Goal: Find specific page/section: Find specific page/section

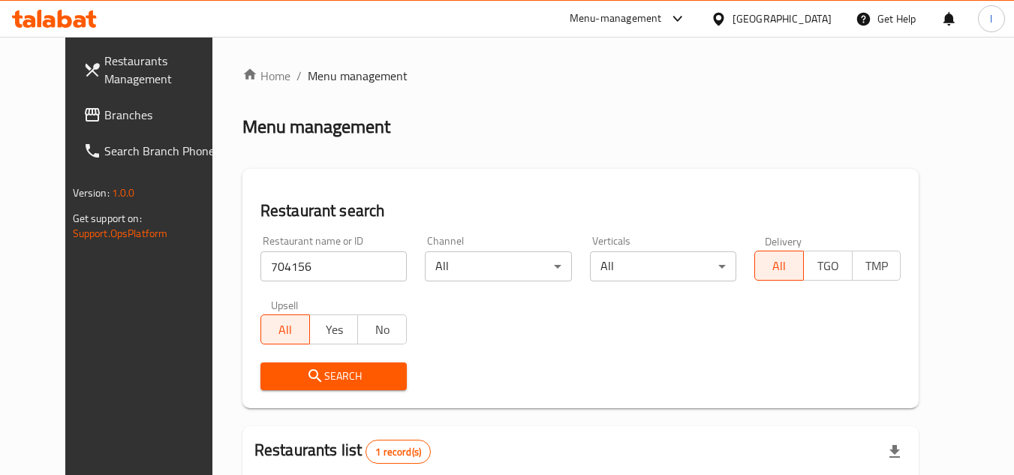
scroll to position [150, 0]
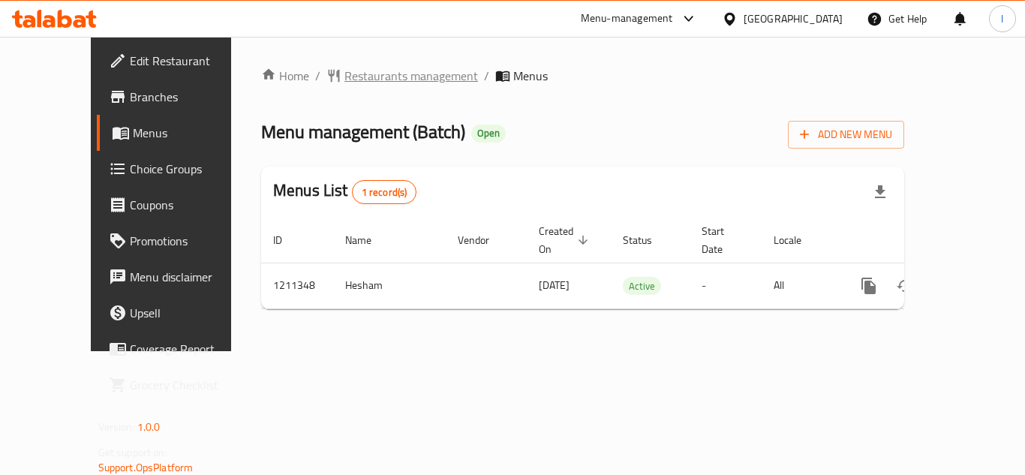
click at [358, 72] on span "Restaurants management" at bounding box center [412, 76] width 134 height 18
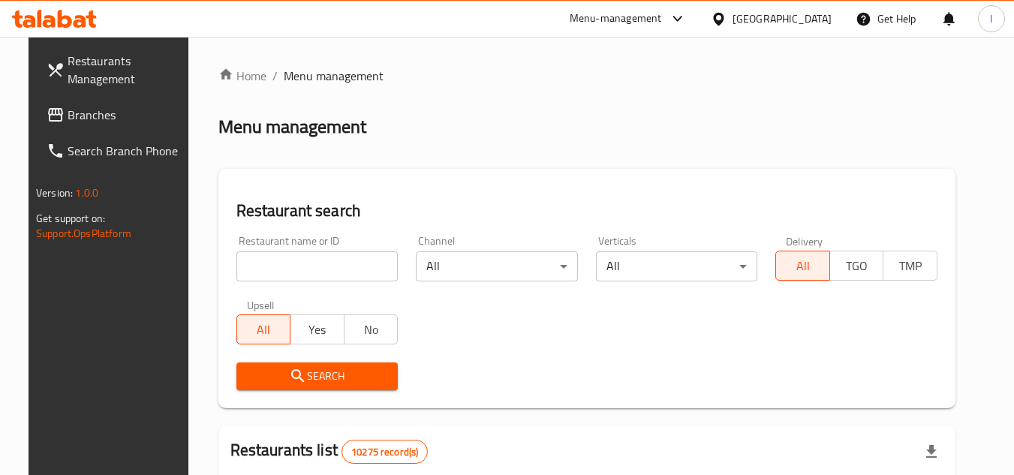
click at [287, 272] on input "search" at bounding box center [317, 266] width 162 height 30
paste input "671189"
type input "671189"
click at [315, 367] on span "Search" at bounding box center [317, 376] width 138 height 19
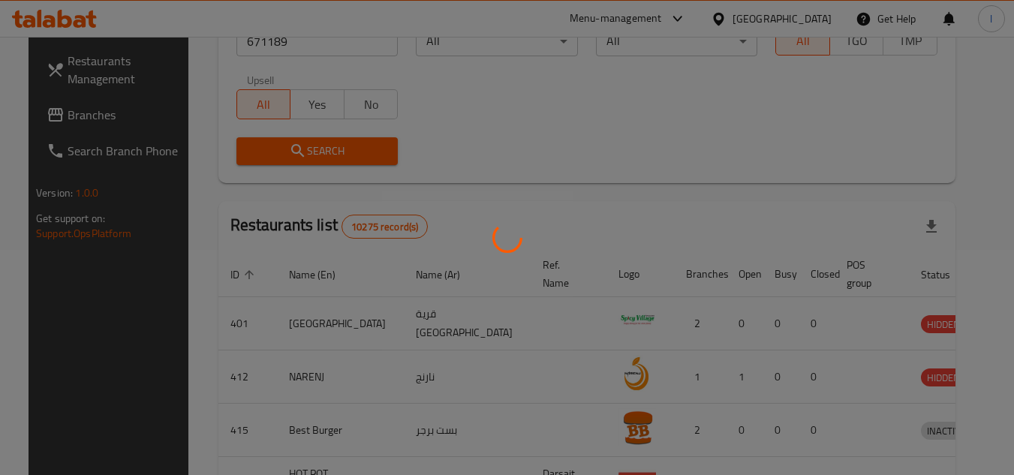
scroll to position [194, 0]
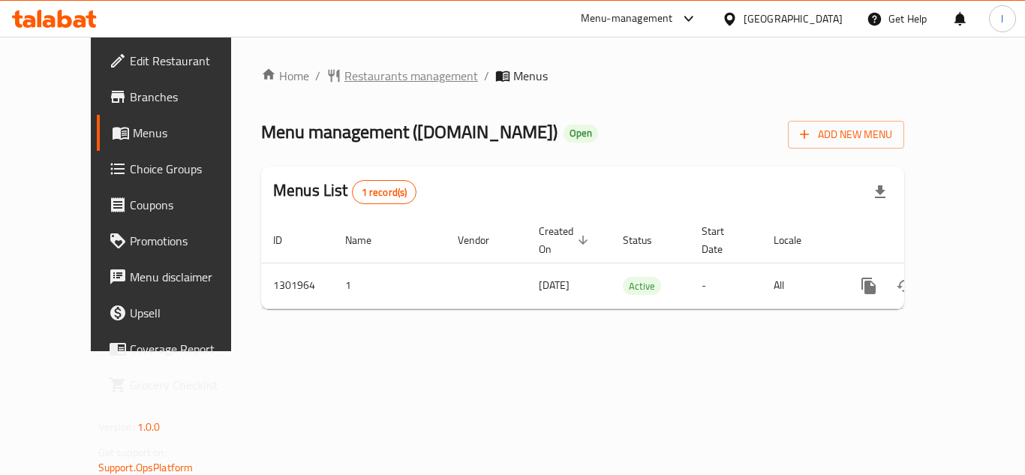
click at [379, 80] on span "Restaurants management" at bounding box center [412, 76] width 134 height 18
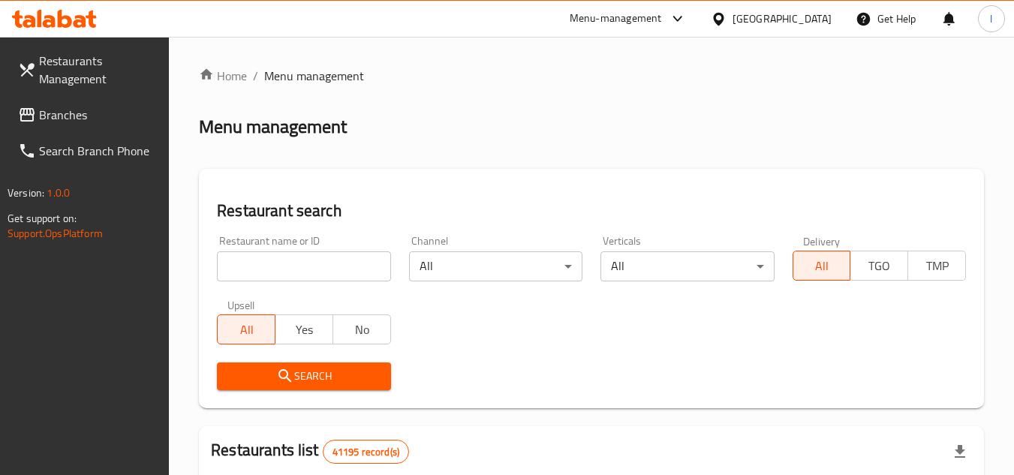
click at [279, 260] on input "search" at bounding box center [303, 266] width 173 height 30
paste input "702151"
type input "702151"
click at [333, 372] on span "Search" at bounding box center [303, 376] width 149 height 19
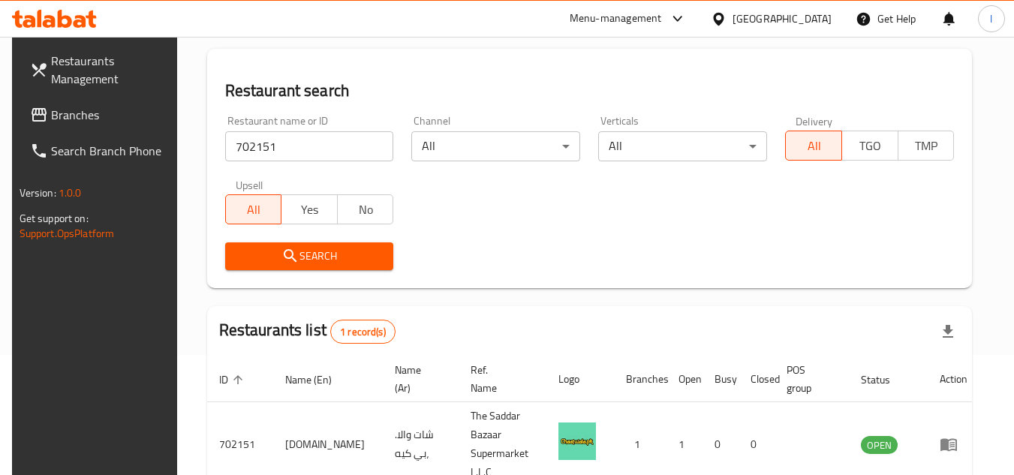
scroll to position [213, 0]
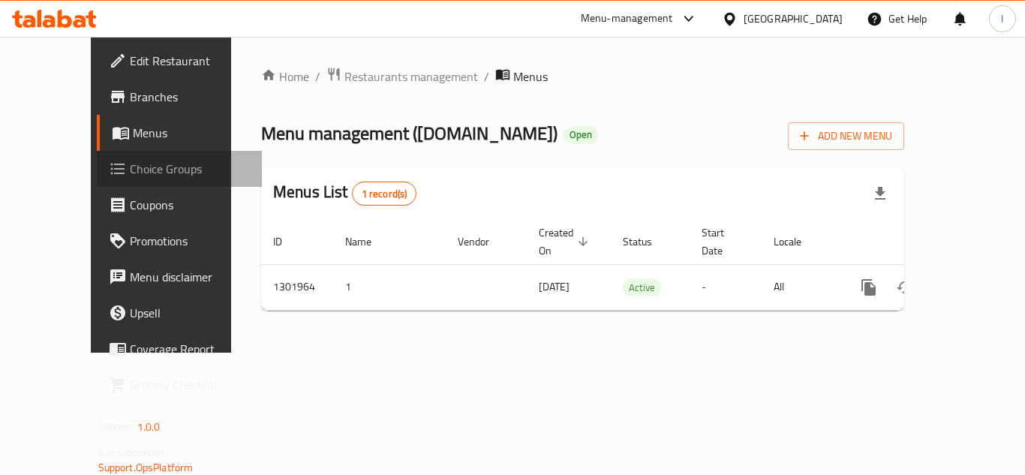
click at [130, 172] on span "Choice Groups" at bounding box center [190, 169] width 120 height 18
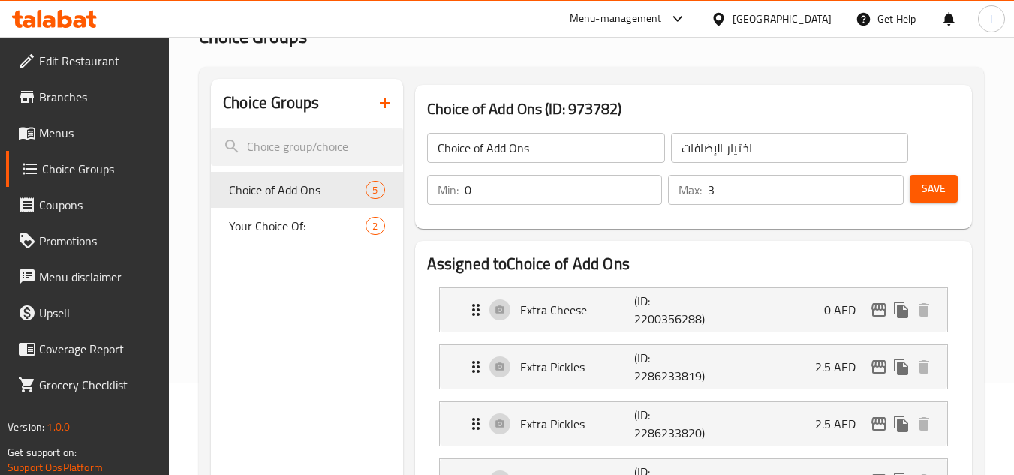
scroll to position [75, 0]
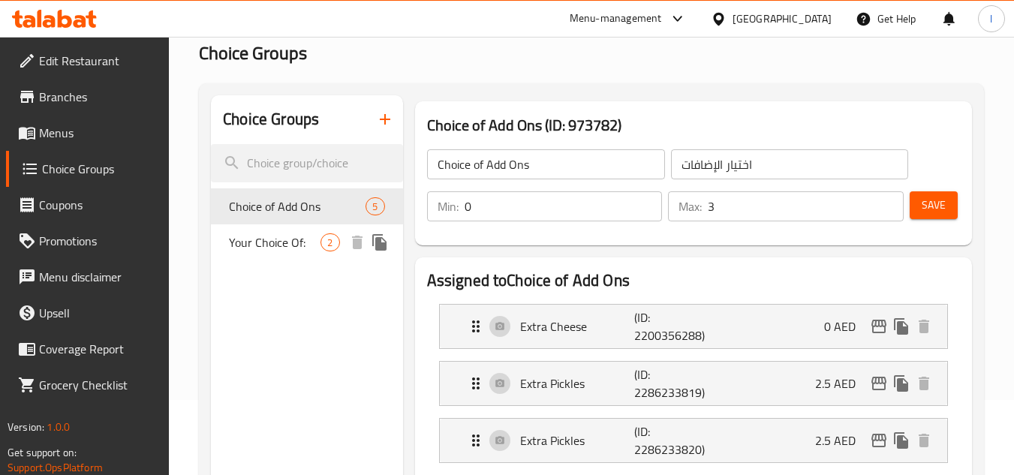
click at [275, 233] on span "Your Choice Of:" at bounding box center [275, 242] width 92 height 18
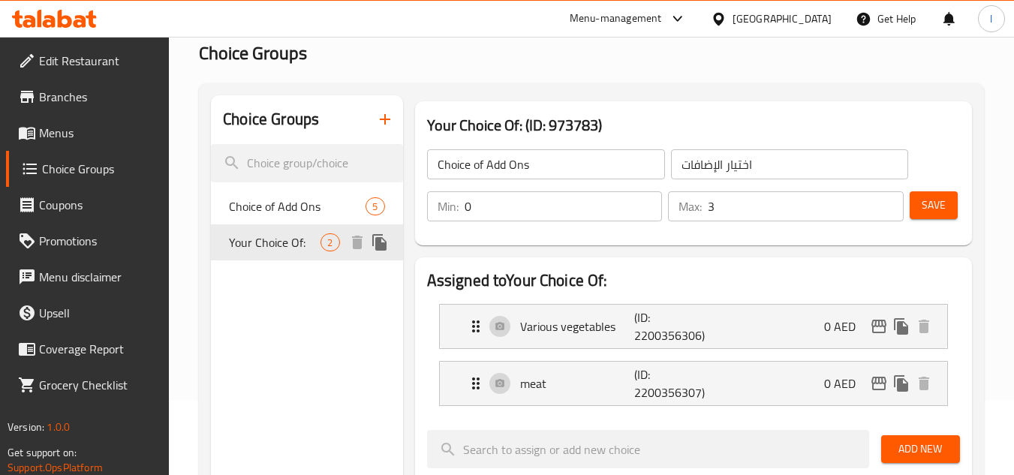
type input "Your Choice Of:"
type input "اختيارك من:"
type input "1"
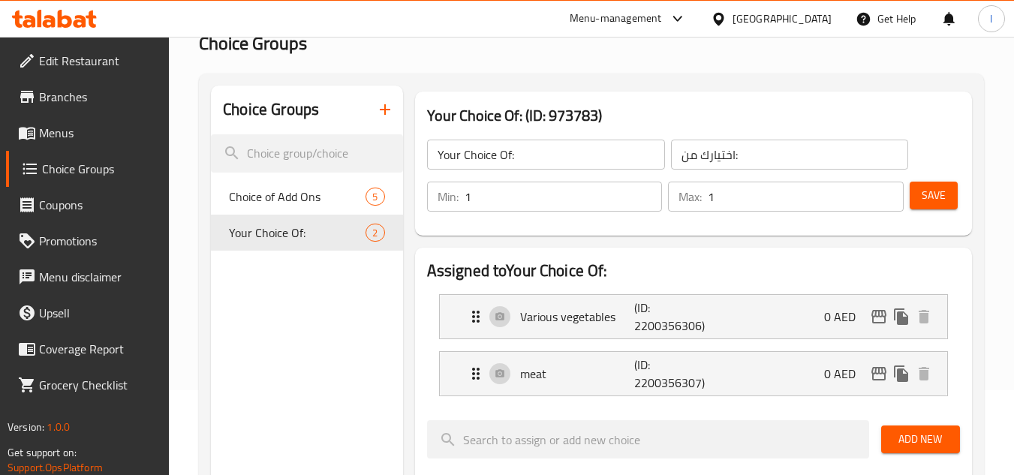
scroll to position [225, 0]
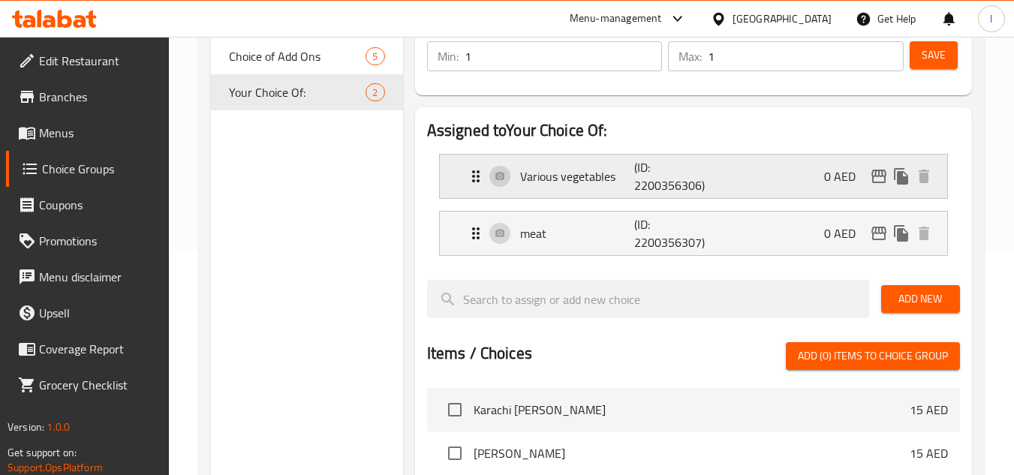
click at [569, 177] on p "Various vegetables" at bounding box center [577, 176] width 115 height 18
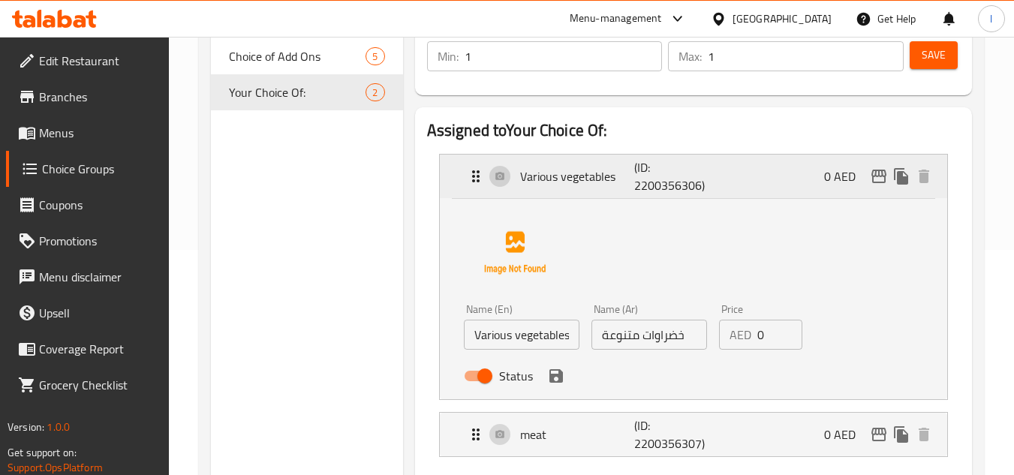
click at [565, 174] on p "Various vegetables" at bounding box center [577, 176] width 115 height 18
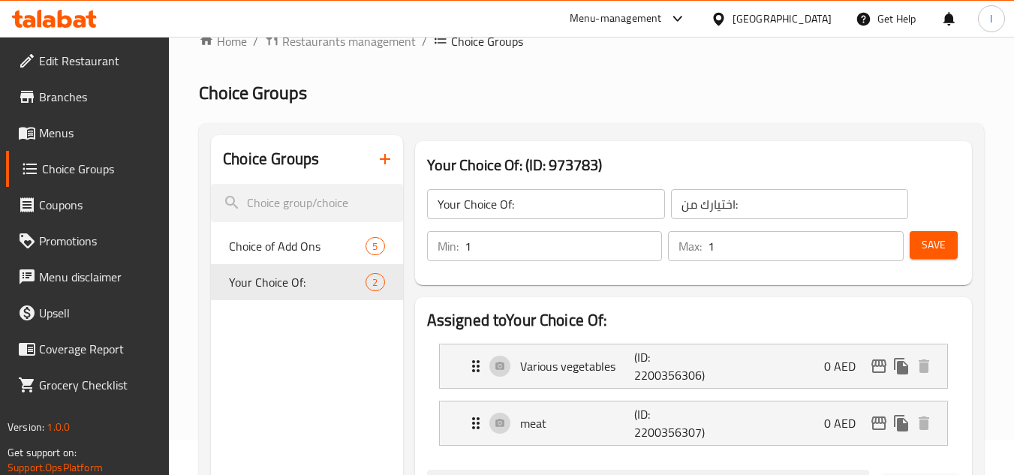
scroll to position [0, 0]
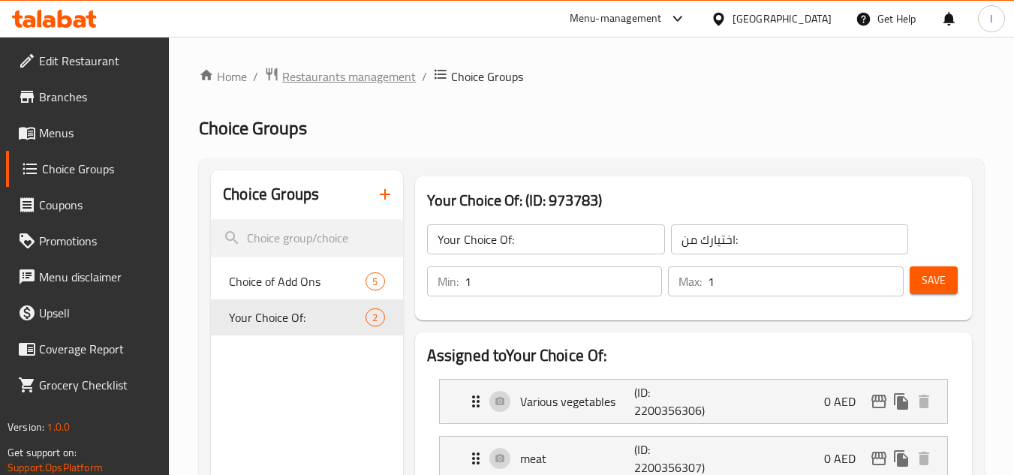
click at [353, 79] on span "Restaurants management" at bounding box center [349, 77] width 134 height 18
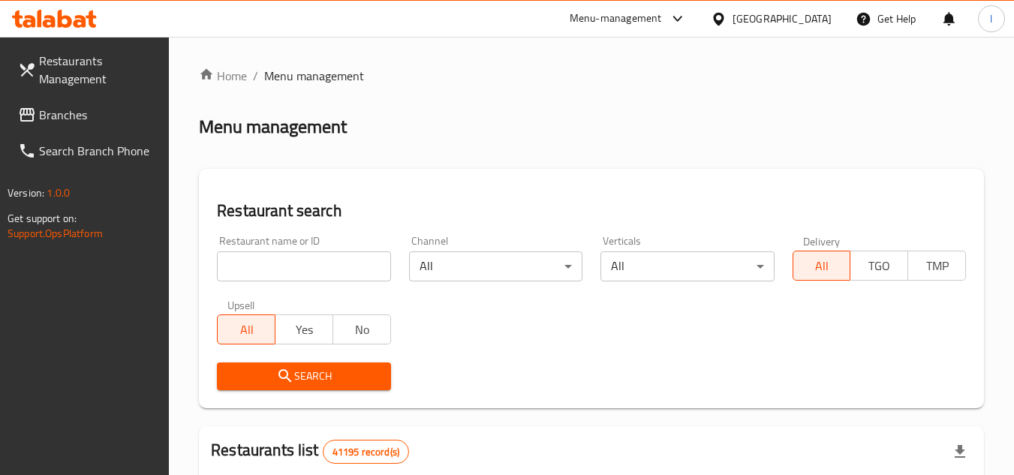
click at [108, 89] on link "Restaurants Management" at bounding box center [88, 70] width 164 height 54
click at [107, 113] on span "Branches" at bounding box center [98, 115] width 119 height 18
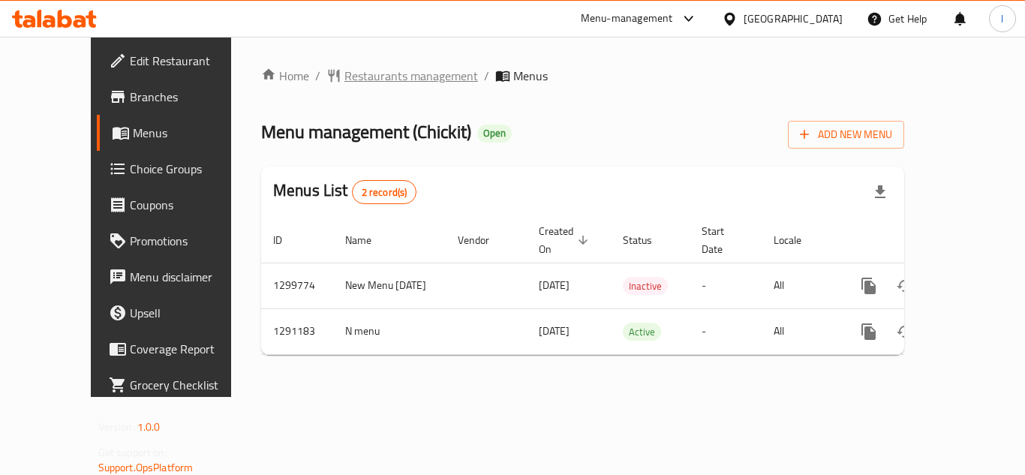
click at [345, 72] on span "Restaurants management" at bounding box center [412, 76] width 134 height 18
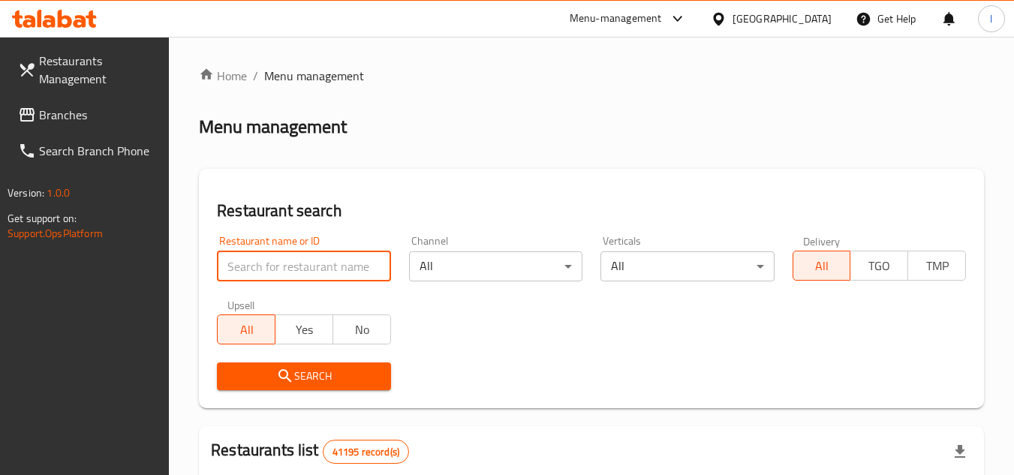
click at [293, 265] on input "search" at bounding box center [303, 266] width 173 height 30
paste input "698493"
type input "698493"
click at [334, 371] on span "Search" at bounding box center [303, 376] width 149 height 19
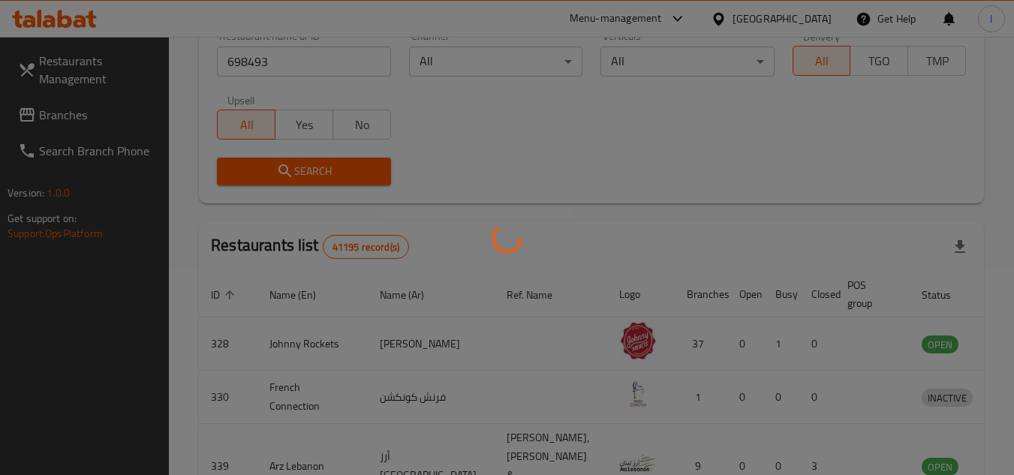
scroll to position [194, 0]
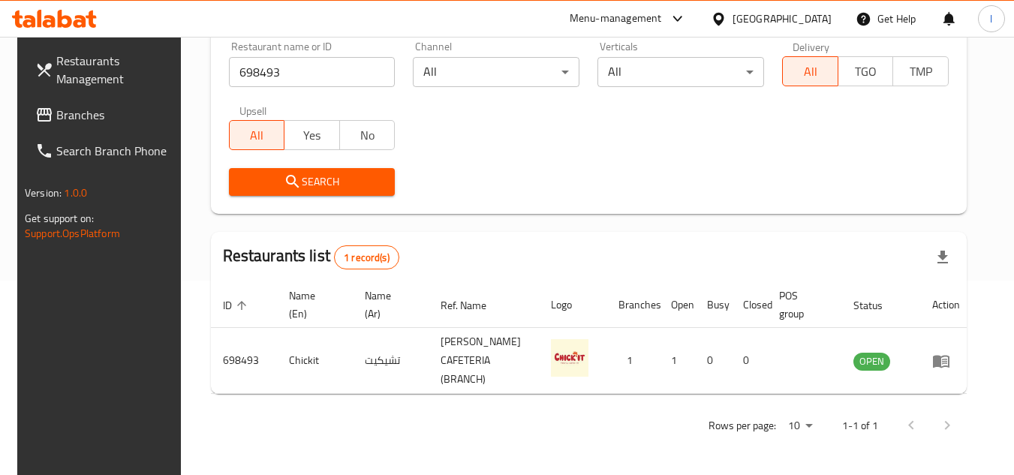
click at [101, 114] on span "Branches" at bounding box center [115, 115] width 119 height 18
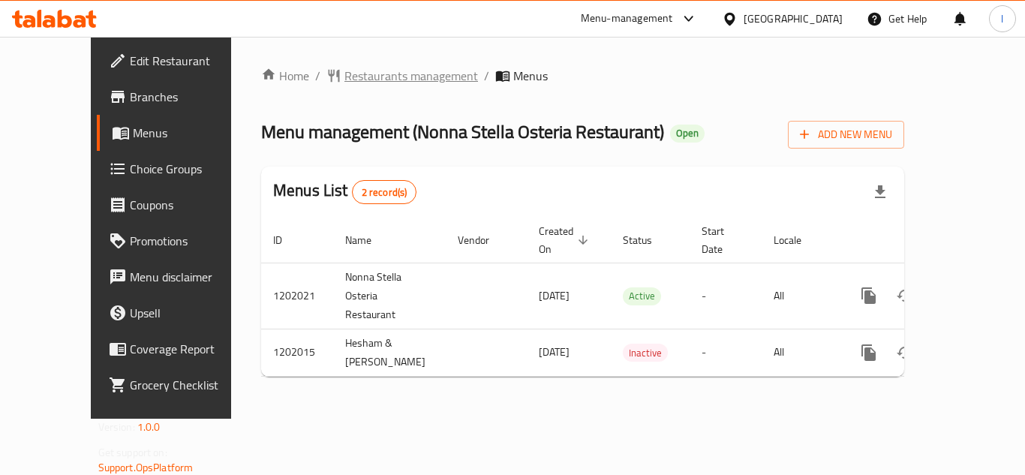
click at [345, 76] on span "Restaurants management" at bounding box center [412, 76] width 134 height 18
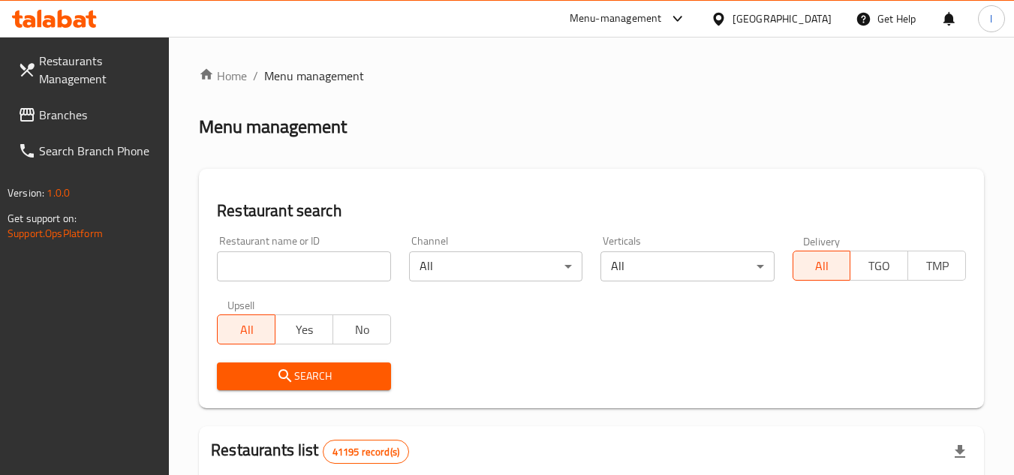
click at [306, 258] on input "search" at bounding box center [303, 266] width 173 height 30
paste input "668333"
type input "668333"
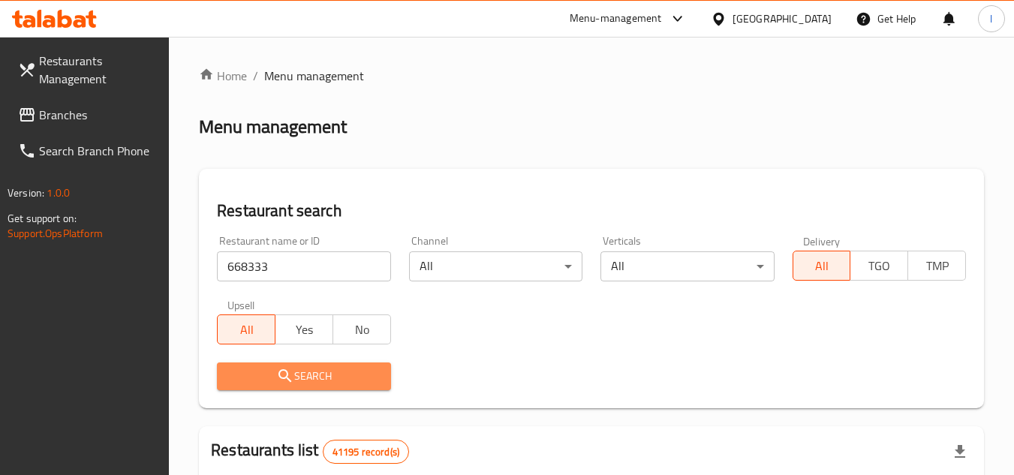
click at [315, 375] on span "Search" at bounding box center [303, 376] width 149 height 19
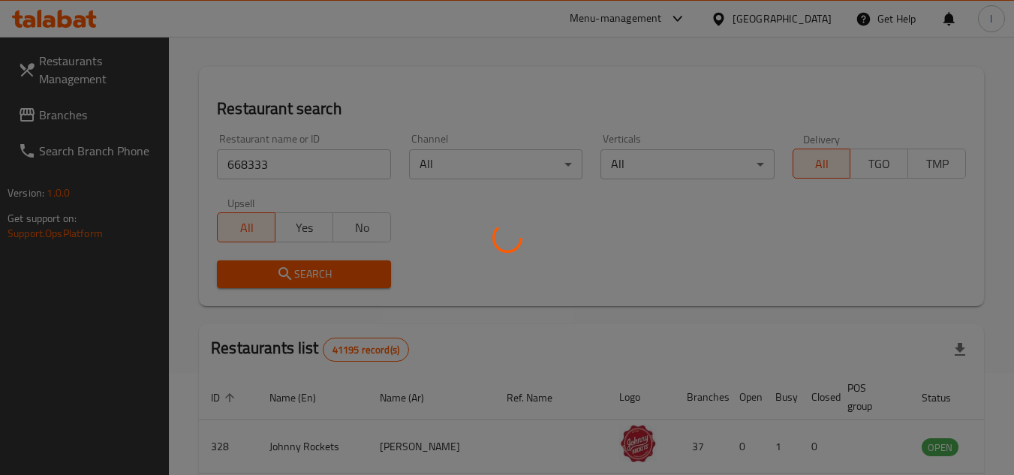
scroll to position [225, 0]
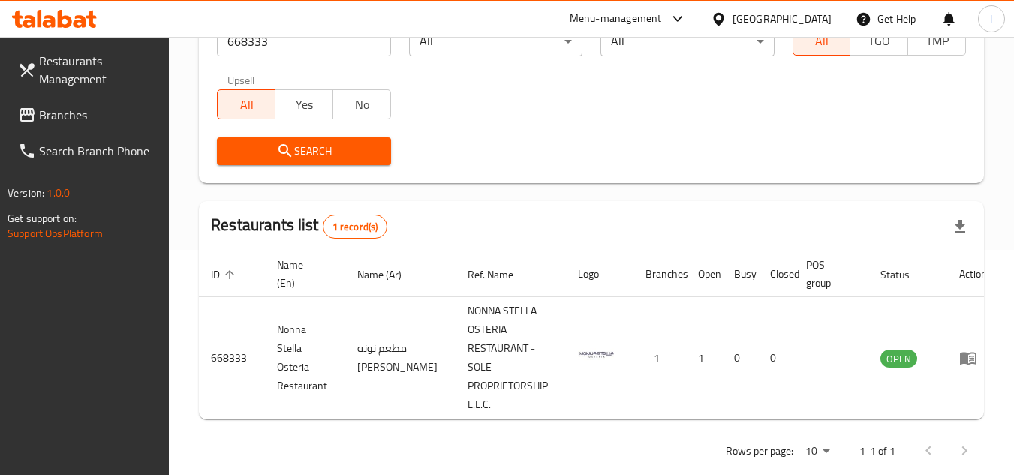
click at [87, 110] on span "Branches" at bounding box center [98, 115] width 119 height 18
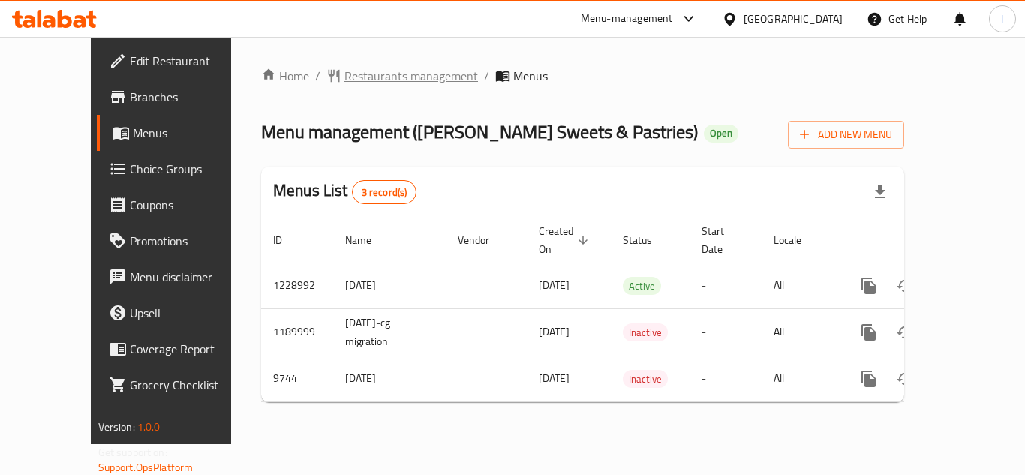
click at [345, 76] on span "Restaurants management" at bounding box center [412, 76] width 134 height 18
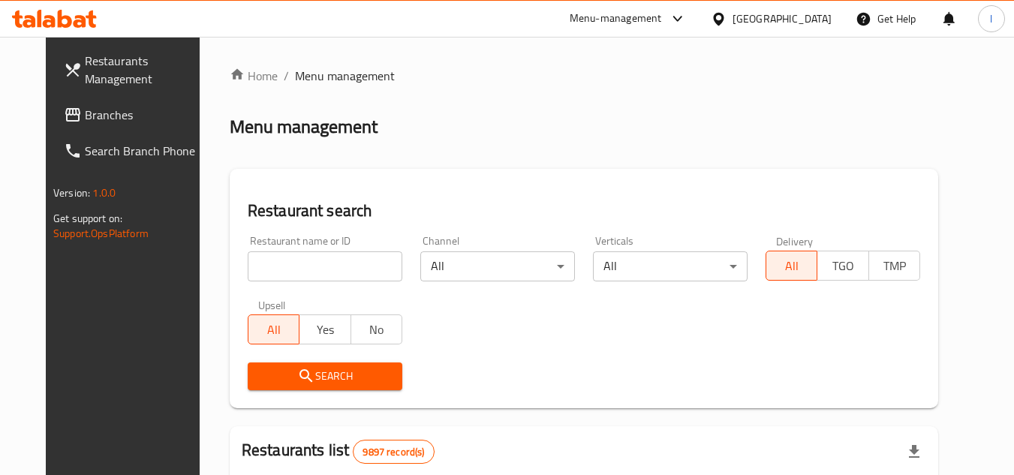
click at [290, 257] on input "search" at bounding box center [325, 266] width 155 height 30
paste input "5873"
type input "5873"
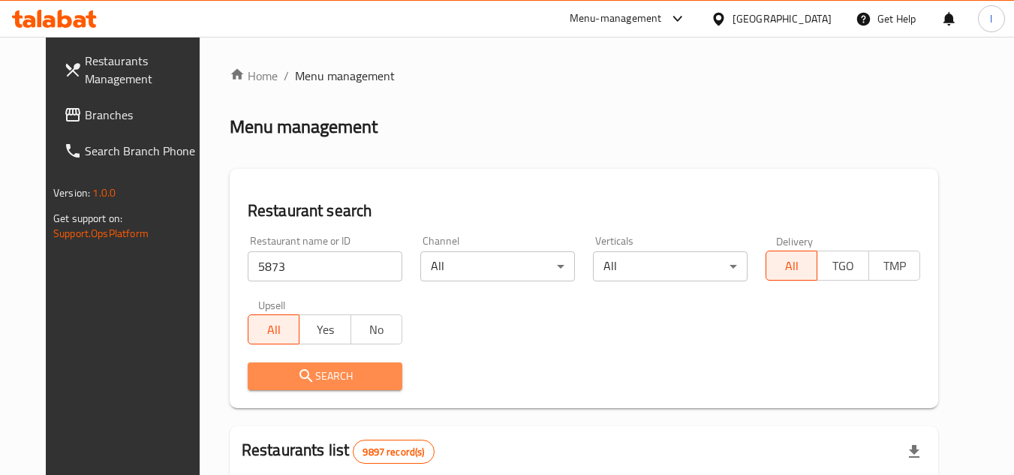
click at [332, 372] on span "Search" at bounding box center [325, 376] width 131 height 19
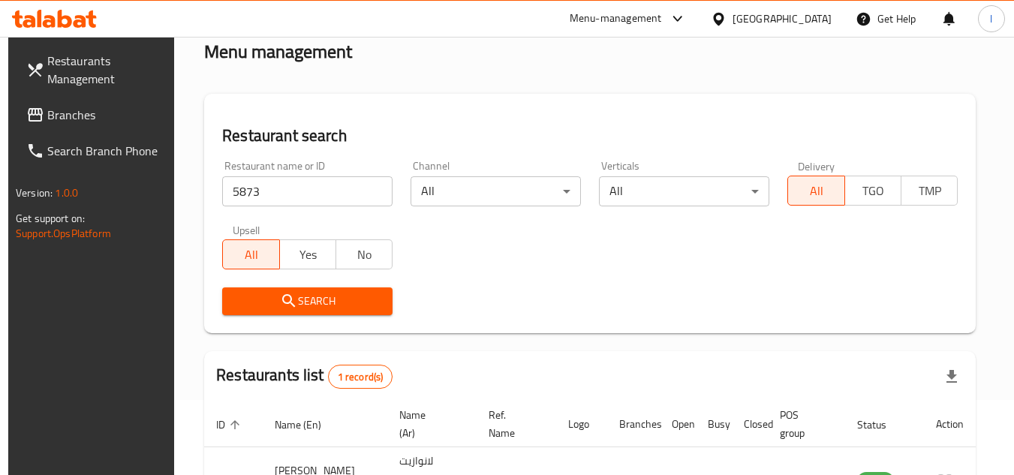
scroll to position [150, 0]
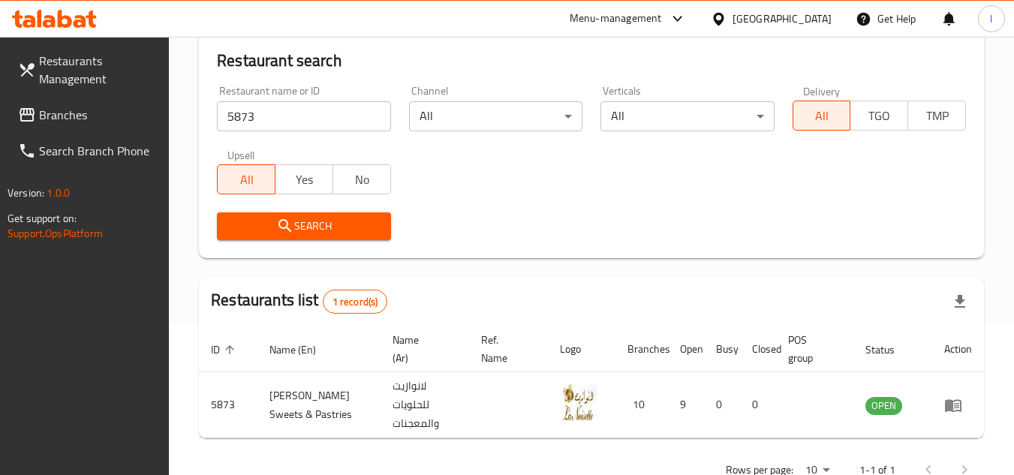
click at [122, 98] on link "Branches" at bounding box center [88, 115] width 164 height 36
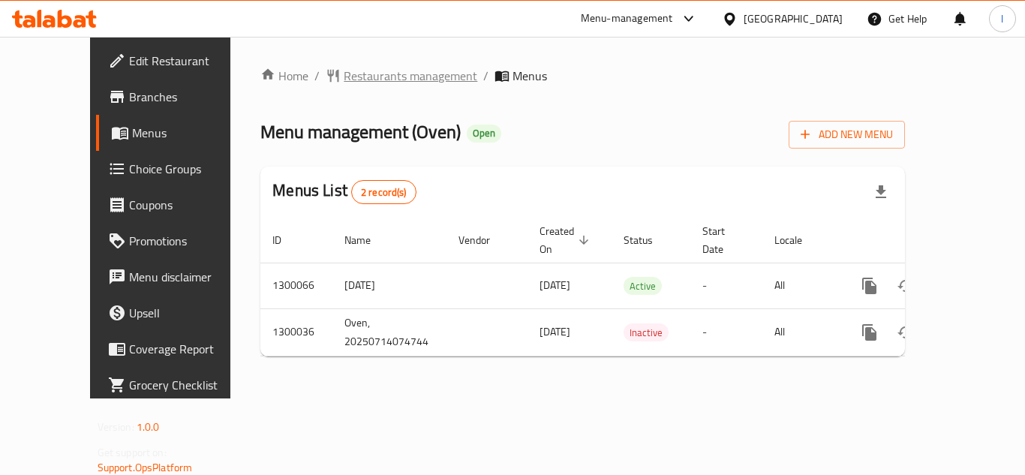
click at [347, 80] on span "Restaurants management" at bounding box center [411, 76] width 134 height 18
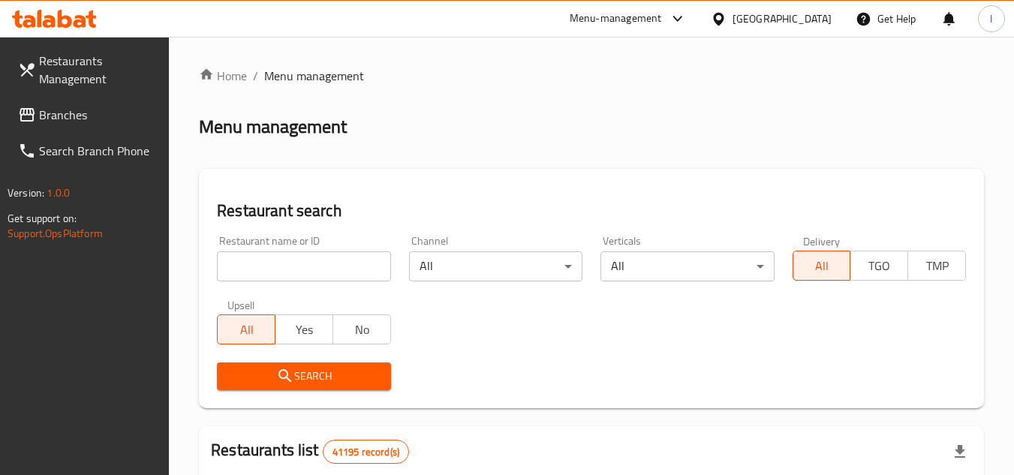
click at [309, 258] on input "search" at bounding box center [303, 266] width 173 height 30
paste input "701614"
type input "701614"
click at [290, 369] on icon "submit" at bounding box center [285, 376] width 18 height 18
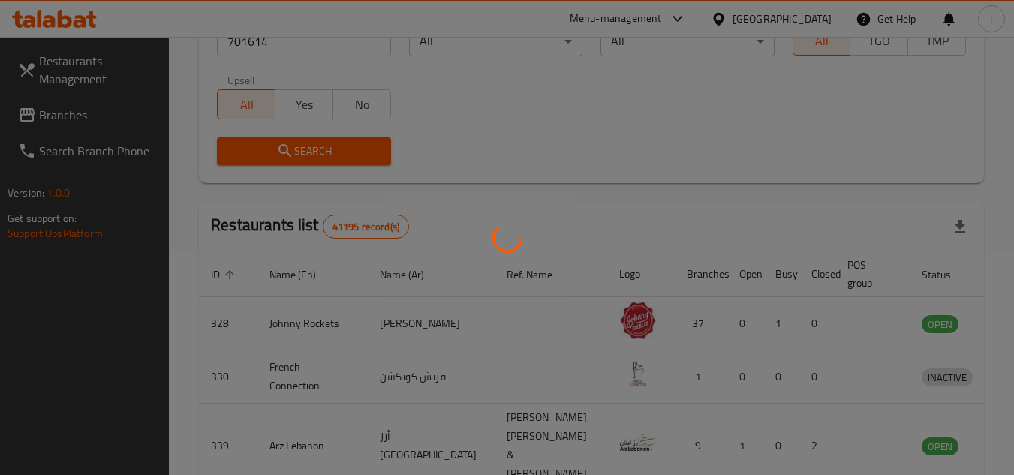
scroll to position [182, 0]
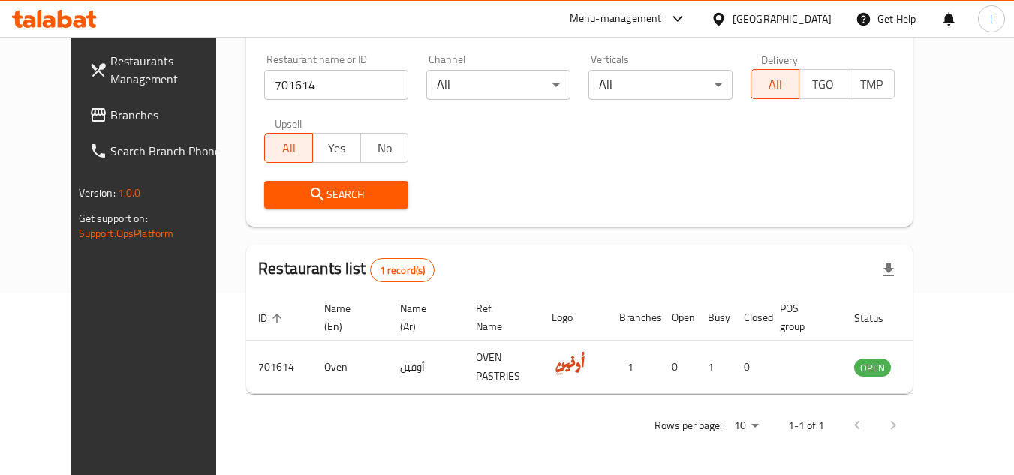
drag, startPoint x: 63, startPoint y: 110, endPoint x: 977, endPoint y: 253, distance: 924.7
click at [110, 110] on span "Branches" at bounding box center [169, 115] width 119 height 18
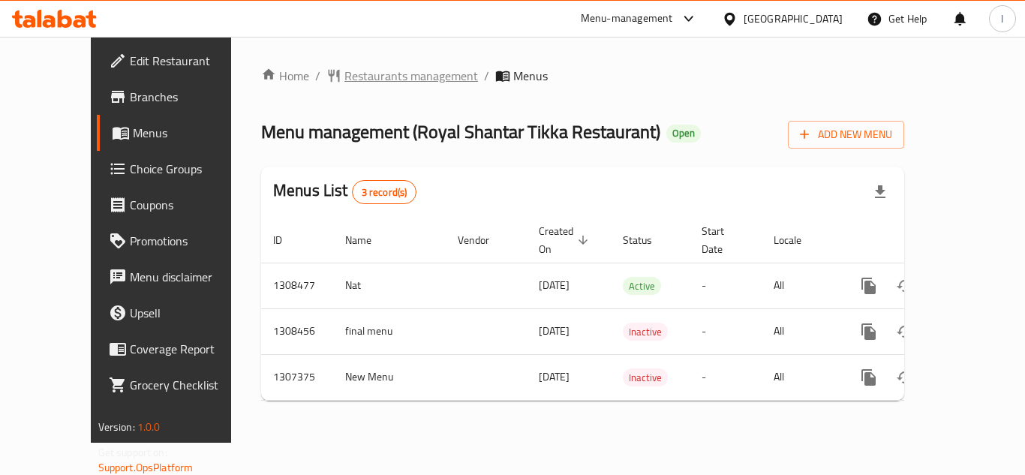
click at [372, 80] on span "Restaurants management" at bounding box center [412, 76] width 134 height 18
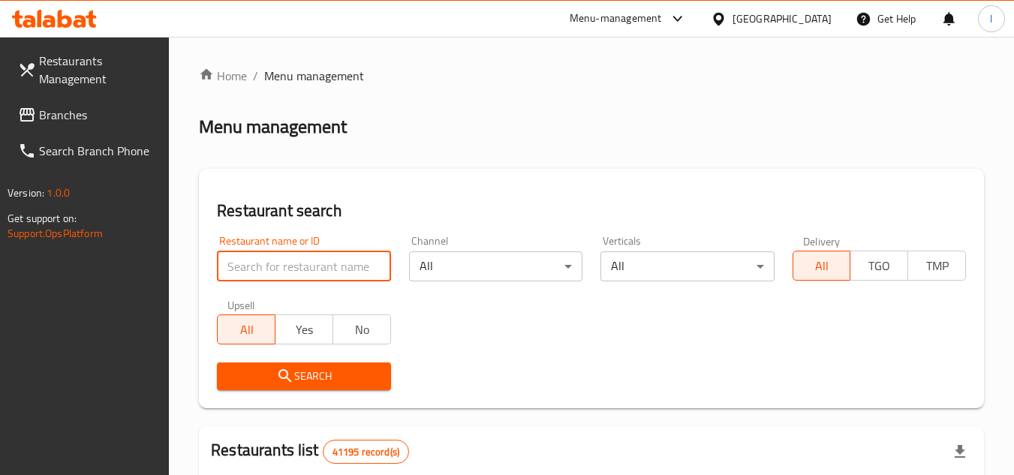
click at [315, 266] on input "search" at bounding box center [303, 266] width 173 height 30
paste input "704392"
type input "704392"
click button "Search" at bounding box center [303, 377] width 173 height 28
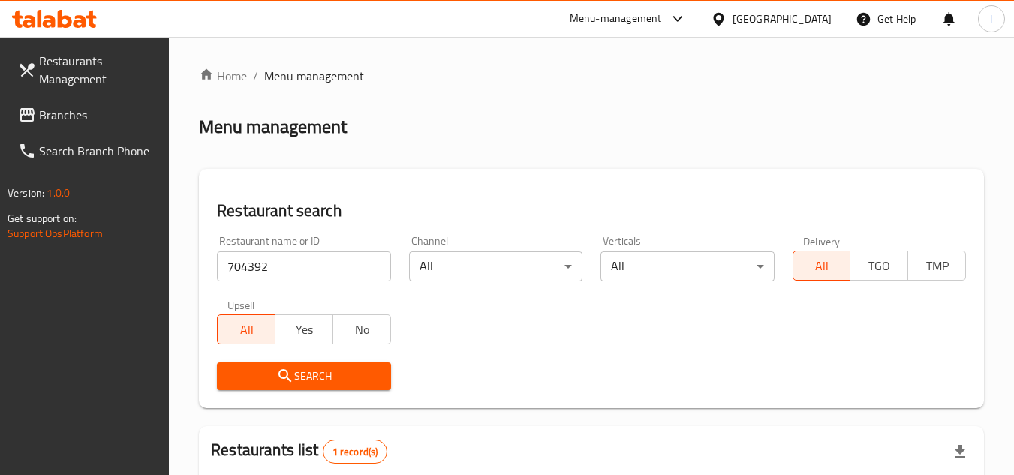
scroll to position [150, 0]
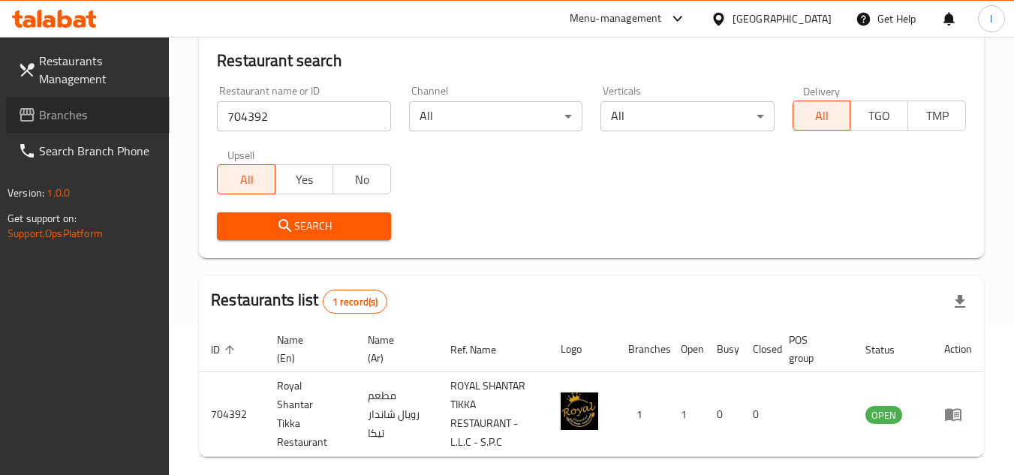
click at [141, 107] on span "Branches" at bounding box center [98, 115] width 119 height 18
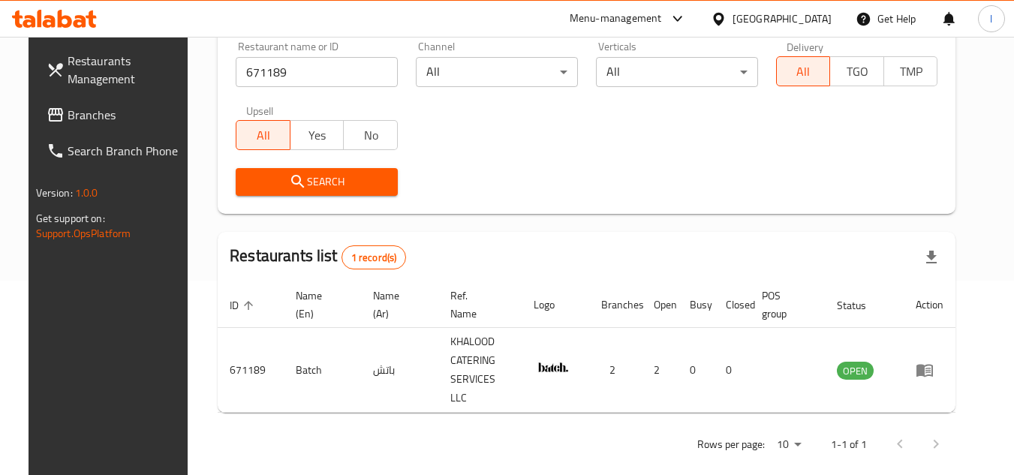
scroll to position [194, 0]
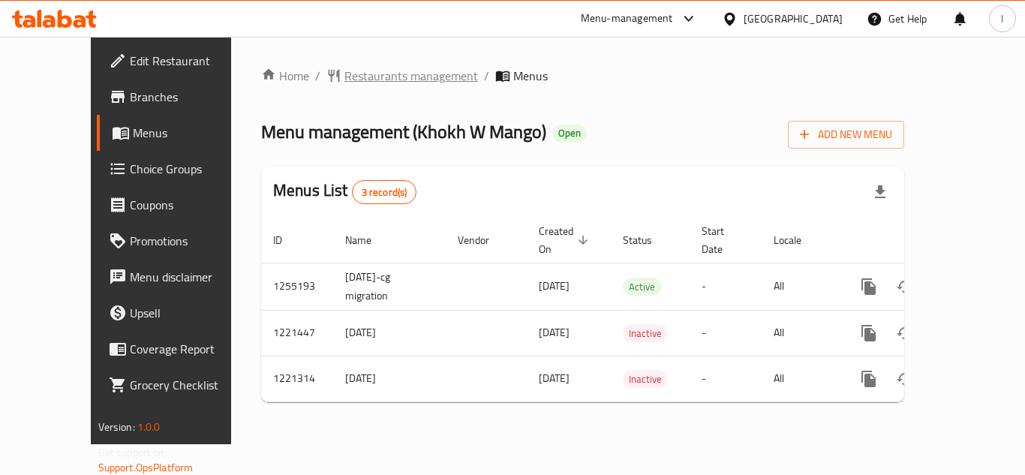
click at [359, 74] on span "Restaurants management" at bounding box center [412, 76] width 134 height 18
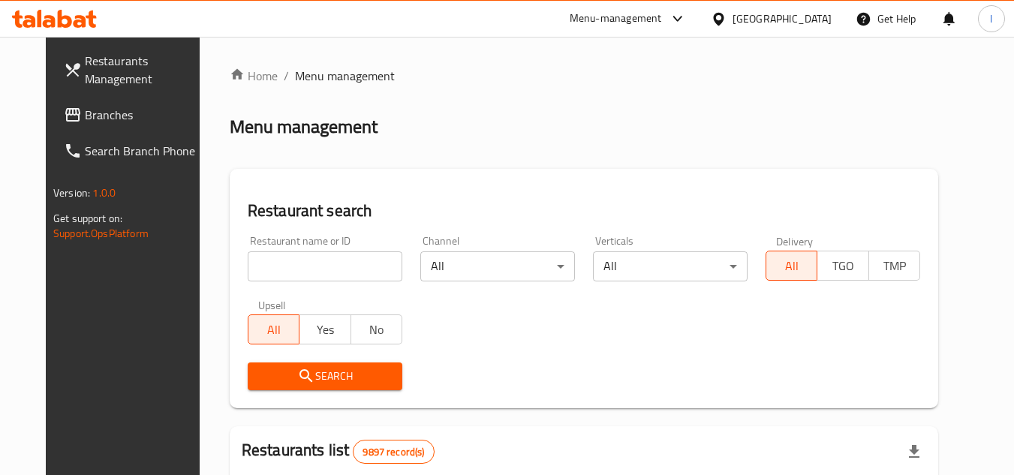
click at [313, 261] on input "search" at bounding box center [325, 266] width 155 height 30
paste input "23507"
type input "23507"
drag, startPoint x: 343, startPoint y: 384, endPoint x: 369, endPoint y: 366, distance: 31.7
click at [344, 384] on span "Search" at bounding box center [325, 376] width 131 height 19
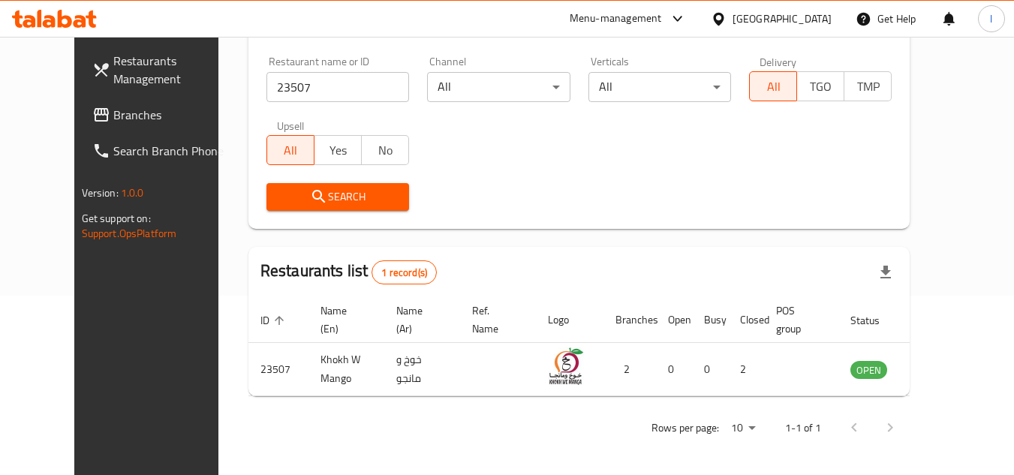
scroll to position [182, 0]
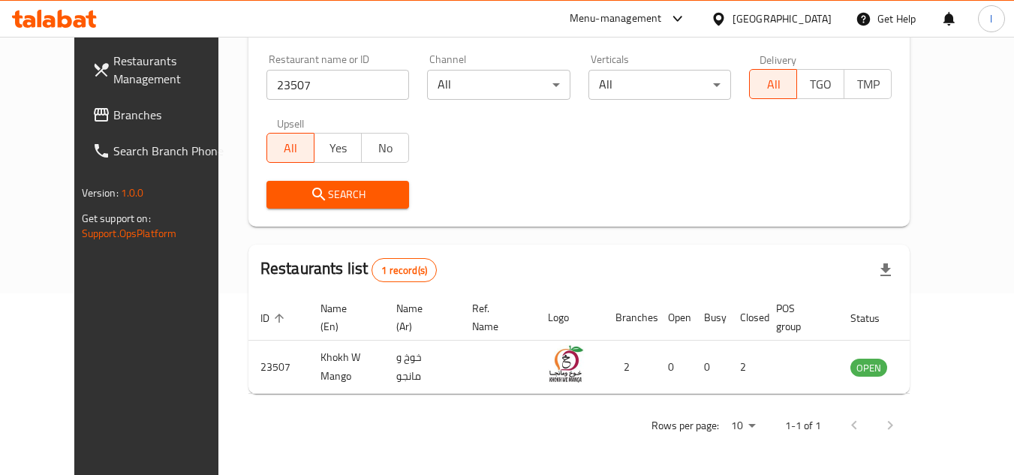
drag, startPoint x: 80, startPoint y: 106, endPoint x: 222, endPoint y: 104, distance: 141.9
click at [113, 106] on span "Branches" at bounding box center [172, 115] width 119 height 18
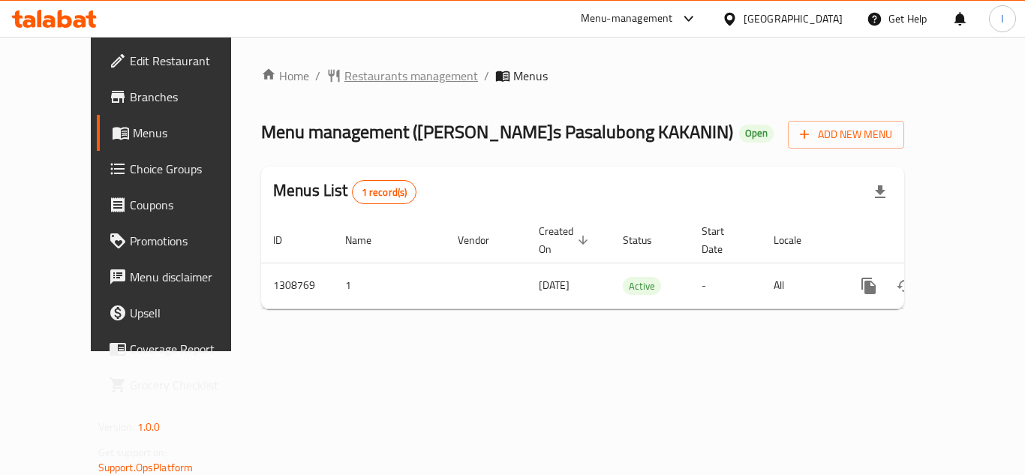
click at [345, 80] on span "Restaurants management" at bounding box center [412, 76] width 134 height 18
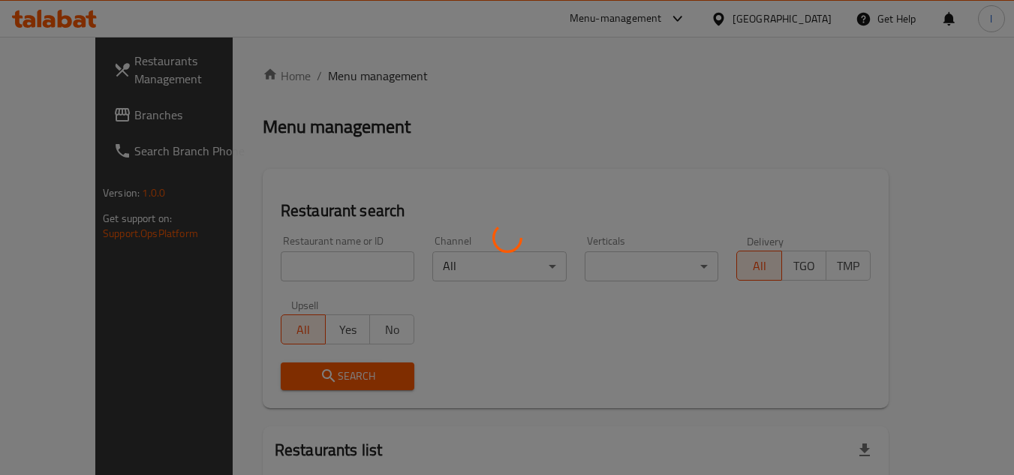
click at [353, 260] on div at bounding box center [507, 237] width 1014 height 475
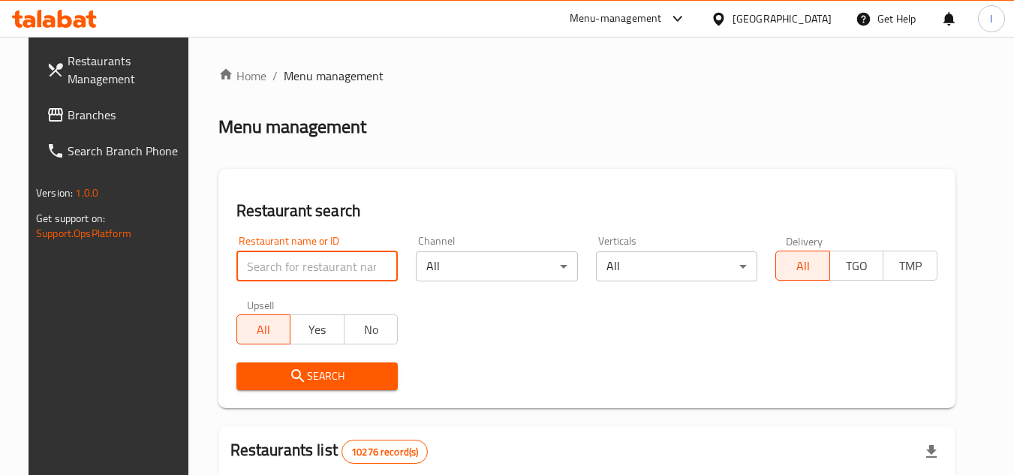
click at [353, 262] on input "search" at bounding box center [317, 266] width 162 height 30
paste input "705036"
type input "705036"
click button "Search" at bounding box center [317, 377] width 162 height 28
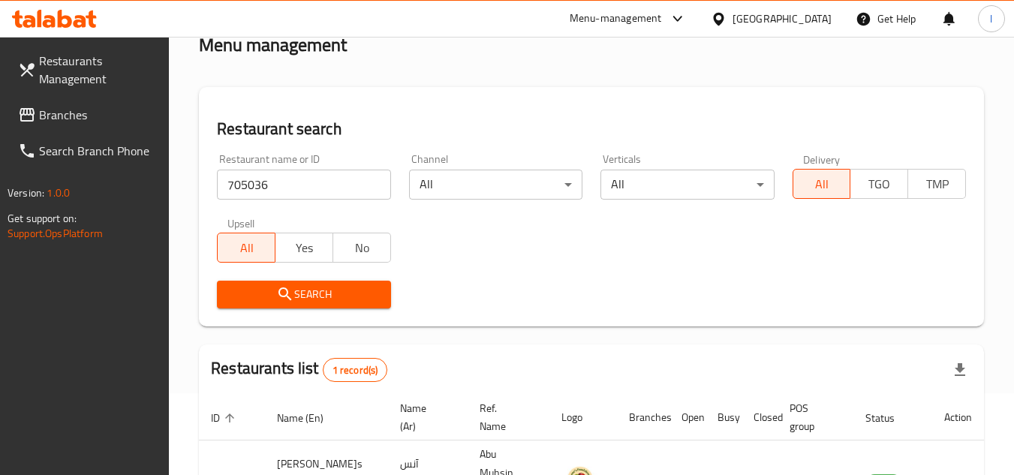
scroll to position [194, 0]
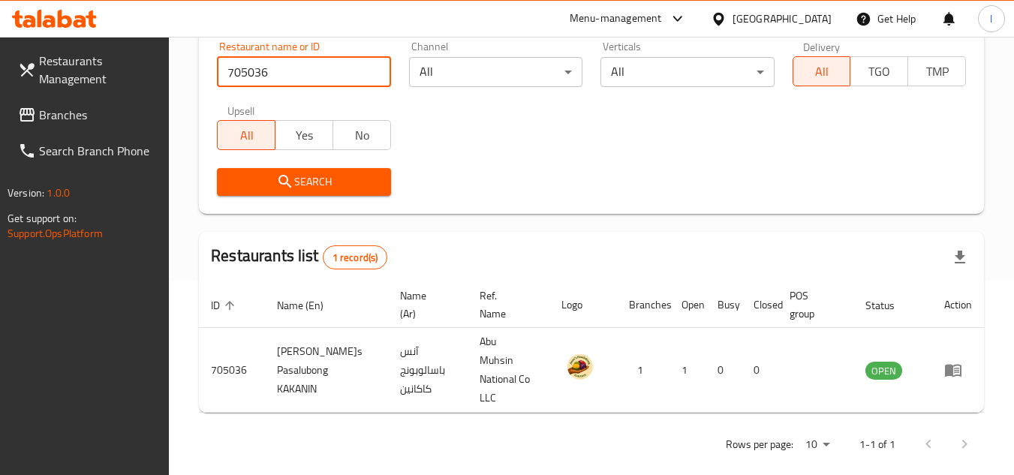
click at [113, 119] on span "Branches" at bounding box center [98, 115] width 119 height 18
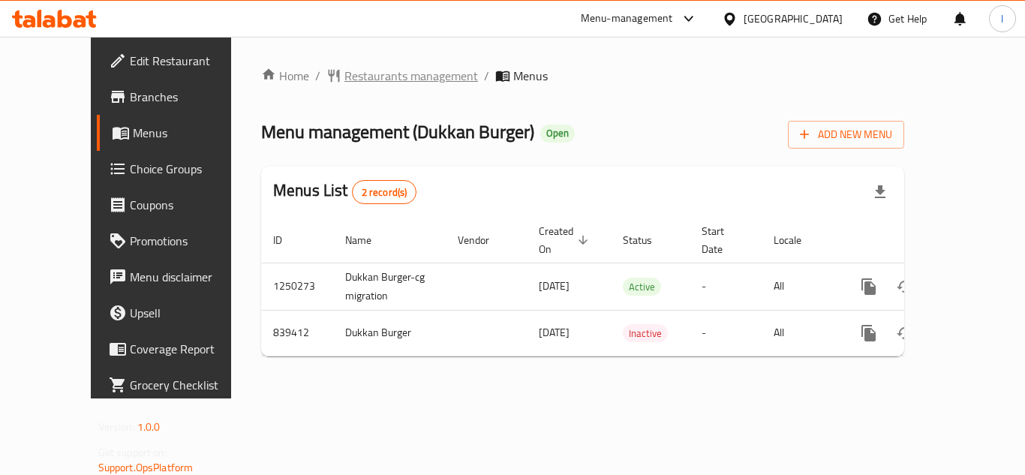
click at [345, 73] on span "Restaurants management" at bounding box center [412, 76] width 134 height 18
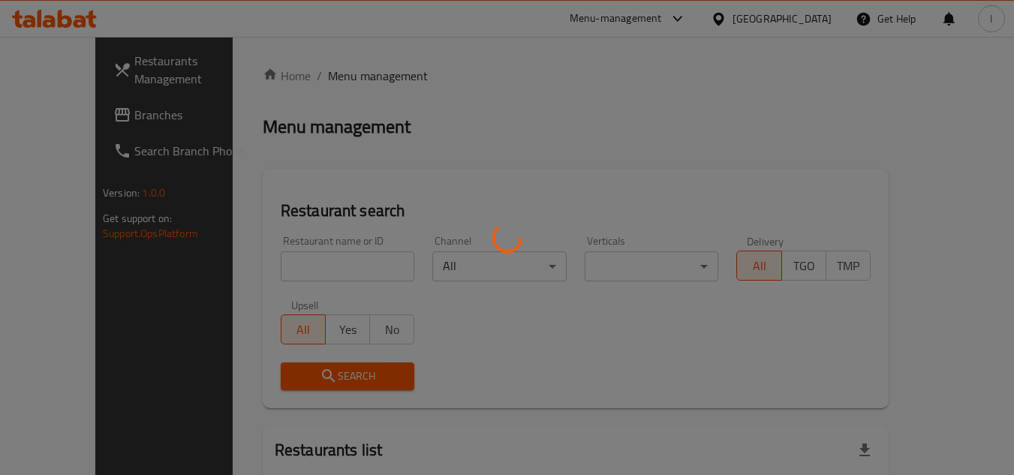
click at [317, 264] on div at bounding box center [507, 237] width 1014 height 475
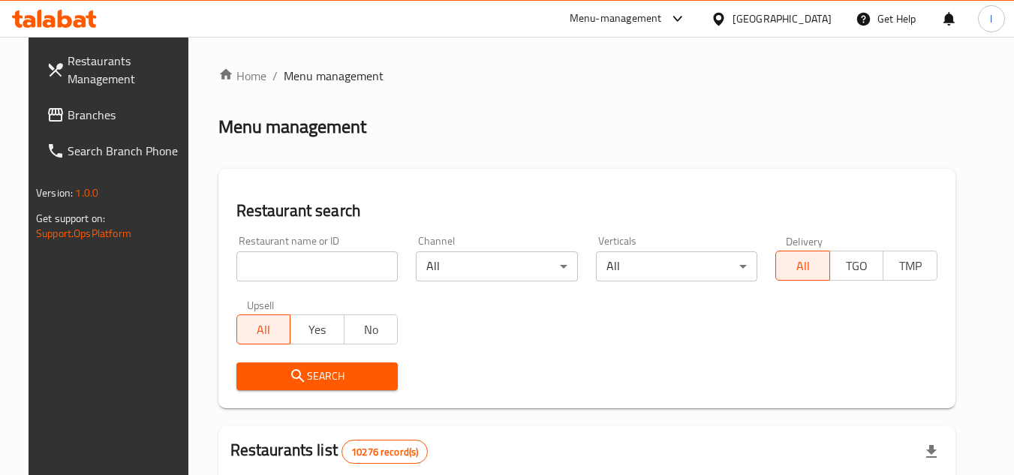
click at [317, 264] on input "search" at bounding box center [317, 266] width 162 height 30
paste input "656044"
type input "656044"
click button "Search" at bounding box center [317, 377] width 162 height 28
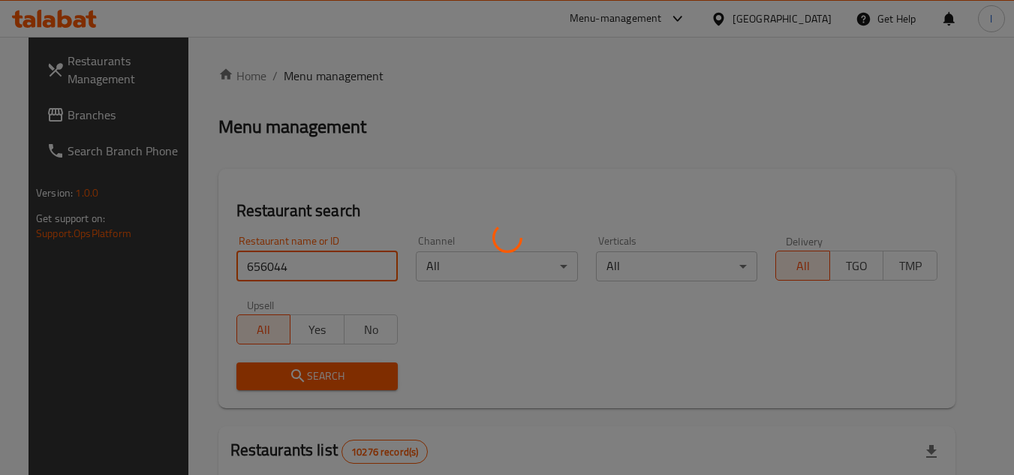
click button "Search" at bounding box center [317, 377] width 162 height 28
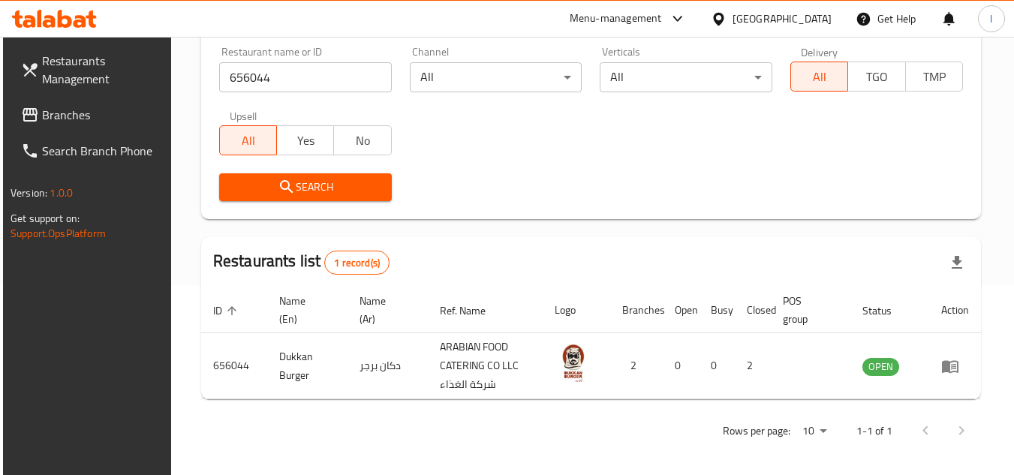
scroll to position [194, 0]
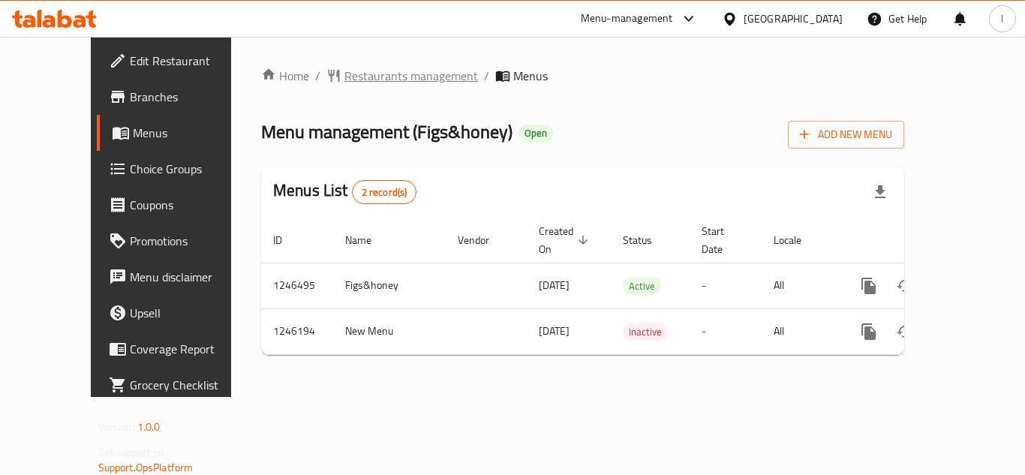
click at [345, 75] on span "Restaurants management" at bounding box center [412, 76] width 134 height 18
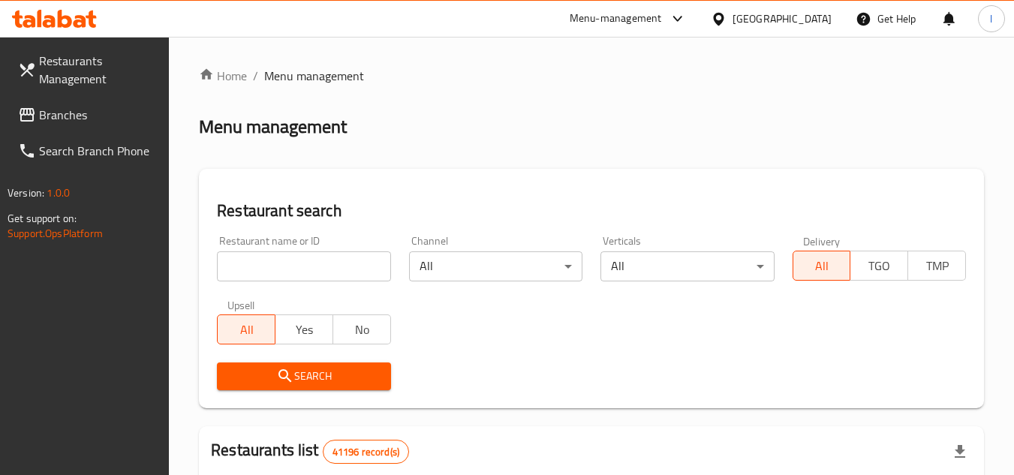
click at [321, 263] on div at bounding box center [507, 237] width 1014 height 475
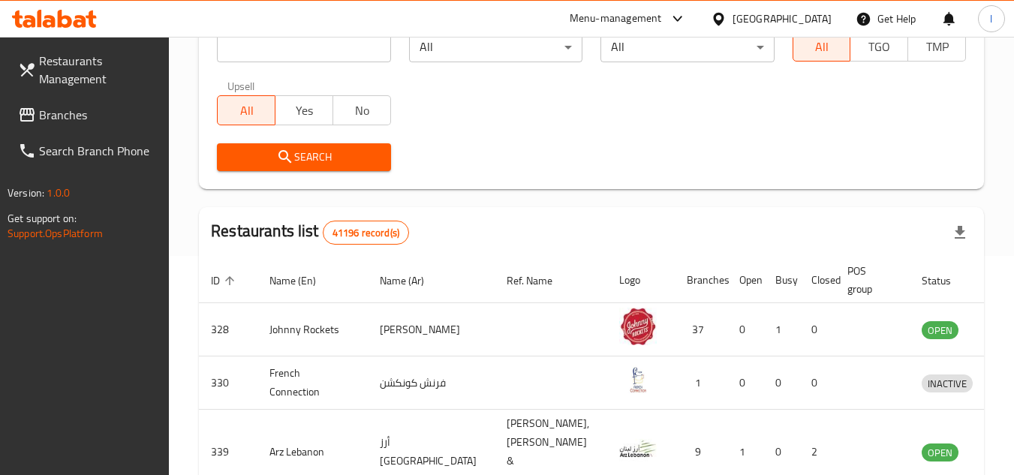
scroll to position [225, 0]
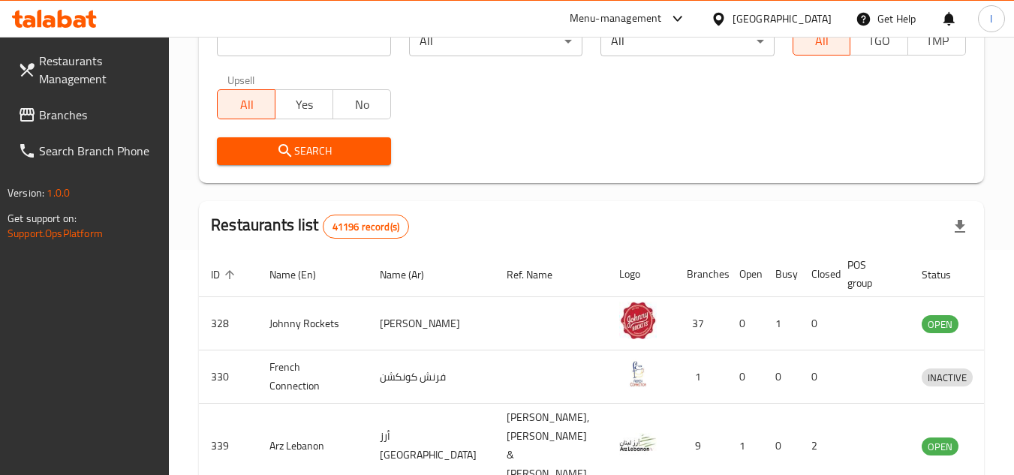
click at [315, 52] on input "search" at bounding box center [303, 41] width 173 height 30
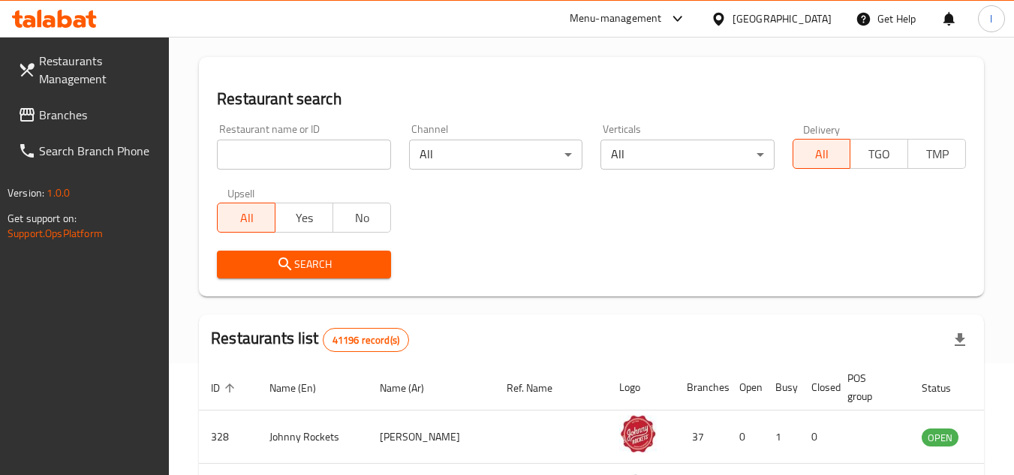
scroll to position [75, 0]
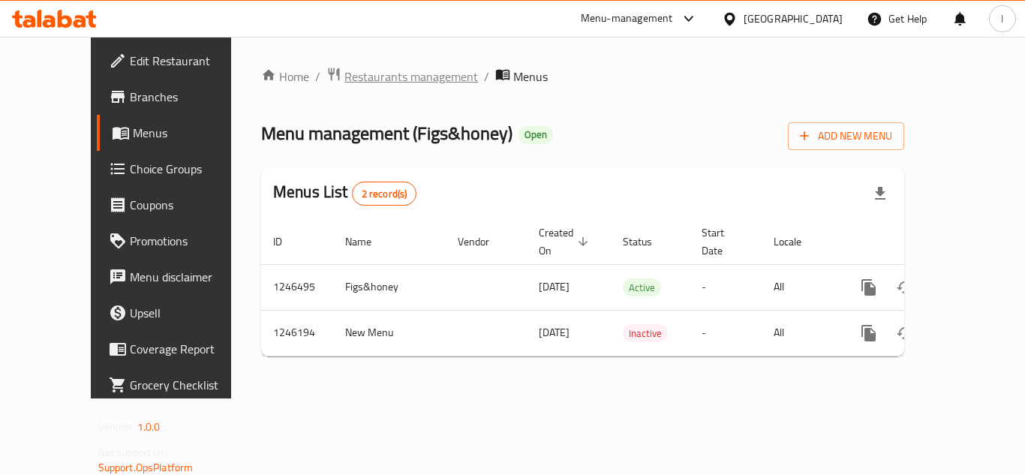
click at [345, 82] on span "Restaurants management" at bounding box center [412, 77] width 134 height 18
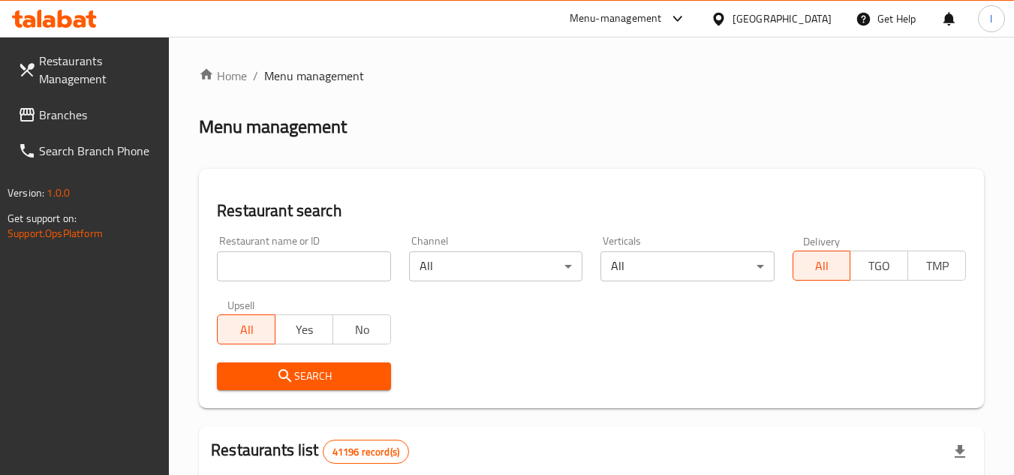
click at [305, 270] on input "search" at bounding box center [303, 266] width 173 height 30
paste input "682865"
type input "682865"
click button "Search" at bounding box center [303, 377] width 173 height 28
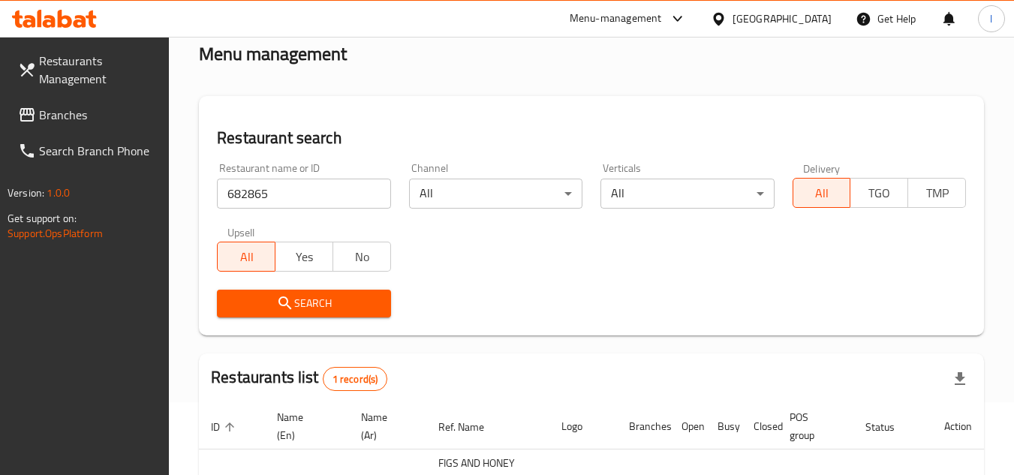
scroll to position [194, 0]
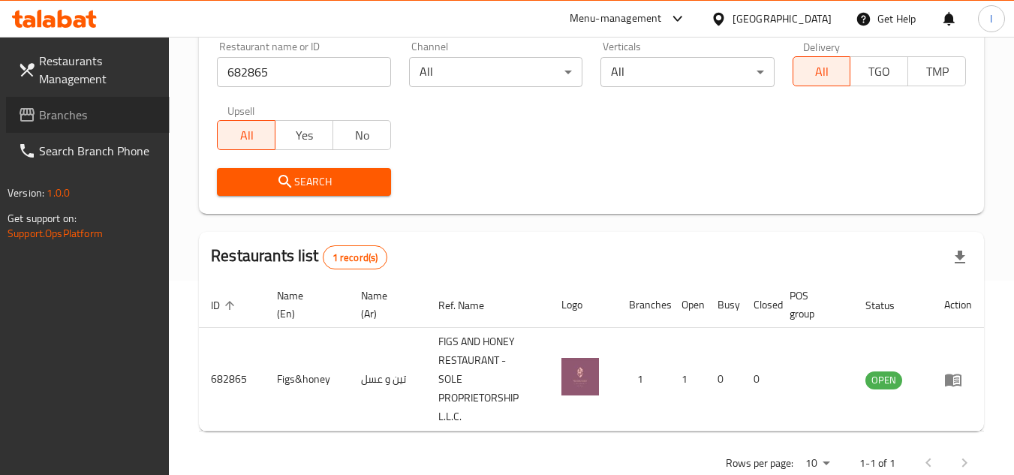
click at [76, 106] on span "Branches" at bounding box center [98, 115] width 119 height 18
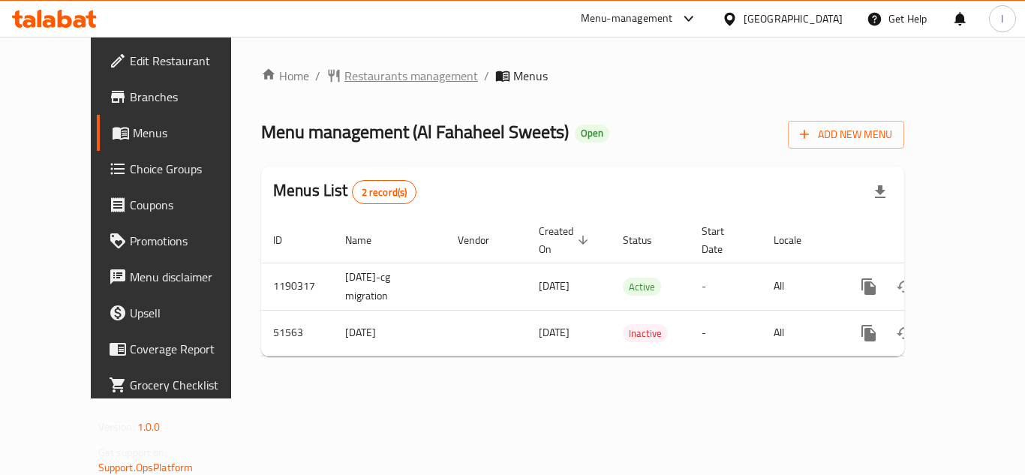
click at [345, 70] on span "Restaurants management" at bounding box center [412, 76] width 134 height 18
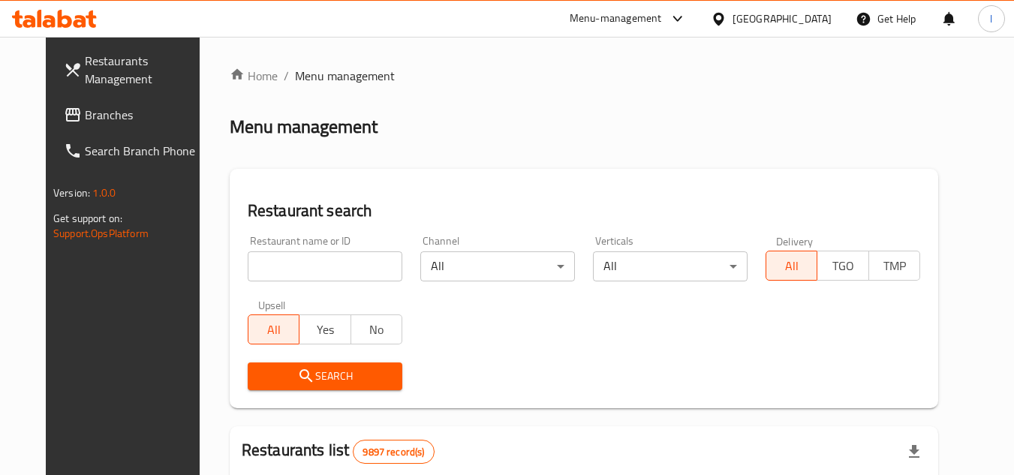
click at [313, 261] on input "search" at bounding box center [325, 266] width 155 height 30
paste input "25749"
type input "25749"
click button "Search" at bounding box center [325, 377] width 155 height 28
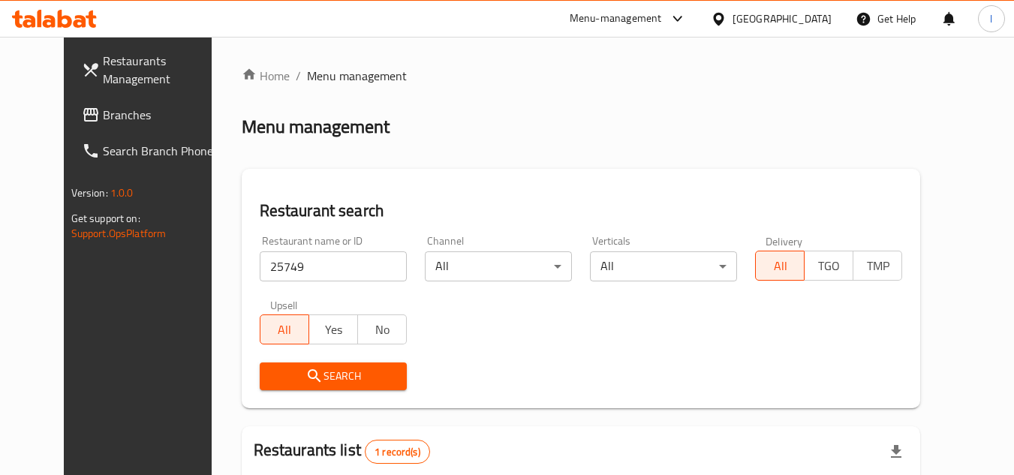
scroll to position [150, 0]
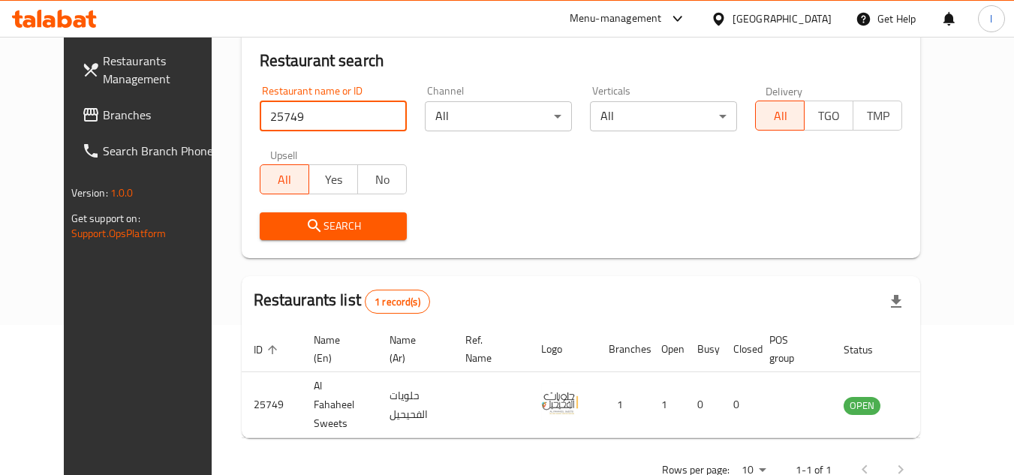
click at [103, 110] on span "Branches" at bounding box center [162, 115] width 119 height 18
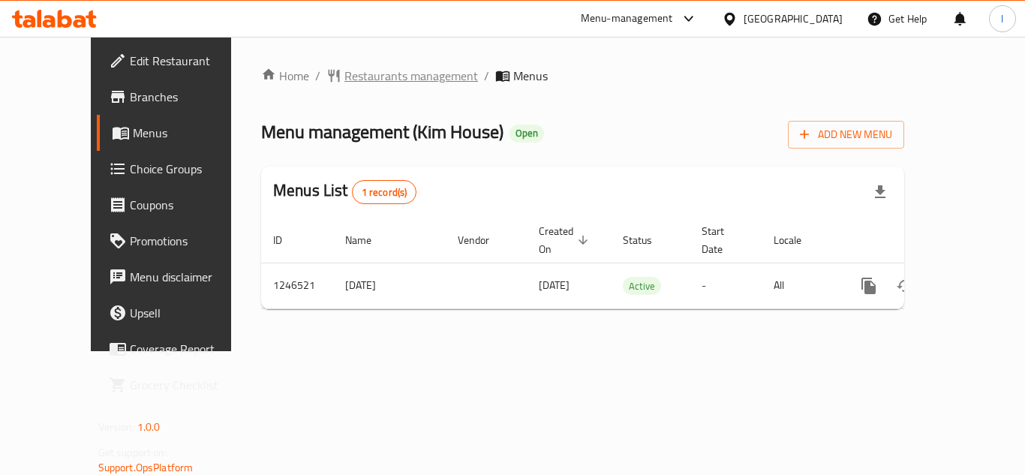
click at [348, 77] on span "Restaurants management" at bounding box center [412, 76] width 134 height 18
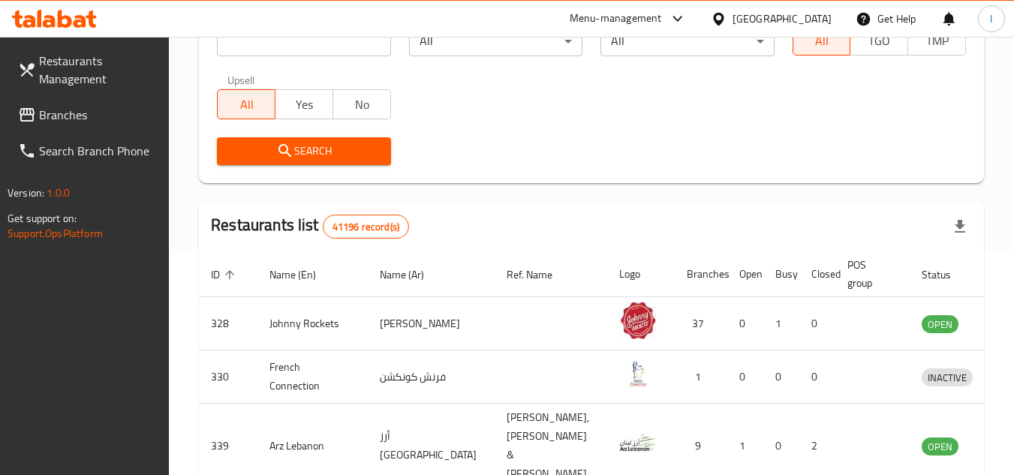
scroll to position [150, 0]
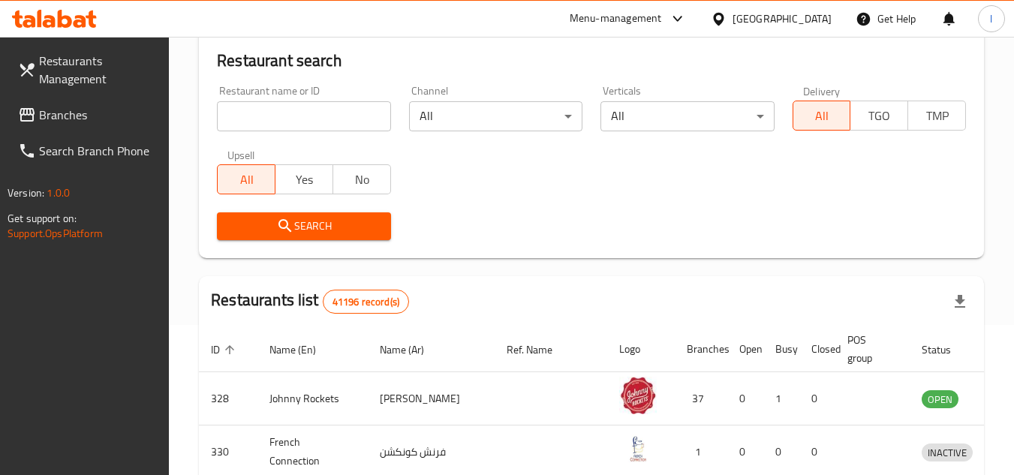
click at [305, 125] on input "search" at bounding box center [303, 116] width 173 height 30
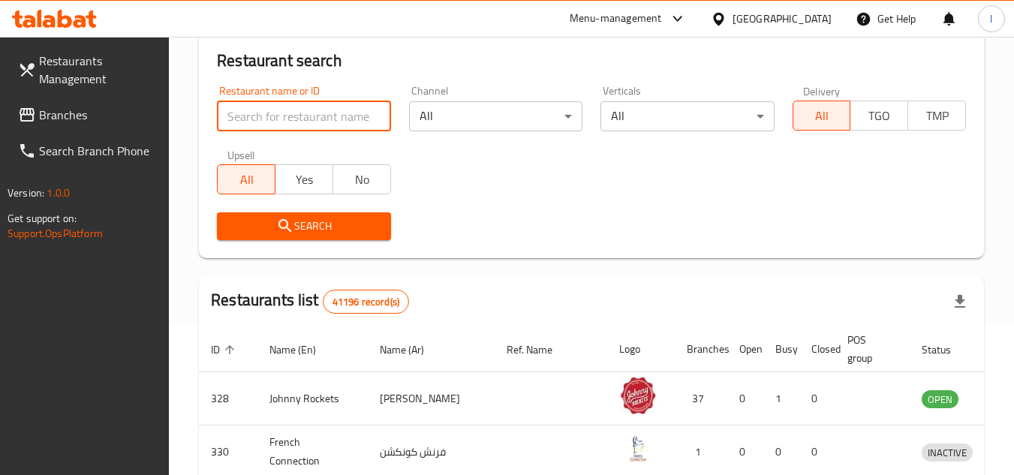
paste input "683020"
type input "683020"
click button "Search" at bounding box center [303, 226] width 173 height 28
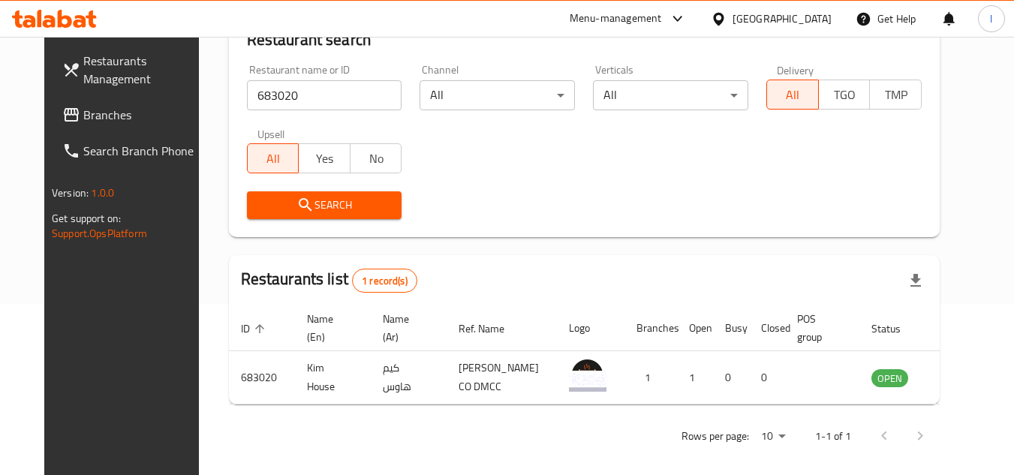
scroll to position [182, 0]
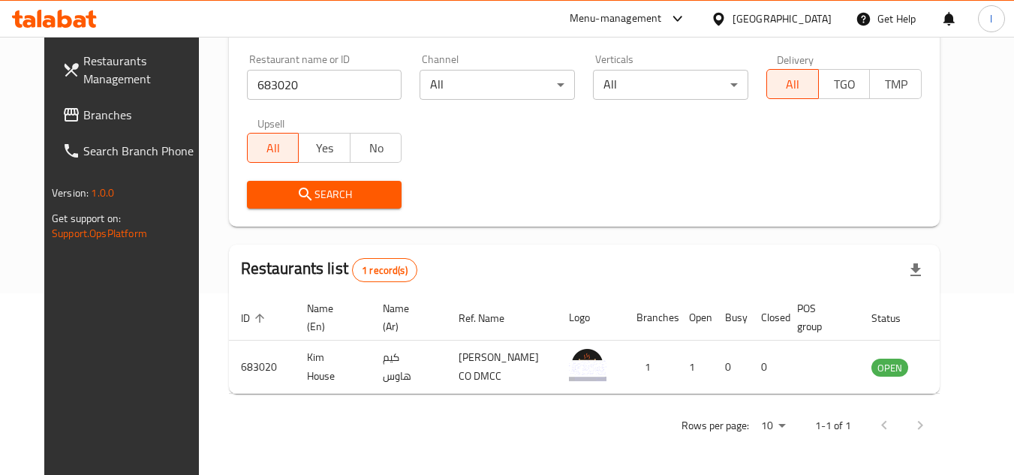
click at [83, 106] on span "Branches" at bounding box center [142, 115] width 119 height 18
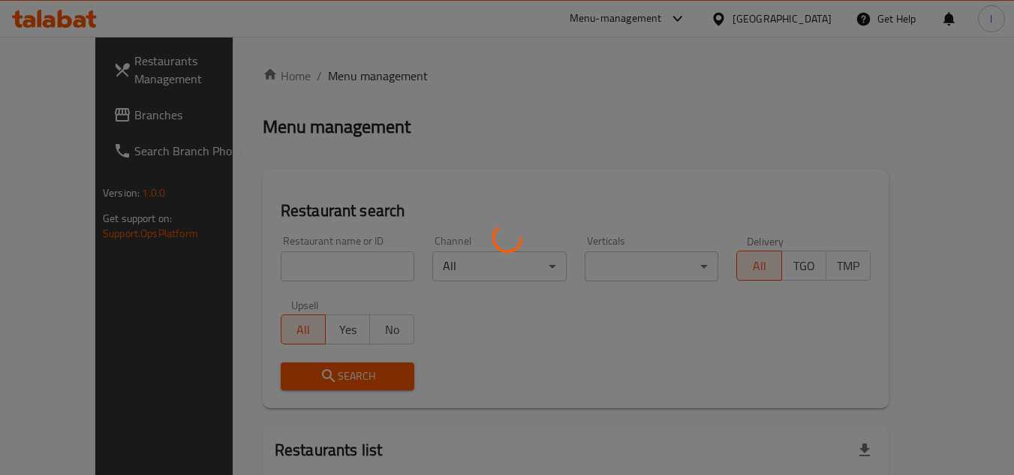
scroll to position [75, 0]
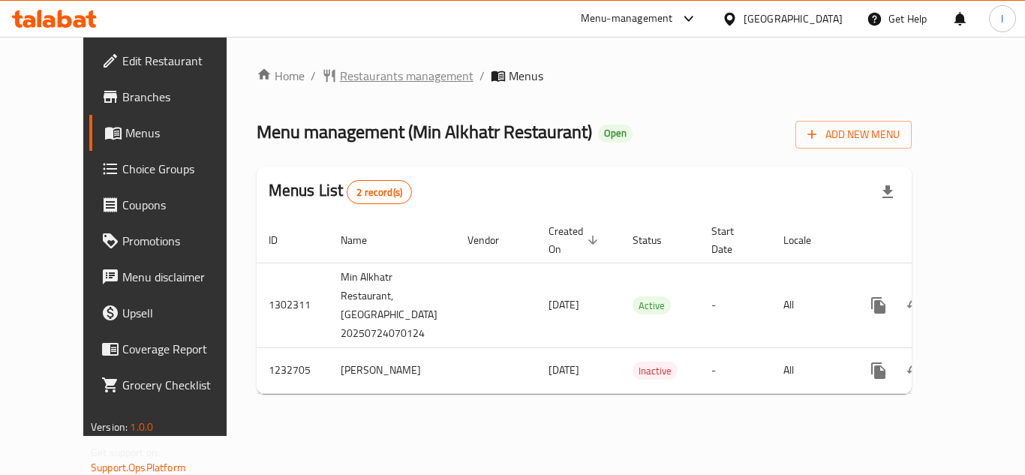
click at [353, 81] on span "Restaurants management" at bounding box center [407, 76] width 134 height 18
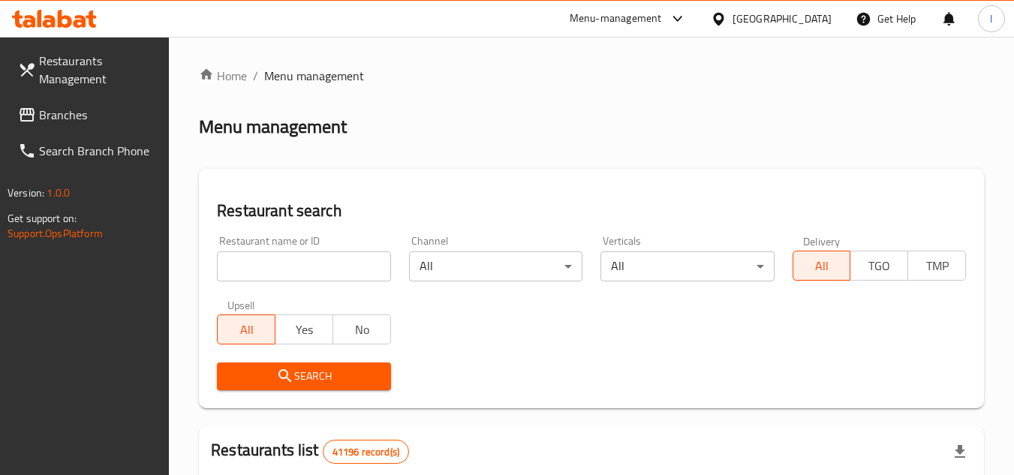
click at [328, 260] on div at bounding box center [507, 237] width 1014 height 475
click at [324, 267] on input "search" at bounding box center [303, 266] width 173 height 30
paste input "677879"
type input "677879"
click button "Search" at bounding box center [303, 377] width 173 height 28
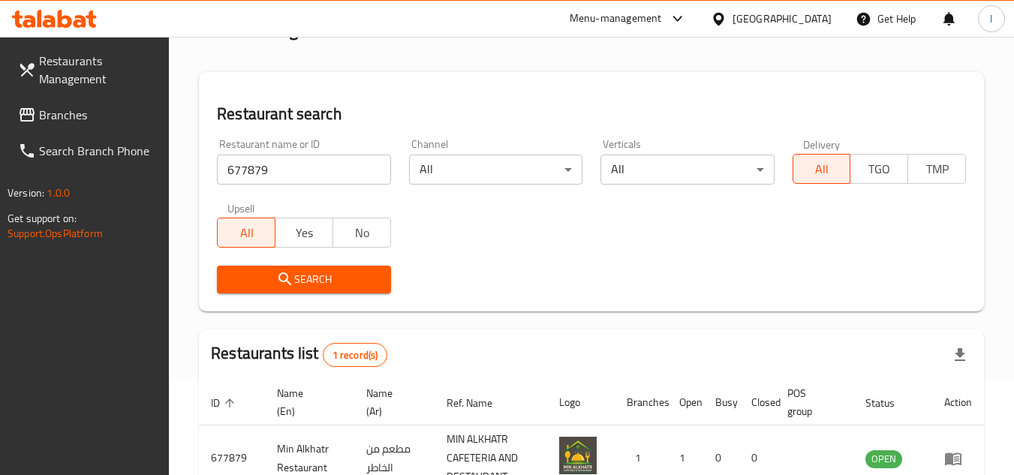
scroll to position [150, 0]
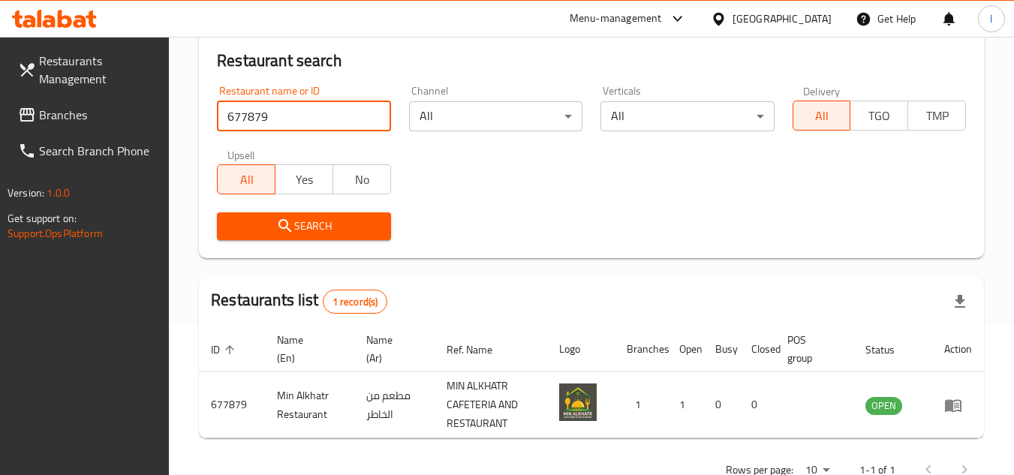
click at [131, 116] on span "Branches" at bounding box center [98, 115] width 119 height 18
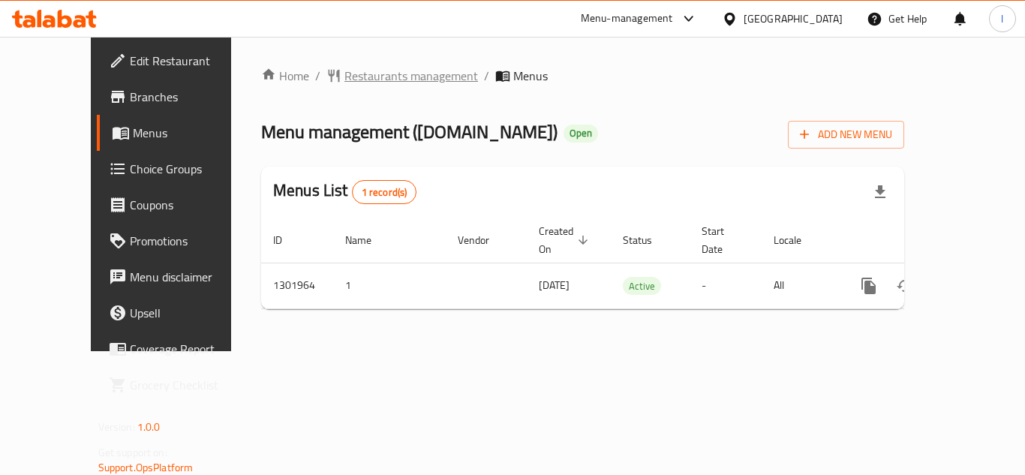
click at [345, 80] on span "Restaurants management" at bounding box center [412, 76] width 134 height 18
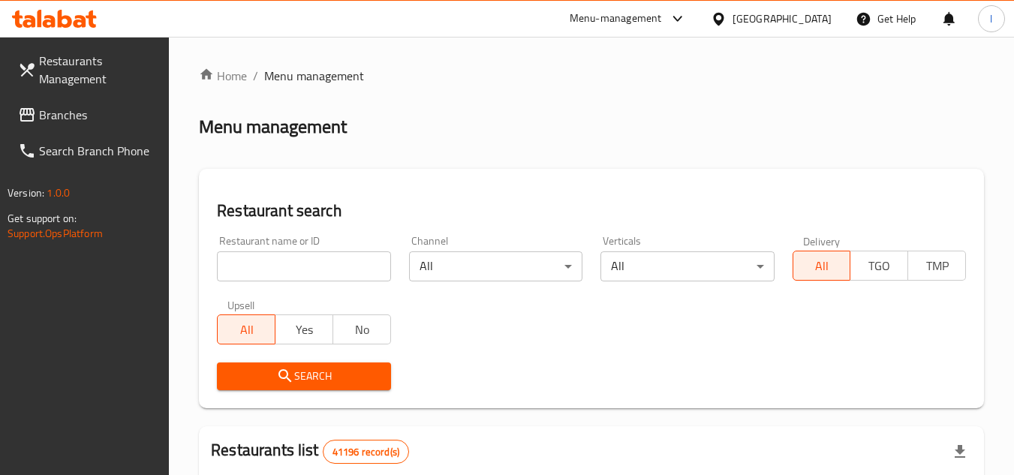
click at [306, 267] on input "search" at bounding box center [303, 266] width 173 height 30
paste input "702151"
type input "702151"
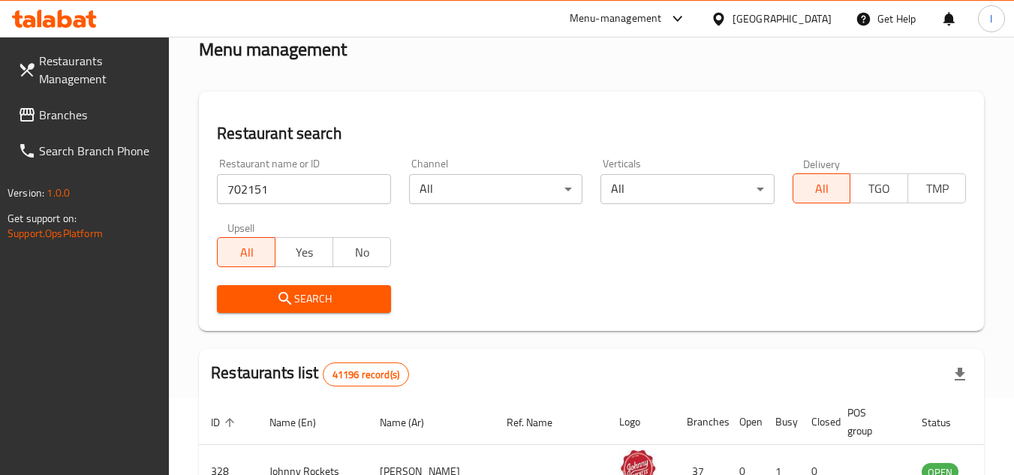
scroll to position [150, 0]
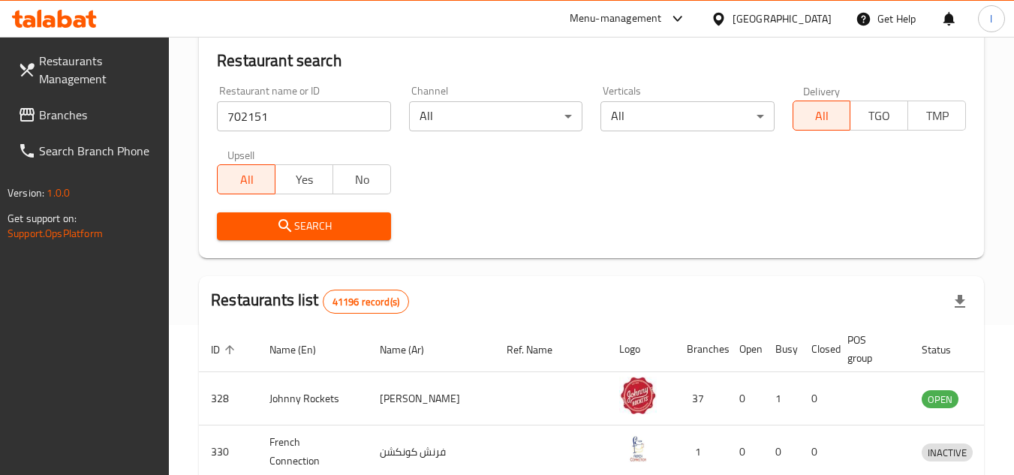
click at [327, 218] on span "Search" at bounding box center [303, 226] width 149 height 19
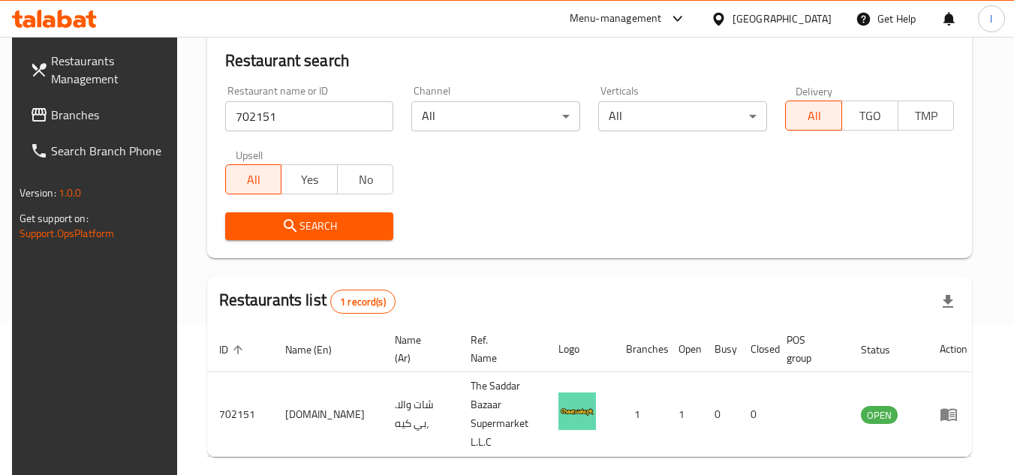
click at [95, 118] on span "Branches" at bounding box center [110, 115] width 119 height 18
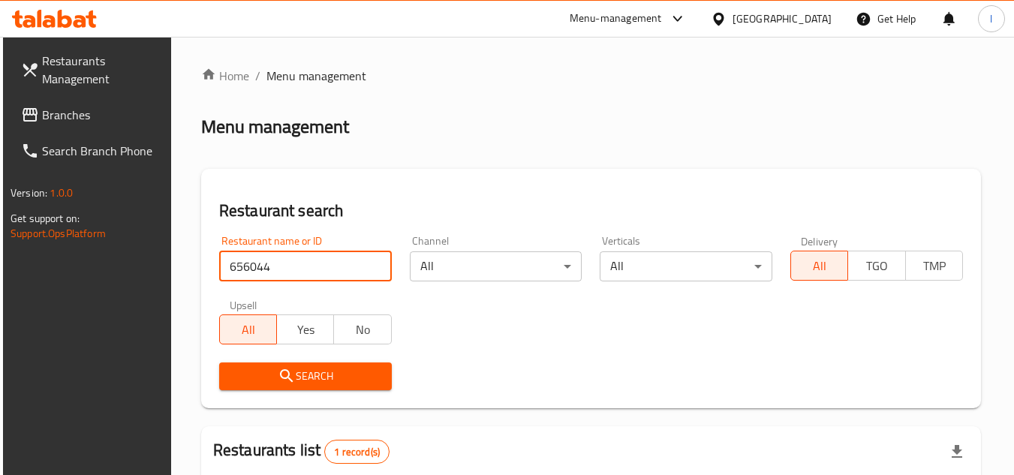
scroll to position [194, 0]
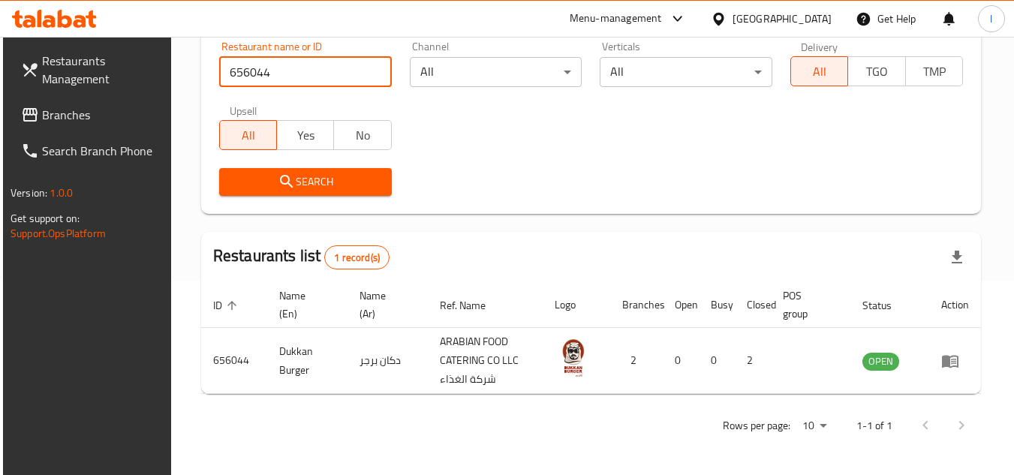
click at [114, 106] on span "Branches" at bounding box center [101, 115] width 119 height 18
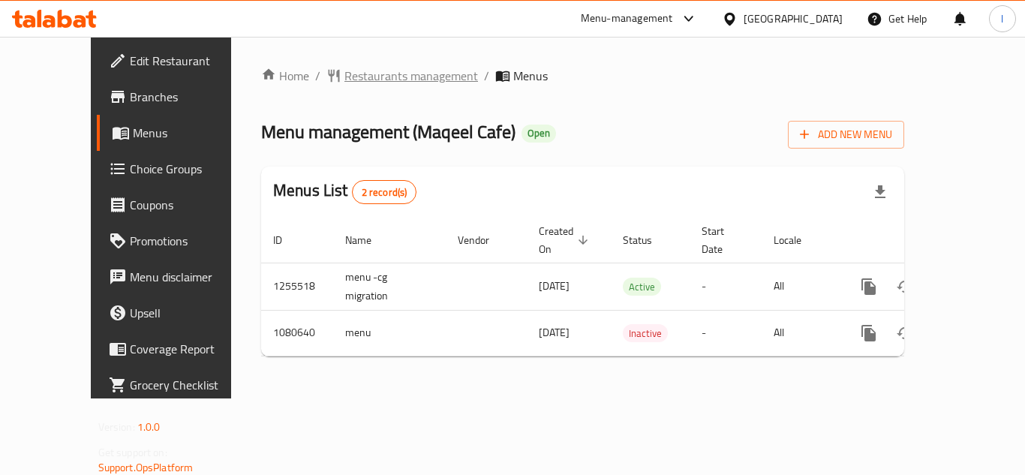
click at [360, 74] on span "Restaurants management" at bounding box center [412, 76] width 134 height 18
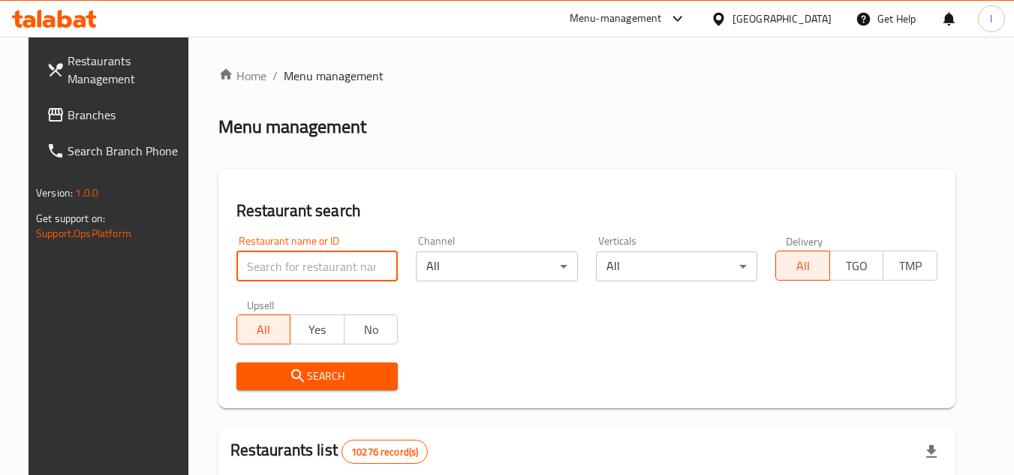
click at [321, 261] on input "search" at bounding box center [317, 266] width 162 height 30
paste input "664222"
type input "664222"
click button "Search" at bounding box center [317, 377] width 162 height 28
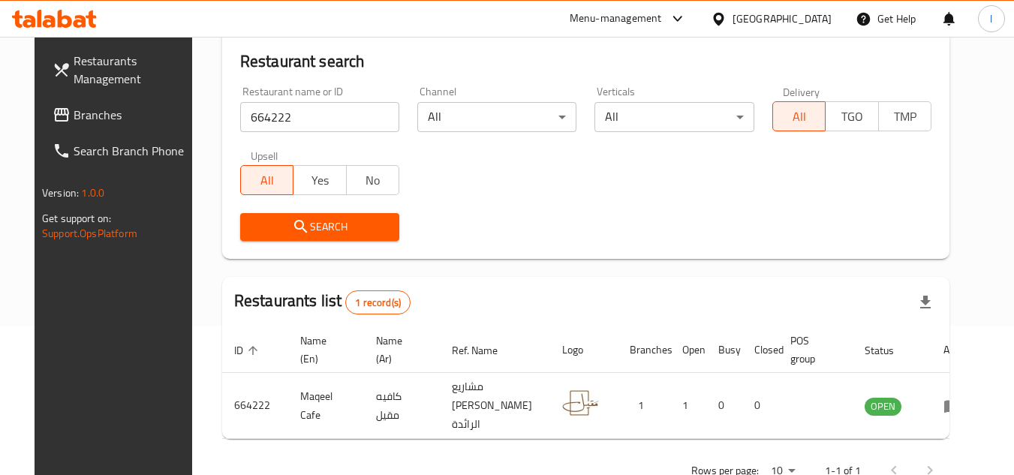
scroll to position [150, 0]
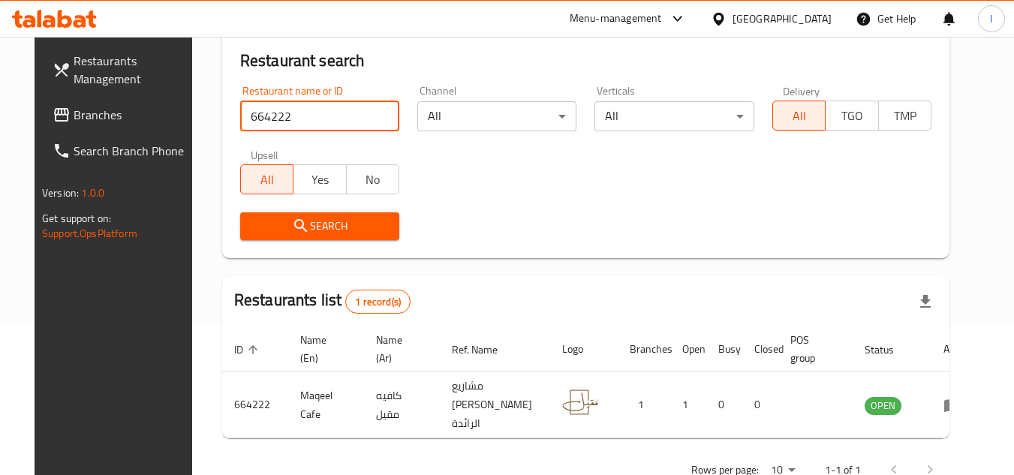
click at [97, 116] on span "Branches" at bounding box center [133, 115] width 119 height 18
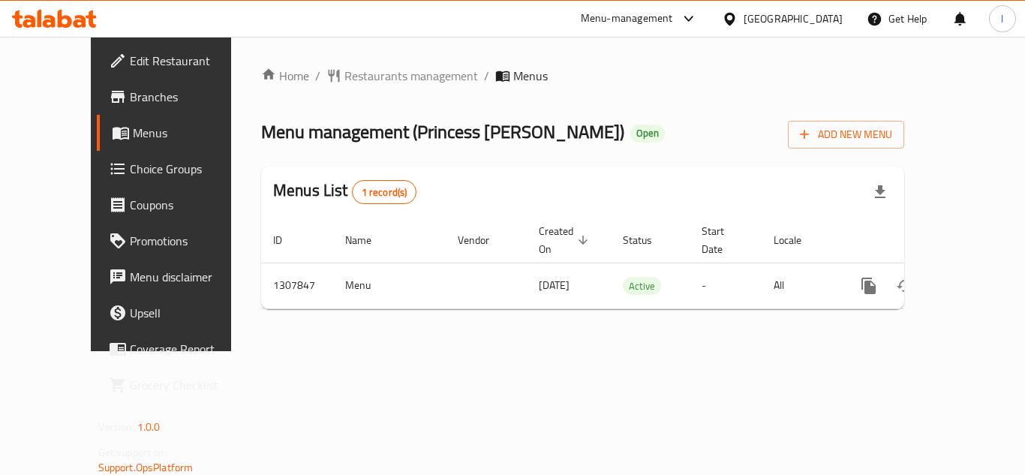
click at [364, 85] on span "Restaurants management" at bounding box center [412, 76] width 134 height 18
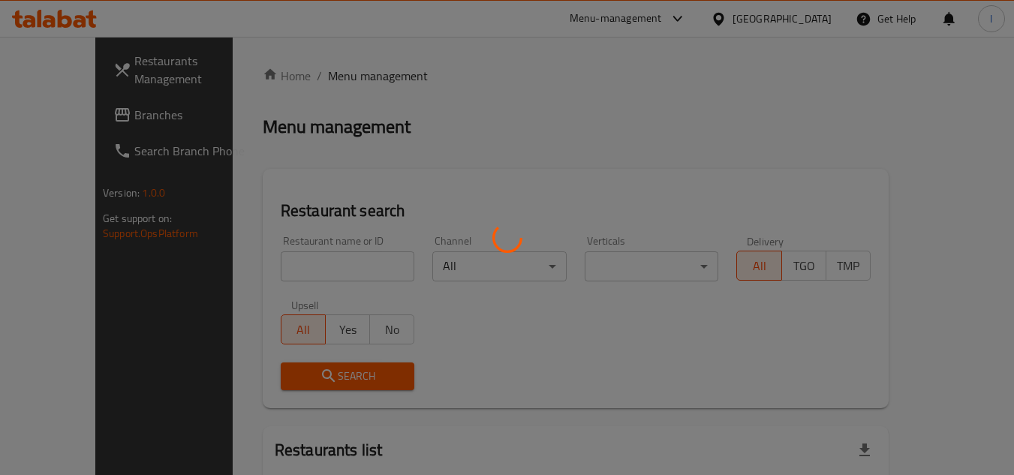
click at [357, 76] on div at bounding box center [507, 237] width 1014 height 475
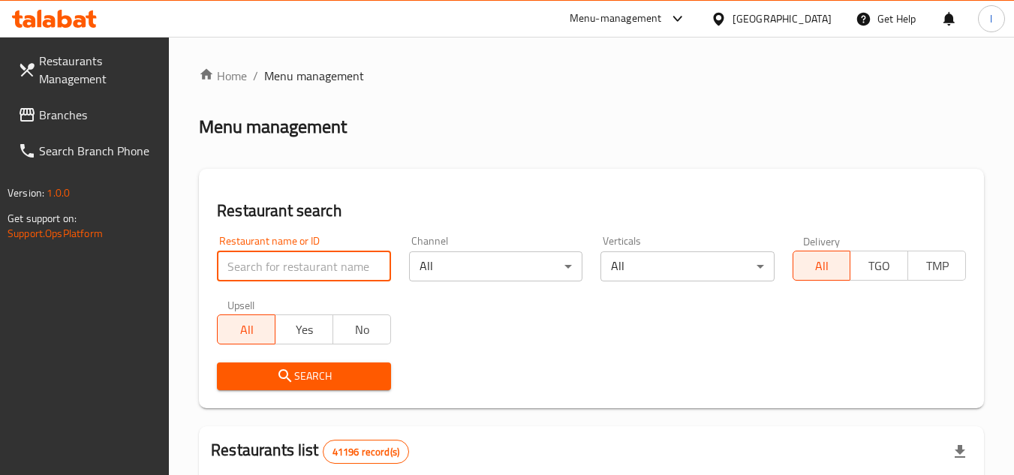
click at [307, 257] on input "search" at bounding box center [303, 266] width 173 height 30
paste input "704386"
type input "704386"
click button "Search" at bounding box center [303, 377] width 173 height 28
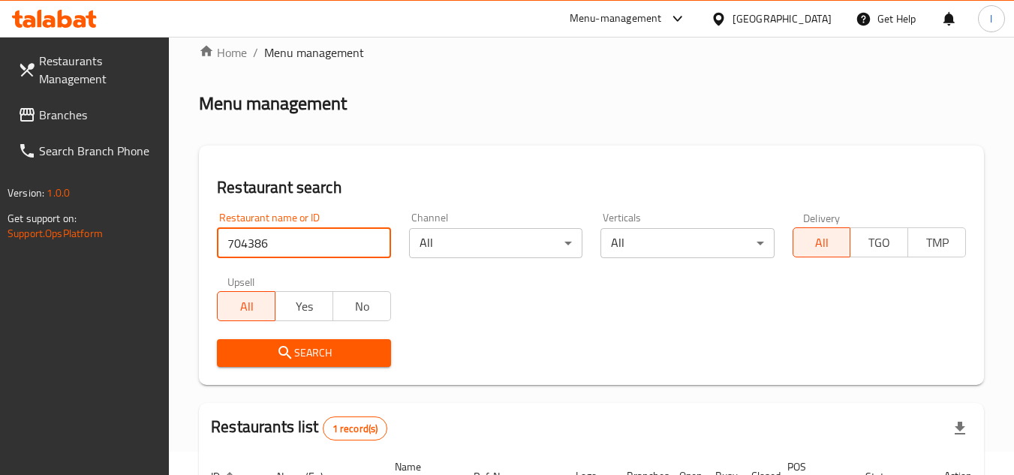
scroll to position [194, 0]
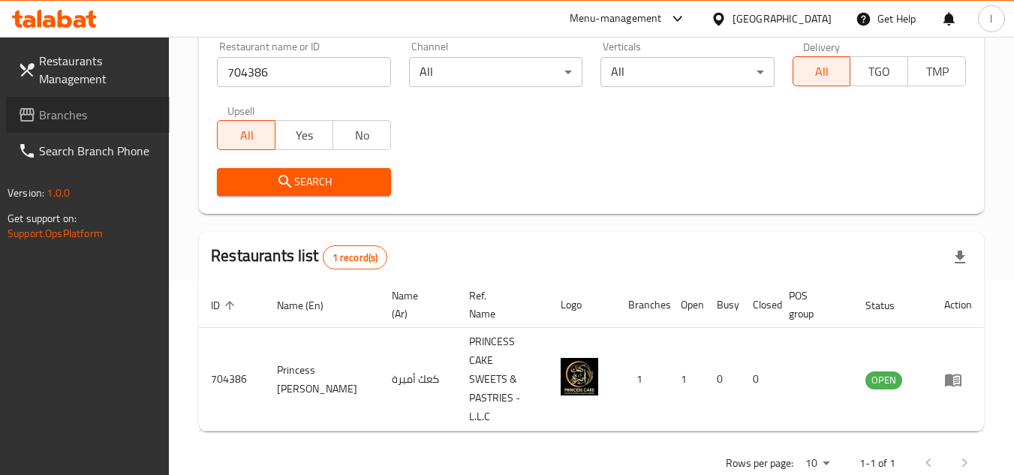
click at [77, 109] on span "Branches" at bounding box center [98, 115] width 119 height 18
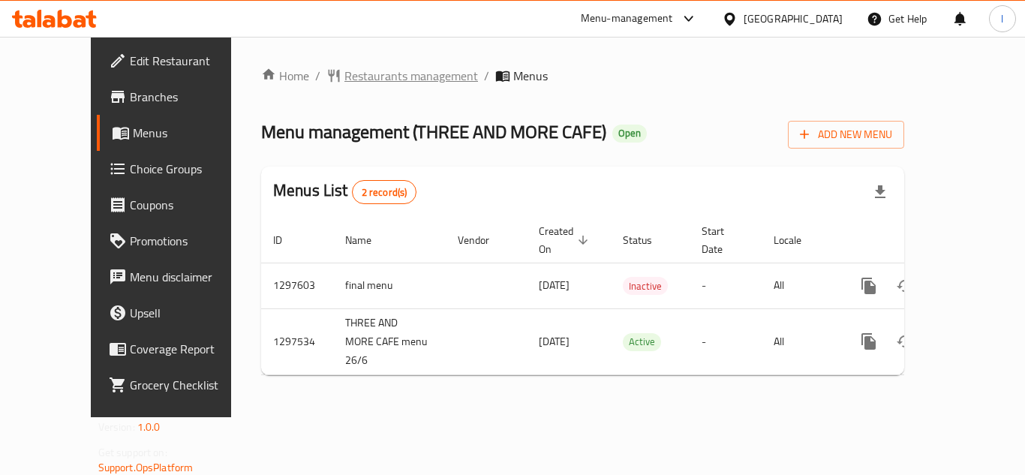
click at [378, 82] on span "Restaurants management" at bounding box center [412, 76] width 134 height 18
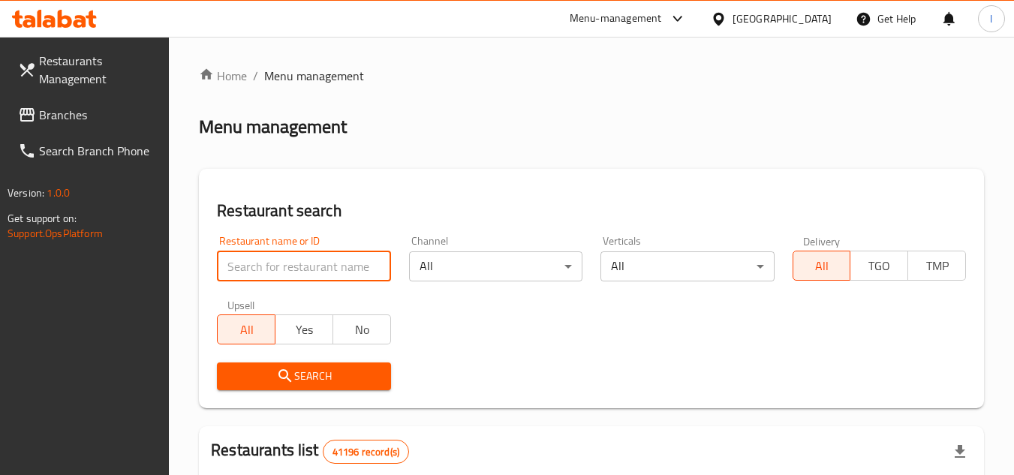
click at [349, 267] on input "search" at bounding box center [303, 266] width 173 height 30
paste input "700181"
type input "700181"
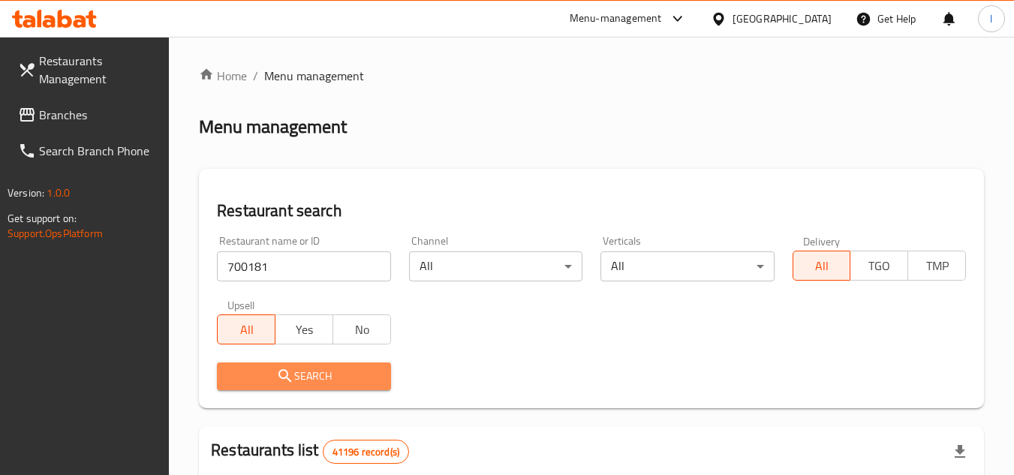
click at [334, 369] on span "Search" at bounding box center [303, 376] width 149 height 19
click at [334, 369] on div at bounding box center [507, 237] width 1014 height 475
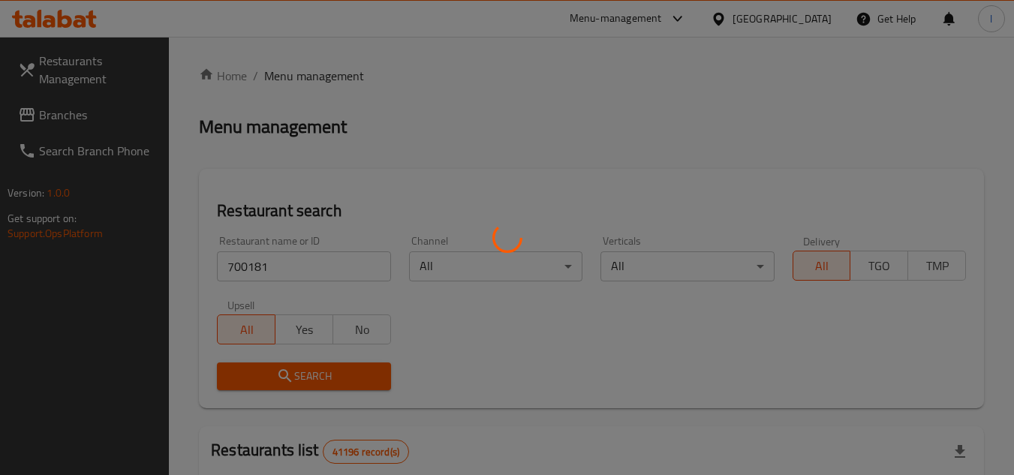
click at [528, 331] on div at bounding box center [507, 237] width 1014 height 475
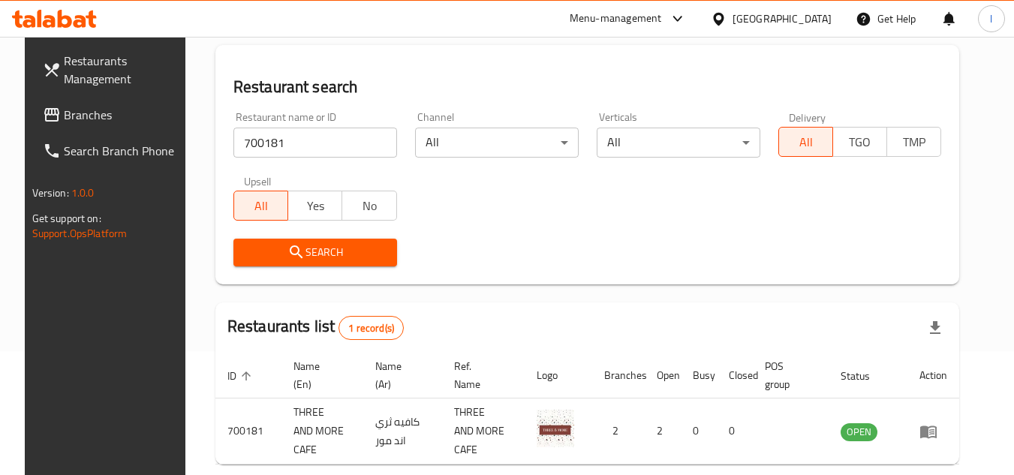
scroll to position [150, 0]
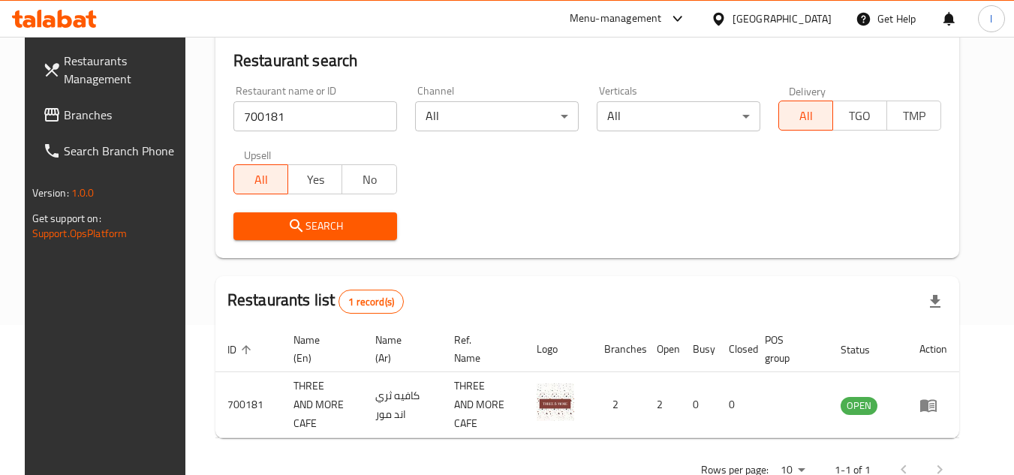
drag, startPoint x: 100, startPoint y: 110, endPoint x: 101, endPoint y: 101, distance: 9.0
click at [100, 110] on span "Branches" at bounding box center [123, 115] width 119 height 18
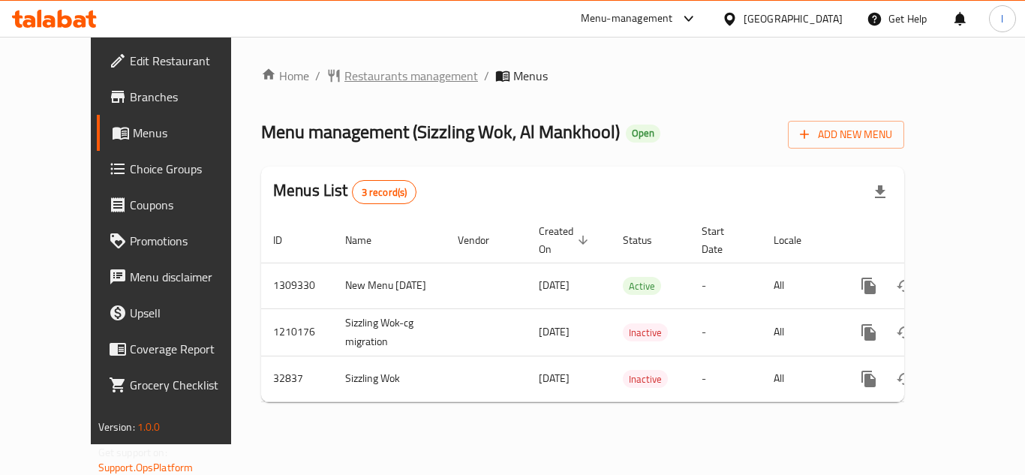
click at [351, 76] on span "Restaurants management" at bounding box center [412, 76] width 134 height 18
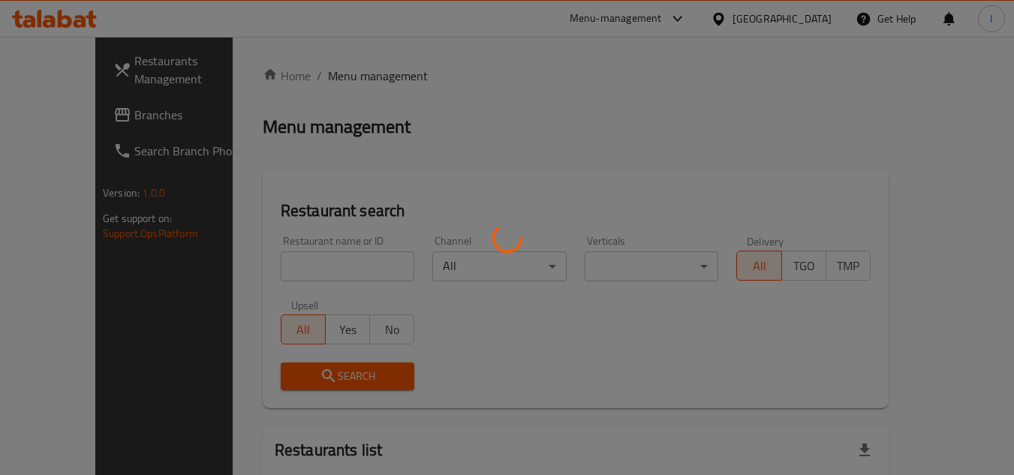
click at [322, 264] on div at bounding box center [507, 237] width 1014 height 475
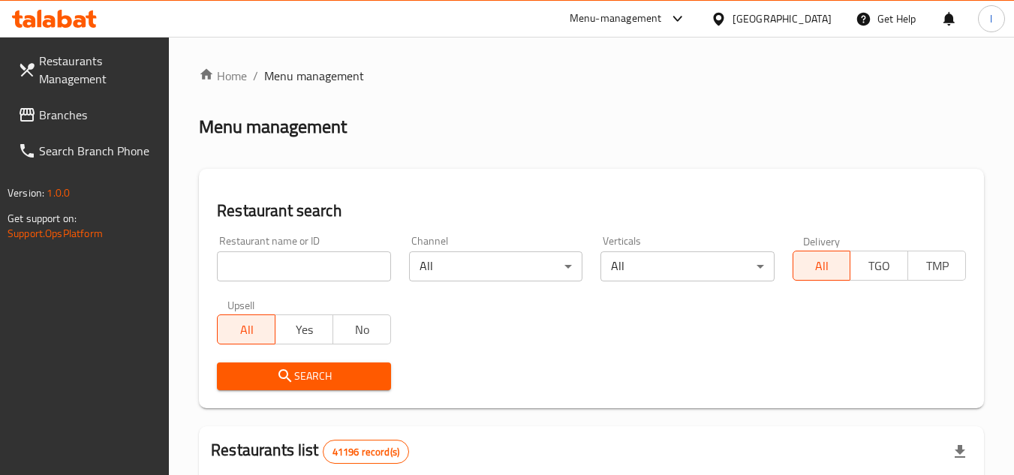
click at [324, 268] on input "search" at bounding box center [303, 266] width 173 height 30
paste input "13130"
type input "13130"
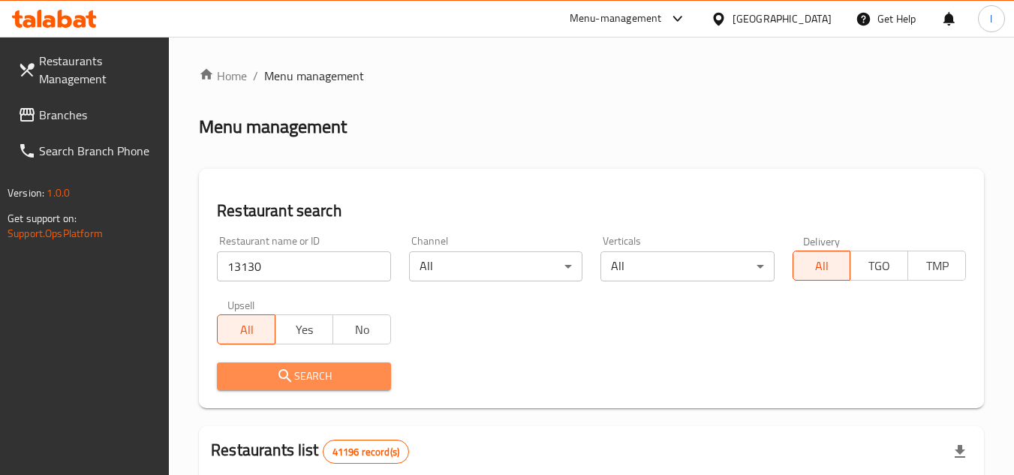
click at [287, 375] on icon "submit" at bounding box center [285, 376] width 18 height 18
drag, startPoint x: 287, startPoint y: 375, endPoint x: 297, endPoint y: 375, distance: 10.5
click at [288, 375] on div at bounding box center [507, 237] width 1014 height 475
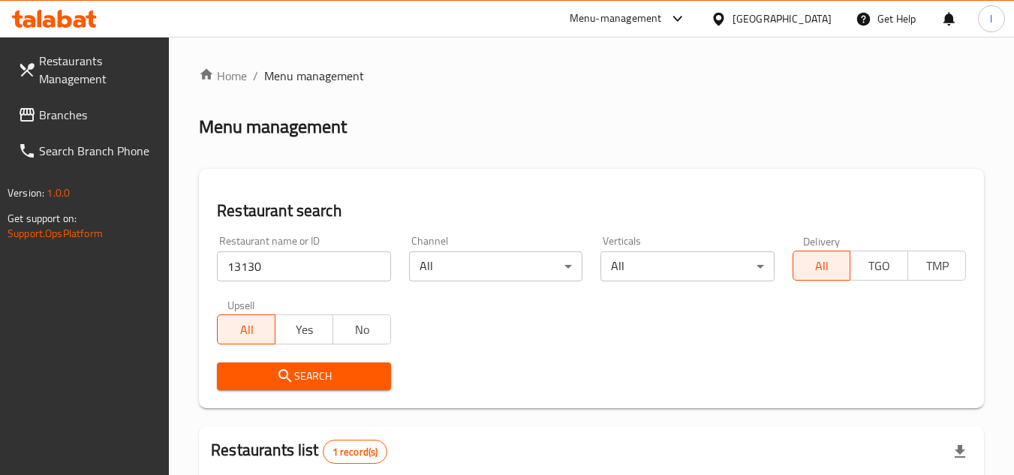
click at [511, 364] on div "Search" at bounding box center [591, 377] width 767 height 46
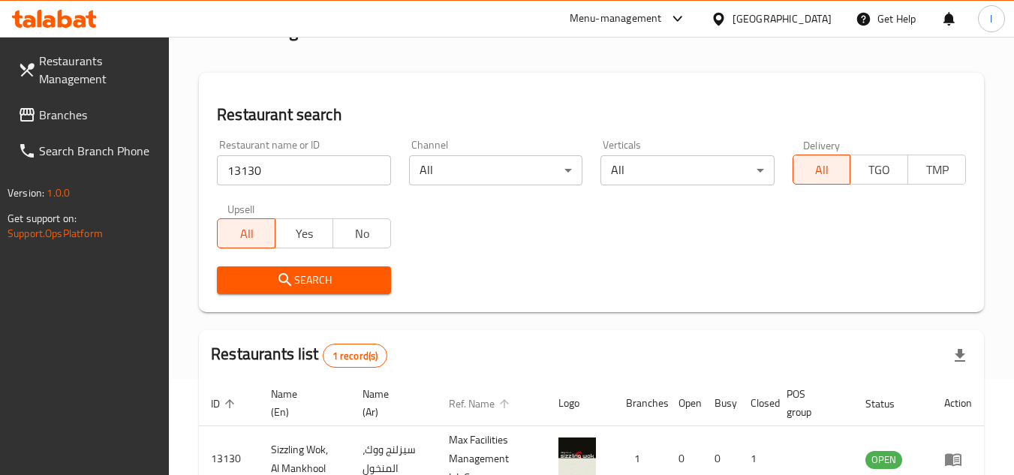
scroll to position [194, 0]
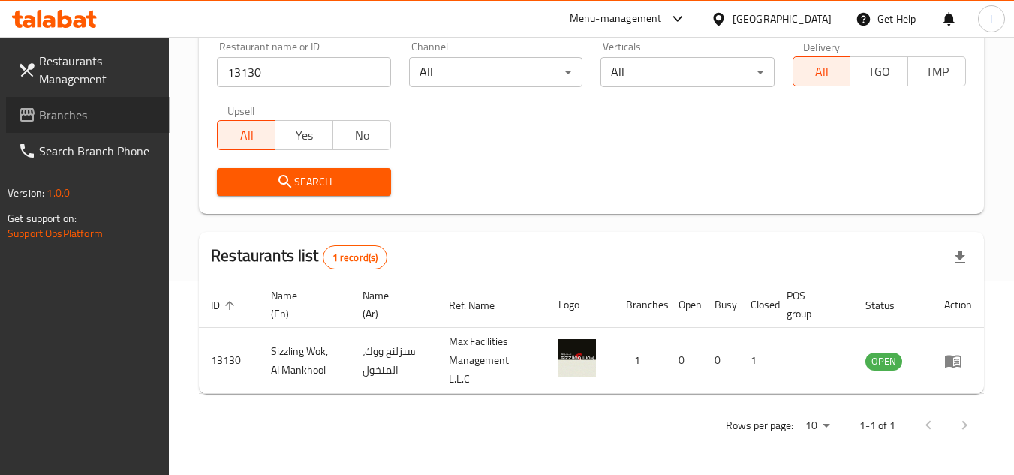
click at [61, 114] on span "Branches" at bounding box center [98, 115] width 119 height 18
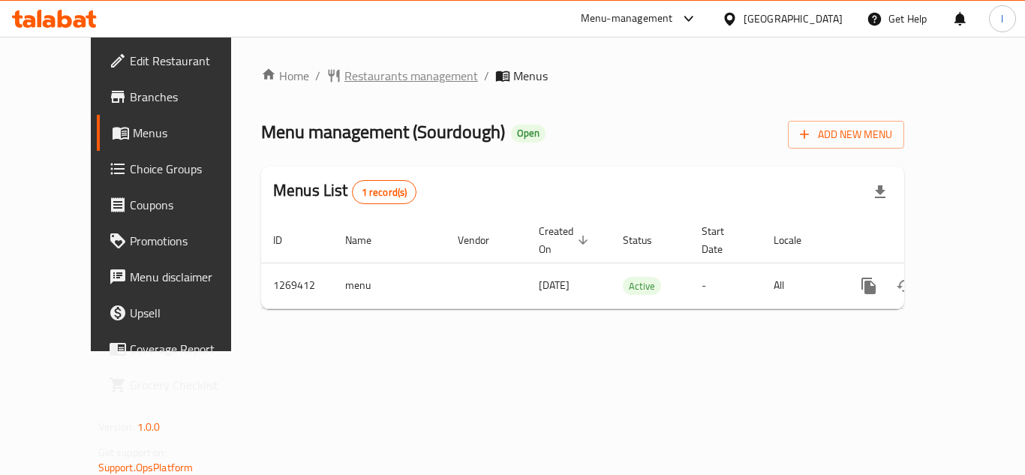
click at [345, 71] on span "Restaurants management" at bounding box center [412, 76] width 134 height 18
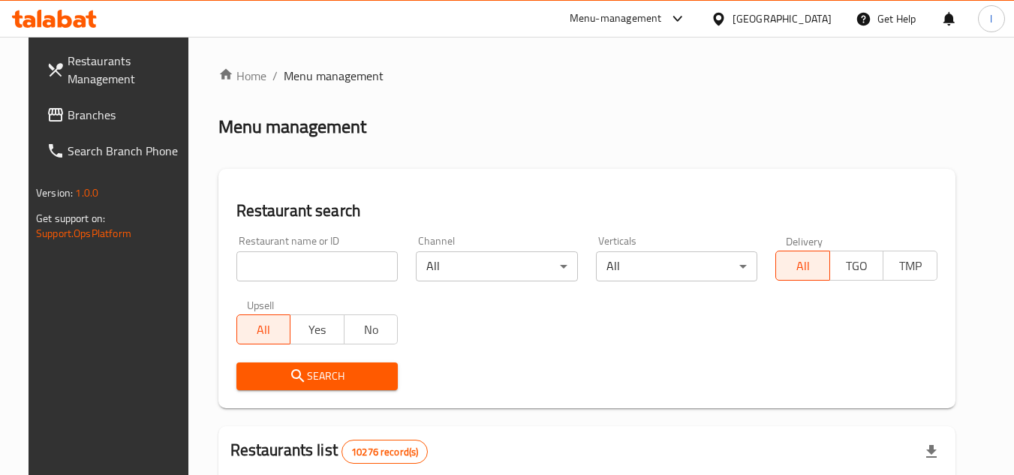
click at [325, 267] on input "search" at bounding box center [317, 266] width 162 height 30
click at [314, 276] on input "search" at bounding box center [317, 266] width 162 height 30
paste input "688624"
type input "688624"
click at [325, 370] on span "Search" at bounding box center [317, 376] width 138 height 19
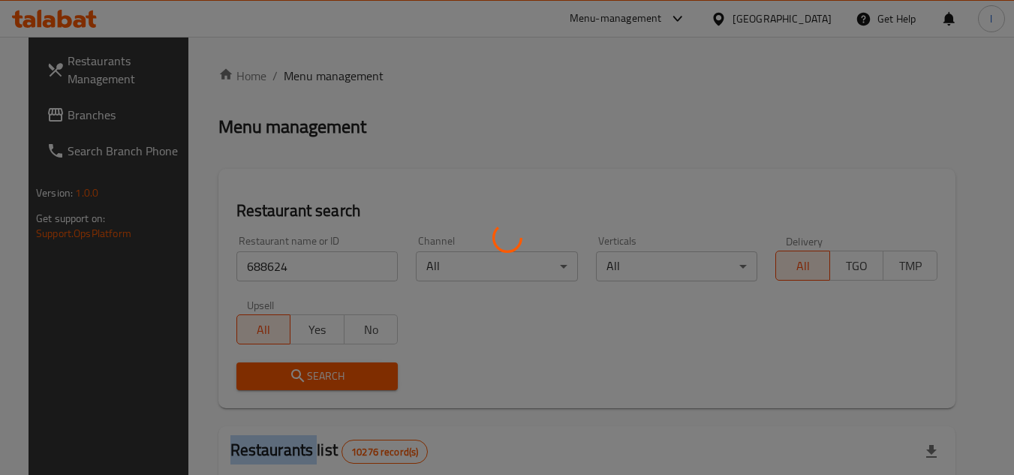
click at [325, 370] on div at bounding box center [507, 237] width 1014 height 475
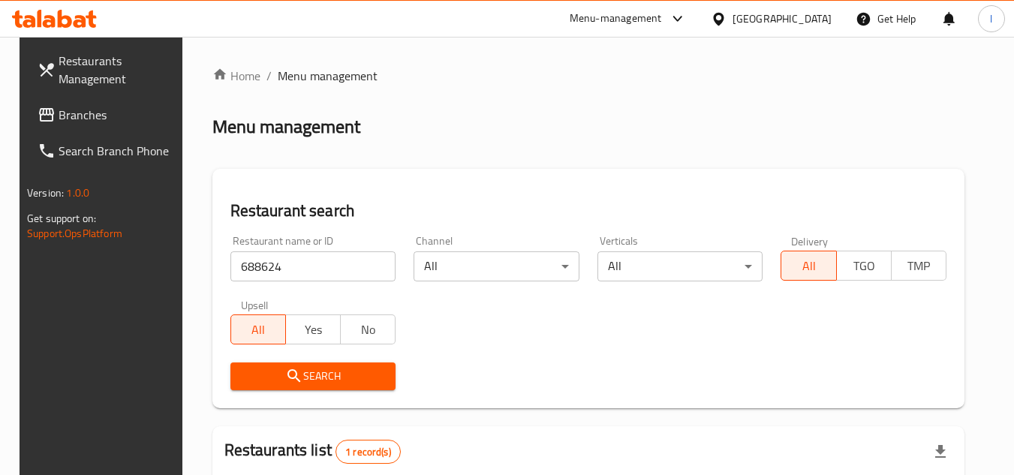
click at [454, 343] on div "Restaurant name or ID 688624 Restaurant name or ID Channel All ​ Verticals All …" at bounding box center [588, 313] width 734 height 173
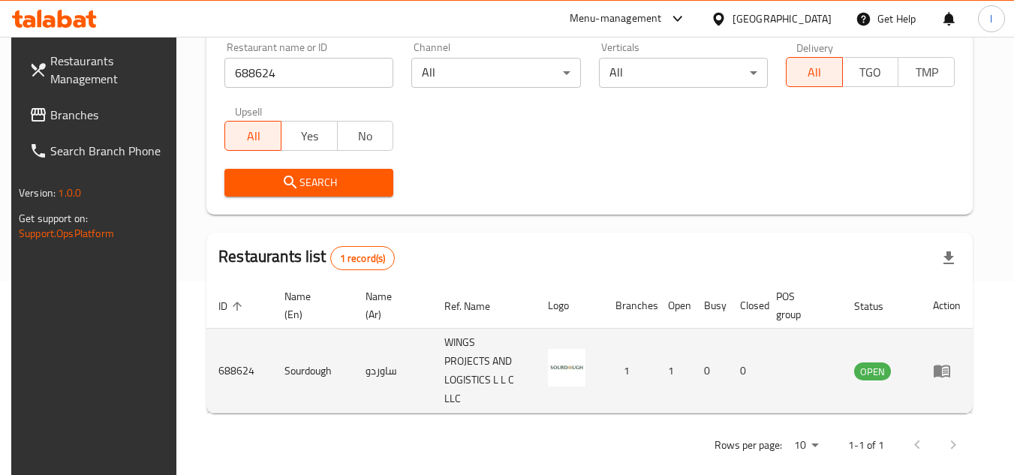
scroll to position [194, 0]
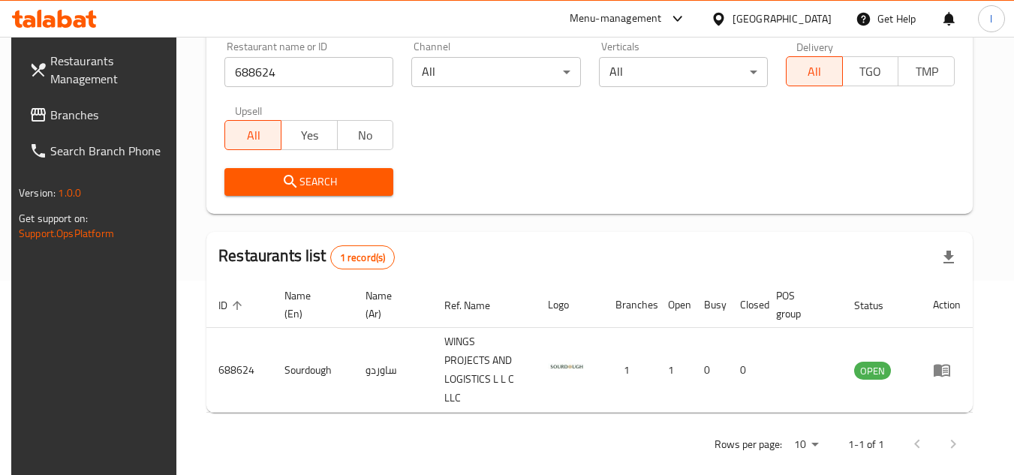
click at [56, 112] on span "Branches" at bounding box center [109, 115] width 119 height 18
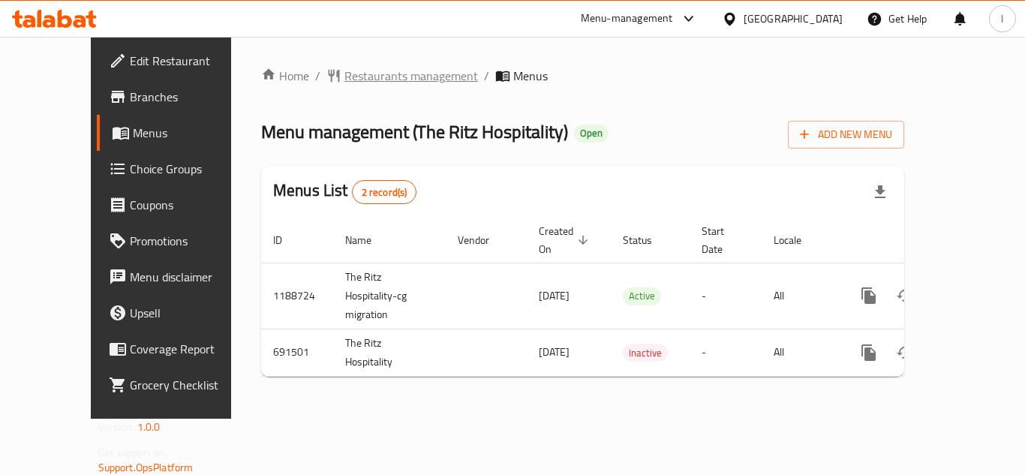
click at [345, 76] on span "Restaurants management" at bounding box center [412, 76] width 134 height 18
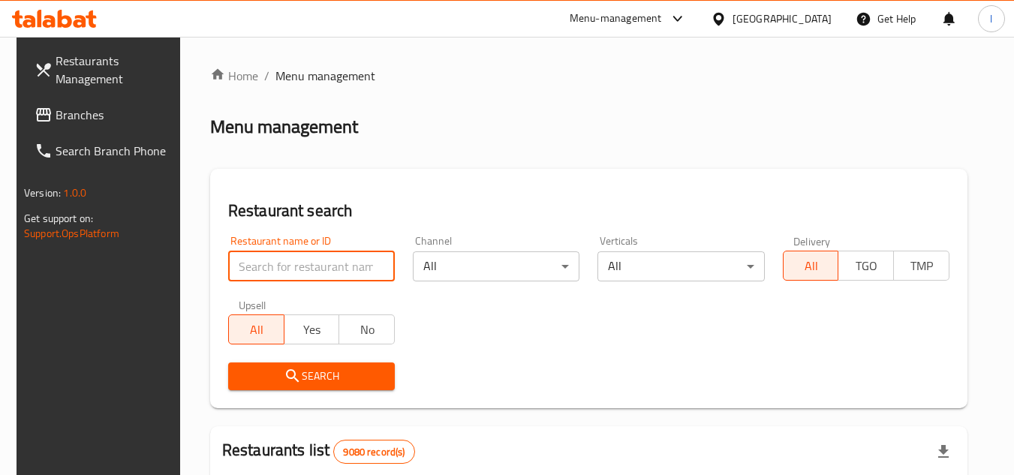
click at [323, 267] on input "search" at bounding box center [311, 266] width 167 height 30
paste input "643256"
type input "643256"
click button "Search" at bounding box center [311, 377] width 167 height 28
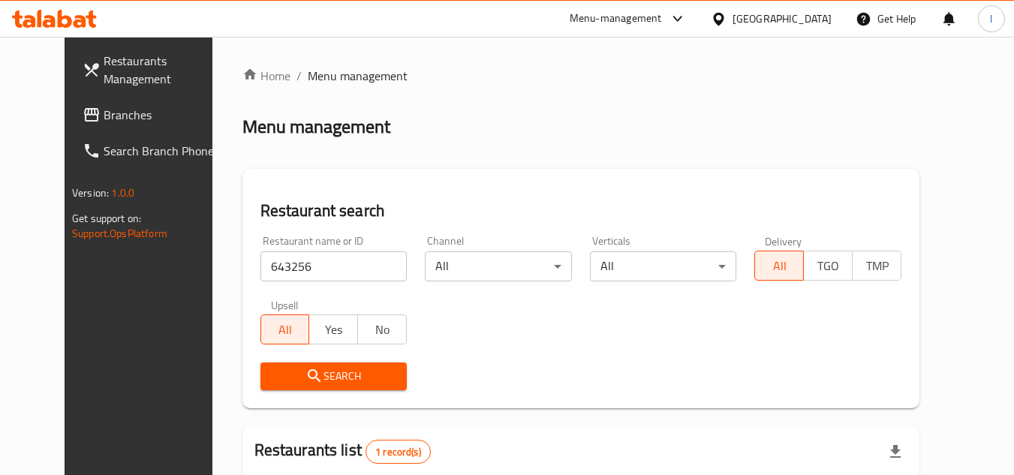
scroll to position [182, 0]
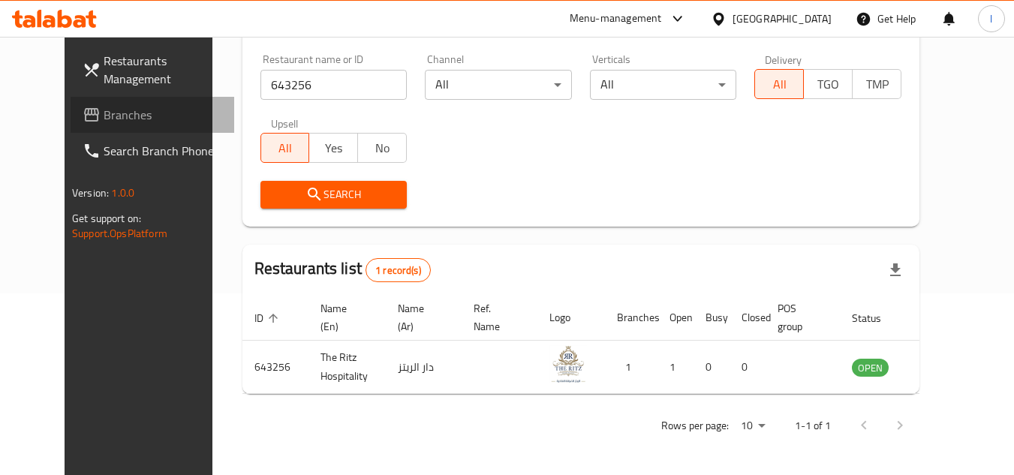
click at [128, 125] on link "Branches" at bounding box center [153, 115] width 164 height 36
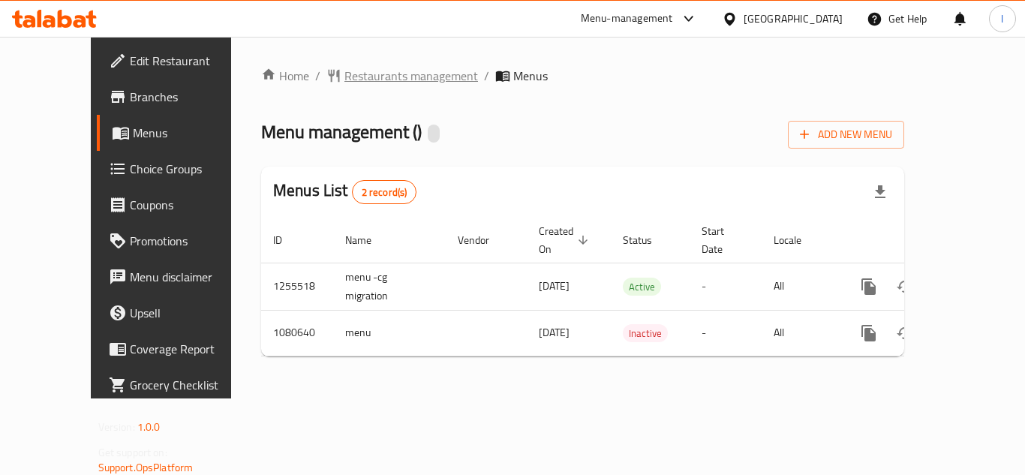
click at [360, 85] on span "Restaurants management" at bounding box center [412, 76] width 134 height 18
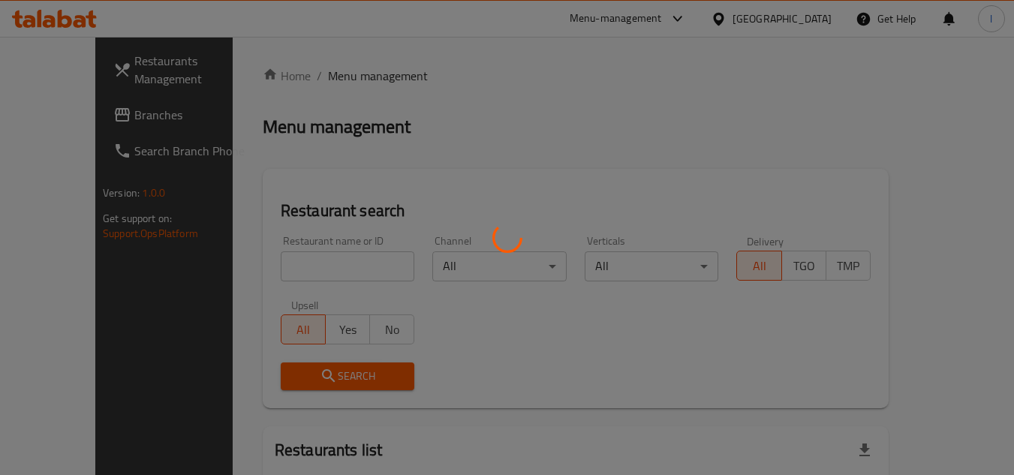
click at [310, 259] on div at bounding box center [507, 237] width 1014 height 475
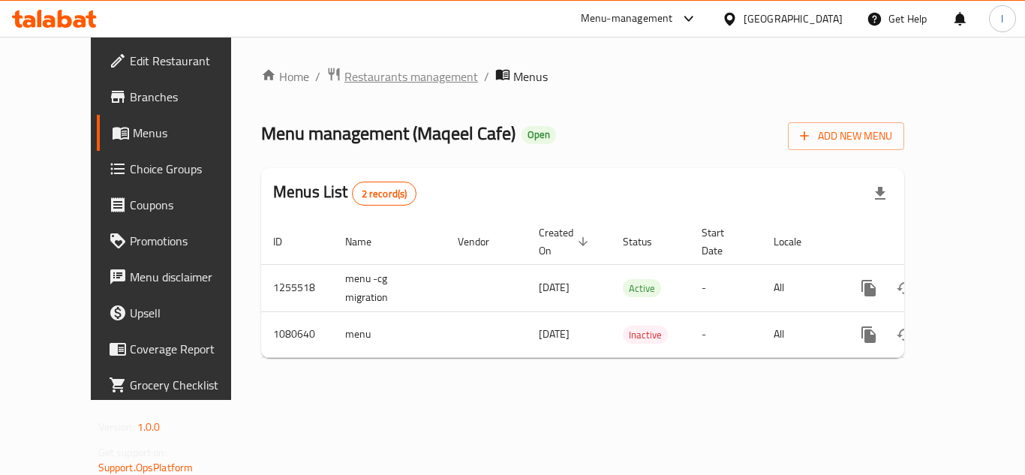
click at [345, 73] on span "Restaurants management" at bounding box center [412, 77] width 134 height 18
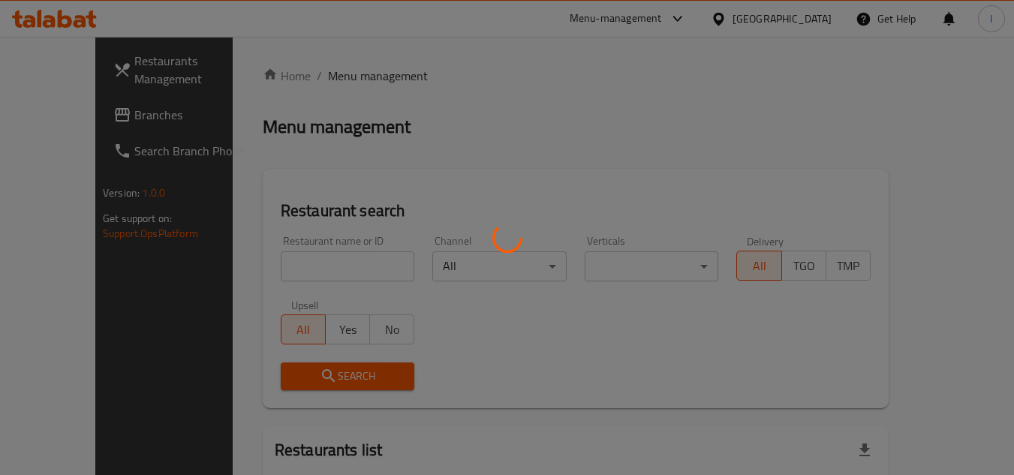
click at [306, 269] on div at bounding box center [507, 237] width 1014 height 475
click at [307, 269] on div at bounding box center [507, 237] width 1014 height 475
drag, startPoint x: 312, startPoint y: 251, endPoint x: 339, endPoint y: 222, distance: 39.8
click at [313, 251] on div at bounding box center [507, 237] width 1014 height 475
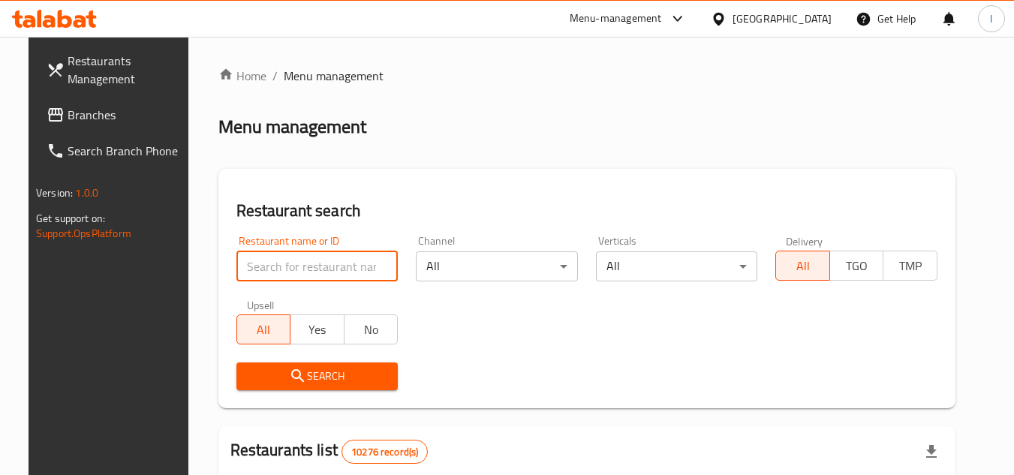
click at [346, 265] on input "search" at bounding box center [317, 266] width 162 height 30
paste input "664222"
type input "664222"
click button "Search" at bounding box center [317, 377] width 162 height 28
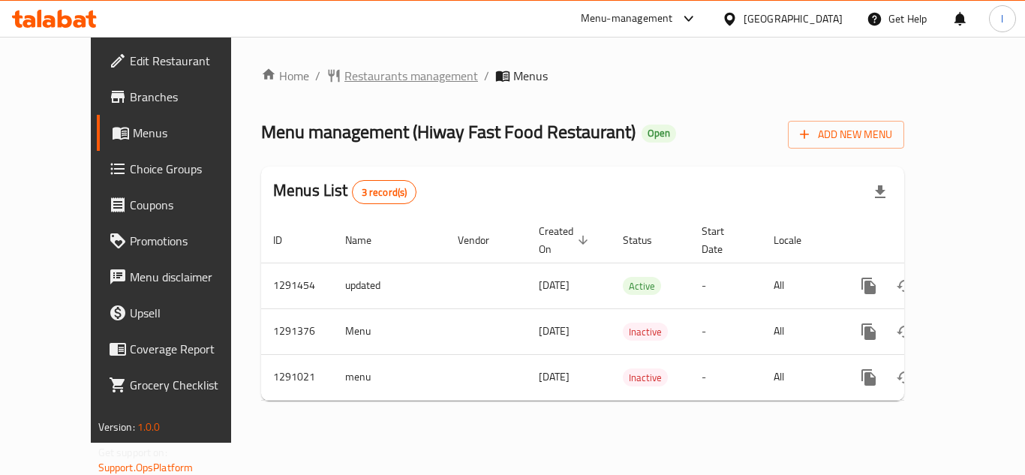
click at [360, 79] on span "Restaurants management" at bounding box center [412, 76] width 134 height 18
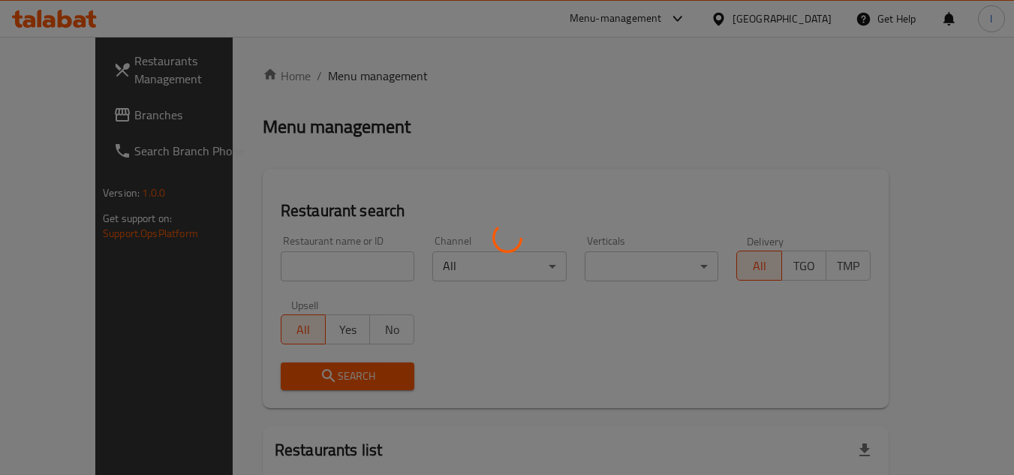
click at [320, 270] on div at bounding box center [507, 237] width 1014 height 475
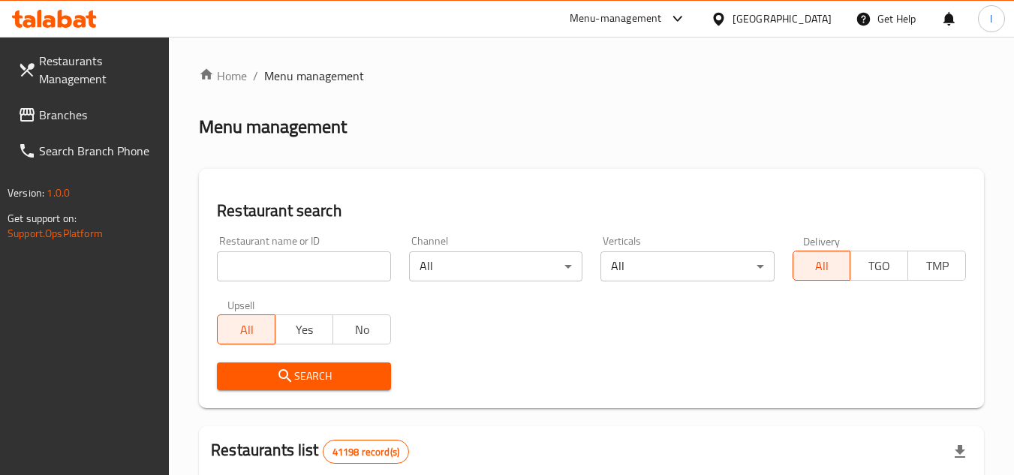
click at [320, 266] on input "search" at bounding box center [303, 266] width 173 height 30
paste input "11862"
type input "11862"
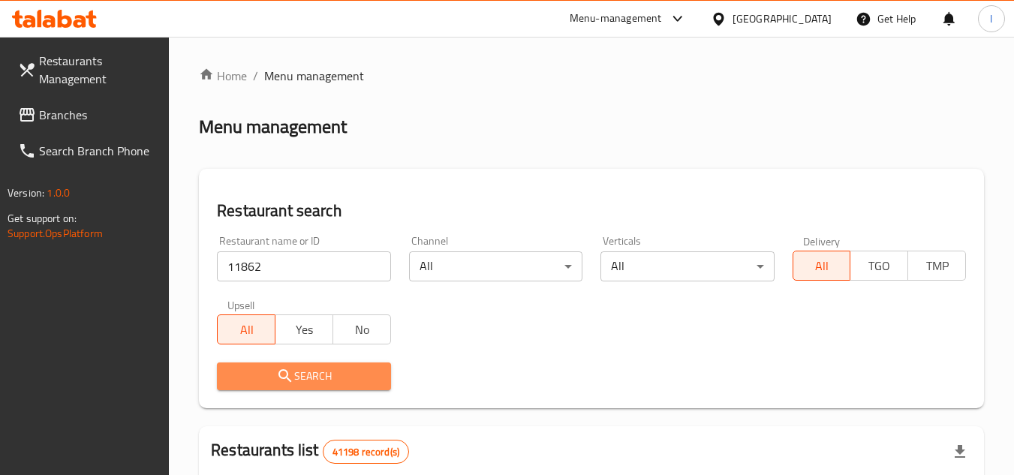
click at [302, 384] on span "Search" at bounding box center [303, 376] width 149 height 19
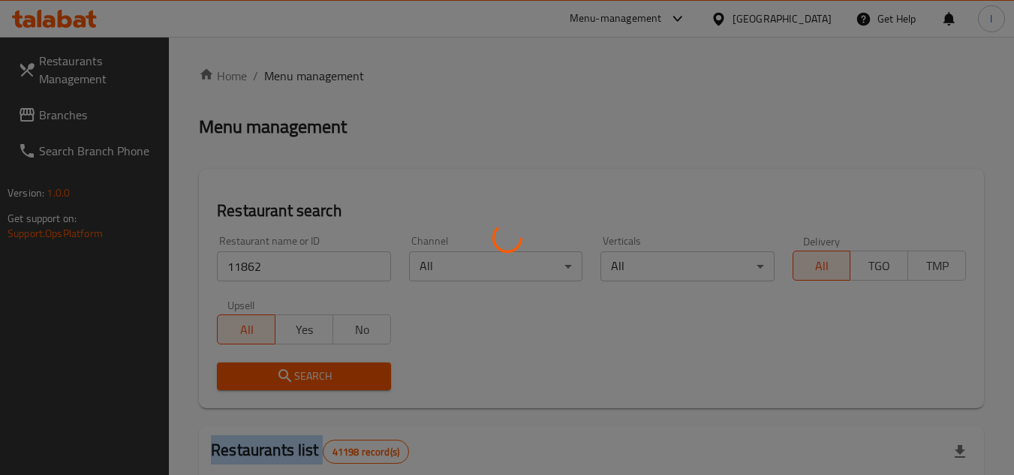
click at [302, 384] on div at bounding box center [507, 237] width 1014 height 475
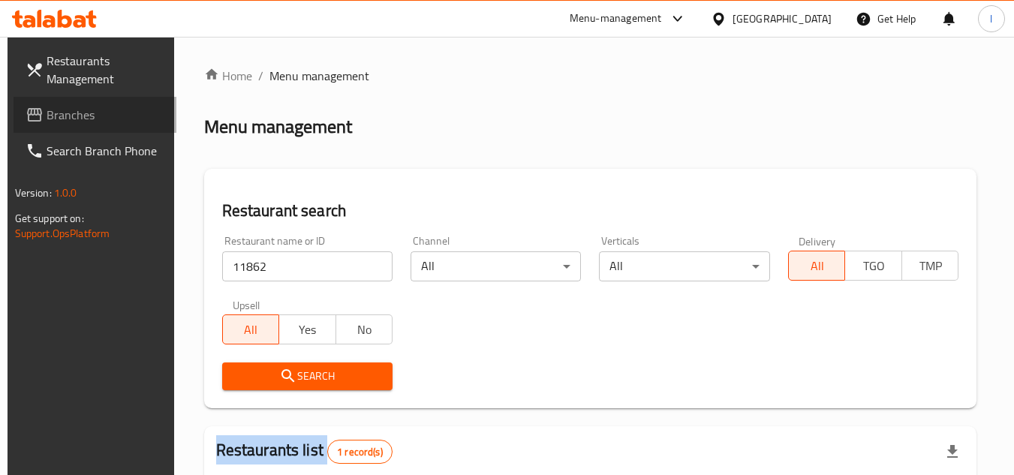
click at [64, 113] on span "Branches" at bounding box center [106, 115] width 119 height 18
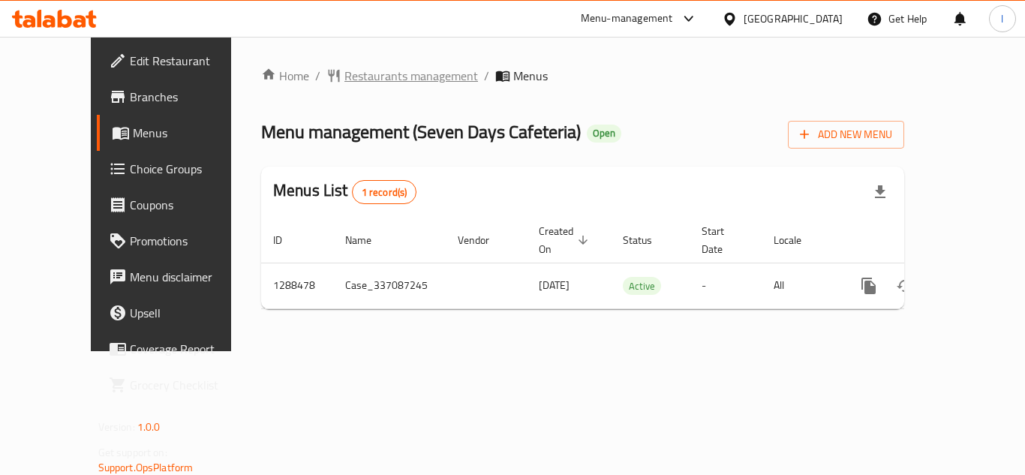
click at [348, 81] on span "Restaurants management" at bounding box center [412, 76] width 134 height 18
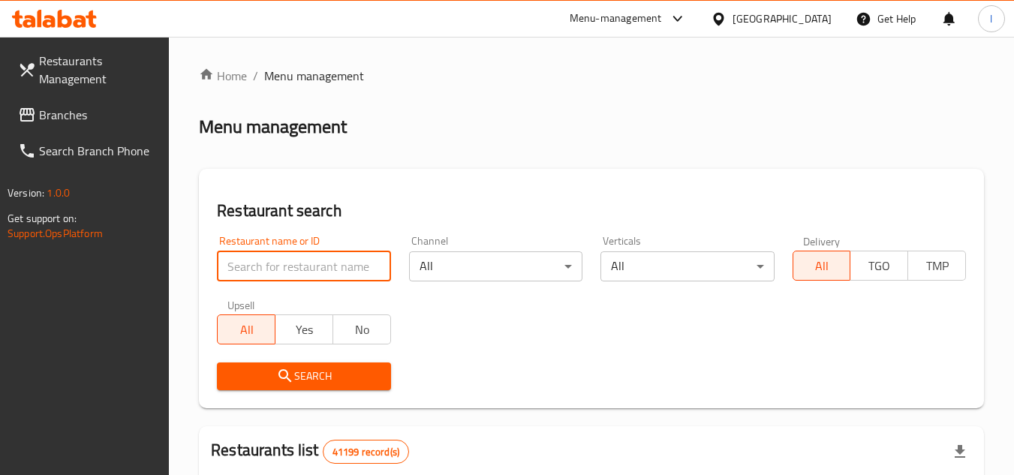
click at [315, 257] on input "search" at bounding box center [303, 266] width 173 height 30
paste input "697181"
type input "697181"
click at [336, 375] on span "Search" at bounding box center [303, 376] width 149 height 19
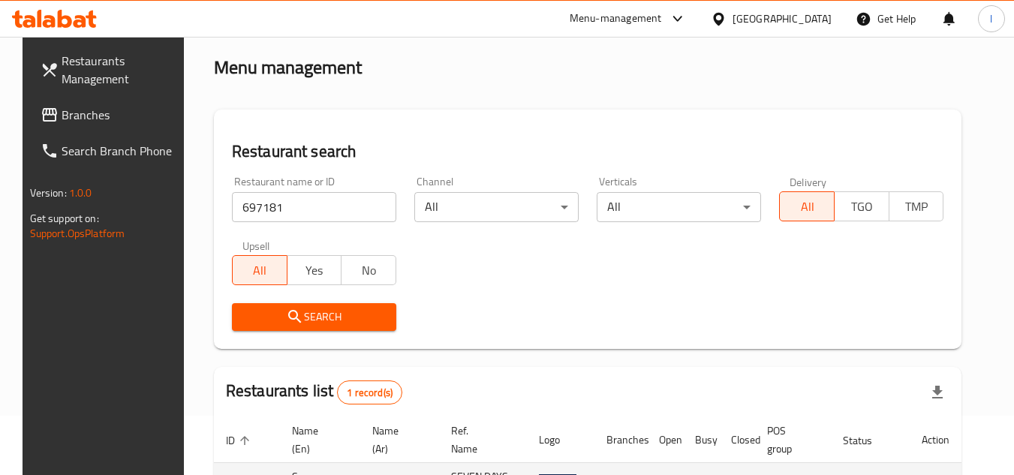
scroll to position [182, 0]
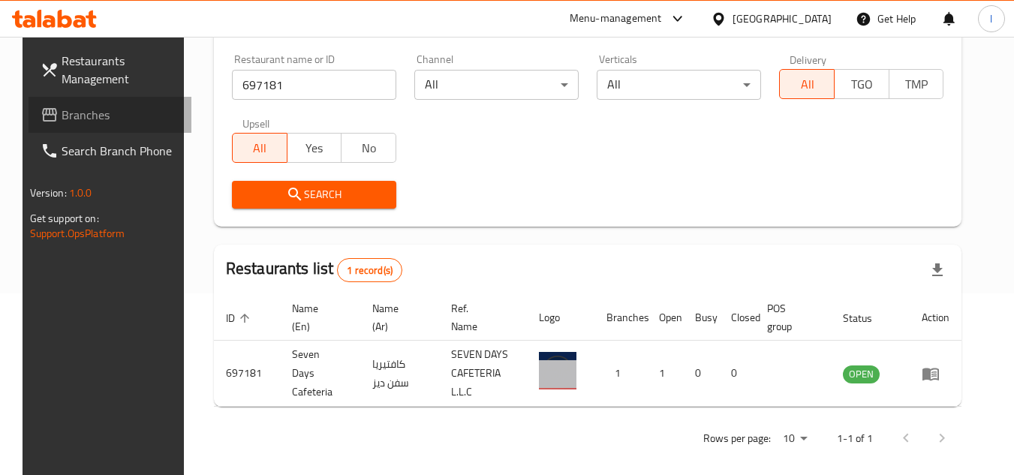
click at [89, 117] on span "Branches" at bounding box center [121, 115] width 119 height 18
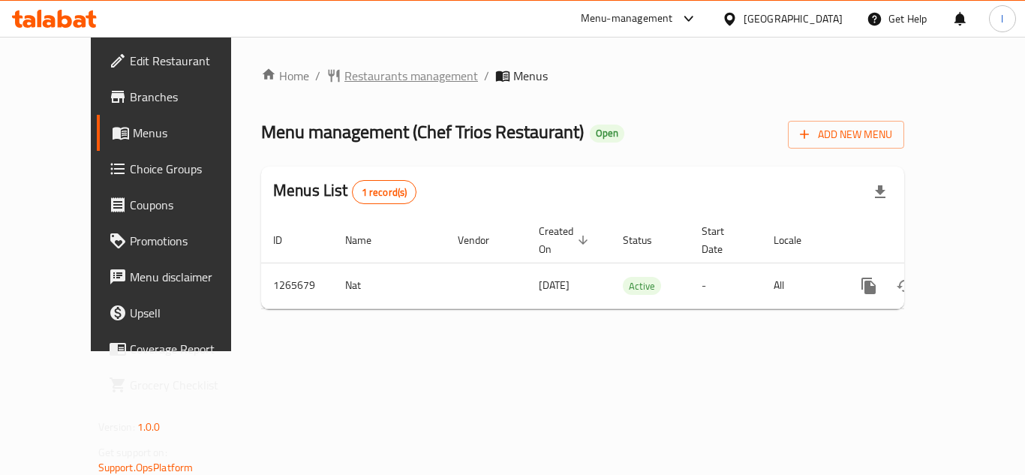
click at [360, 85] on span "Restaurants management" at bounding box center [412, 76] width 134 height 18
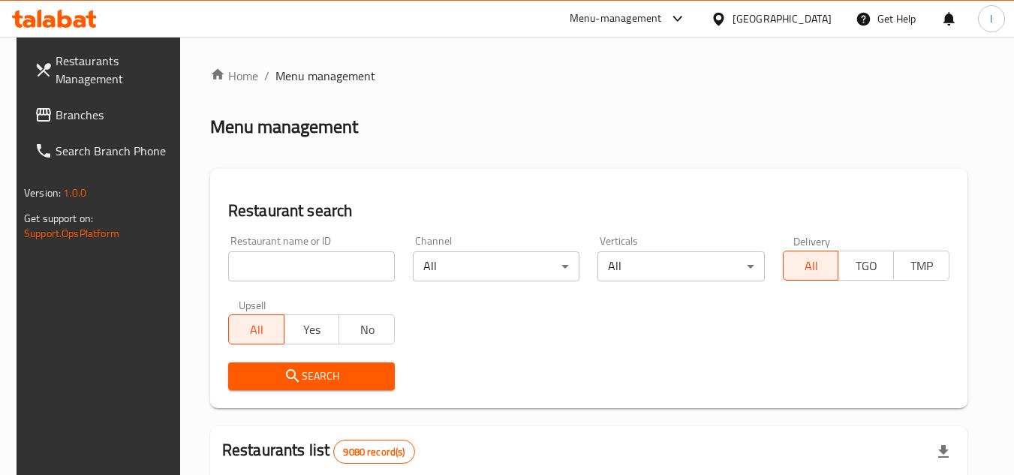
click at [300, 256] on div at bounding box center [507, 237] width 1014 height 475
drag, startPoint x: 300, startPoint y: 256, endPoint x: 254, endPoint y: 271, distance: 48.2
click at [254, 271] on input "search" at bounding box center [311, 266] width 167 height 30
paste input "686914"
type input "686914"
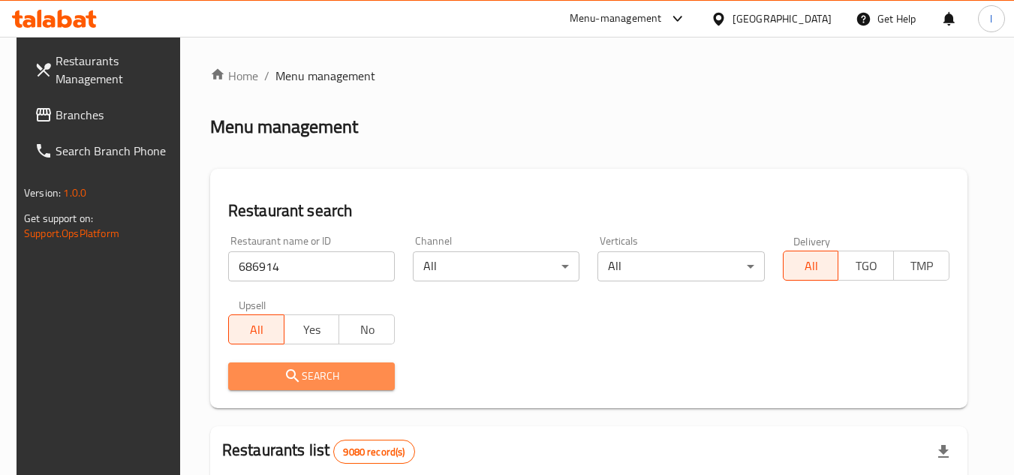
click at [304, 375] on span "Search" at bounding box center [311, 376] width 143 height 19
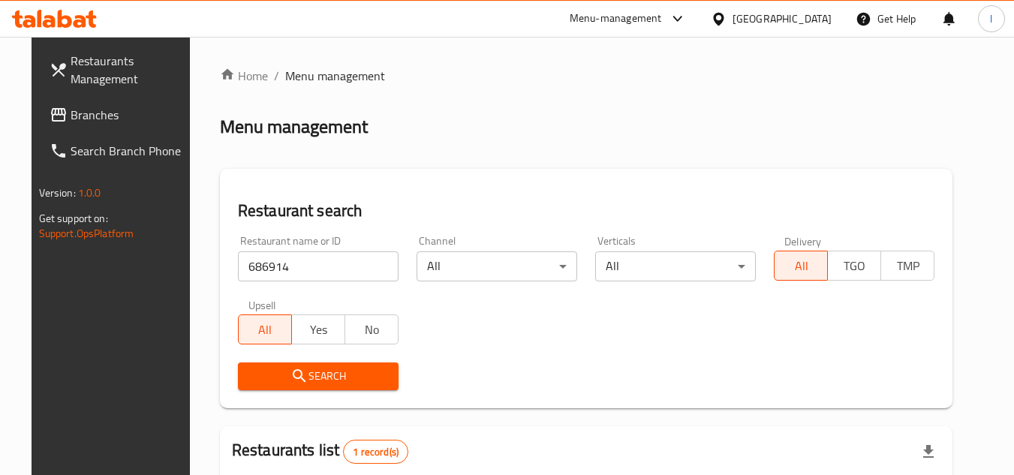
click at [120, 114] on span "Branches" at bounding box center [130, 115] width 119 height 18
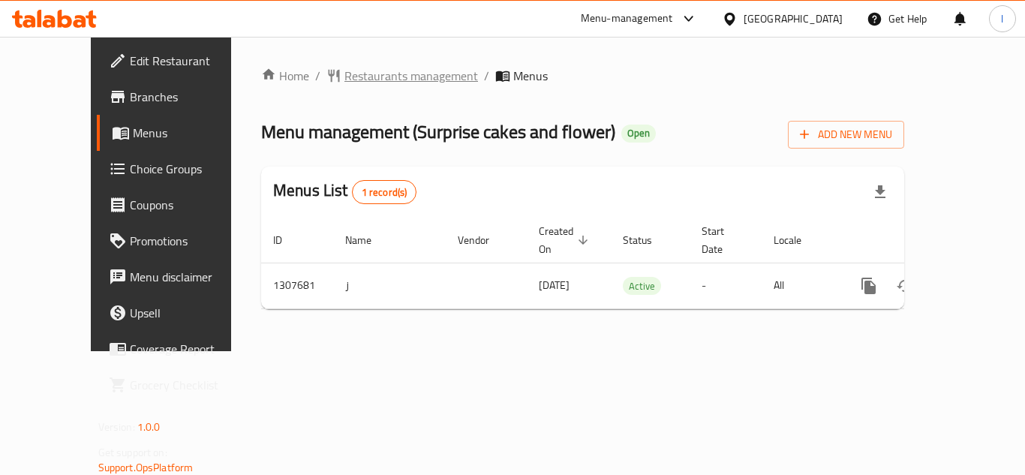
click at [345, 80] on span "Restaurants management" at bounding box center [412, 76] width 134 height 18
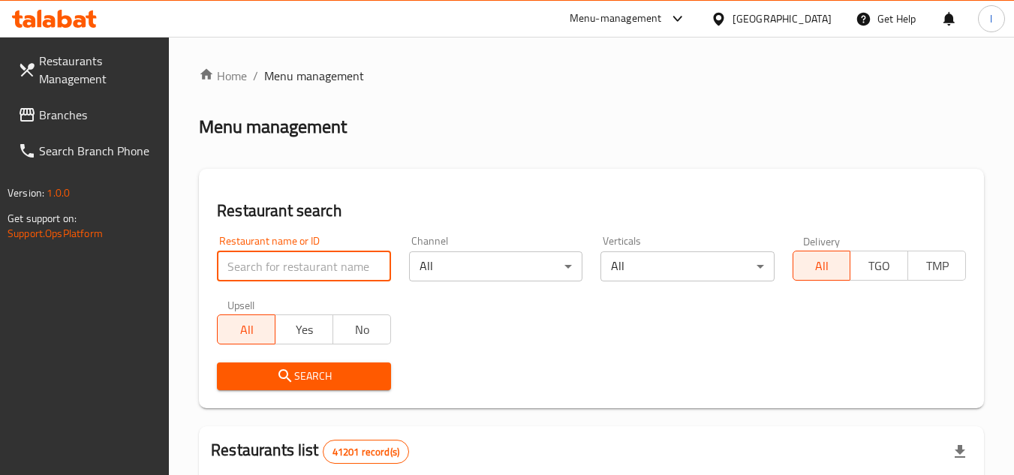
click at [271, 260] on input "search" at bounding box center [303, 266] width 173 height 30
click at [303, 275] on input "search" at bounding box center [303, 266] width 173 height 30
paste input "704412"
type input "704412"
click button "Search" at bounding box center [303, 377] width 173 height 28
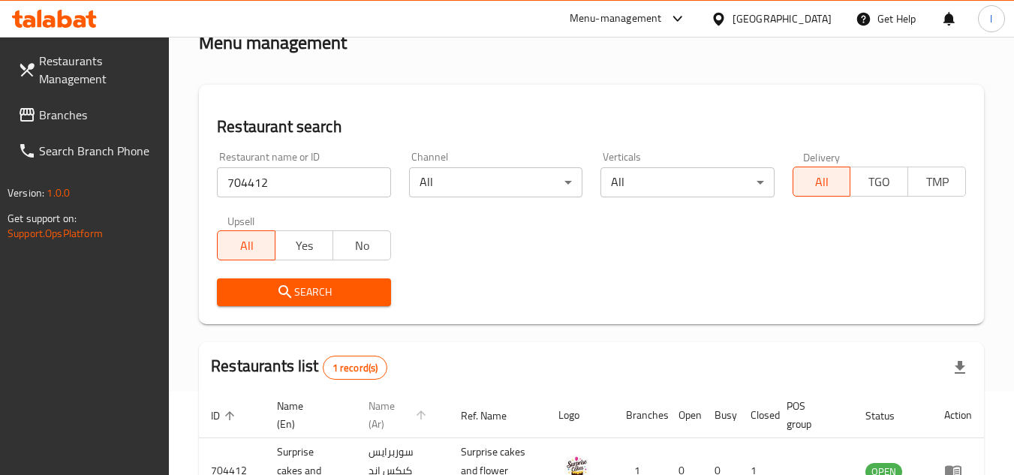
scroll to position [194, 0]
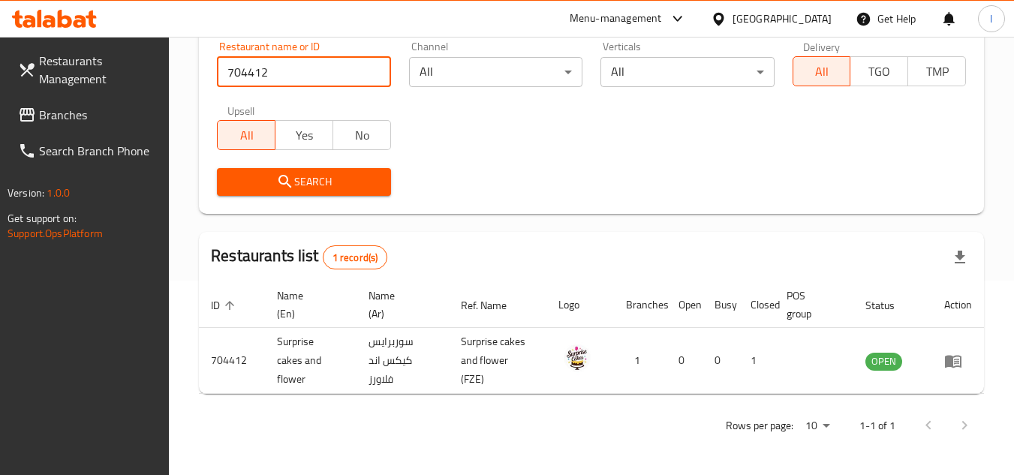
click at [50, 115] on span "Branches" at bounding box center [98, 115] width 119 height 18
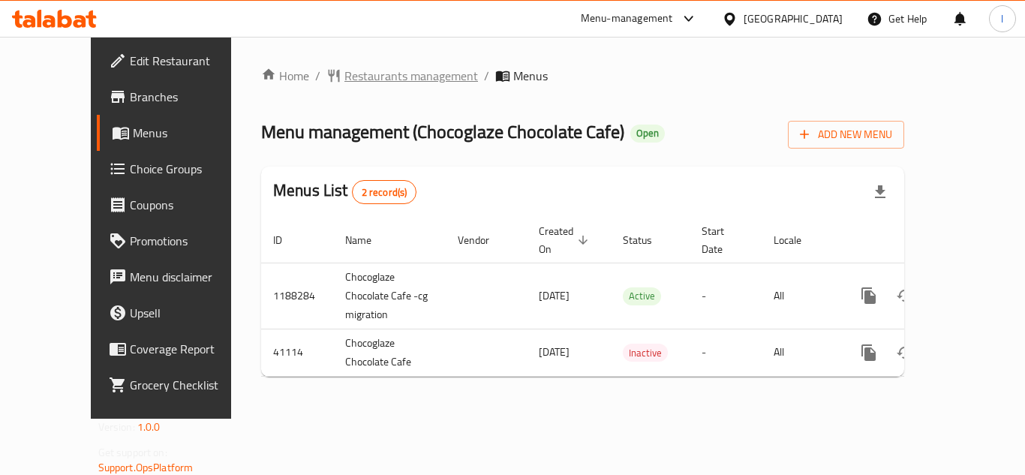
click at [345, 83] on span "Restaurants management" at bounding box center [412, 76] width 134 height 18
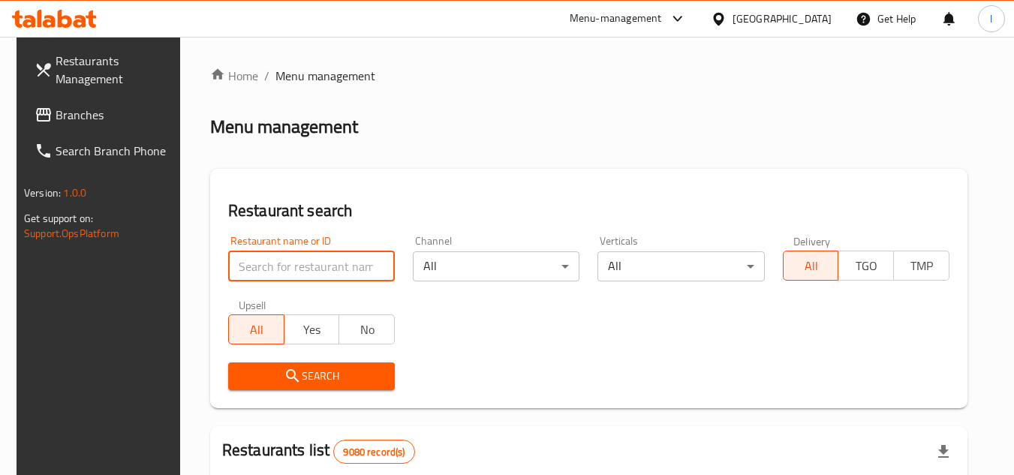
click at [293, 264] on input "search" at bounding box center [311, 266] width 167 height 30
paste input "21359"
type input "21359"
click button "Search" at bounding box center [311, 377] width 167 height 28
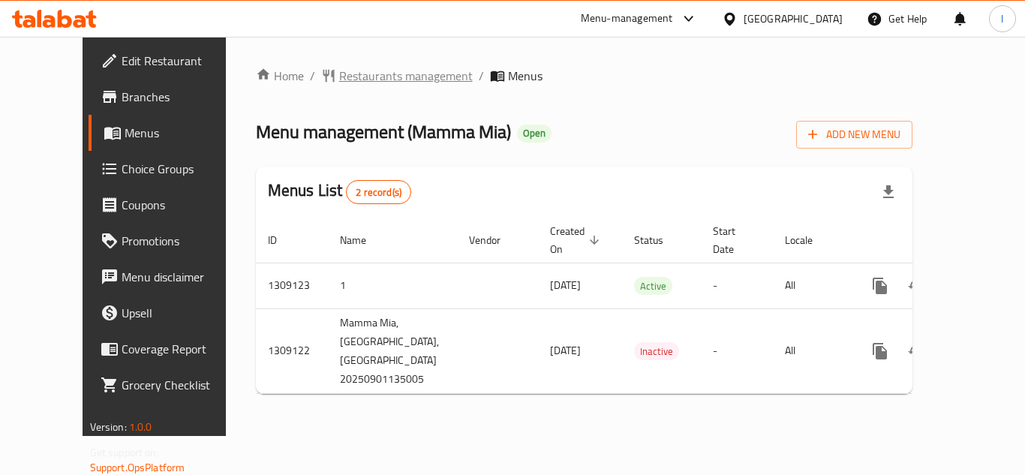
click at [343, 76] on span "Restaurants management" at bounding box center [406, 76] width 134 height 18
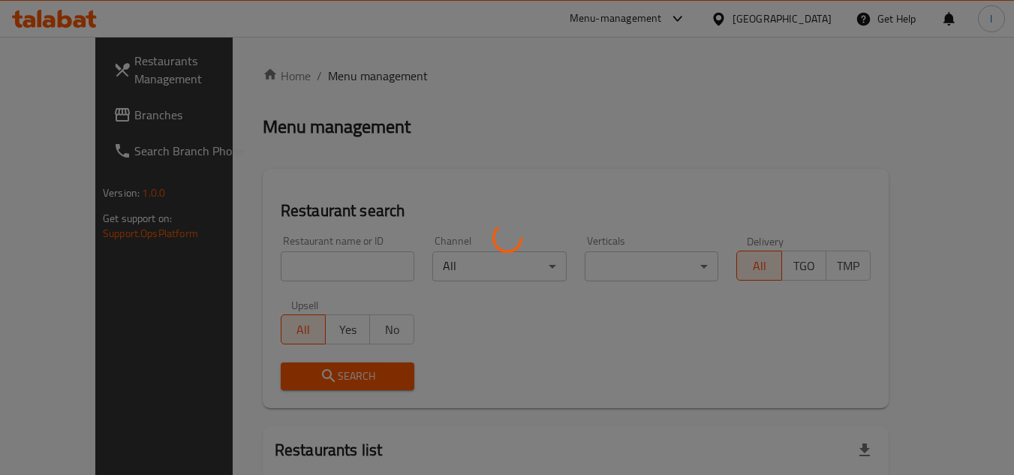
click at [298, 265] on div at bounding box center [507, 237] width 1014 height 475
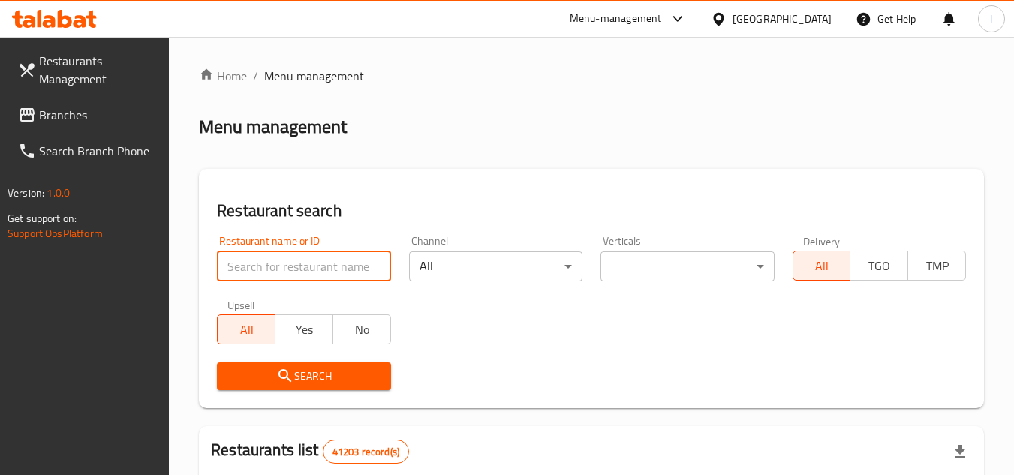
click at [298, 265] on input "search" at bounding box center [303, 266] width 173 height 30
paste input "705165"
type input "705165"
click button "Search" at bounding box center [303, 377] width 173 height 28
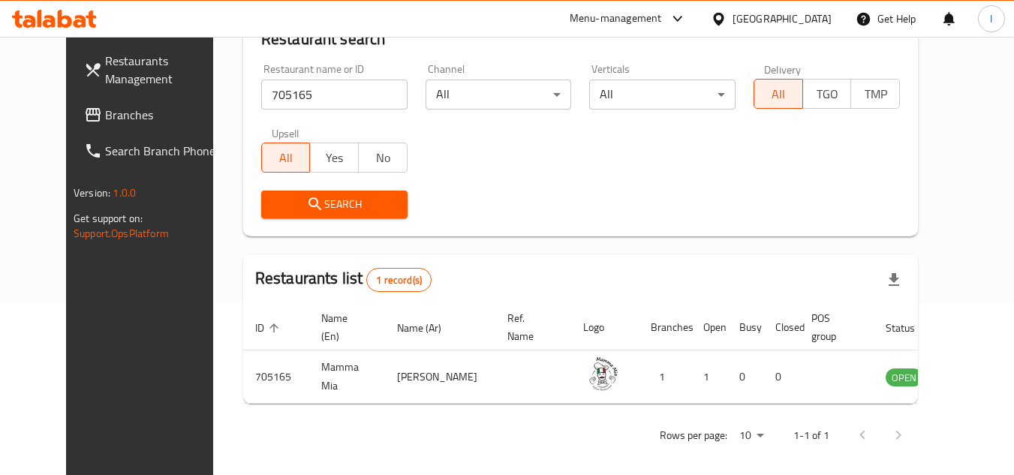
scroll to position [182, 0]
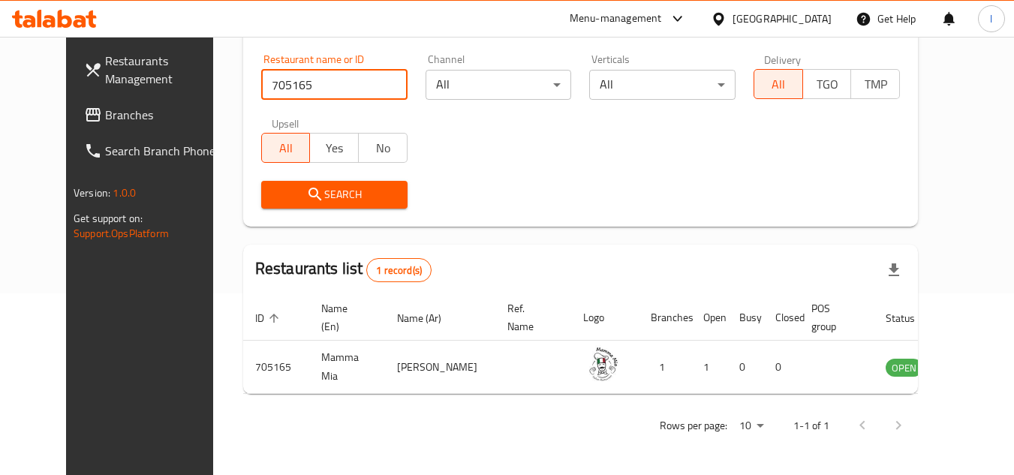
click at [84, 117] on span at bounding box center [94, 115] width 21 height 18
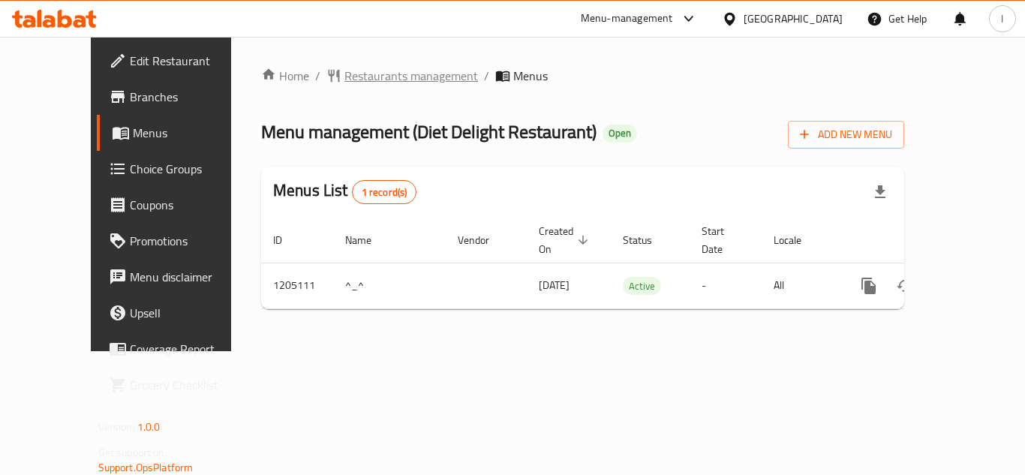
click at [382, 69] on span "Restaurants management" at bounding box center [412, 76] width 134 height 18
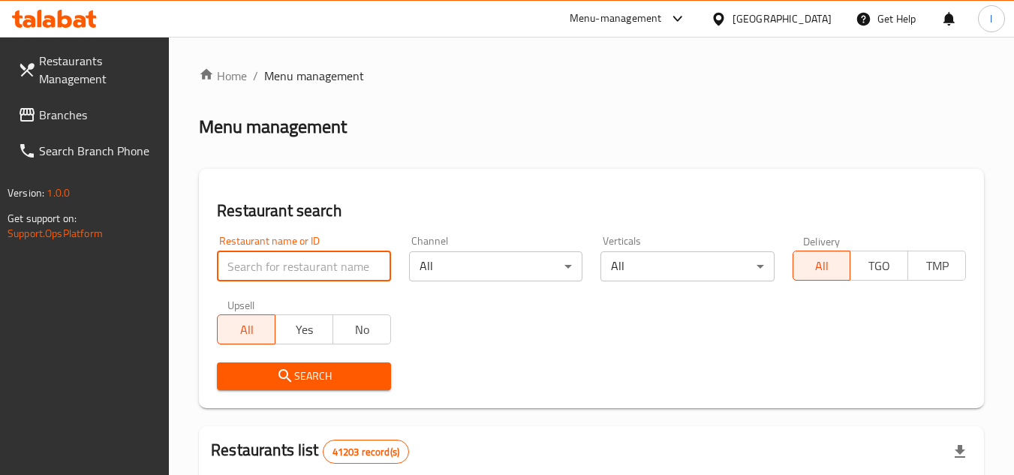
click at [311, 260] on input "search" at bounding box center [303, 266] width 173 height 30
paste input "670034"
type input "670034"
click at [343, 364] on button "Search" at bounding box center [303, 377] width 173 height 28
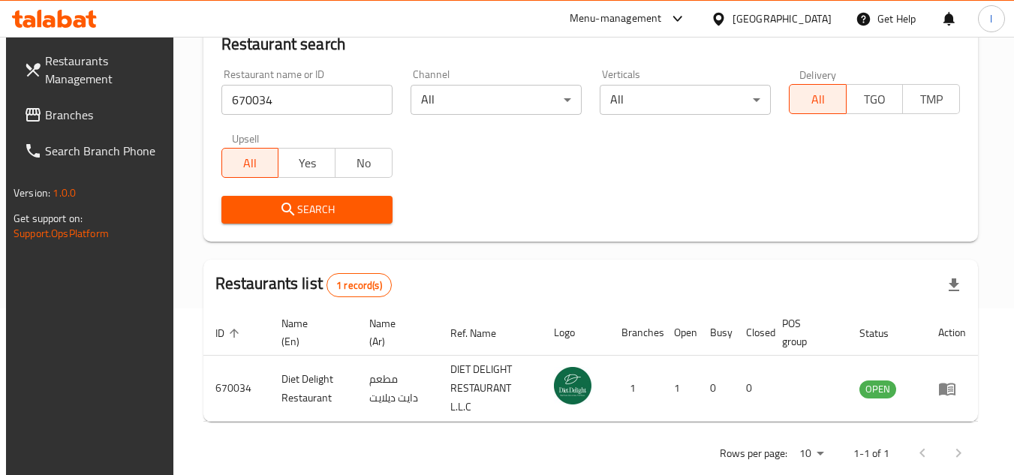
scroll to position [194, 0]
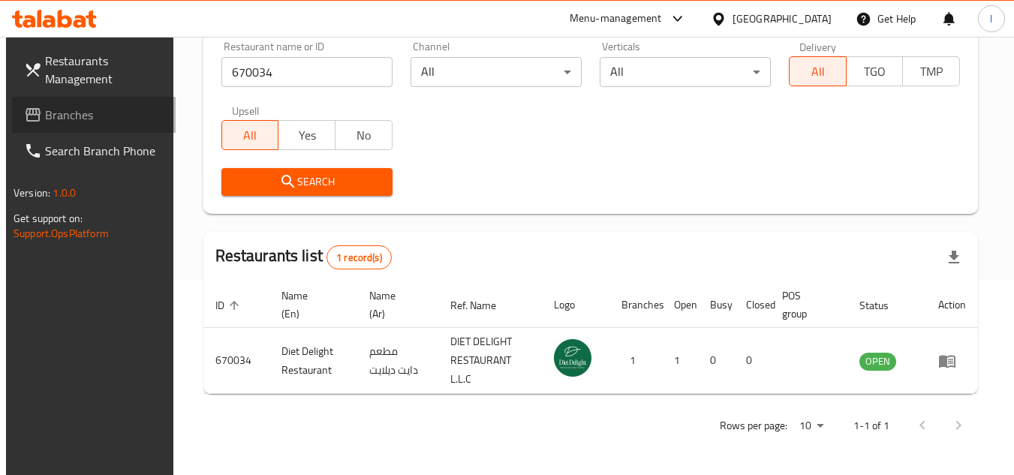
click at [78, 113] on span "Branches" at bounding box center [104, 115] width 119 height 18
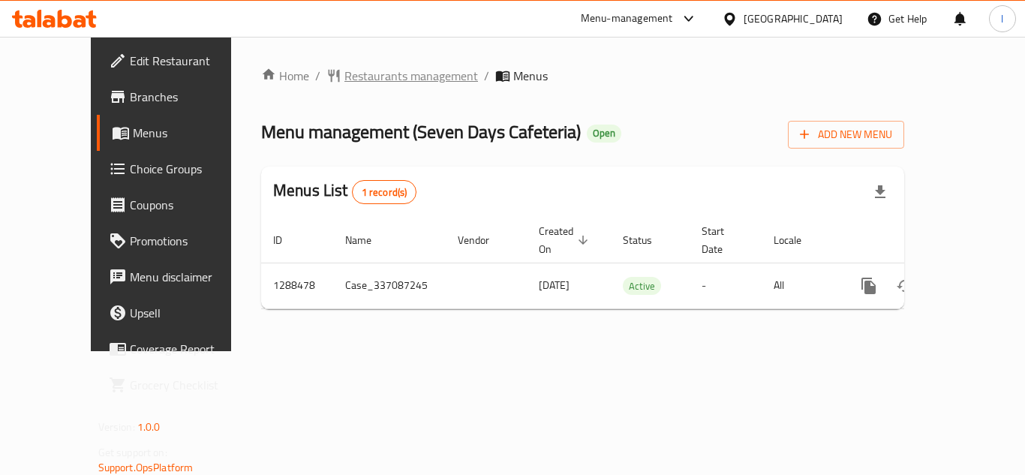
click at [354, 74] on span "Restaurants management" at bounding box center [412, 76] width 134 height 18
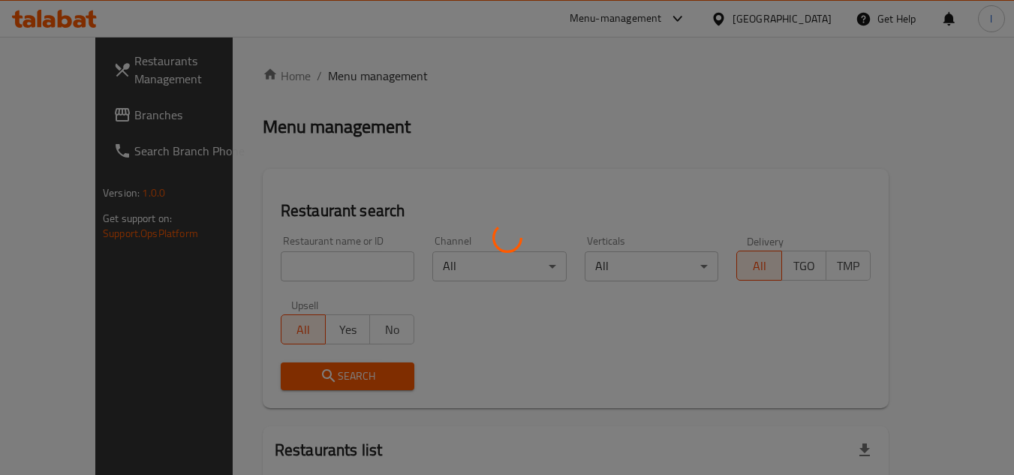
click at [307, 263] on div at bounding box center [507, 237] width 1014 height 475
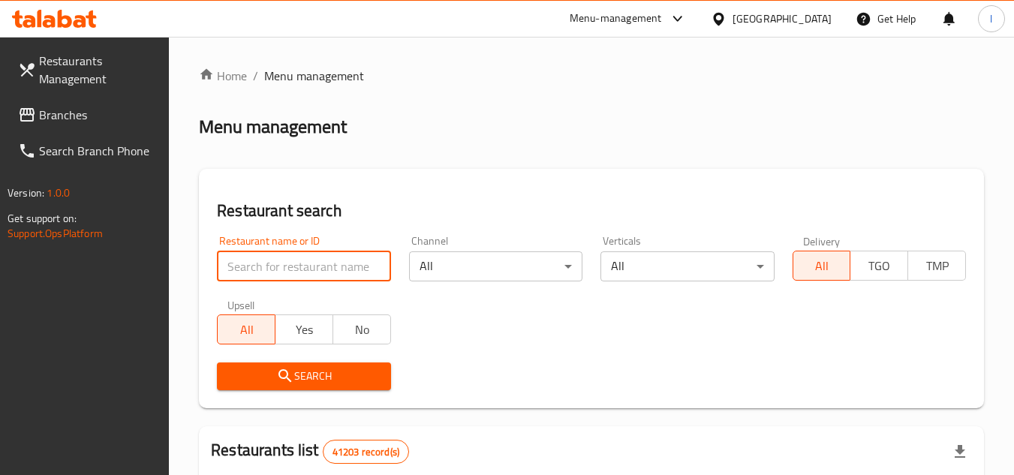
click at [307, 263] on input "search" at bounding box center [303, 266] width 173 height 30
paste input "697181"
type input "697181"
click button "Search" at bounding box center [303, 377] width 173 height 28
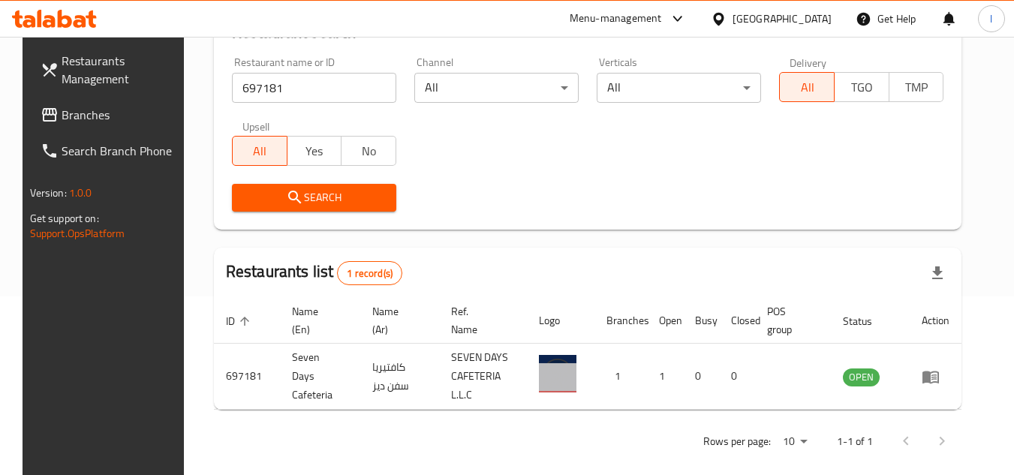
scroll to position [182, 0]
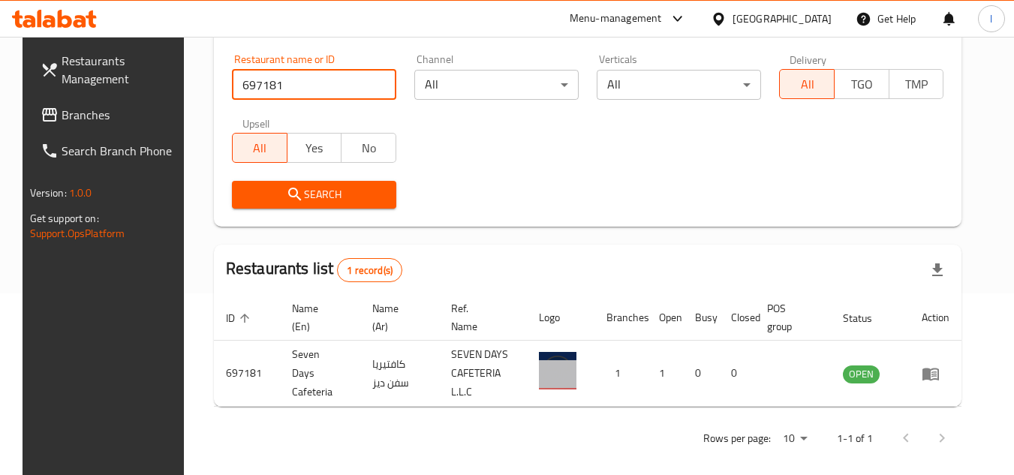
click at [72, 119] on span "Branches" at bounding box center [121, 115] width 119 height 18
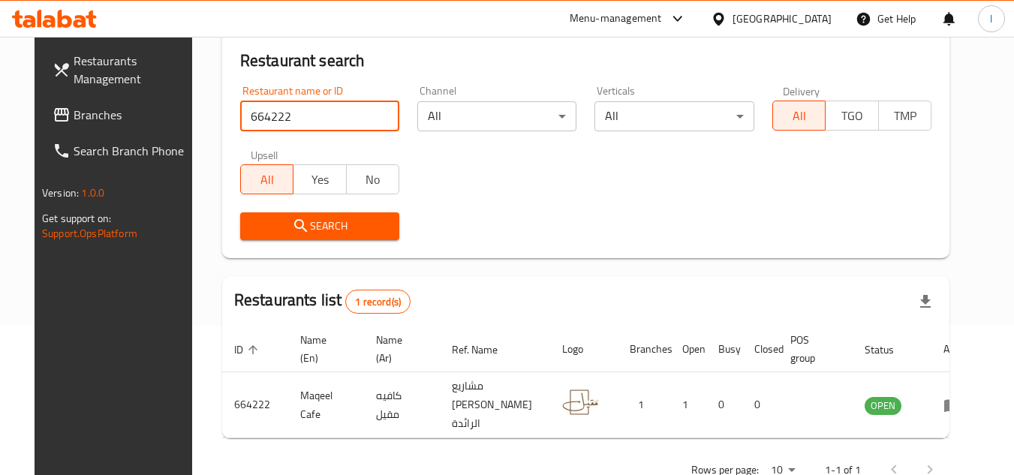
scroll to position [150, 0]
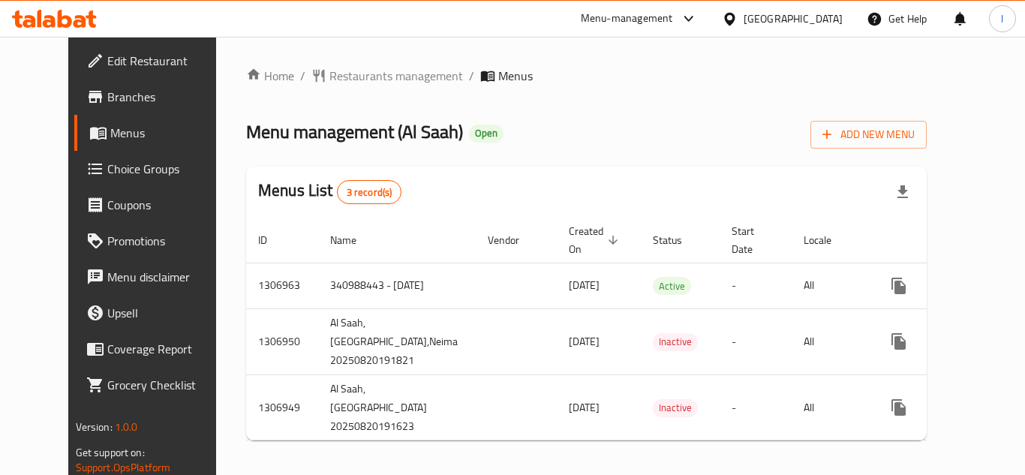
click at [360, 77] on span "Restaurants management" at bounding box center [397, 76] width 134 height 18
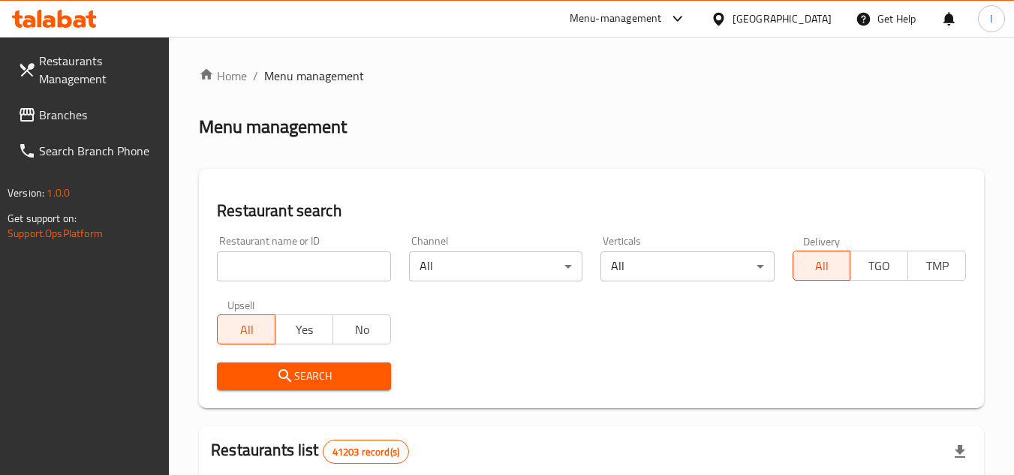
click at [333, 259] on input "search" at bounding box center [303, 266] width 173 height 30
click button "Search" at bounding box center [303, 377] width 173 height 28
click at [330, 269] on input "search" at bounding box center [303, 266] width 173 height 30
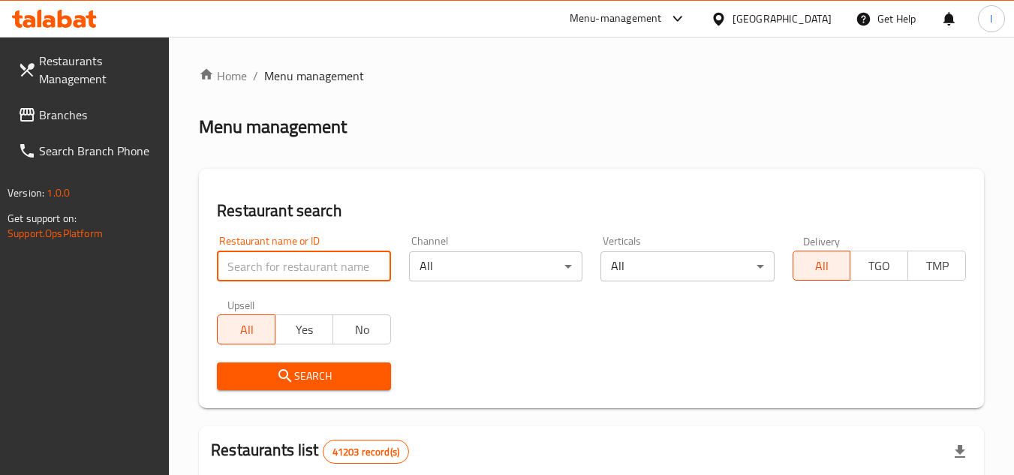
paste input "704241"
type input "704241"
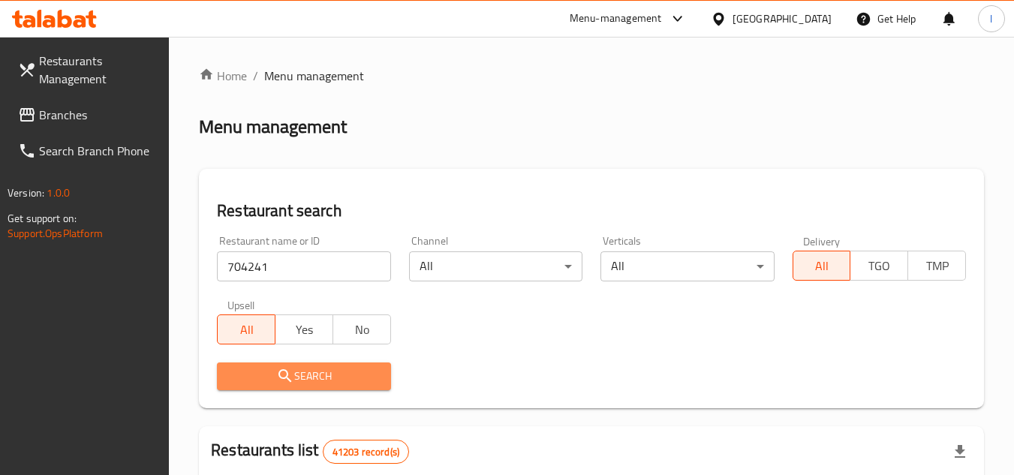
click at [351, 378] on span "Search" at bounding box center [303, 376] width 149 height 19
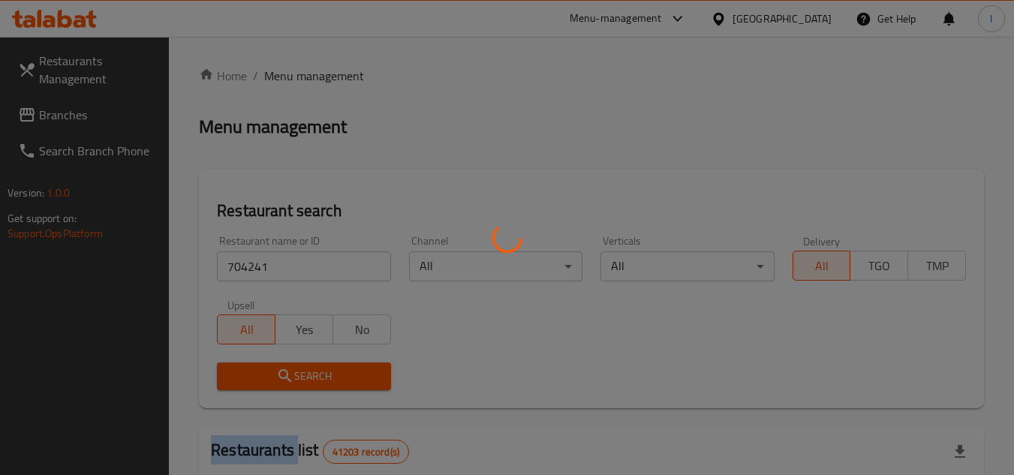
click at [351, 378] on div at bounding box center [507, 237] width 1014 height 475
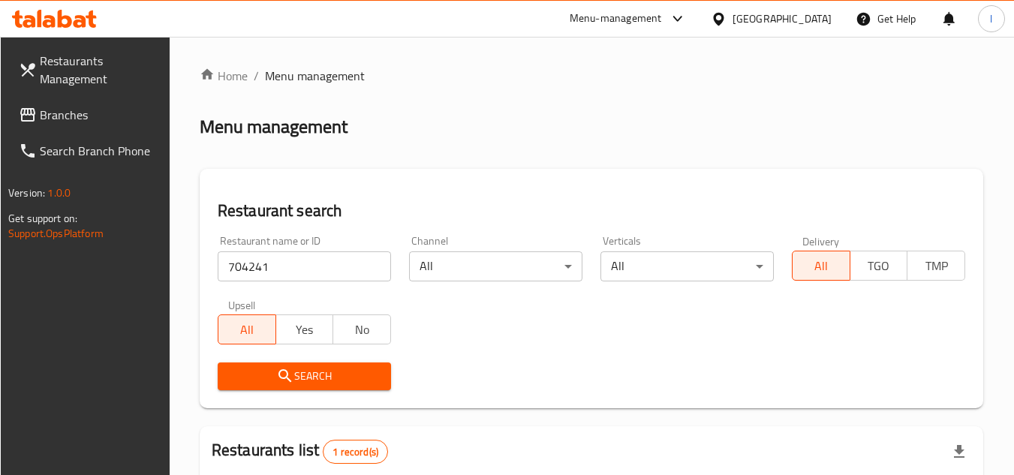
click at [430, 328] on div at bounding box center [507, 237] width 1014 height 475
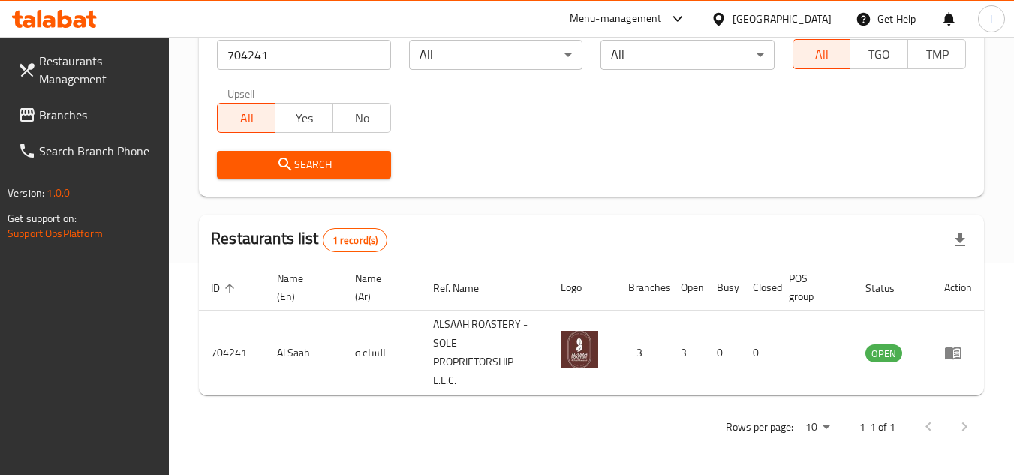
scroll to position [213, 0]
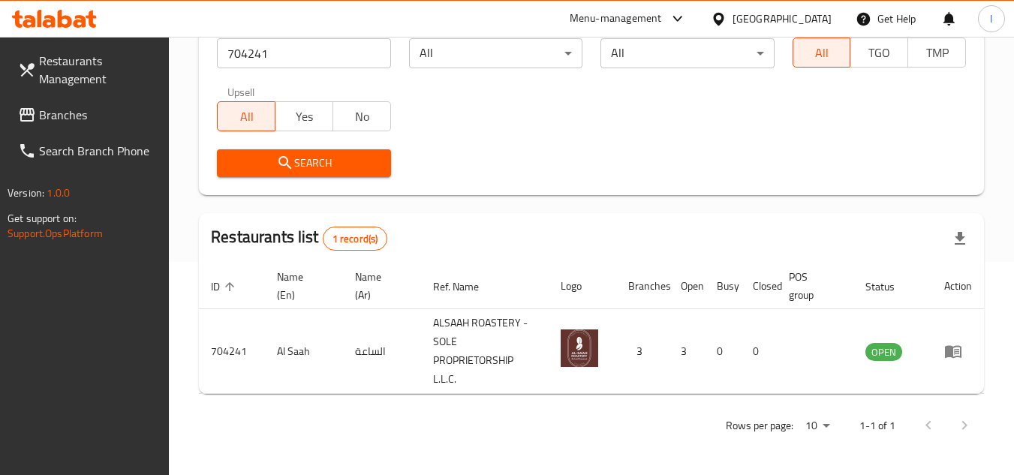
drag, startPoint x: 78, startPoint y: 113, endPoint x: 999, endPoint y: 258, distance: 932.4
click at [80, 113] on span "Branches" at bounding box center [98, 115] width 119 height 18
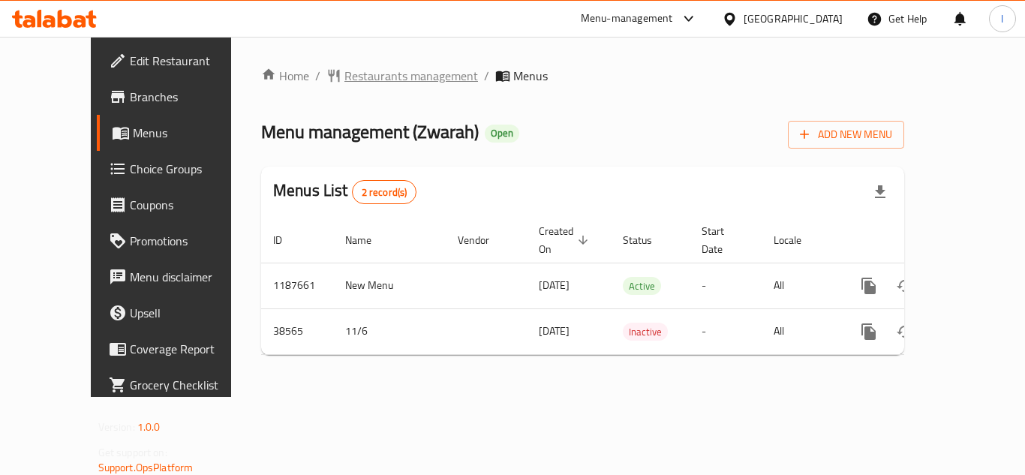
click at [384, 80] on span "Restaurants management" at bounding box center [412, 76] width 134 height 18
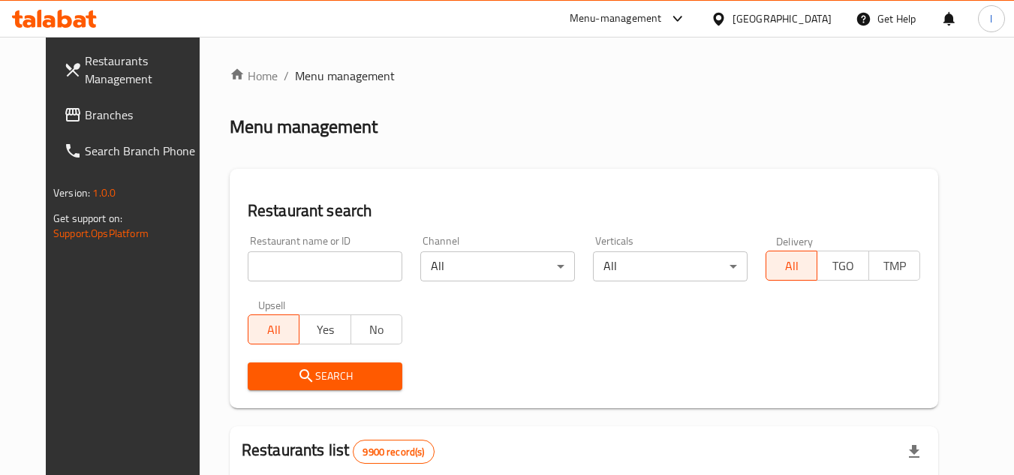
click at [300, 263] on input "search" at bounding box center [325, 266] width 155 height 30
paste input "20027"
type input "20027"
click at [330, 375] on span "Search" at bounding box center [325, 376] width 131 height 19
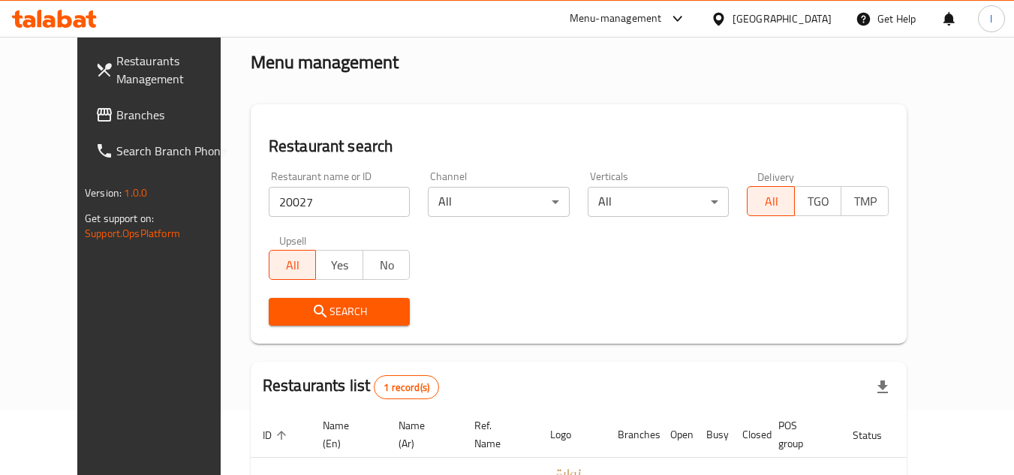
scroll to position [150, 0]
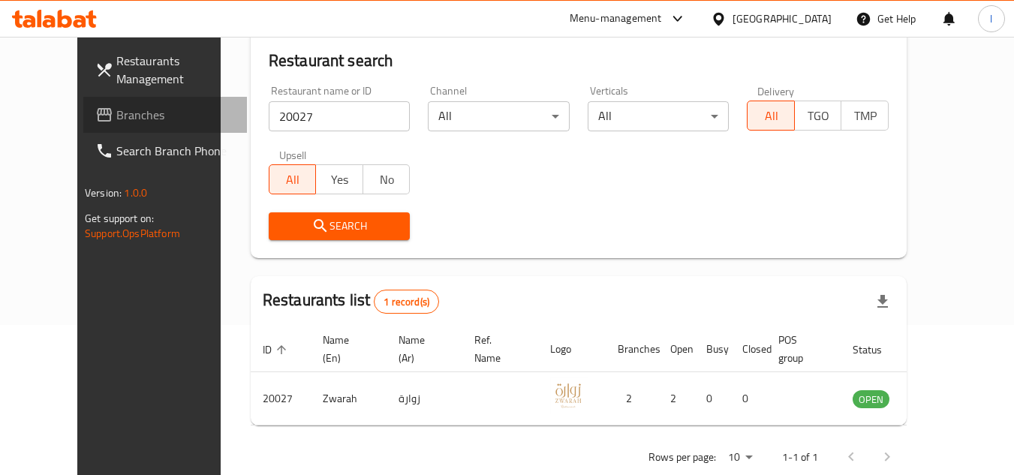
click at [116, 117] on span "Branches" at bounding box center [175, 115] width 119 height 18
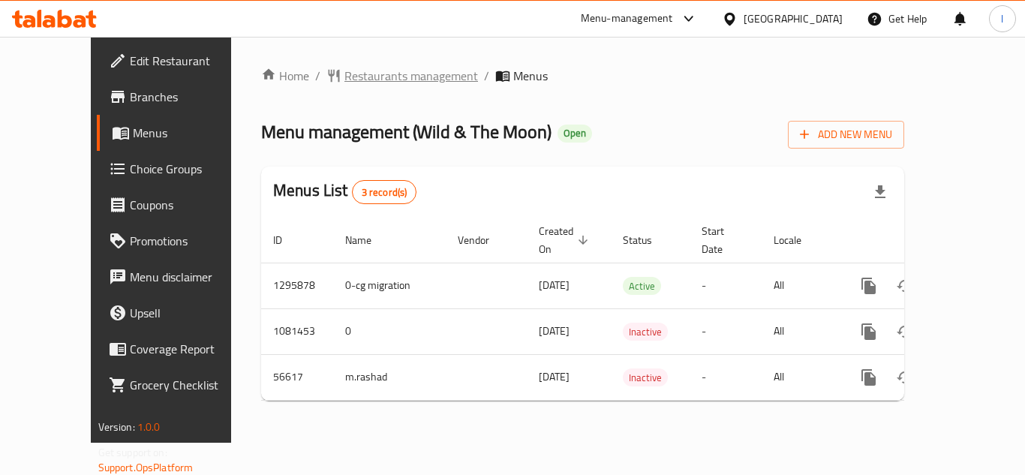
click at [345, 80] on span "Restaurants management" at bounding box center [412, 76] width 134 height 18
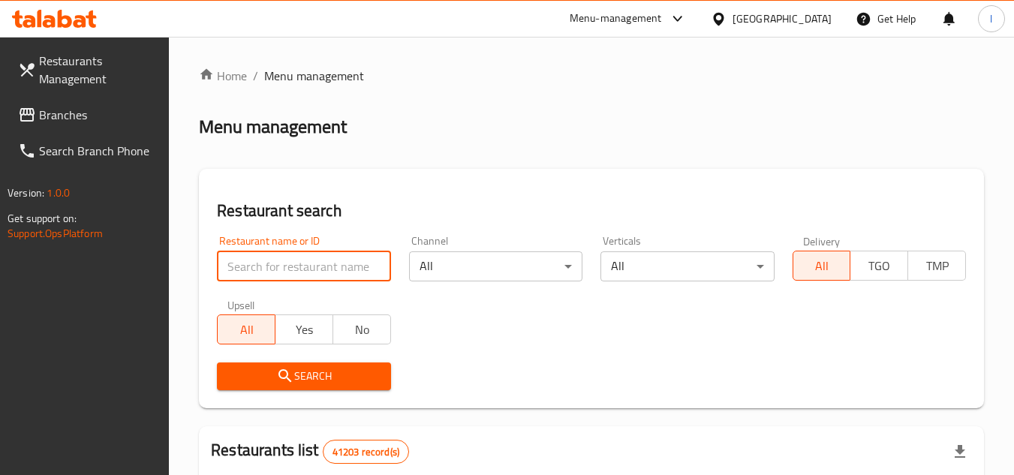
click at [309, 261] on input "search" at bounding box center [303, 266] width 173 height 30
paste input "27624"
type input "27624"
click at [353, 375] on span "Search" at bounding box center [303, 376] width 149 height 19
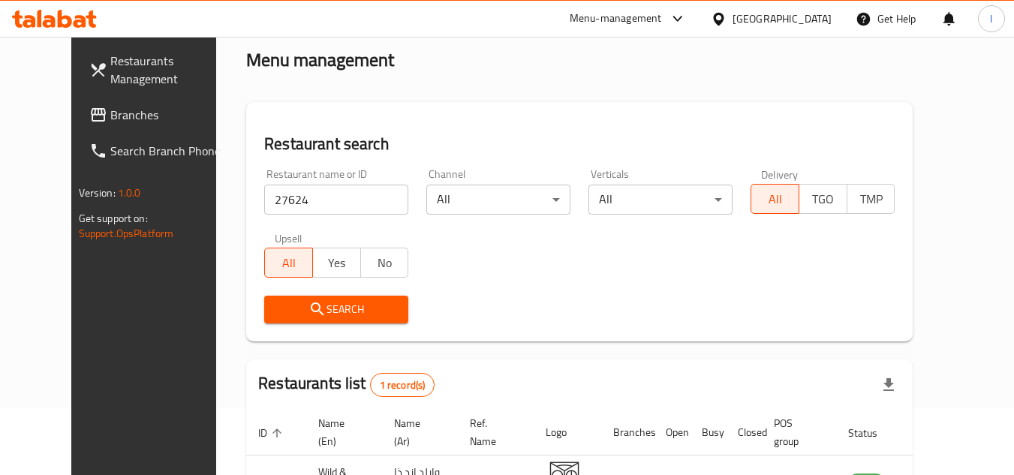
scroll to position [182, 0]
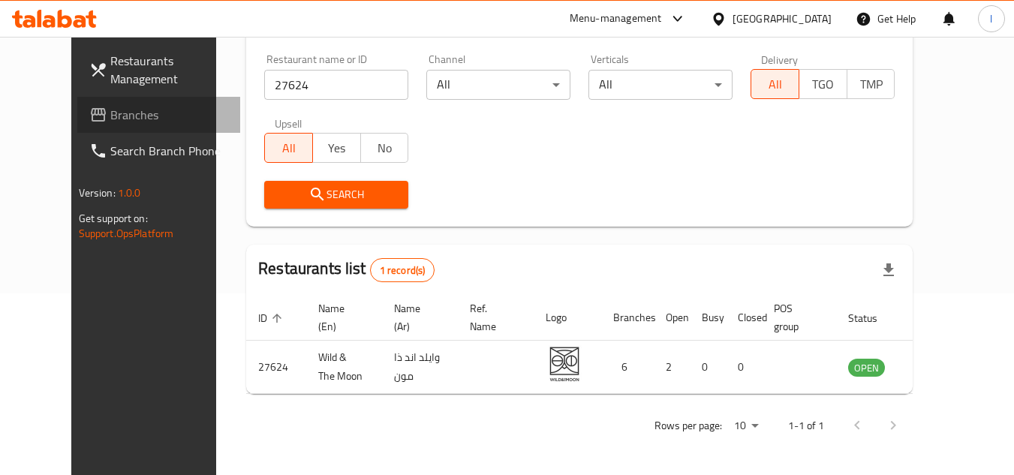
click at [110, 119] on span "Branches" at bounding box center [169, 115] width 119 height 18
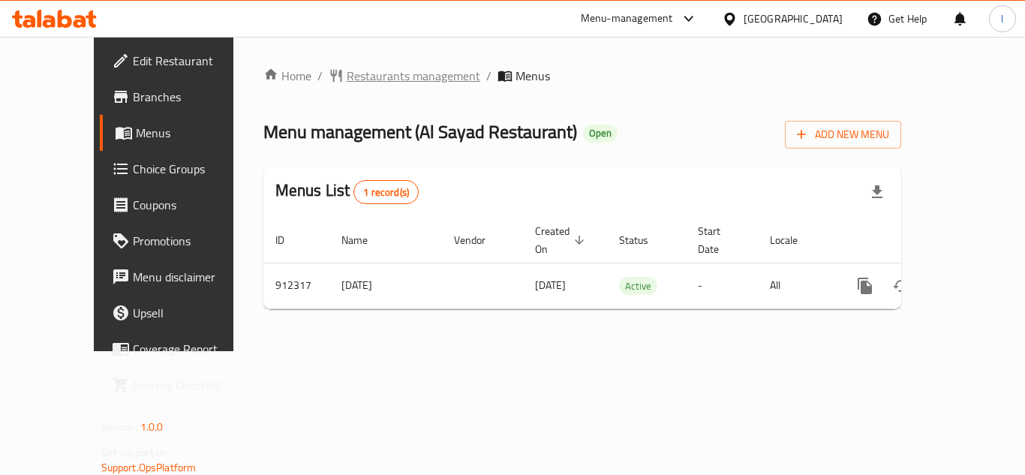
click at [347, 77] on span "Restaurants management" at bounding box center [414, 76] width 134 height 18
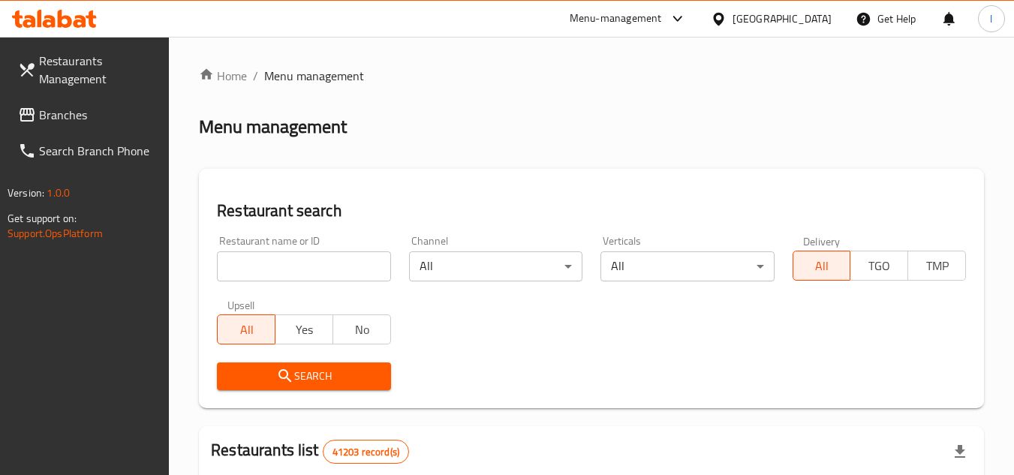
click at [314, 263] on input "search" at bounding box center [303, 266] width 173 height 30
paste input "658582"
type input "658582"
click button "Search" at bounding box center [303, 377] width 173 height 28
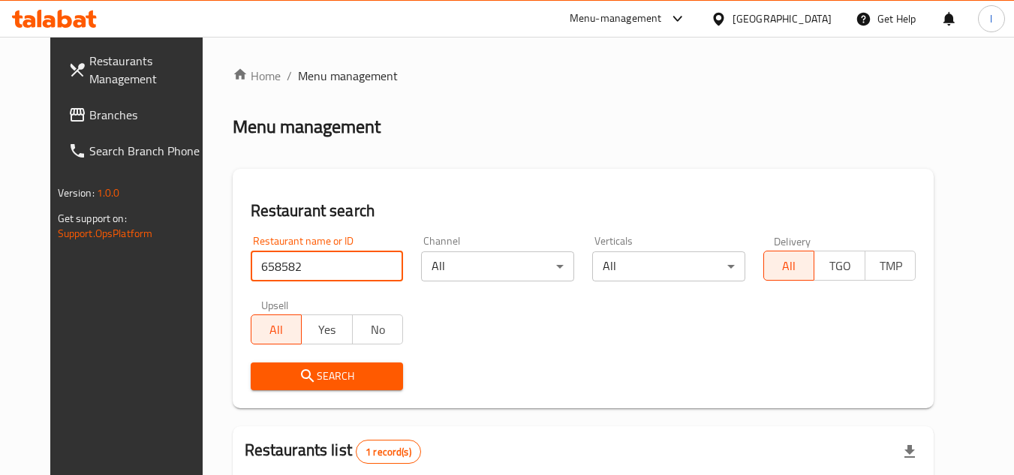
click at [95, 116] on span "Branches" at bounding box center [148, 115] width 119 height 18
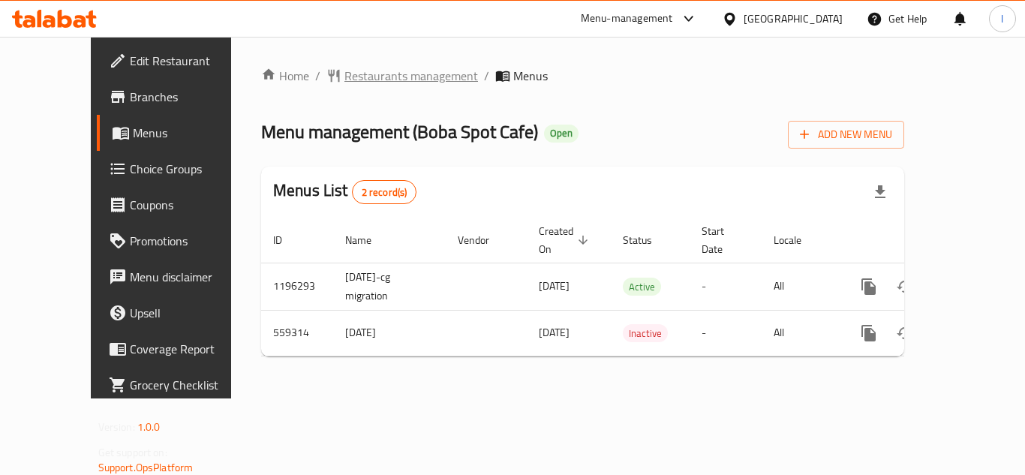
click at [345, 71] on span "Restaurants management" at bounding box center [412, 76] width 134 height 18
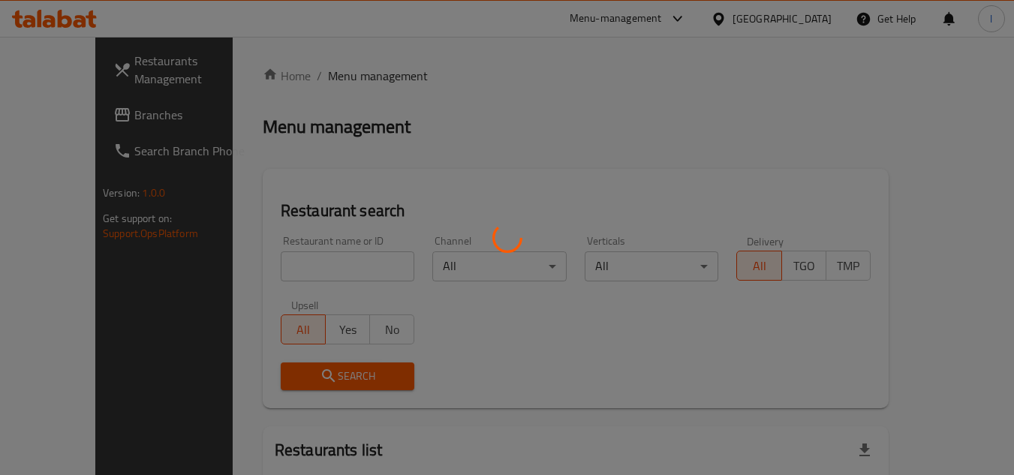
click at [305, 265] on div at bounding box center [507, 237] width 1014 height 475
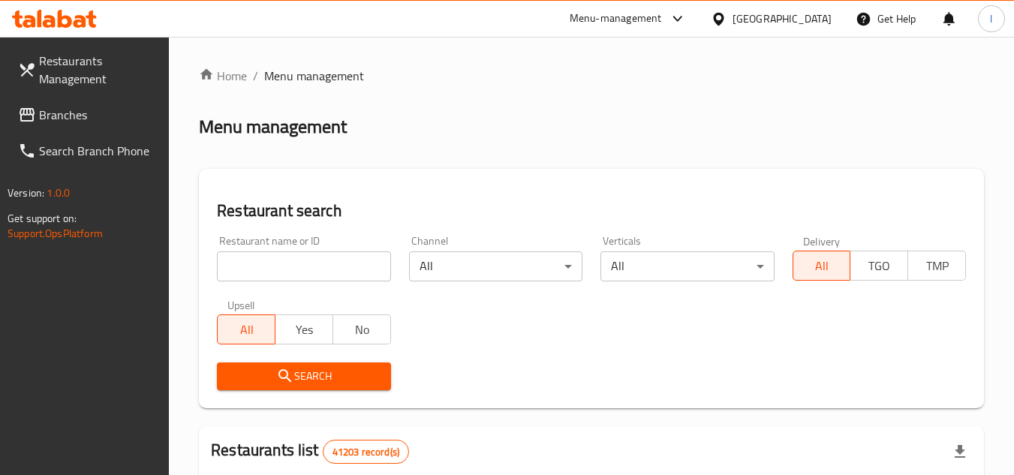
click at [314, 263] on input "search" at bounding box center [303, 266] width 173 height 30
paste input "636093"
type input "636093"
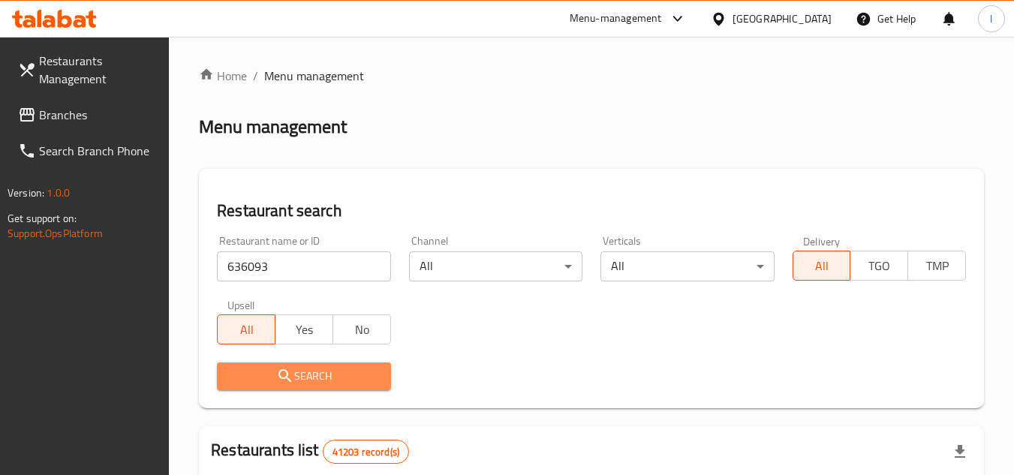
click at [350, 367] on span "Search" at bounding box center [303, 376] width 149 height 19
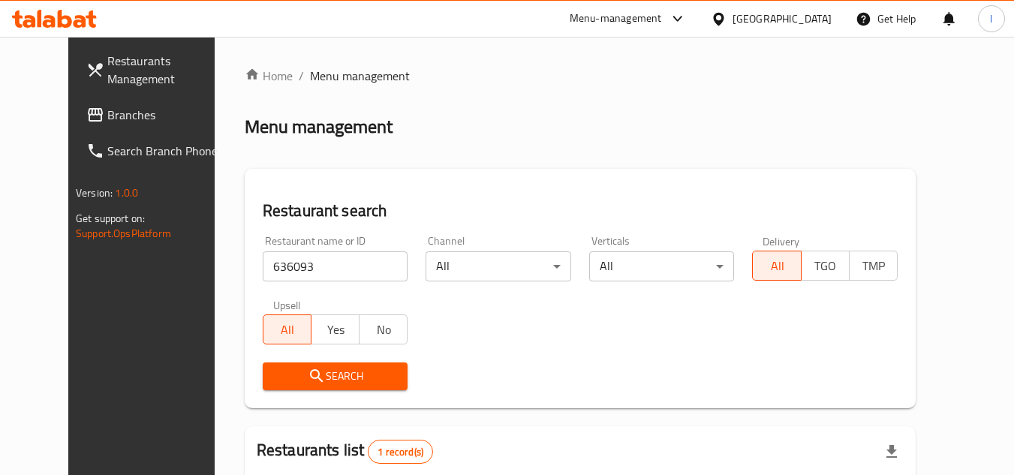
scroll to position [182, 0]
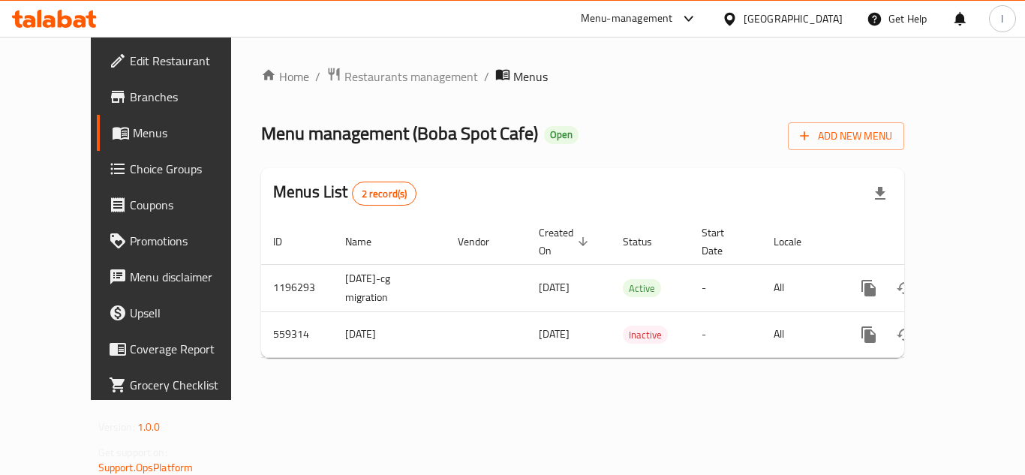
click at [130, 162] on span "Choice Groups" at bounding box center [190, 169] width 120 height 18
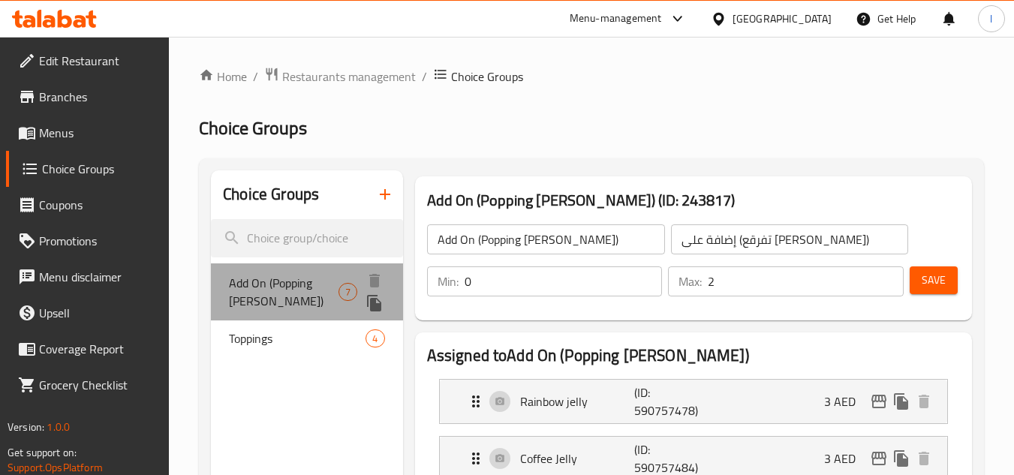
click at [286, 281] on span "Add On (Popping Boba Pearl)" at bounding box center [284, 292] width 110 height 36
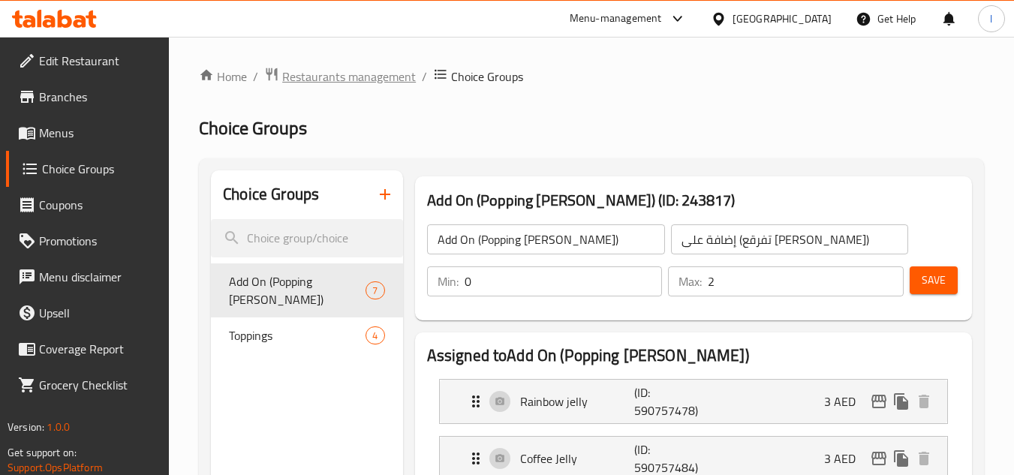
click at [353, 82] on span "Restaurants management" at bounding box center [349, 77] width 134 height 18
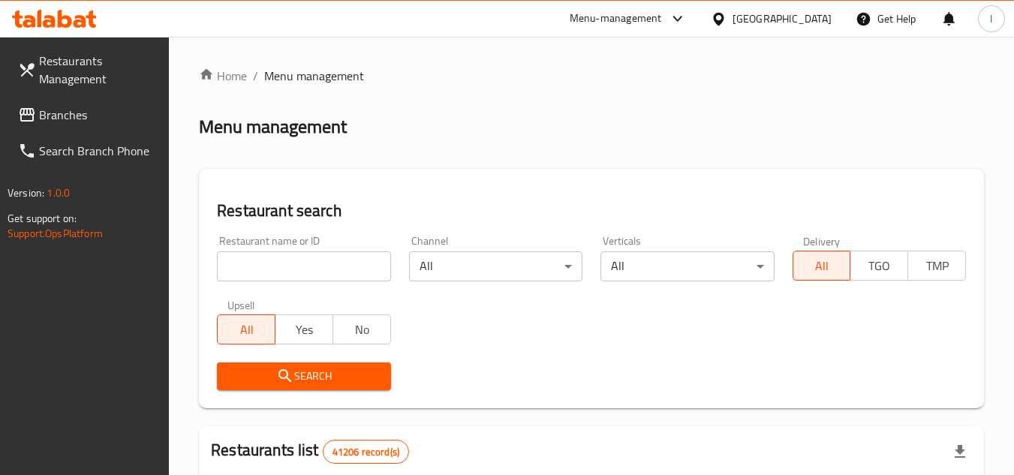
click at [75, 114] on span "Branches" at bounding box center [98, 115] width 119 height 18
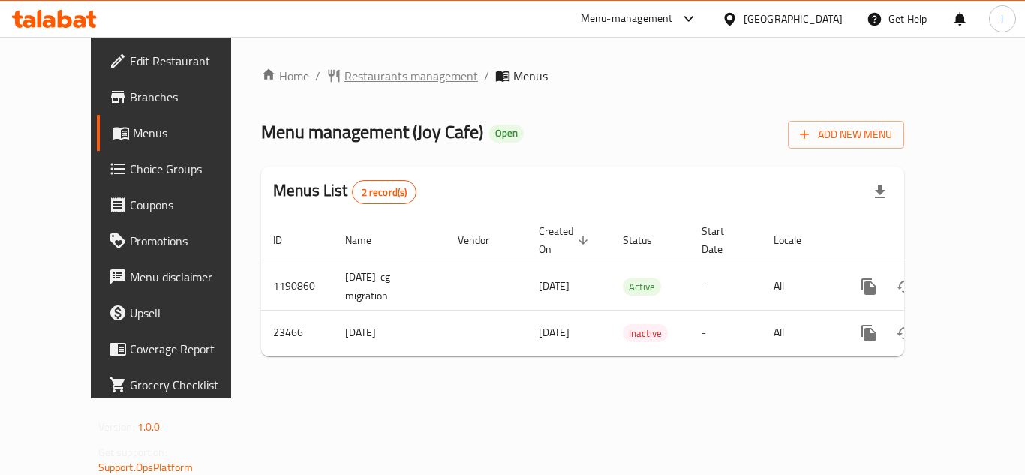
click at [345, 70] on span "Restaurants management" at bounding box center [412, 76] width 134 height 18
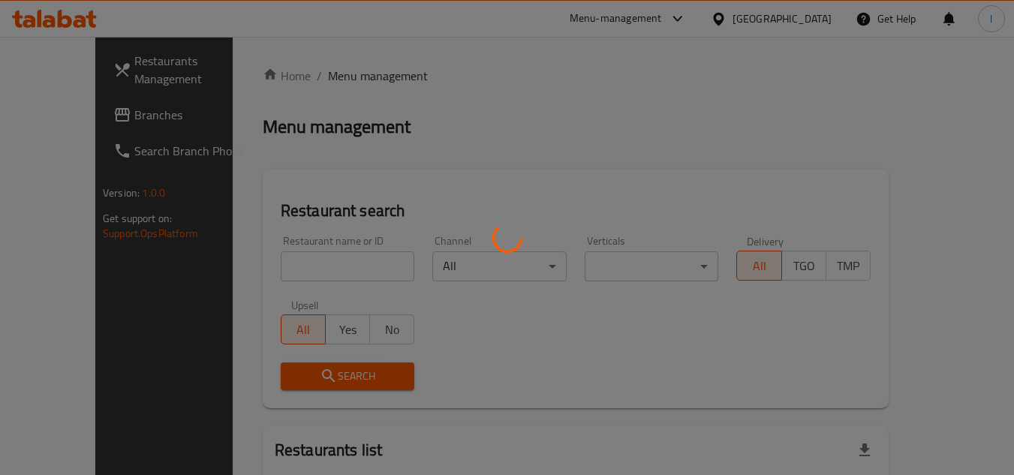
click at [308, 269] on div at bounding box center [507, 237] width 1014 height 475
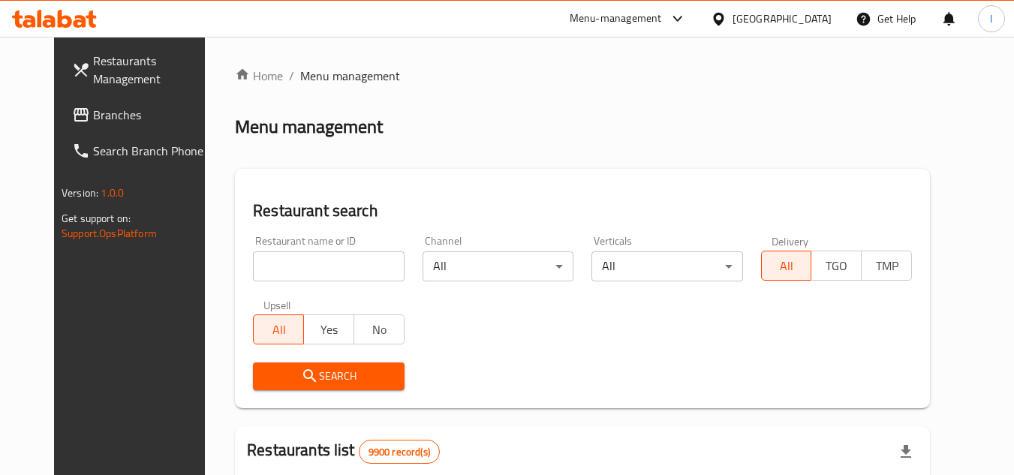
click at [306, 266] on div "Home / Menu management Menu management Restaurant search Restaurant name or ID …" at bounding box center [582, 465] width 695 height 796
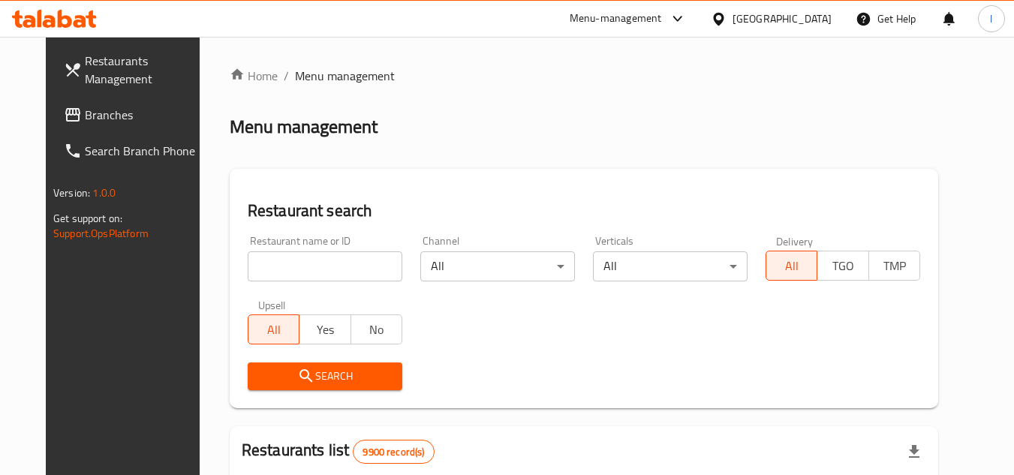
click at [306, 266] on input "search" at bounding box center [325, 266] width 155 height 30
paste input "12367"
type input "12367"
click button "Search" at bounding box center [325, 377] width 155 height 28
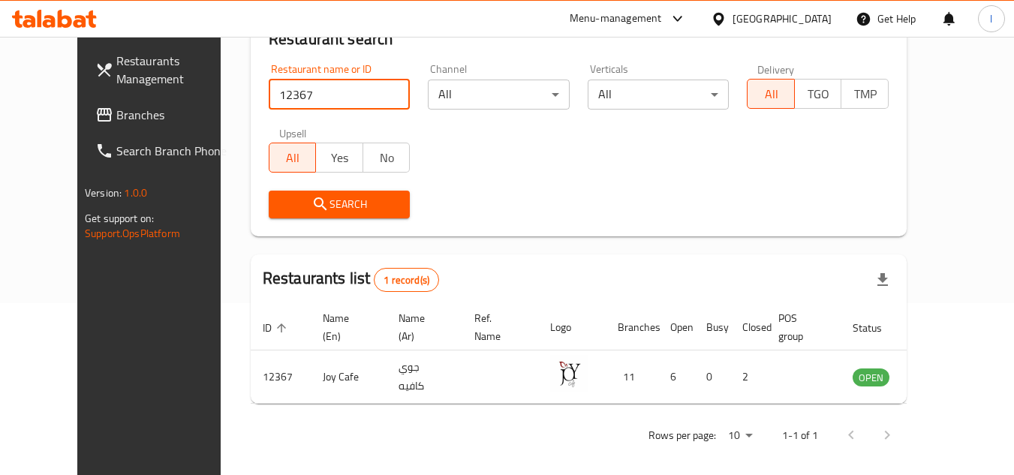
scroll to position [182, 0]
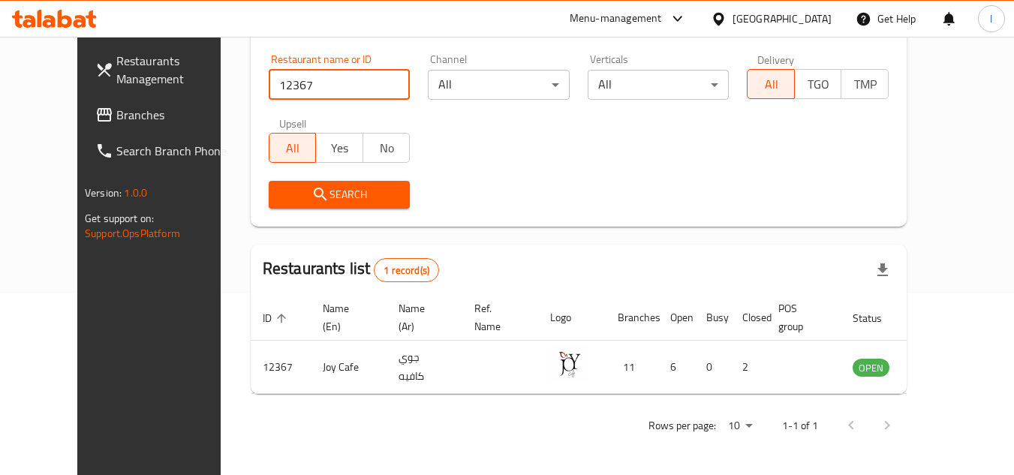
click at [116, 116] on span "Branches" at bounding box center [175, 115] width 119 height 18
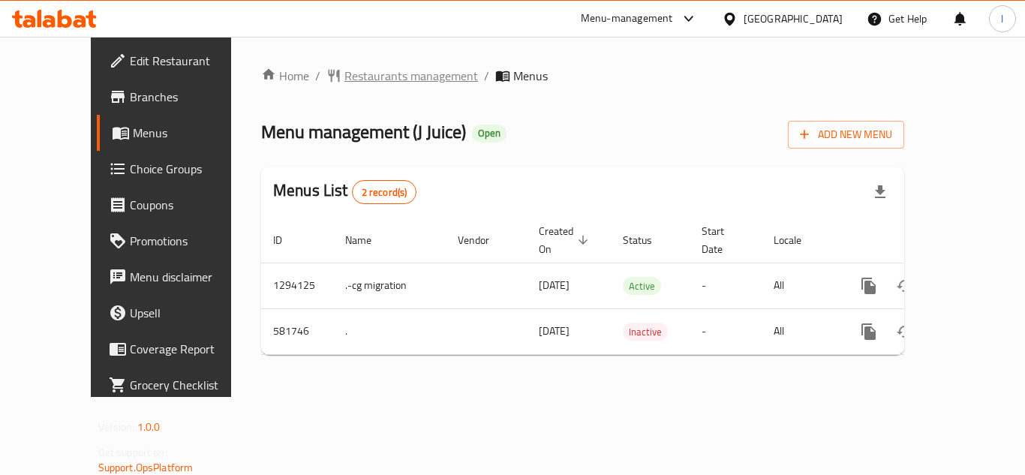
click at [356, 75] on span "Restaurants management" at bounding box center [412, 76] width 134 height 18
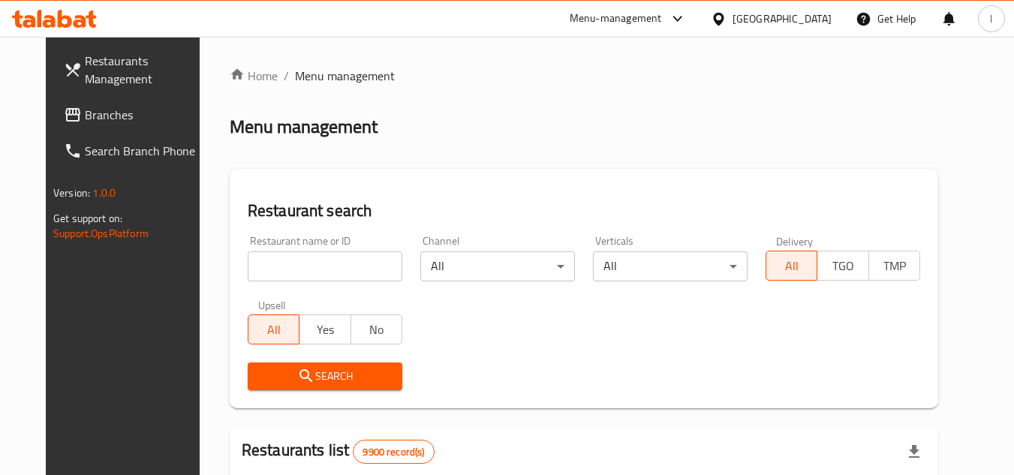
click at [324, 261] on input "search" at bounding box center [325, 266] width 155 height 30
paste input "636874"
click button "Search" at bounding box center [325, 377] width 155 height 28
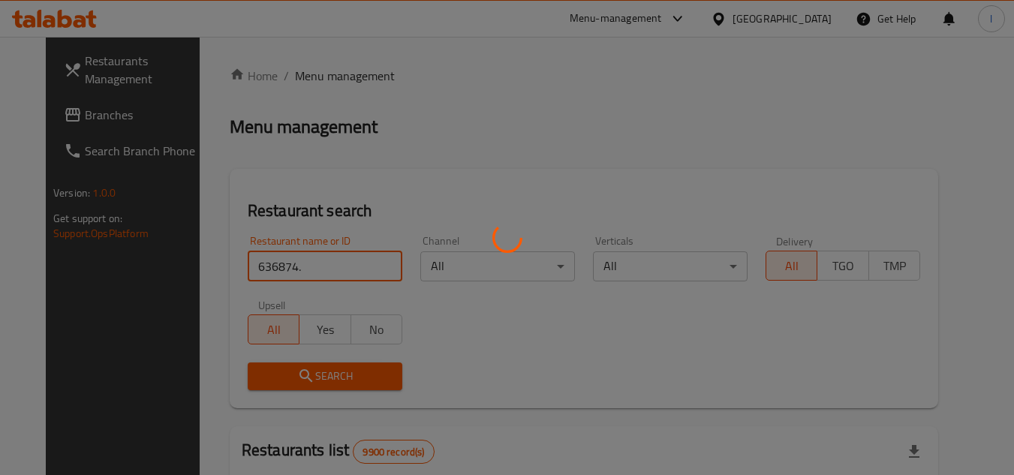
click button "Search" at bounding box center [325, 377] width 155 height 28
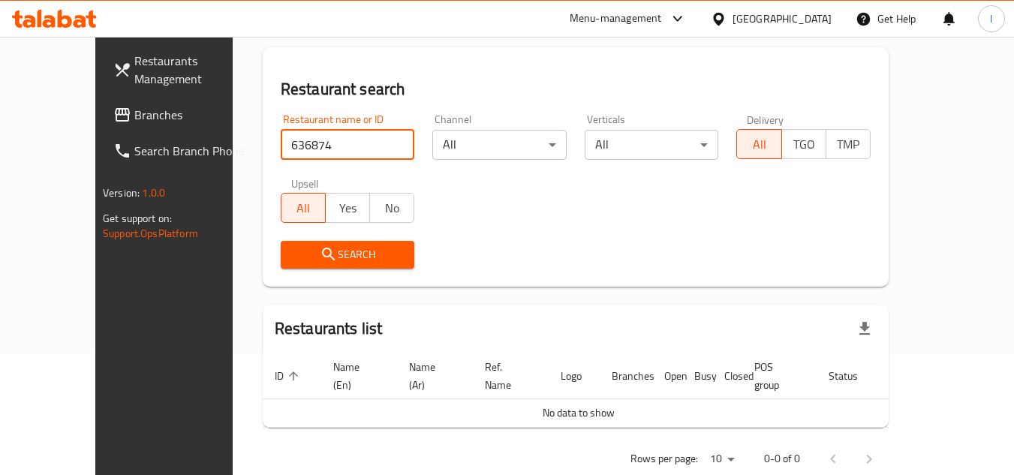
scroll to position [138, 0]
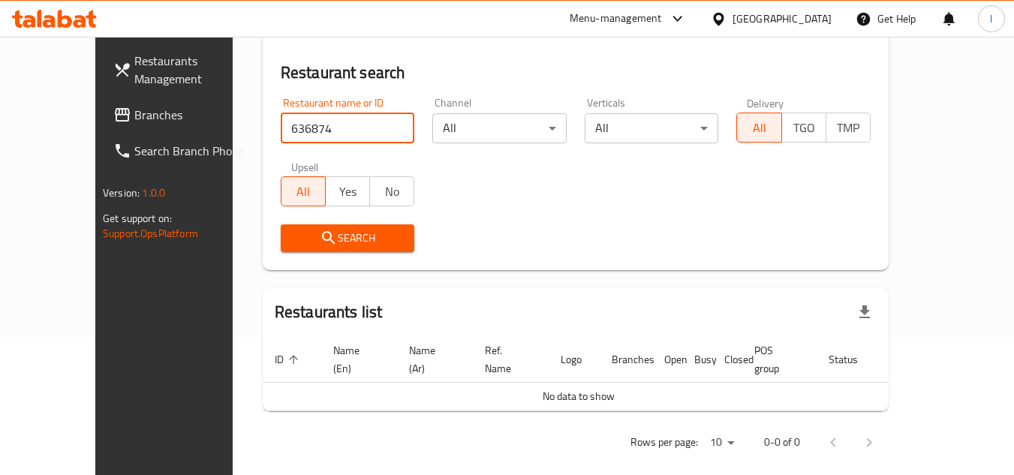
type input "636874"
click at [318, 237] on span "Search" at bounding box center [348, 238] width 110 height 19
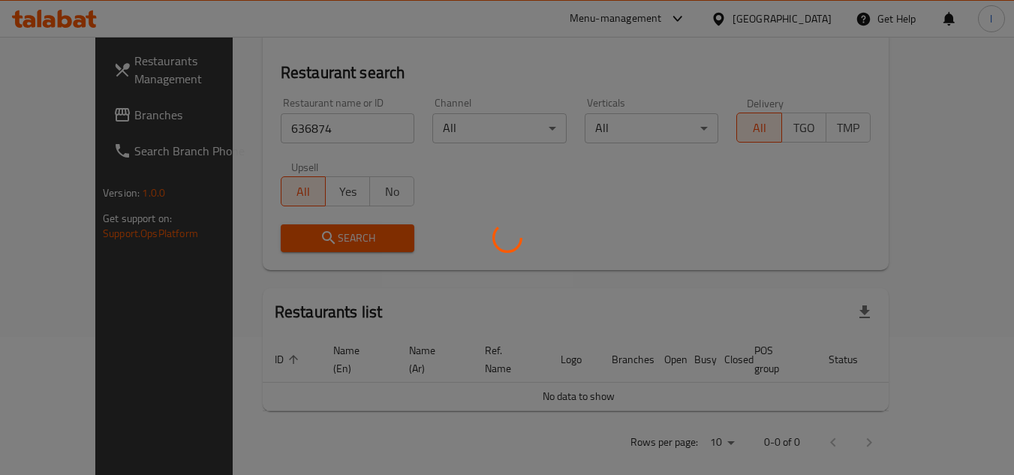
click at [318, 237] on div at bounding box center [507, 237] width 1014 height 475
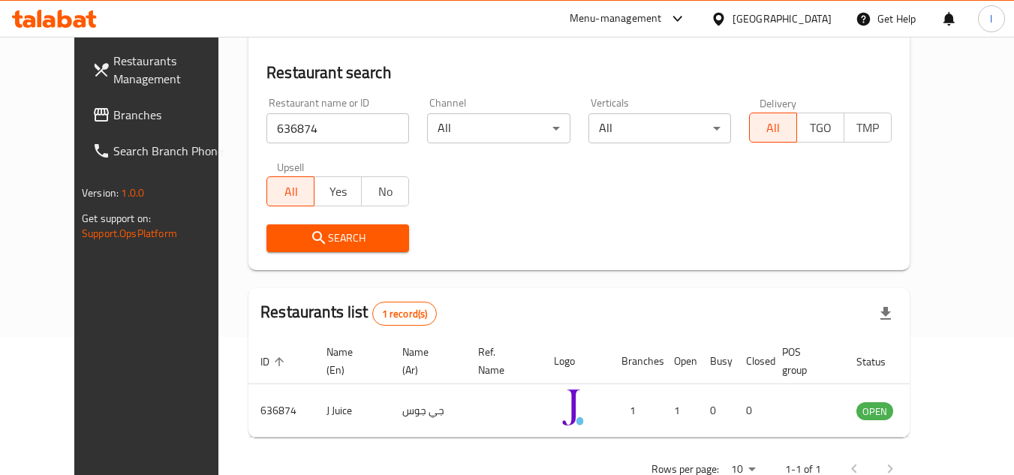
click at [522, 263] on div "Restaurant search Restaurant name or ID 636874 Restaurant name or ID Channel Al…" at bounding box center [578, 150] width 661 height 239
click at [116, 105] on link "Branches" at bounding box center [162, 115] width 164 height 36
drag, startPoint x: 116, startPoint y: 105, endPoint x: 126, endPoint y: 106, distance: 9.8
click at [118, 107] on link "Branches" at bounding box center [162, 115] width 164 height 36
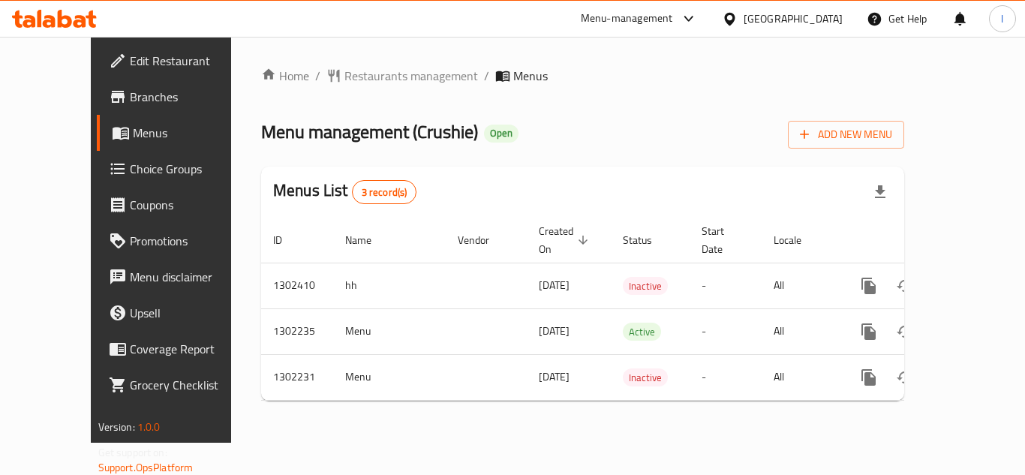
click at [130, 167] on span "Choice Groups" at bounding box center [190, 169] width 120 height 18
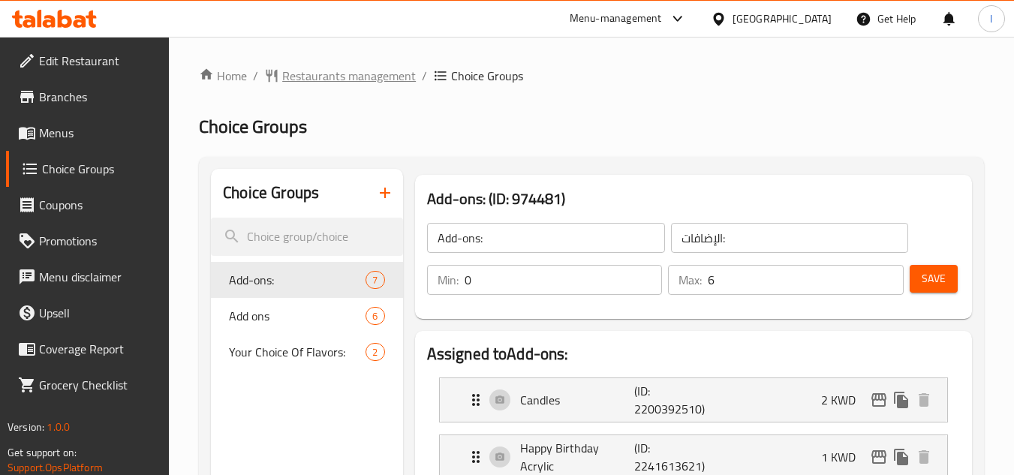
click at [324, 71] on span "Restaurants management" at bounding box center [349, 76] width 134 height 18
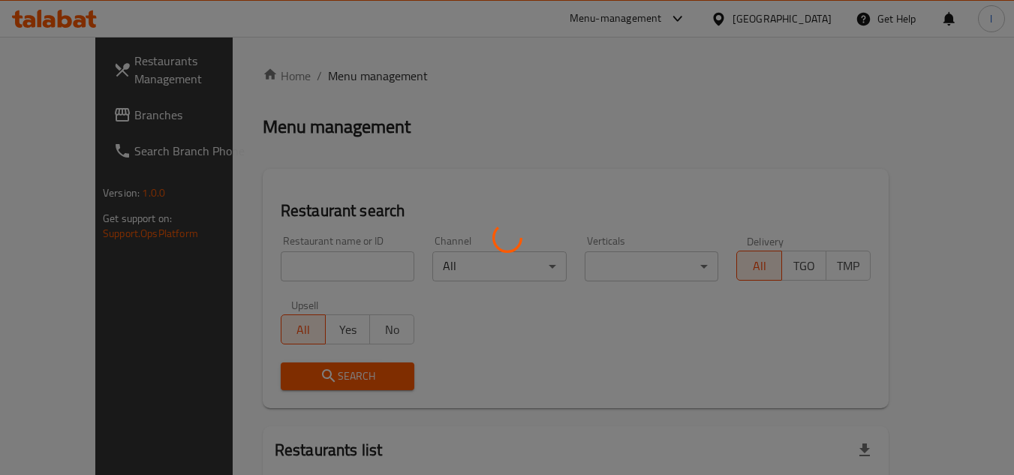
click at [306, 267] on div at bounding box center [507, 237] width 1014 height 475
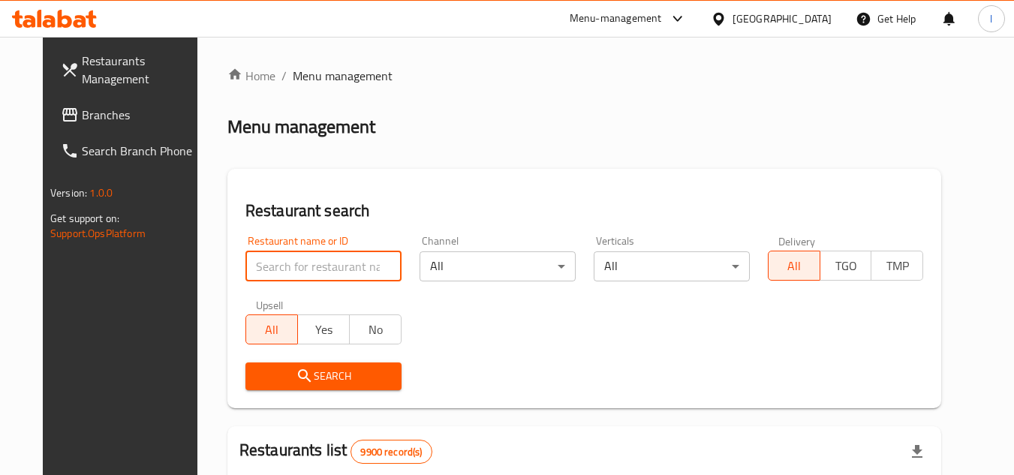
click at [311, 266] on input "search" at bounding box center [323, 266] width 156 height 30
paste input "702331"
type input "702331"
click button "Search" at bounding box center [323, 377] width 156 height 28
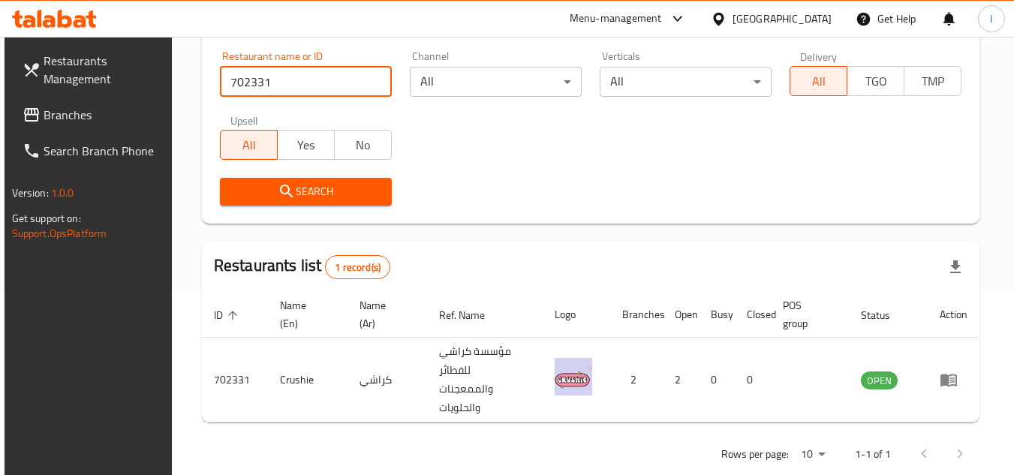
scroll to position [194, 0]
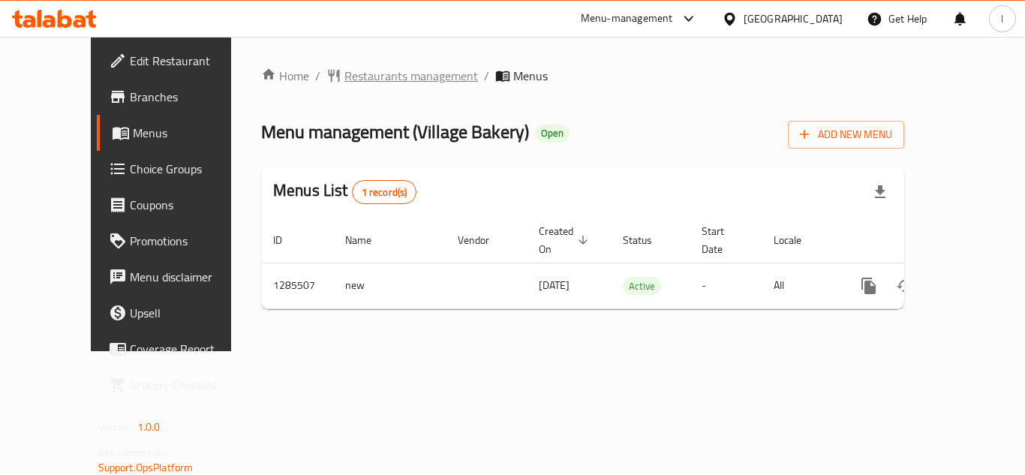
click at [349, 81] on span "Restaurants management" at bounding box center [412, 76] width 134 height 18
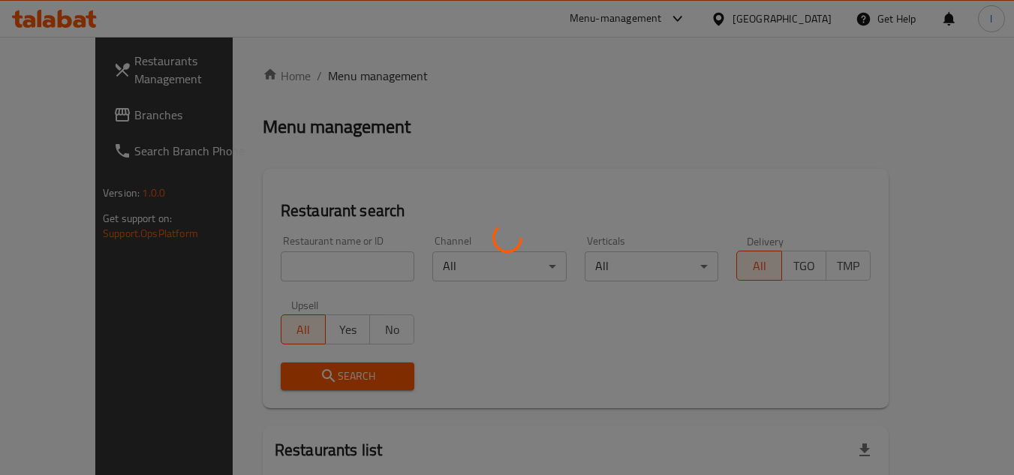
click at [289, 263] on div at bounding box center [507, 237] width 1014 height 475
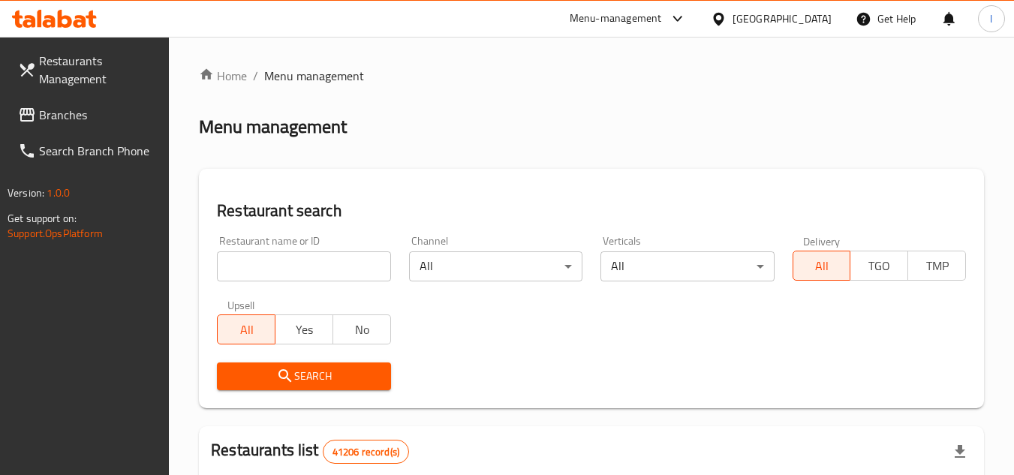
click at [302, 264] on input "search" at bounding box center [303, 266] width 173 height 30
paste input "695980"
type input "695980"
click button "Search" at bounding box center [303, 377] width 173 height 28
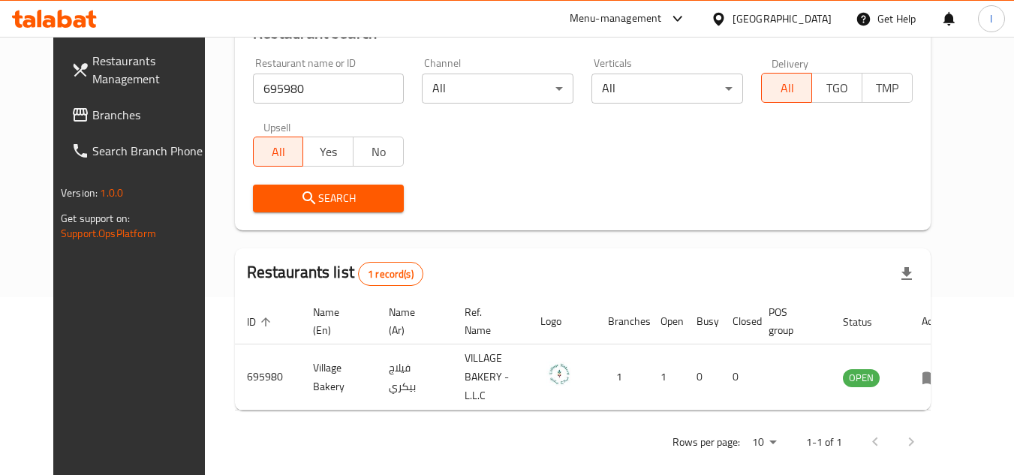
scroll to position [182, 0]
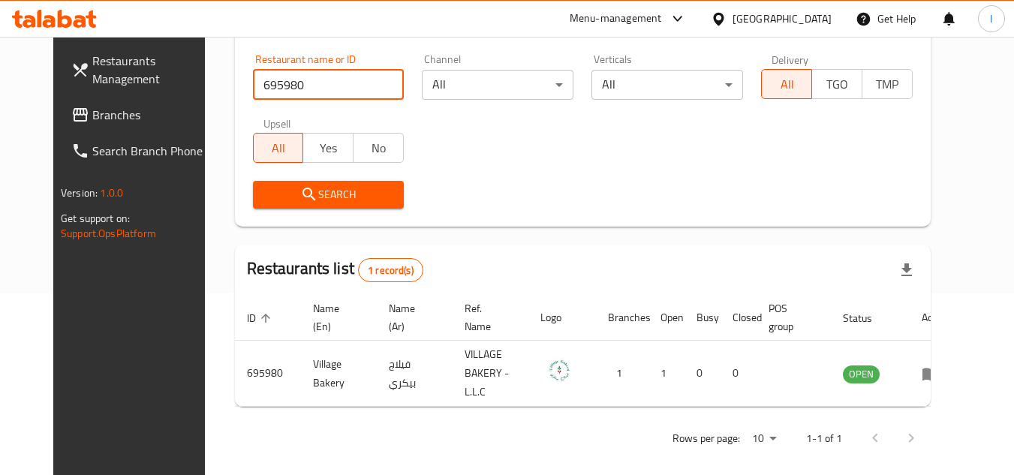
click at [101, 106] on span "Branches" at bounding box center [151, 115] width 119 height 18
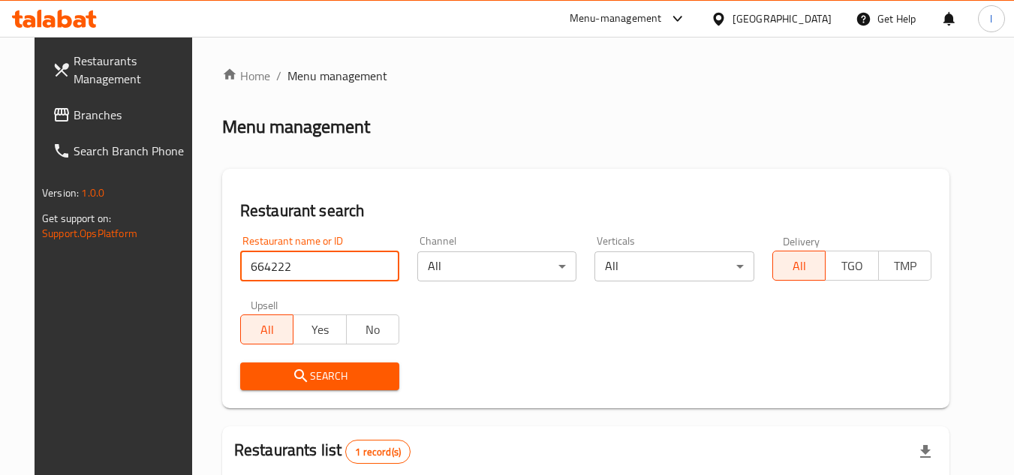
scroll to position [150, 0]
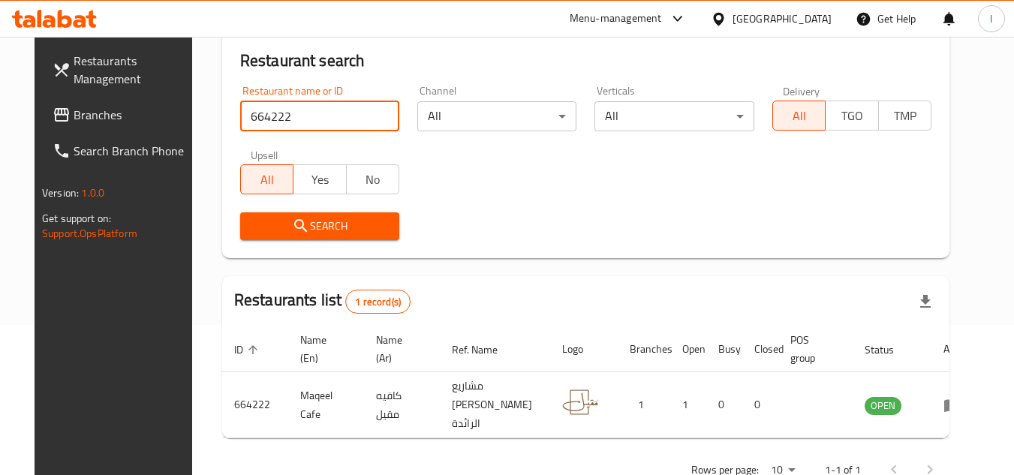
click at [122, 116] on span "Branches" at bounding box center [133, 115] width 119 height 18
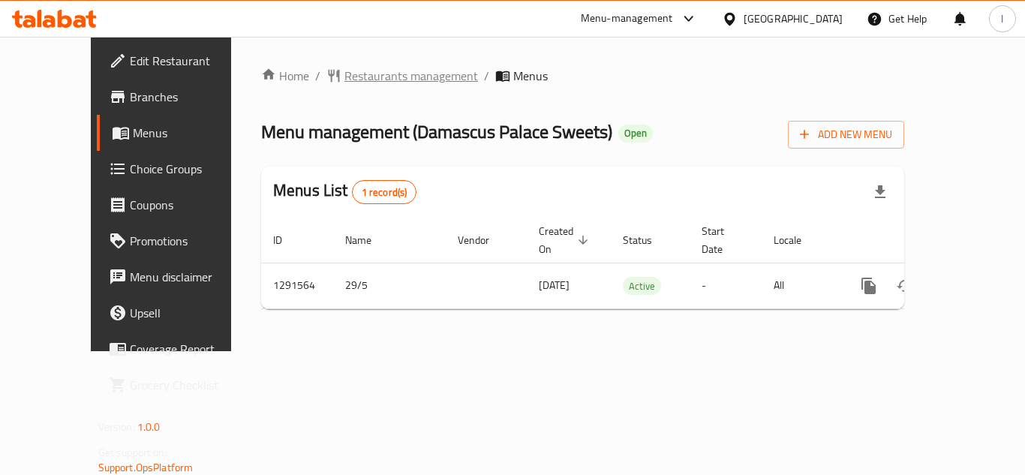
click at [345, 80] on span "Restaurants management" at bounding box center [412, 76] width 134 height 18
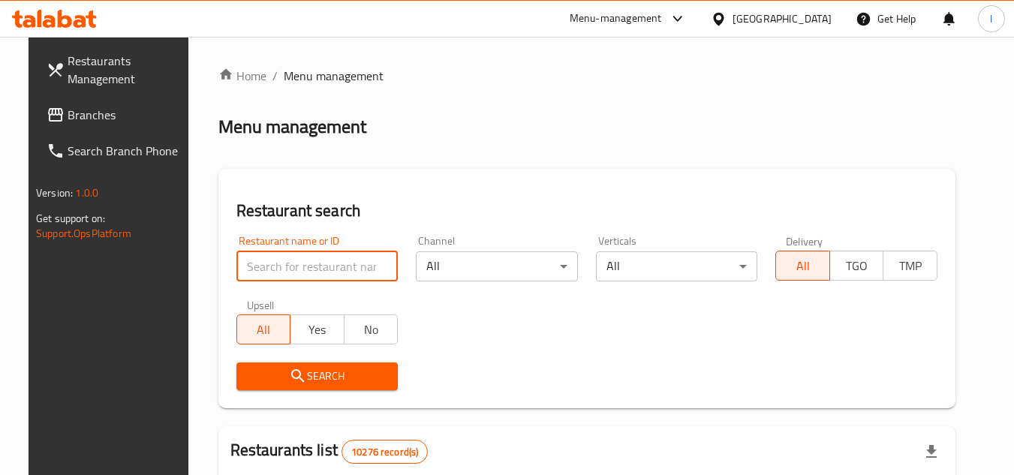
click at [276, 262] on input "search" at bounding box center [317, 266] width 162 height 30
paste input "698796"
type input "698796"
drag, startPoint x: 319, startPoint y: 378, endPoint x: 391, endPoint y: 363, distance: 73.8
click at [324, 378] on span "Search" at bounding box center [317, 376] width 138 height 19
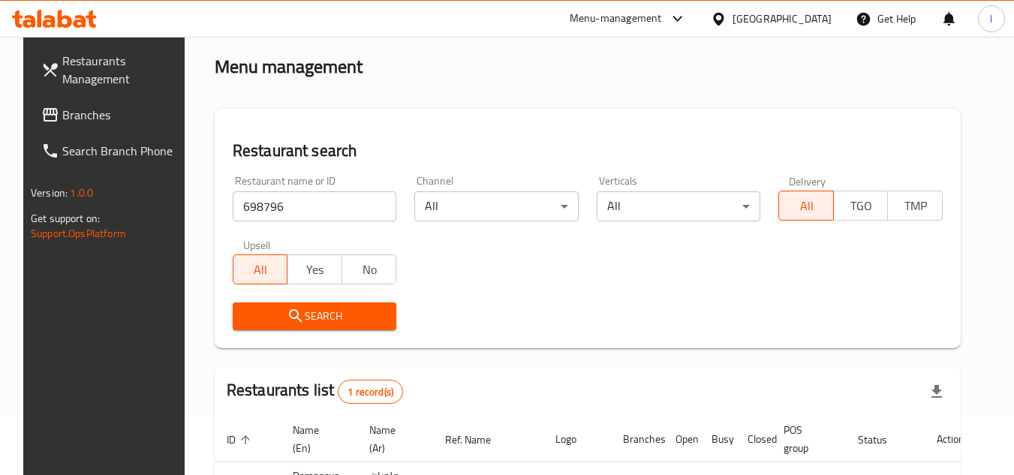
scroll to position [182, 0]
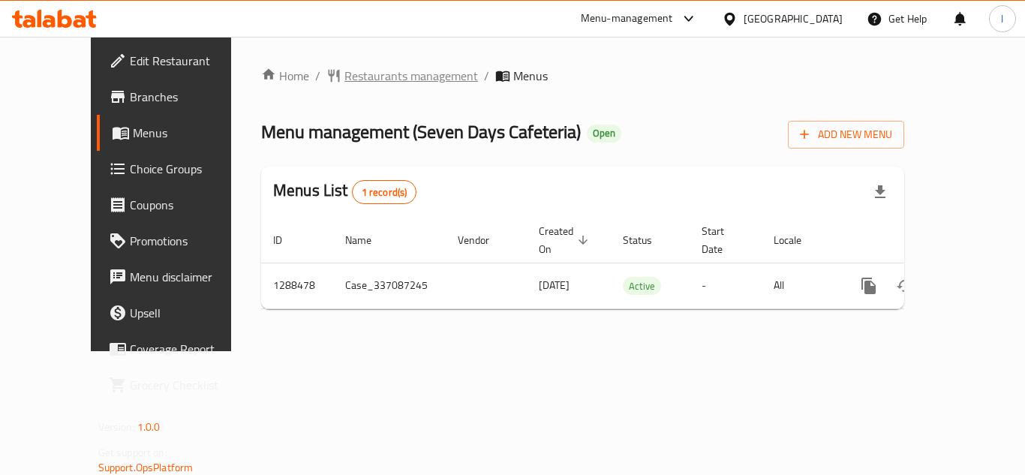
click at [351, 77] on span "Restaurants management" at bounding box center [412, 76] width 134 height 18
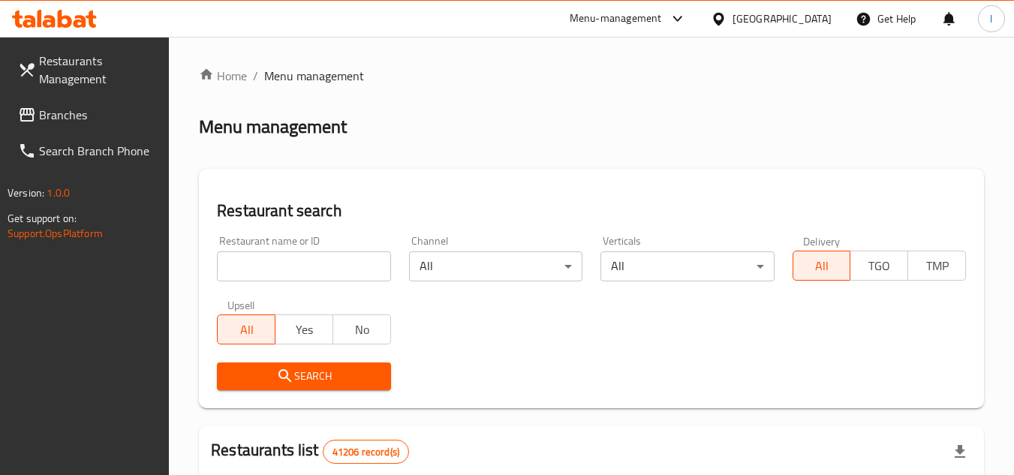
click at [260, 258] on input "search" at bounding box center [303, 266] width 173 height 30
paste input "697181"
type input "697181"
click button "Search" at bounding box center [303, 377] width 173 height 28
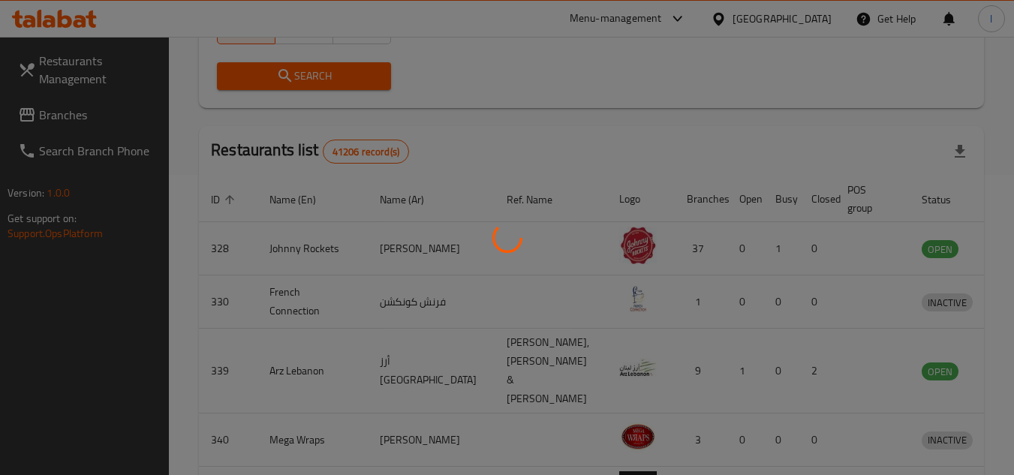
scroll to position [182, 0]
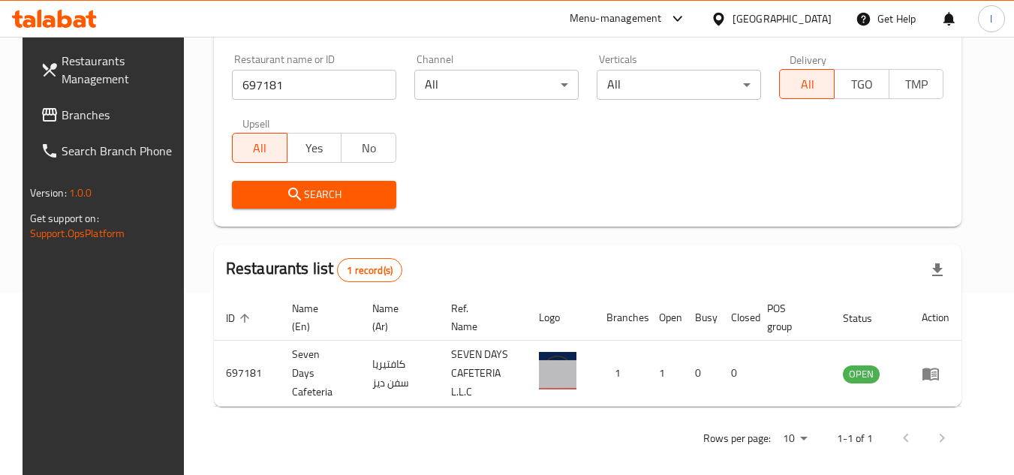
click at [127, 122] on span "Branches" at bounding box center [121, 115] width 119 height 18
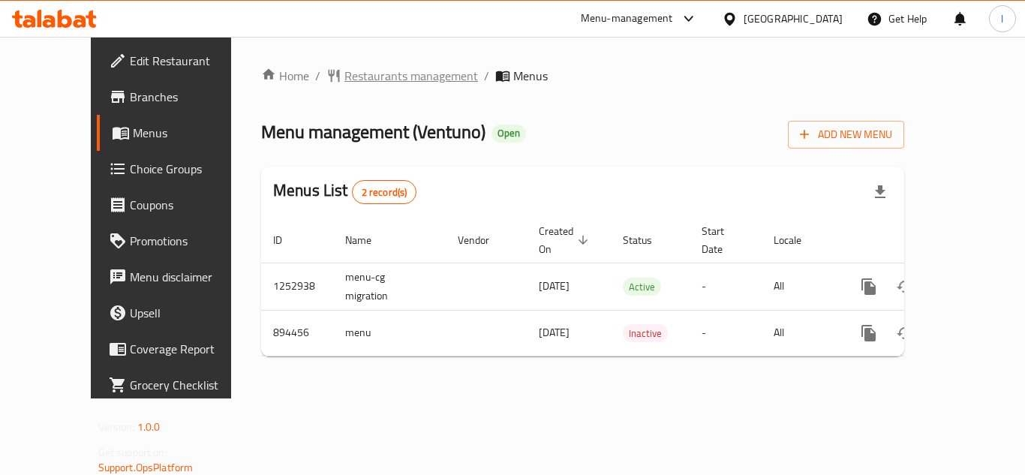
click at [350, 75] on span "Restaurants management" at bounding box center [412, 76] width 134 height 18
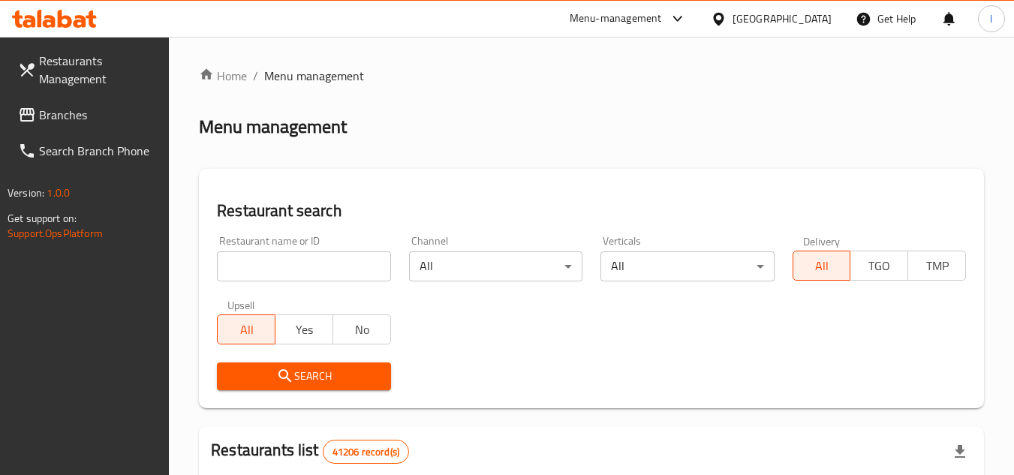
click at [293, 263] on div at bounding box center [507, 237] width 1014 height 475
click at [293, 263] on input "search" at bounding box center [303, 266] width 173 height 30
paste input "658050"
type input "658050"
click at [292, 371] on icon "submit" at bounding box center [285, 376] width 18 height 18
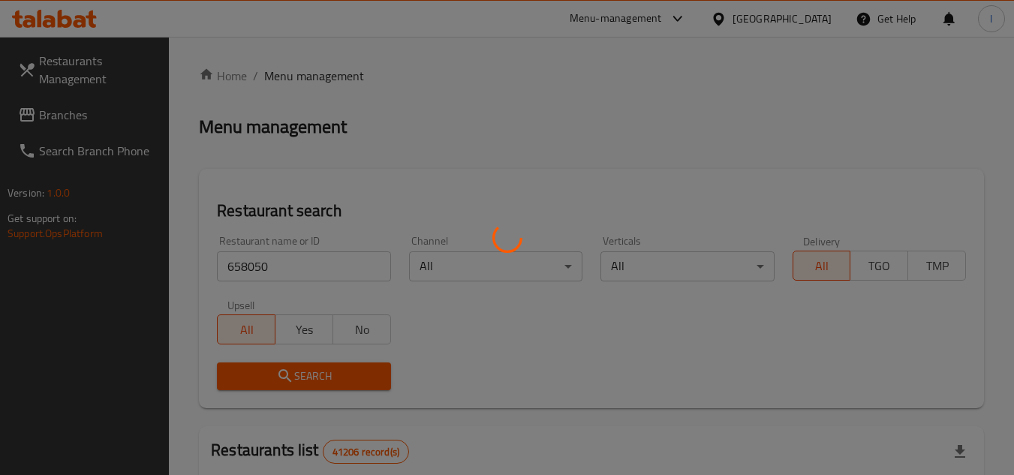
click at [296, 369] on div at bounding box center [507, 237] width 1014 height 475
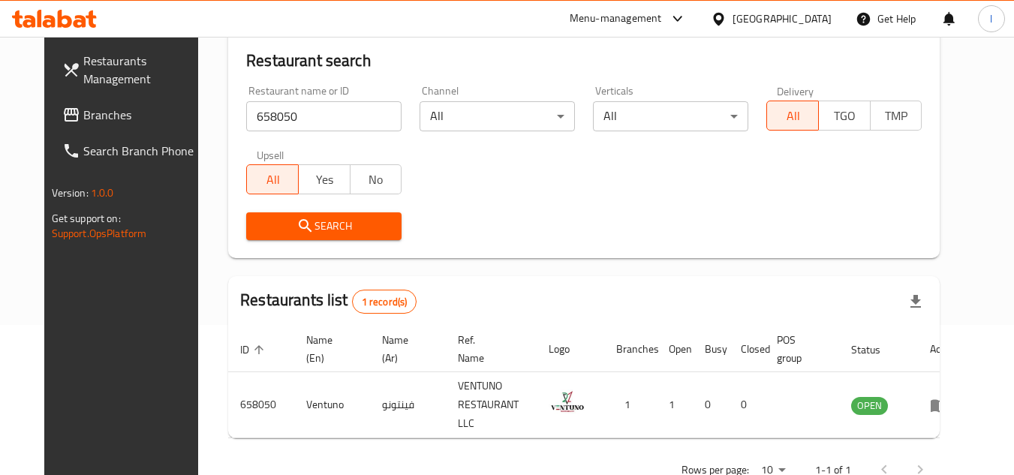
scroll to position [182, 0]
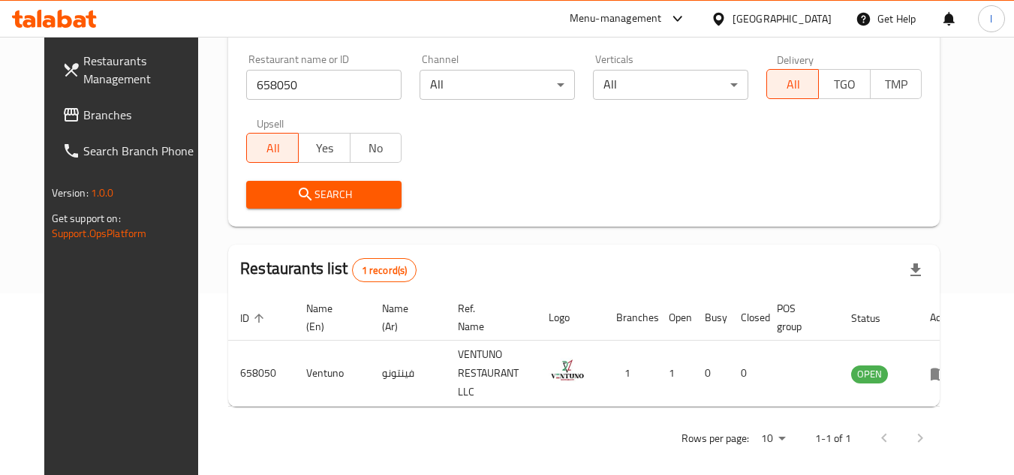
click at [83, 113] on span "Branches" at bounding box center [142, 115] width 119 height 18
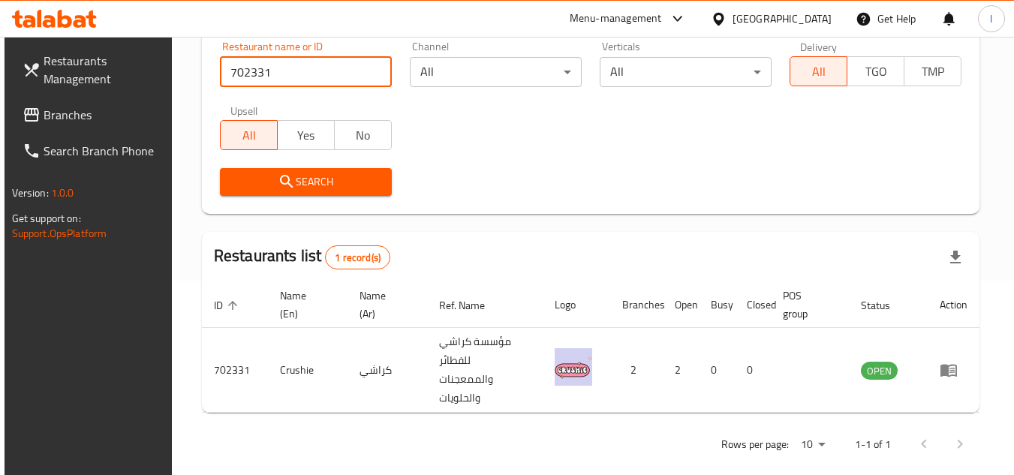
scroll to position [194, 0]
click at [72, 116] on span "Branches" at bounding box center [103, 115] width 119 height 18
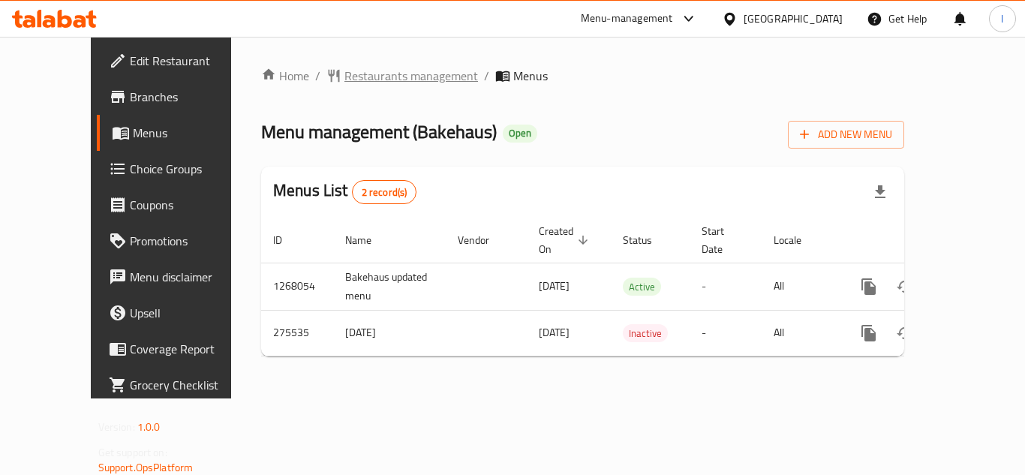
click at [355, 78] on span "Restaurants management" at bounding box center [412, 76] width 134 height 18
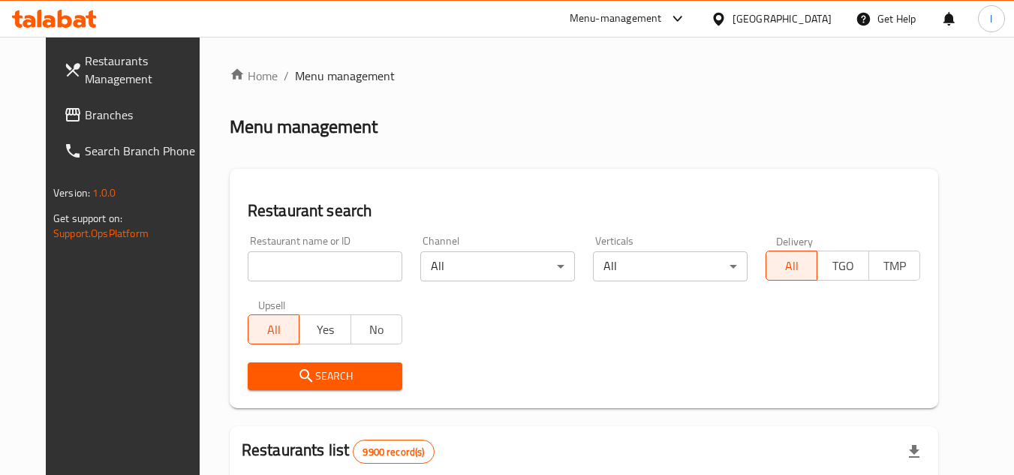
click at [300, 256] on input "search" at bounding box center [325, 266] width 155 height 30
paste input "627981"
type input "627981"
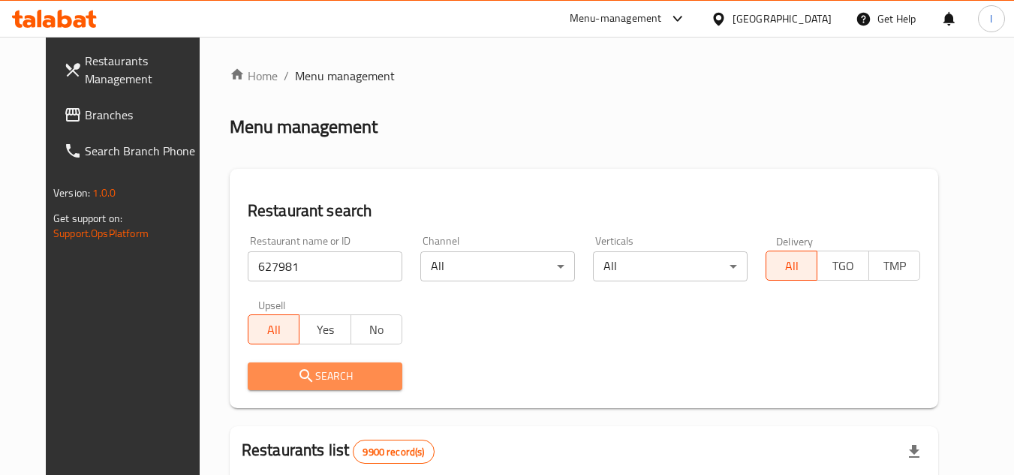
click at [359, 376] on span "Search" at bounding box center [325, 376] width 131 height 19
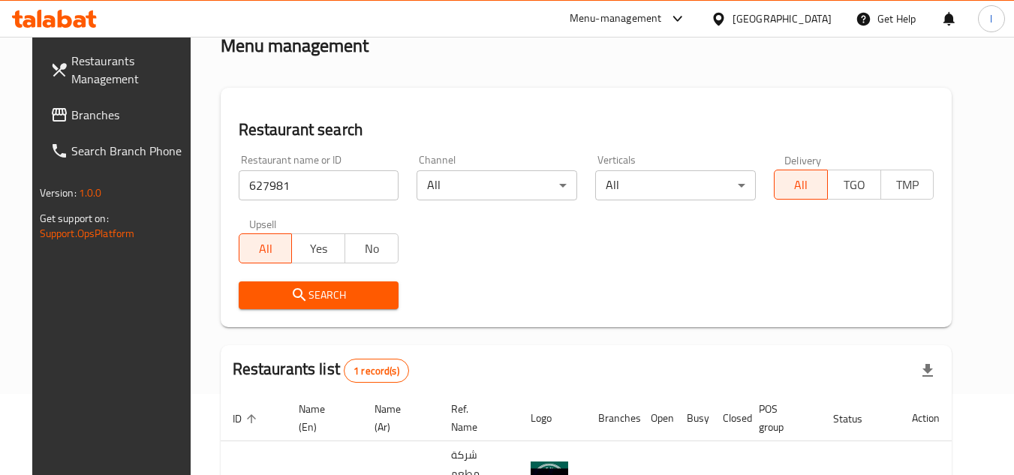
scroll to position [194, 0]
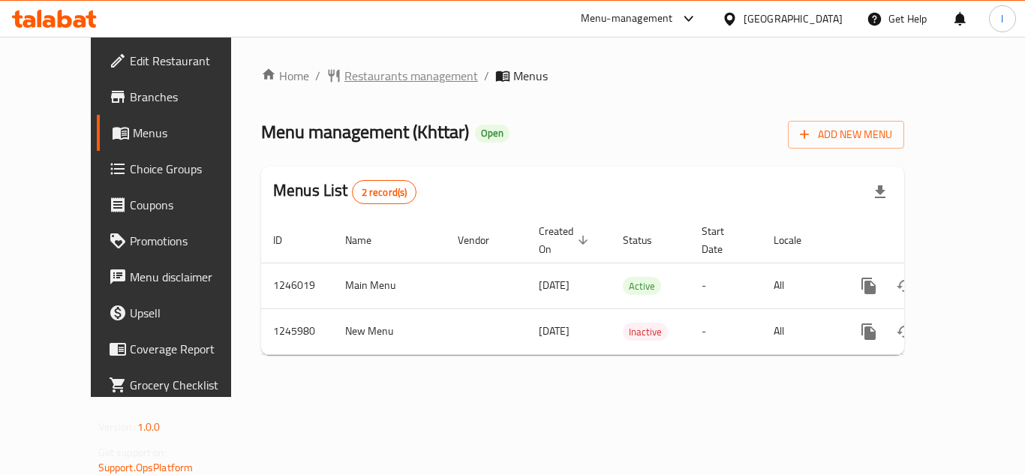
click at [348, 76] on span "Restaurants management" at bounding box center [412, 76] width 134 height 18
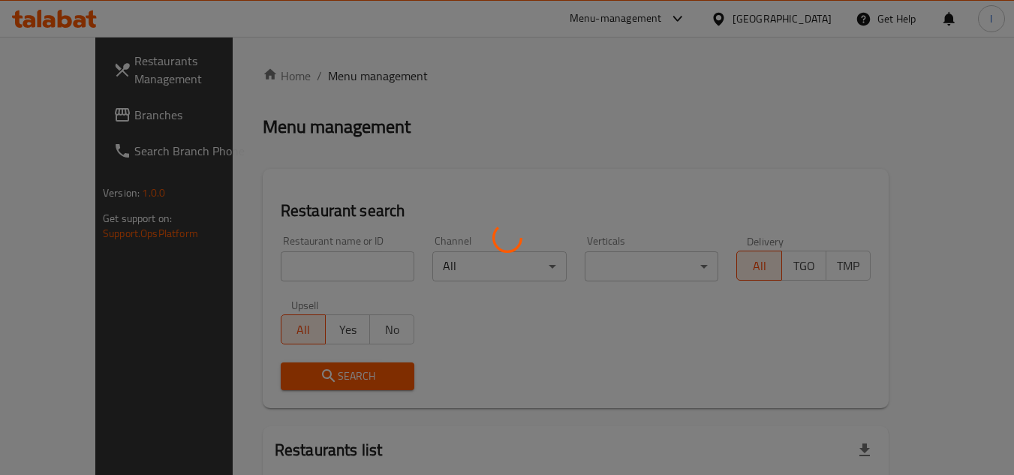
click at [309, 258] on div at bounding box center [507, 237] width 1014 height 475
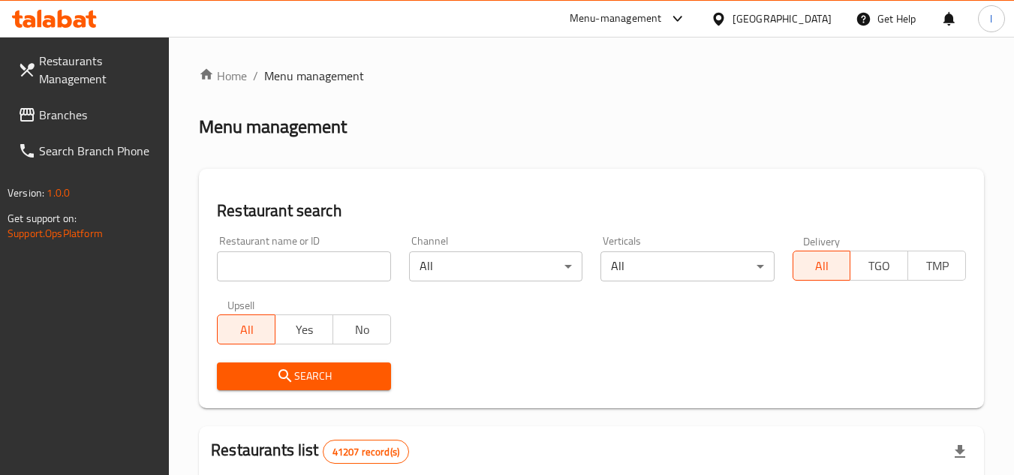
click at [313, 262] on input "search" at bounding box center [303, 266] width 173 height 30
paste input "682822"
type input "682822"
click button "Search" at bounding box center [303, 377] width 173 height 28
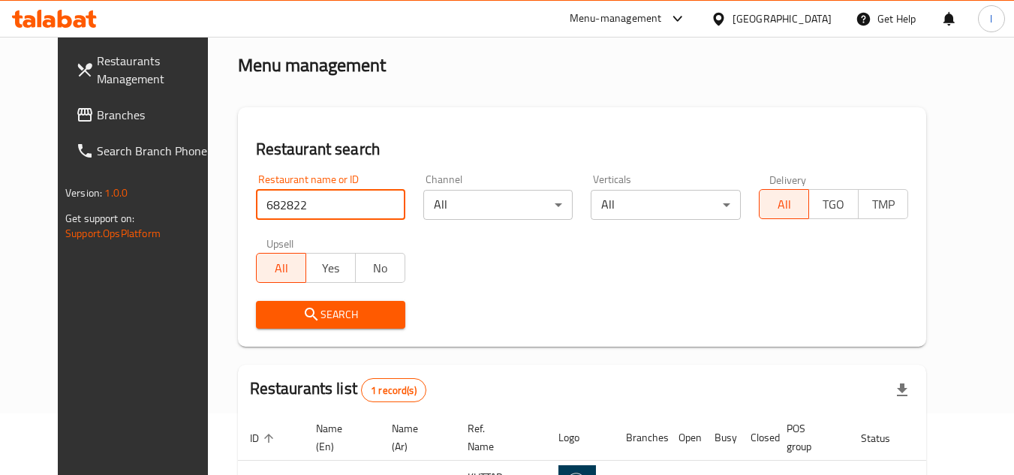
scroll to position [182, 0]
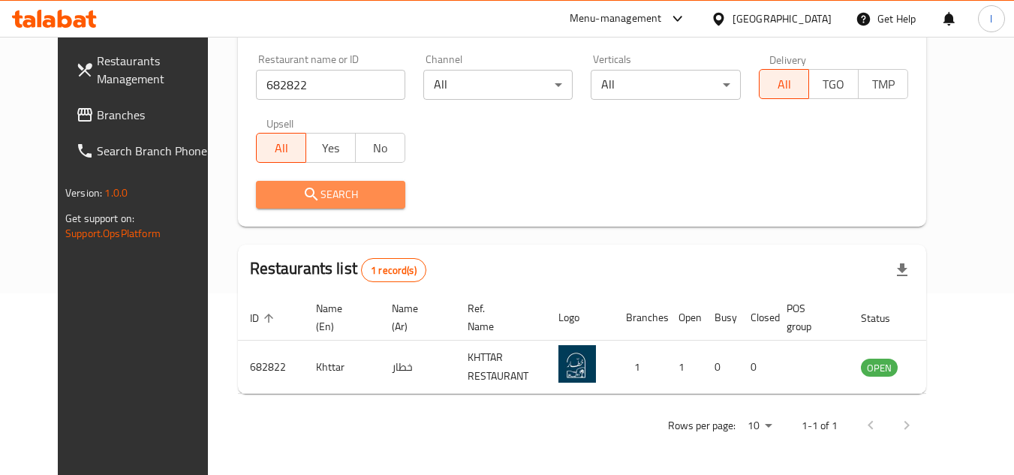
click at [346, 194] on span "Search" at bounding box center [330, 194] width 125 height 19
click at [116, 105] on link "Branches" at bounding box center [146, 115] width 164 height 36
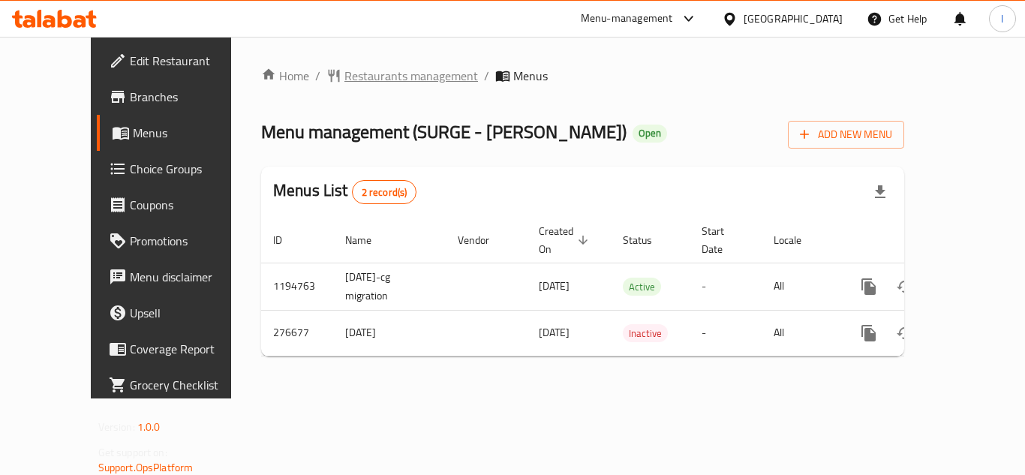
click at [350, 69] on span "Restaurants management" at bounding box center [412, 76] width 134 height 18
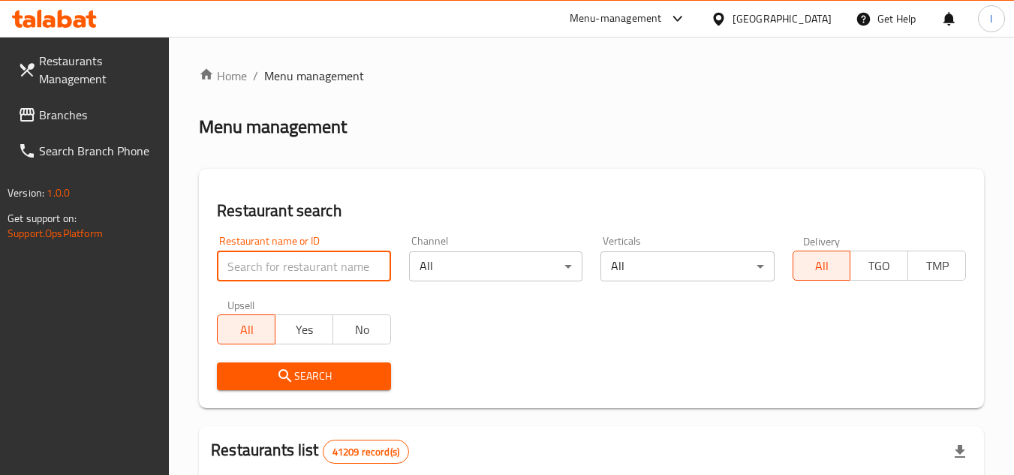
click at [306, 266] on input "search" at bounding box center [303, 266] width 173 height 30
click at [312, 274] on input "search" at bounding box center [303, 266] width 173 height 30
paste input "628021"
type input "628021"
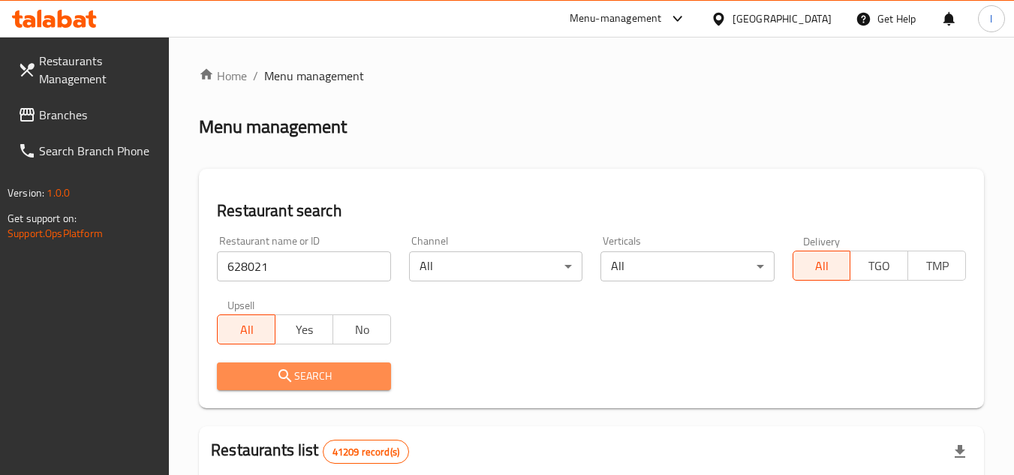
click at [314, 375] on span "Search" at bounding box center [303, 376] width 149 height 19
drag, startPoint x: 314, startPoint y: 375, endPoint x: 336, endPoint y: 373, distance: 22.6
click at [322, 375] on div at bounding box center [507, 237] width 1014 height 475
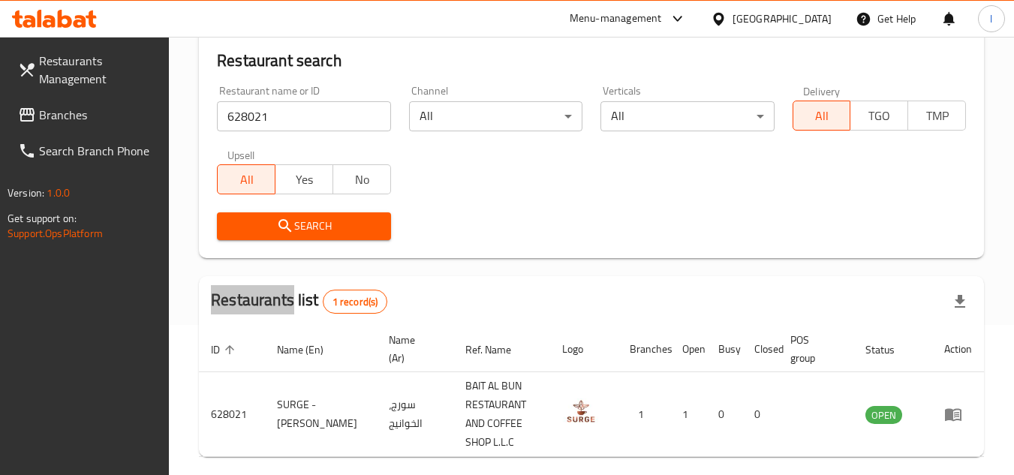
scroll to position [194, 0]
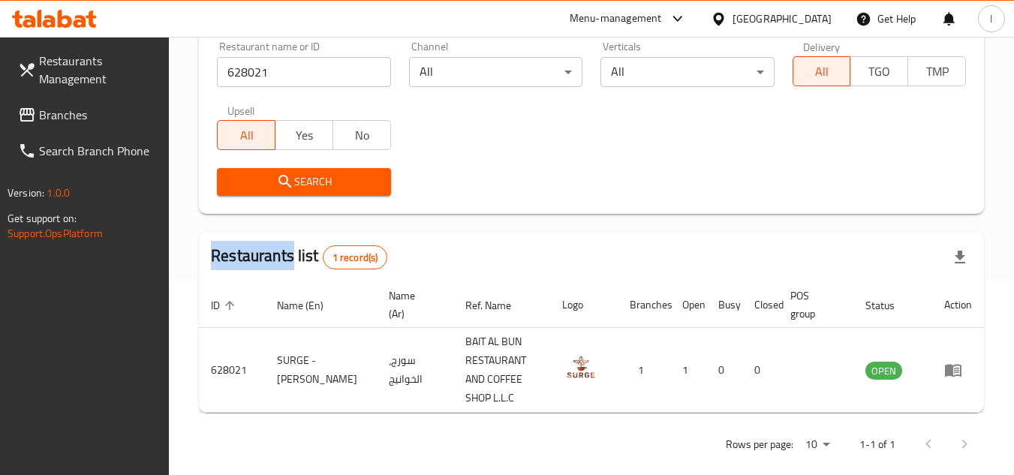
click at [71, 113] on span "Branches" at bounding box center [98, 115] width 119 height 18
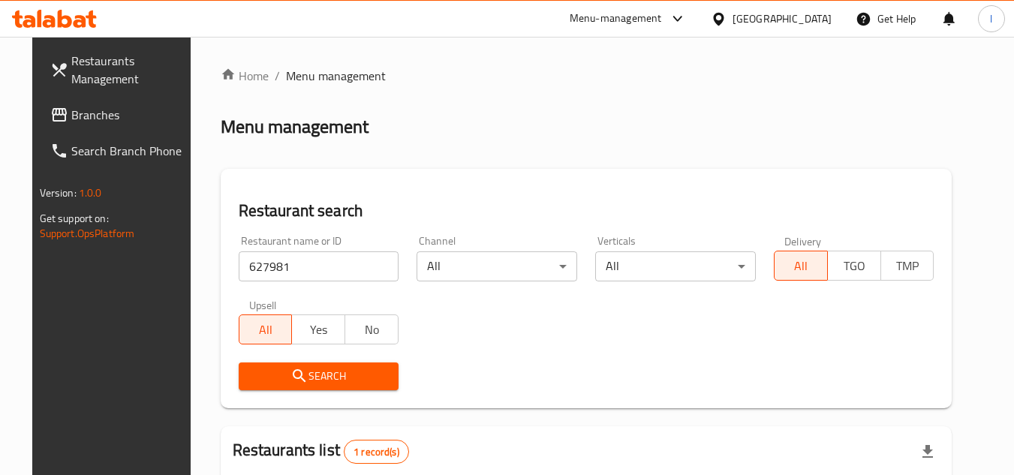
click at [91, 109] on span "Branches" at bounding box center [130, 115] width 119 height 18
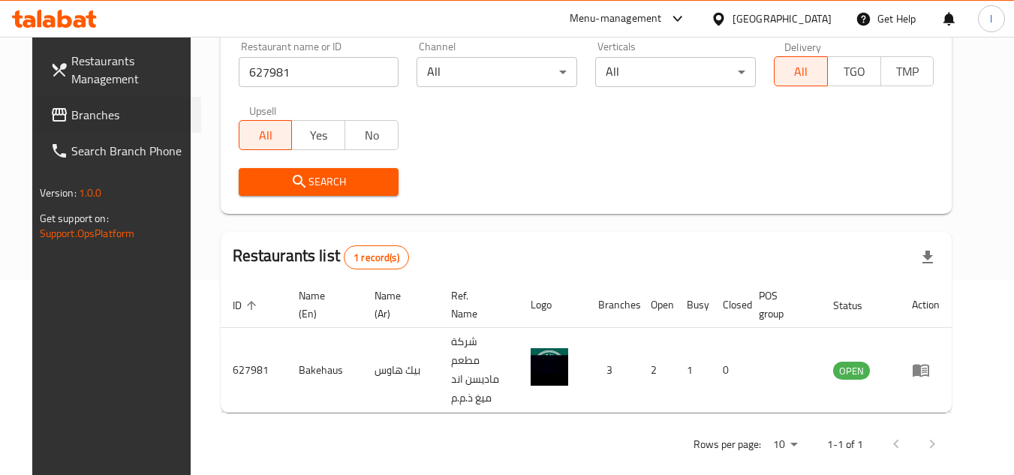
scroll to position [194, 0]
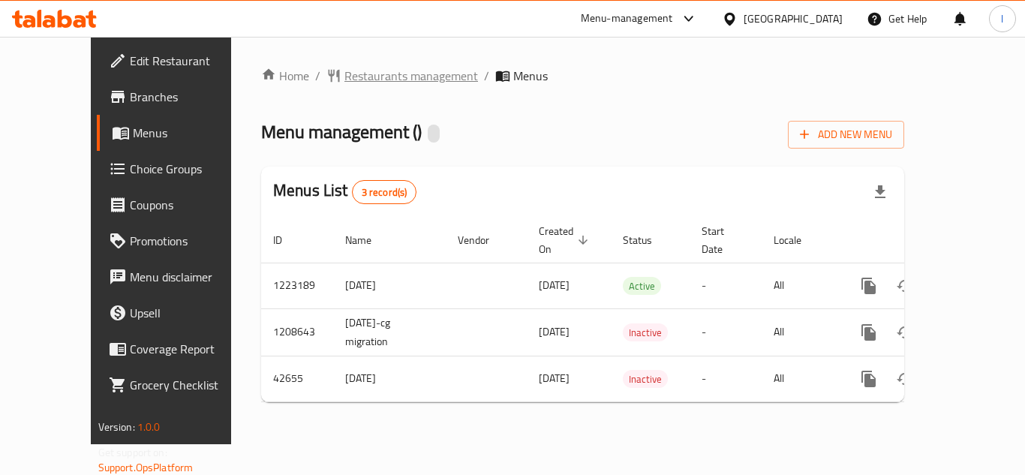
click at [345, 68] on span "Restaurants management" at bounding box center [412, 76] width 134 height 18
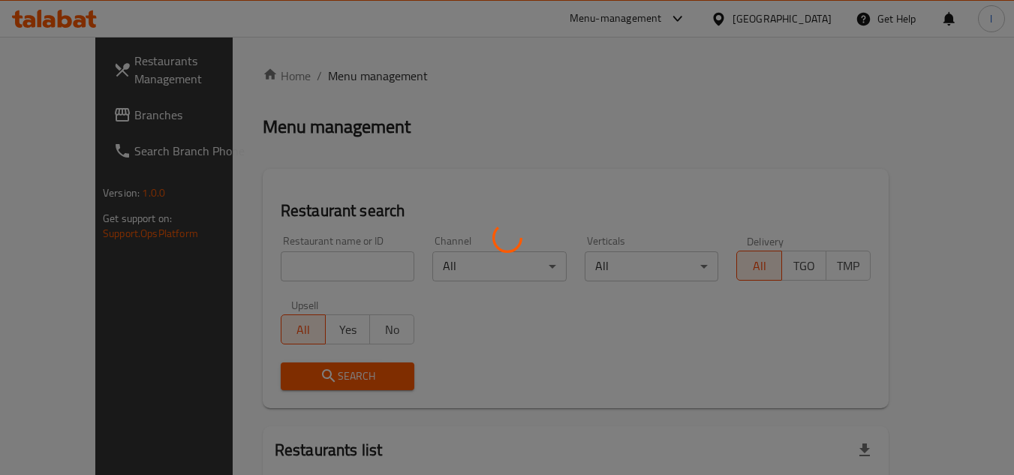
click at [311, 268] on div at bounding box center [507, 237] width 1014 height 475
click at [290, 270] on div at bounding box center [507, 237] width 1014 height 475
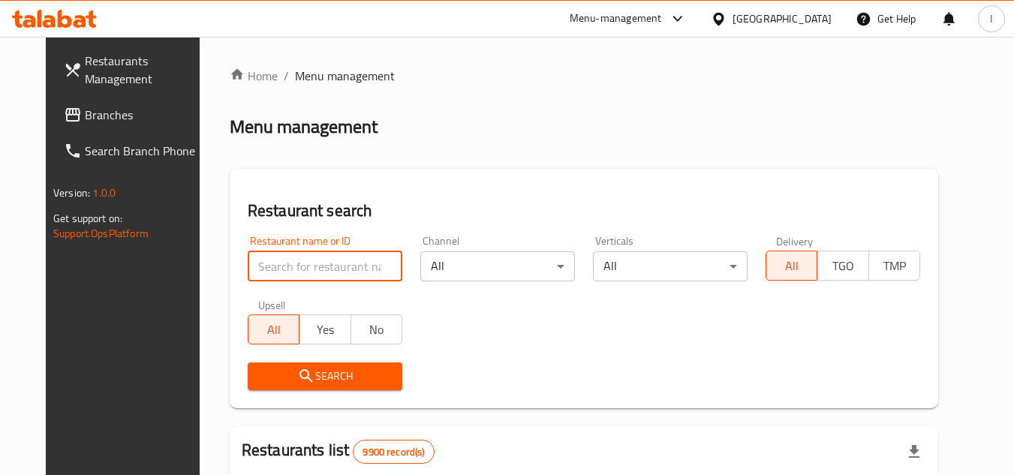
click at [290, 269] on input "search" at bounding box center [325, 266] width 155 height 30
paste input "22141"
type input "22141"
click at [351, 381] on span "Search" at bounding box center [325, 376] width 131 height 19
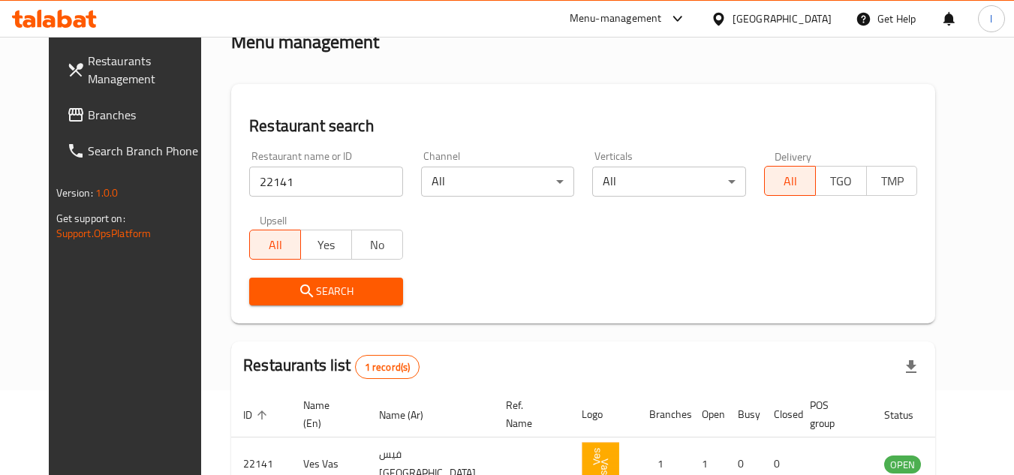
scroll to position [182, 0]
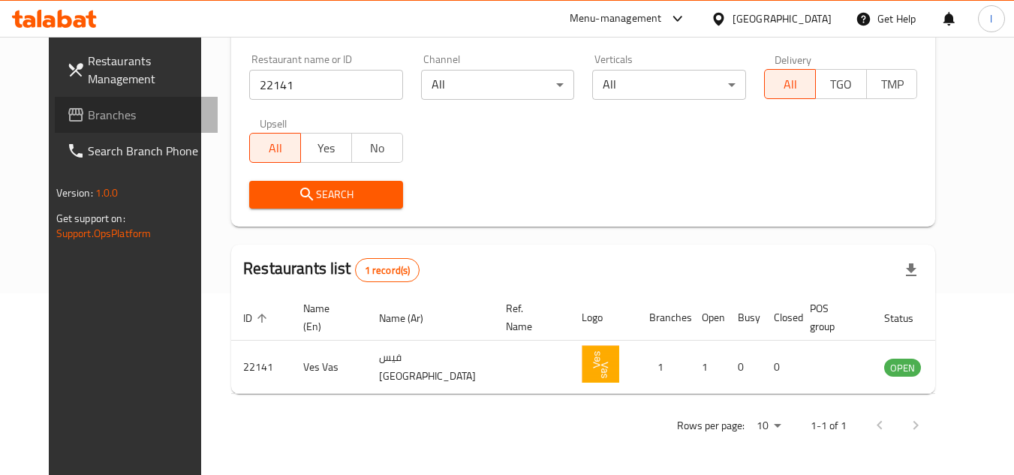
click at [88, 119] on span "Branches" at bounding box center [147, 115] width 119 height 18
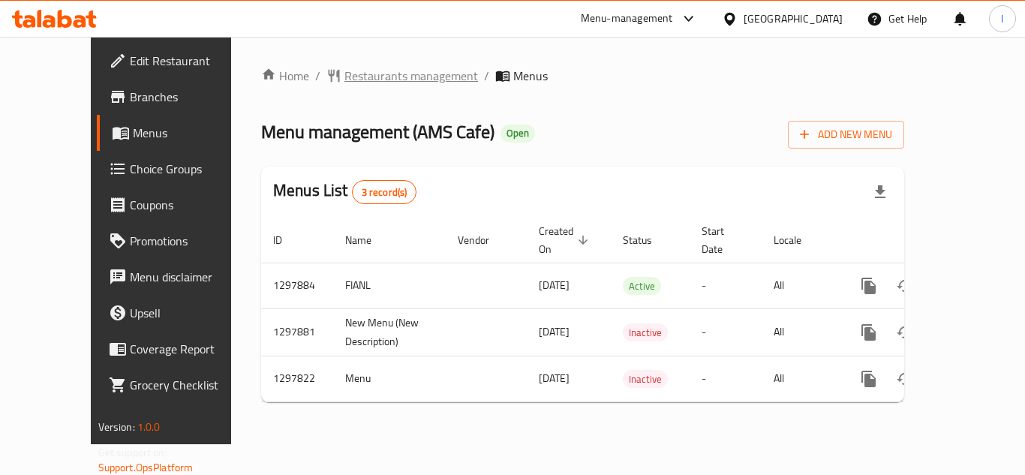
click at [378, 84] on span "Restaurants management" at bounding box center [412, 76] width 134 height 18
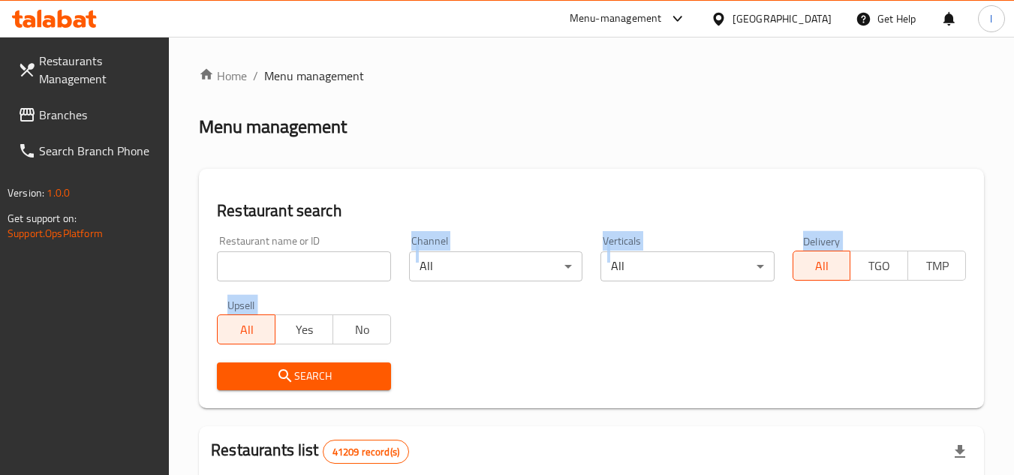
click at [315, 266] on input "search" at bounding box center [303, 266] width 173 height 30
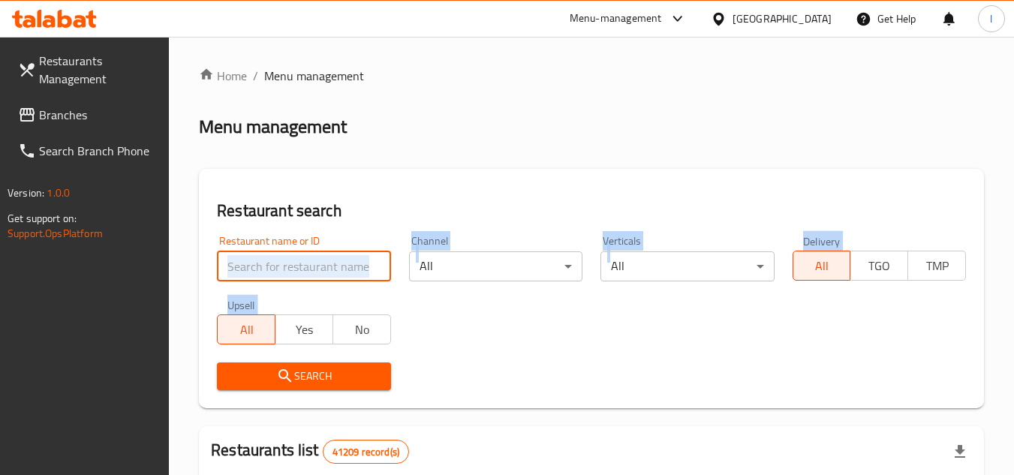
click at [315, 266] on input "search" at bounding box center [303, 266] width 173 height 30
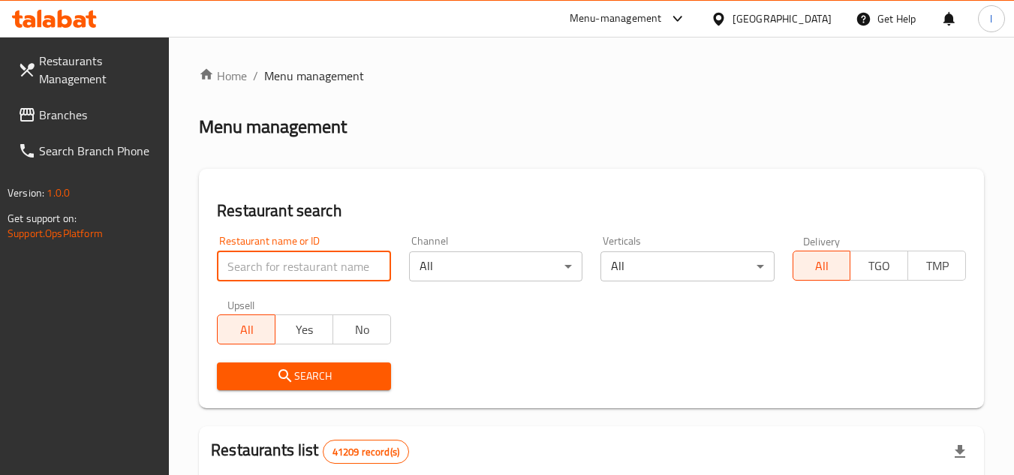
click at [315, 266] on input "search" at bounding box center [303, 266] width 173 height 30
paste input "700636"
type input "700636"
click button "Search" at bounding box center [303, 377] width 173 height 28
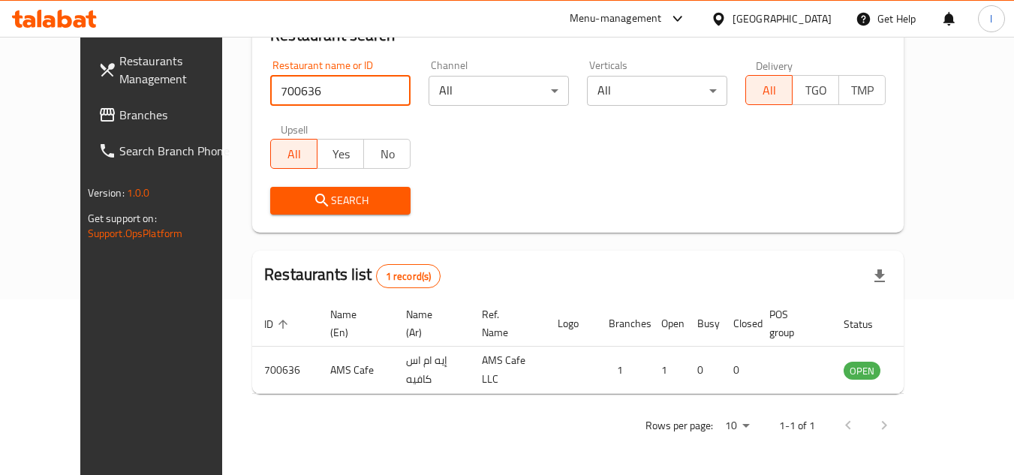
scroll to position [182, 0]
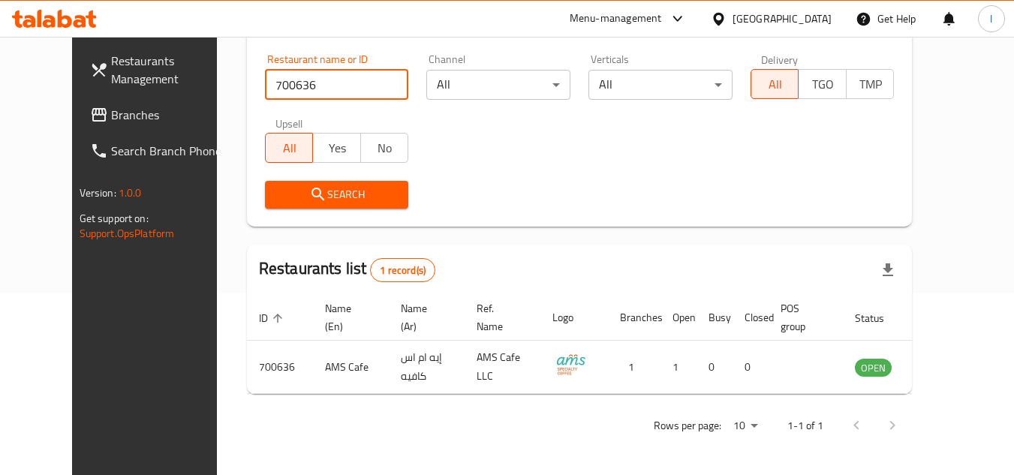
click at [111, 124] on span "Branches" at bounding box center [170, 115] width 119 height 18
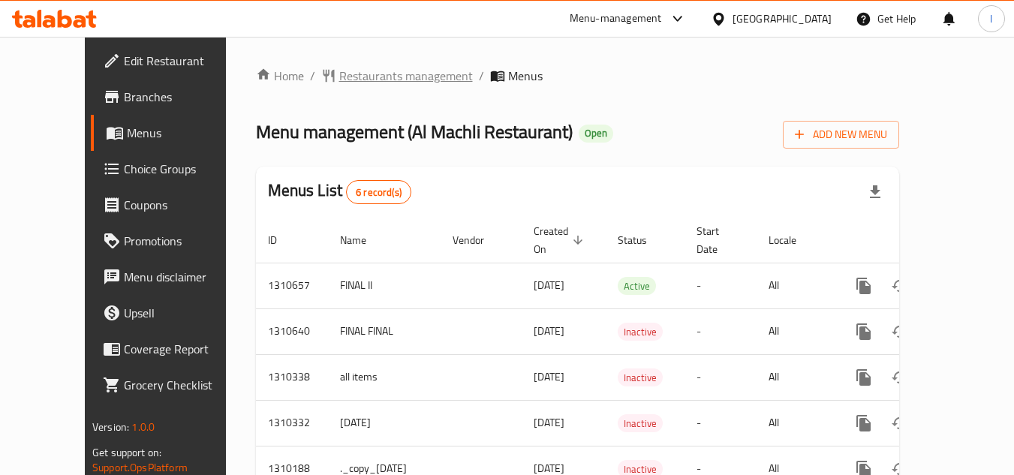
click at [339, 71] on span "Restaurants management" at bounding box center [406, 76] width 134 height 18
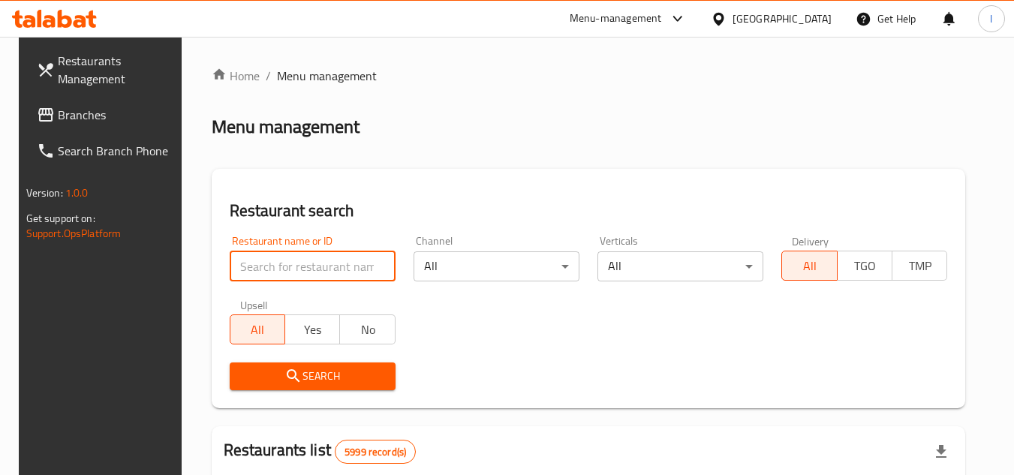
click at [302, 266] on input "search" at bounding box center [313, 266] width 166 height 30
paste input "704955"
type input "704955"
click button "Search" at bounding box center [313, 377] width 166 height 28
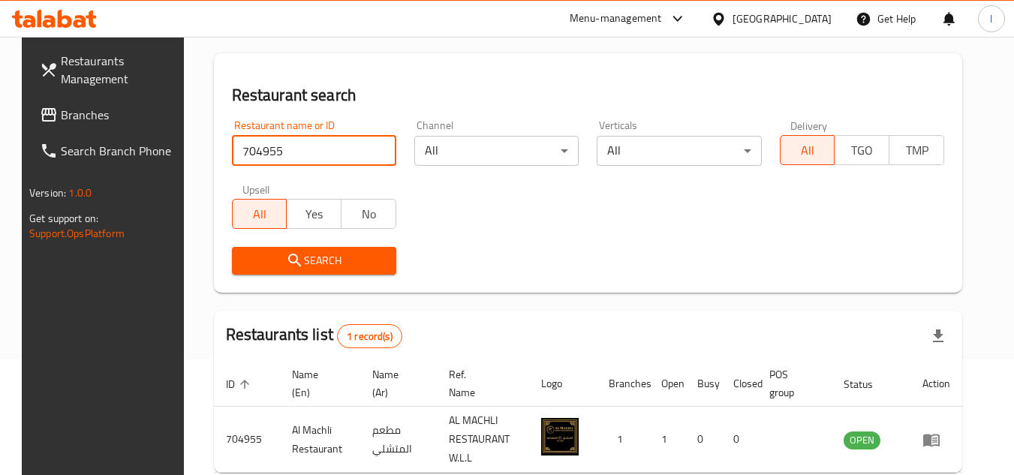
scroll to position [194, 0]
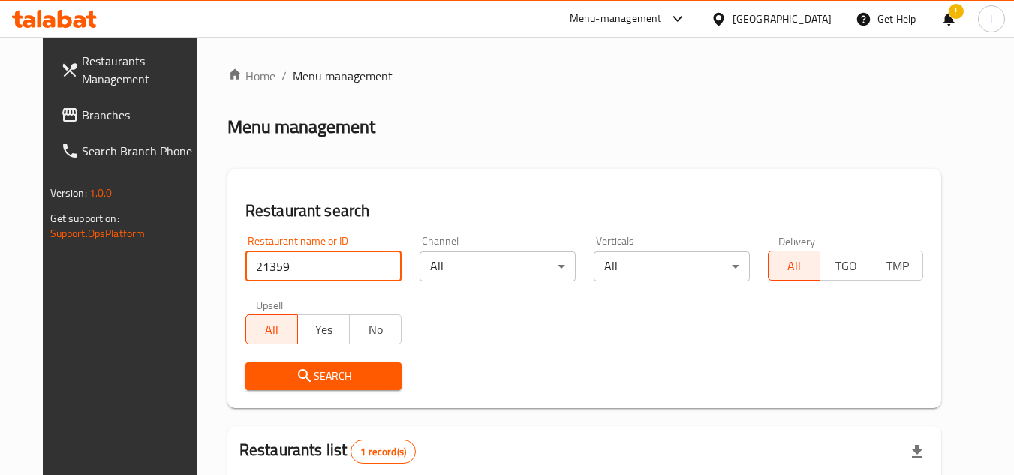
scroll to position [182, 0]
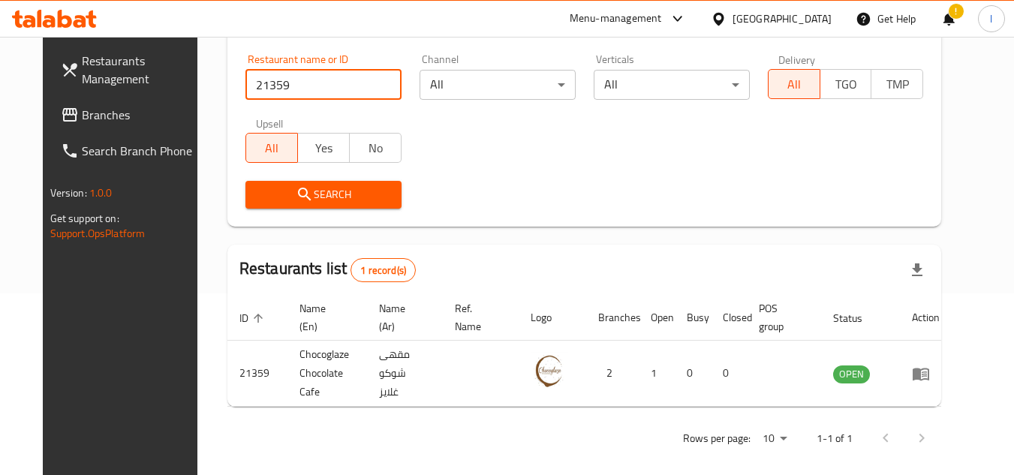
click at [82, 116] on span "Branches" at bounding box center [141, 115] width 119 height 18
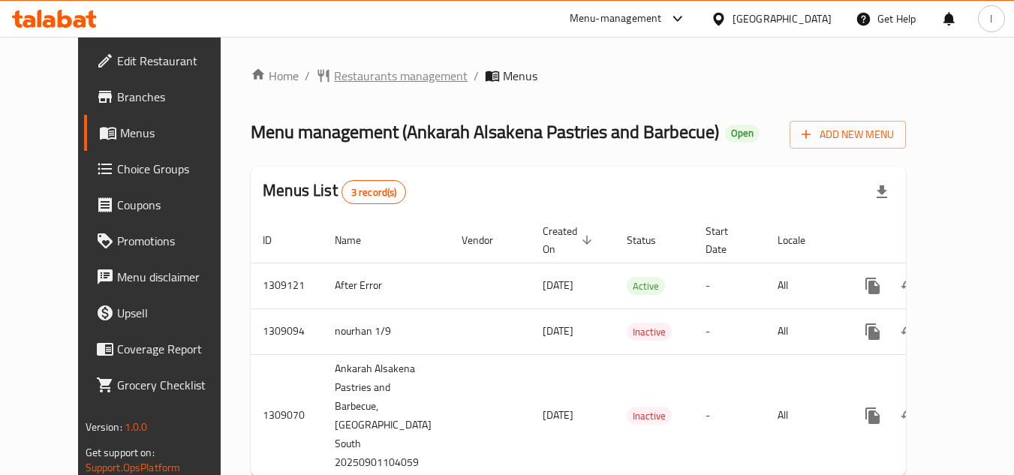
click at [346, 74] on span "Restaurants management" at bounding box center [401, 76] width 134 height 18
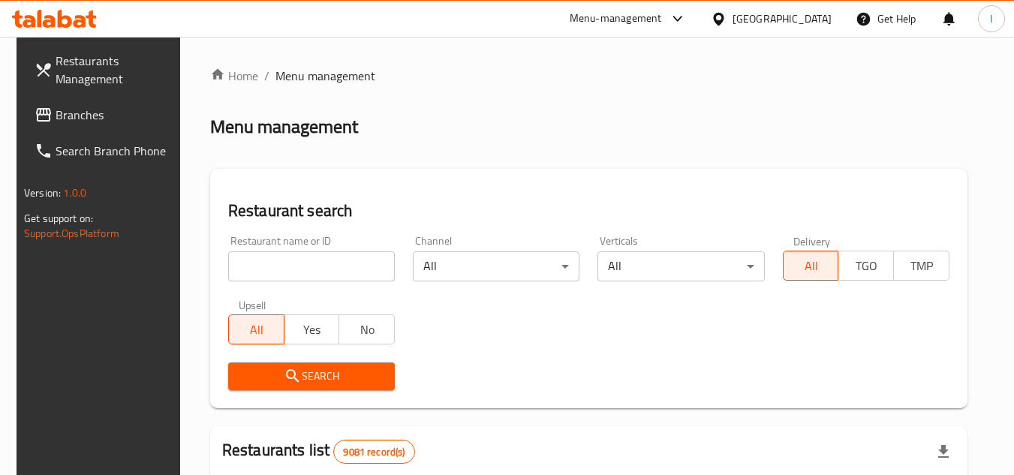
click at [305, 262] on input "search" at bounding box center [311, 266] width 167 height 30
paste input "705147"
type input "705147"
click button "Search" at bounding box center [311, 377] width 167 height 28
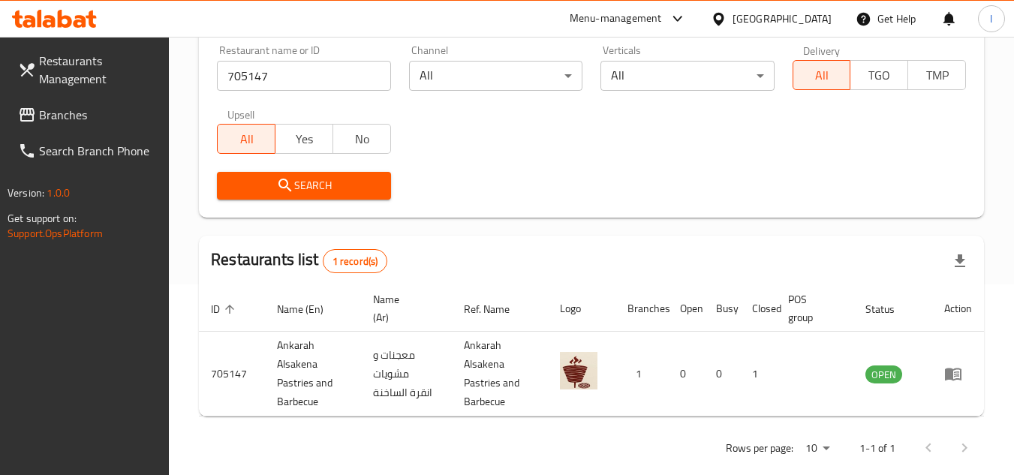
scroll to position [213, 0]
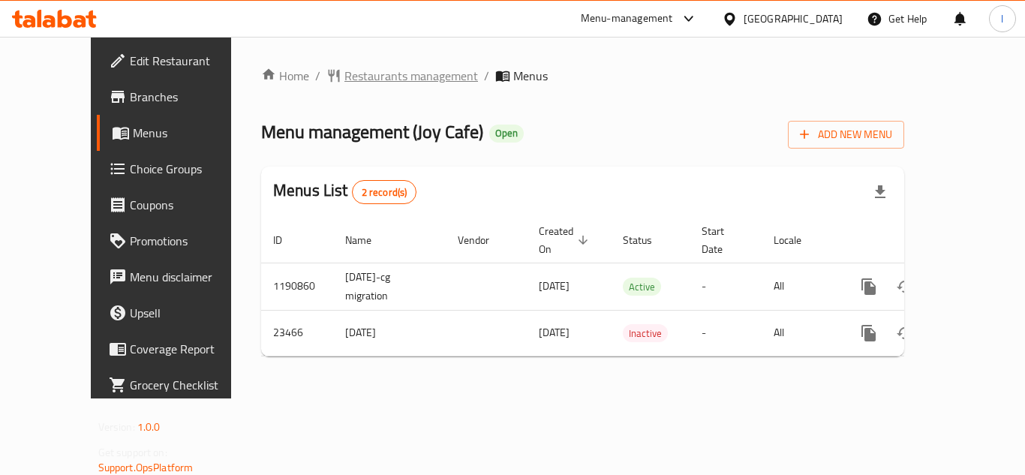
click at [384, 68] on span "Restaurants management" at bounding box center [412, 76] width 134 height 18
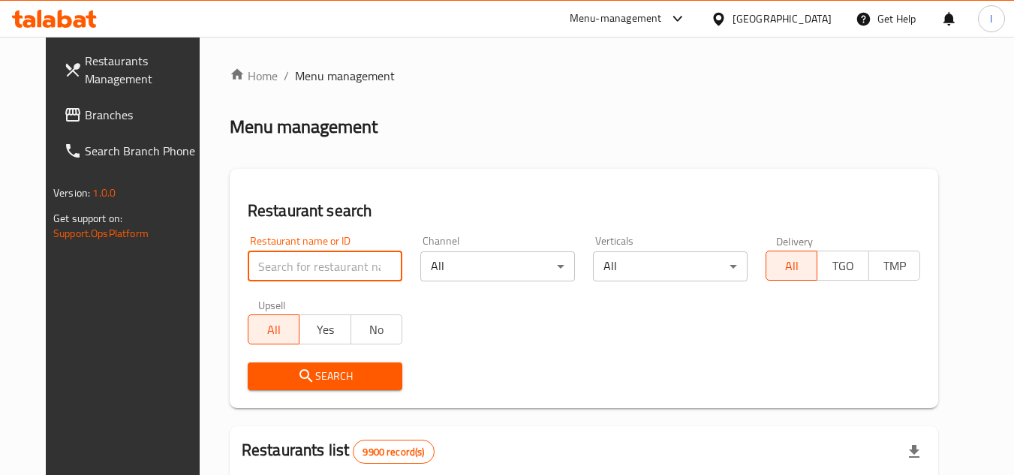
click at [290, 264] on input "search" at bounding box center [325, 266] width 155 height 30
paste input "12367"
type input "12367"
click button "Search" at bounding box center [325, 377] width 155 height 28
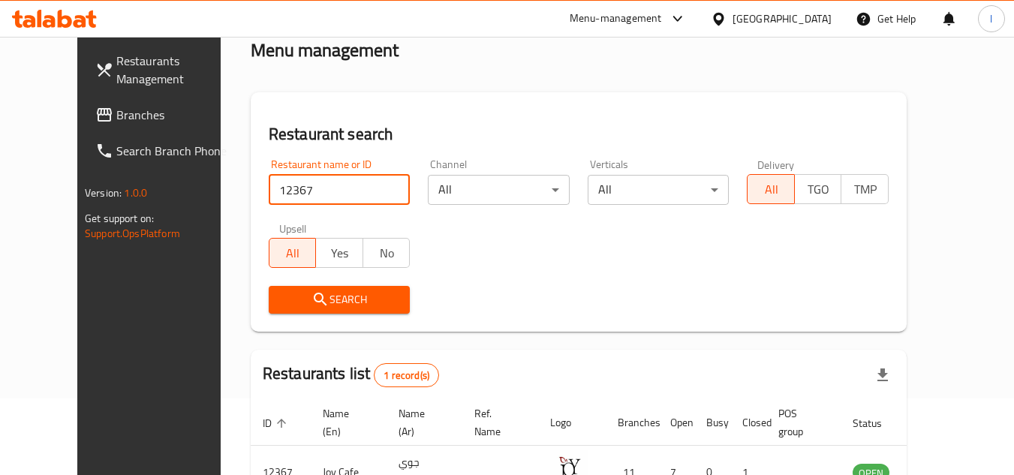
scroll to position [182, 0]
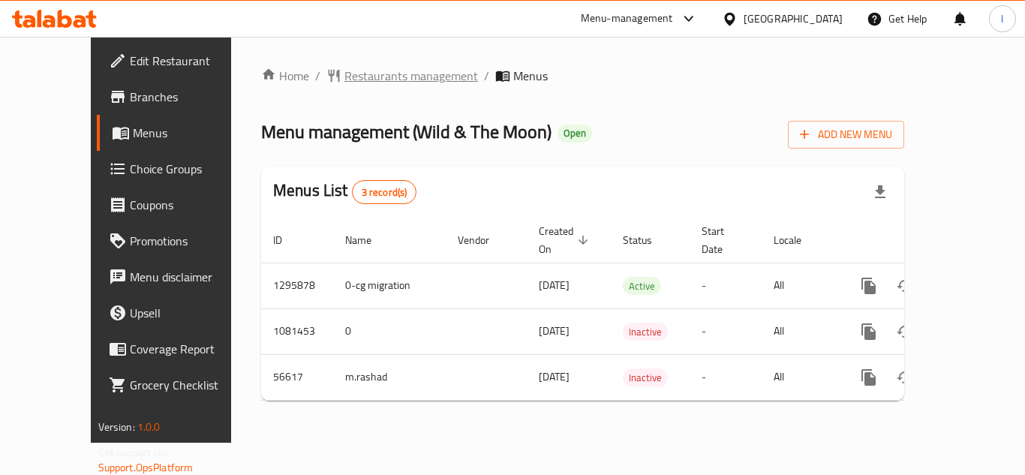
click at [356, 77] on span "Restaurants management" at bounding box center [412, 76] width 134 height 18
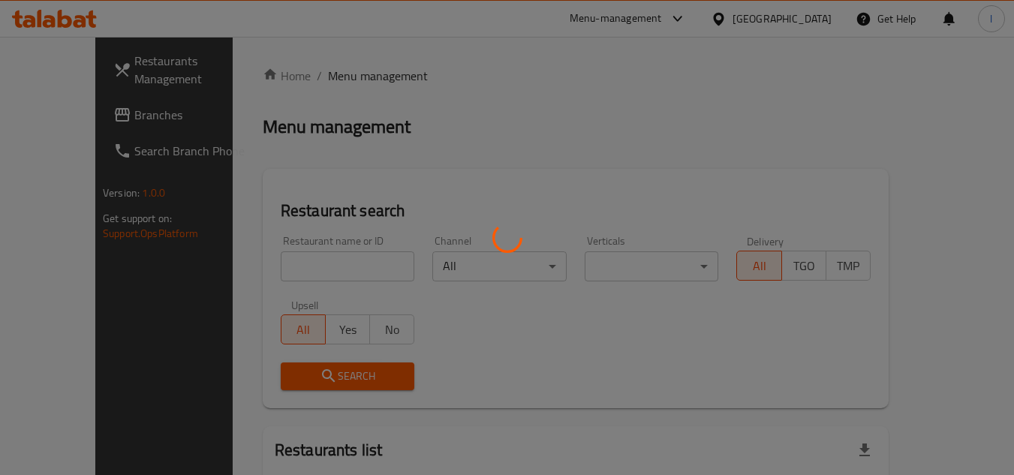
click at [320, 262] on div at bounding box center [507, 237] width 1014 height 475
click at [298, 265] on div at bounding box center [507, 237] width 1014 height 475
click at [369, 194] on div at bounding box center [507, 237] width 1014 height 475
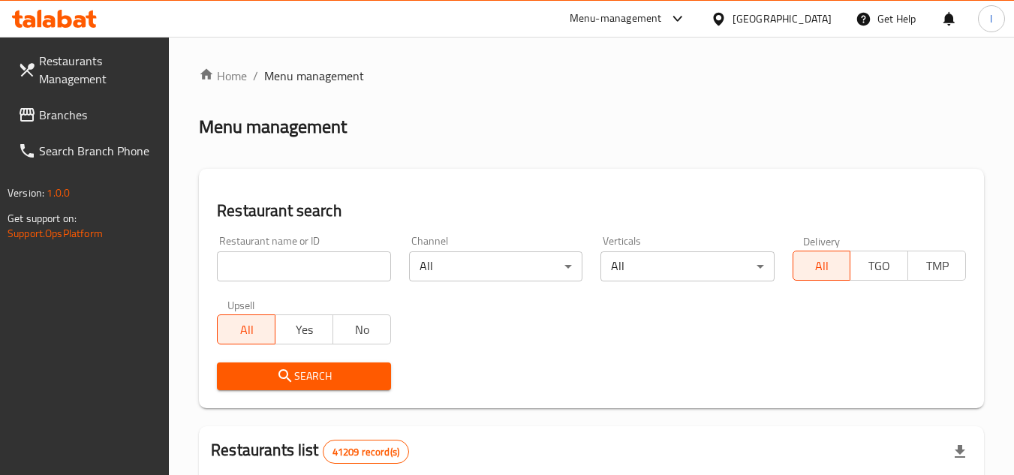
click at [300, 269] on input "search" at bounding box center [303, 266] width 173 height 30
paste input "27624"
type input "27624"
click button "Search" at bounding box center [303, 377] width 173 height 28
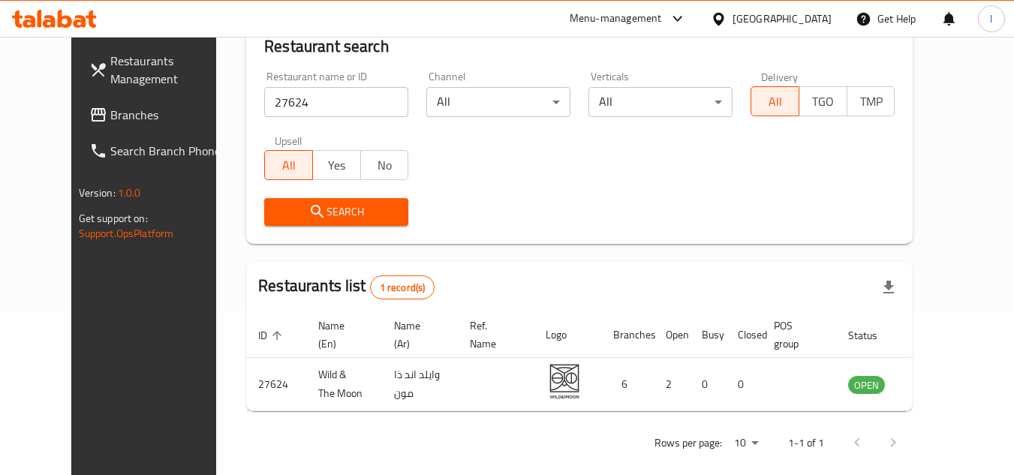
scroll to position [182, 0]
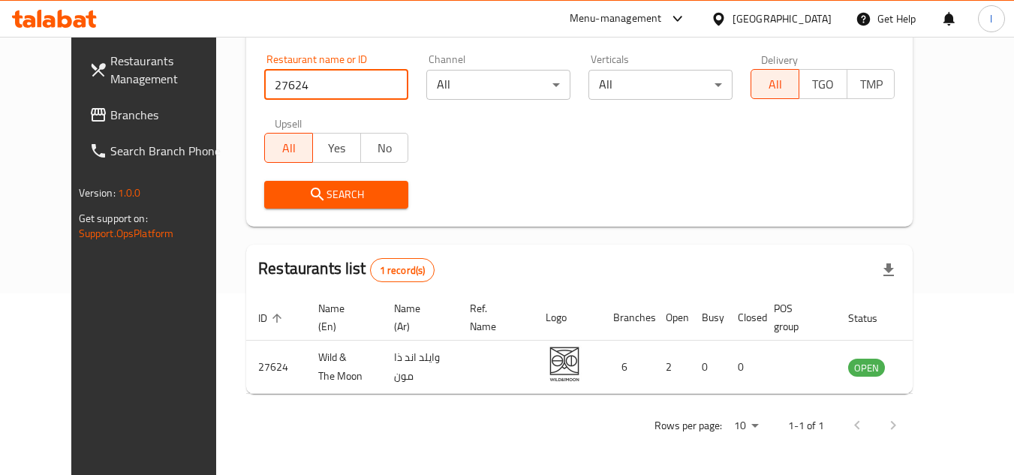
click at [89, 104] on link "Branches" at bounding box center [159, 115] width 164 height 36
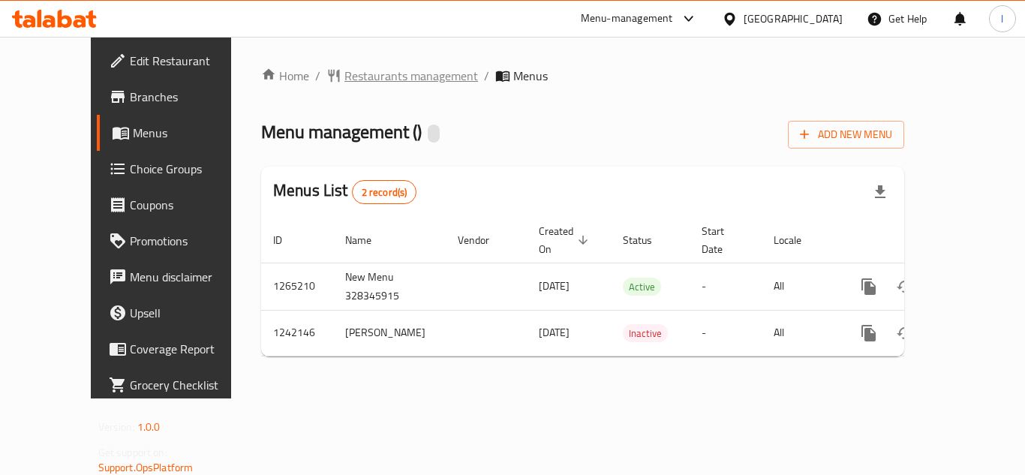
click at [356, 71] on span "Restaurants management" at bounding box center [412, 76] width 134 height 18
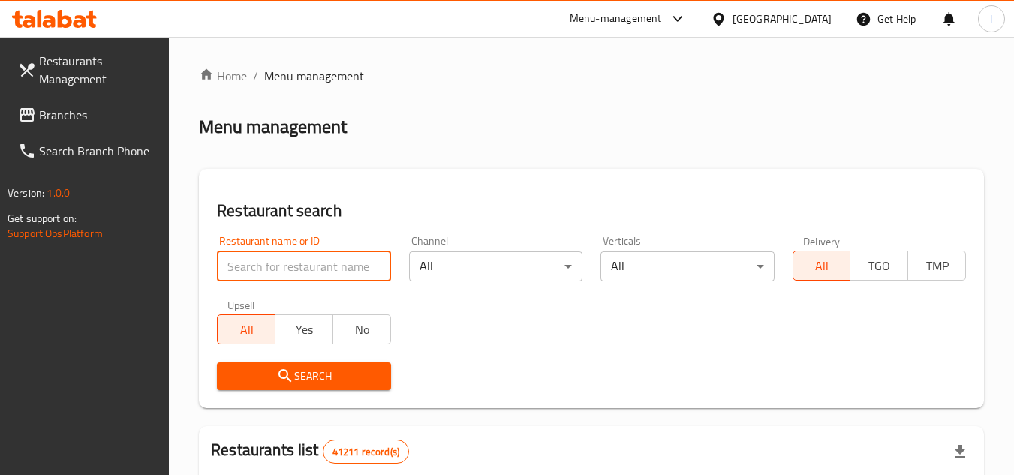
click at [300, 263] on input "search" at bounding box center [303, 266] width 173 height 30
paste input "681002"
type input "681002"
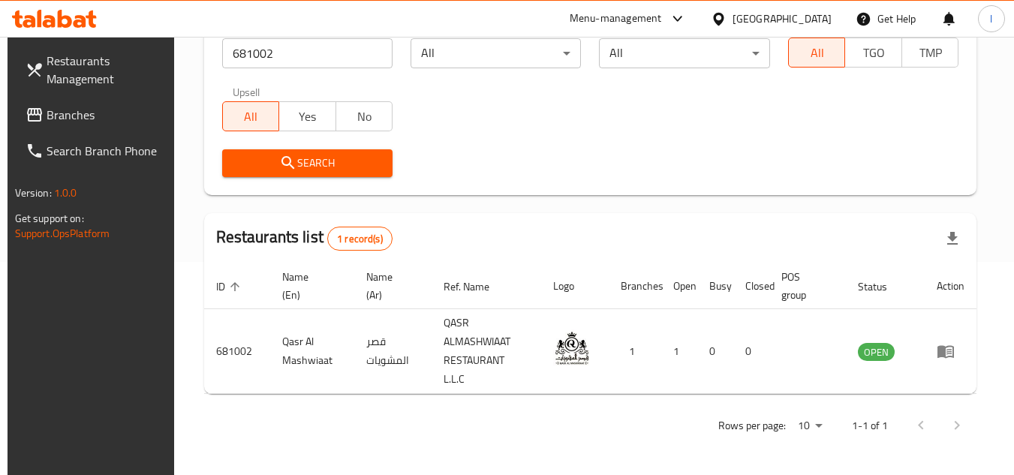
scroll to position [194, 0]
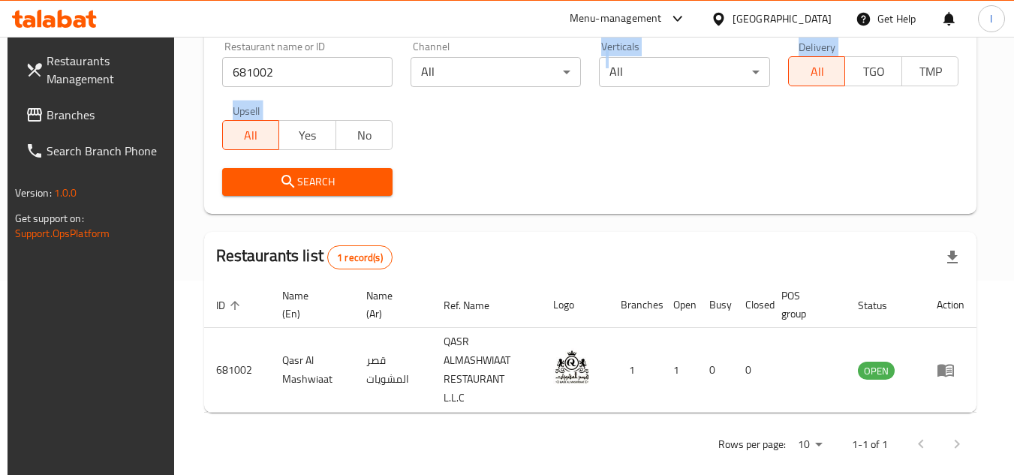
drag, startPoint x: 459, startPoint y: 115, endPoint x: 471, endPoint y: 132, distance: 21.0
click at [435, 173] on div "Restaurant name or ID 681002 Restaurant name or ID Channel All ​ Verticals All …" at bounding box center [590, 118] width 755 height 173
click at [471, 134] on div "Restaurant name or ID 681002 Restaurant name or ID Channel All ​ Verticals All …" at bounding box center [590, 118] width 755 height 173
click at [471, 131] on div "Restaurant name or ID 681002 Restaurant name or ID Channel All ​ Verticals All …" at bounding box center [590, 118] width 755 height 173
click at [473, 128] on div "Restaurant name or ID 681002 Restaurant name or ID Channel All ​ Verticals All …" at bounding box center [590, 118] width 755 height 173
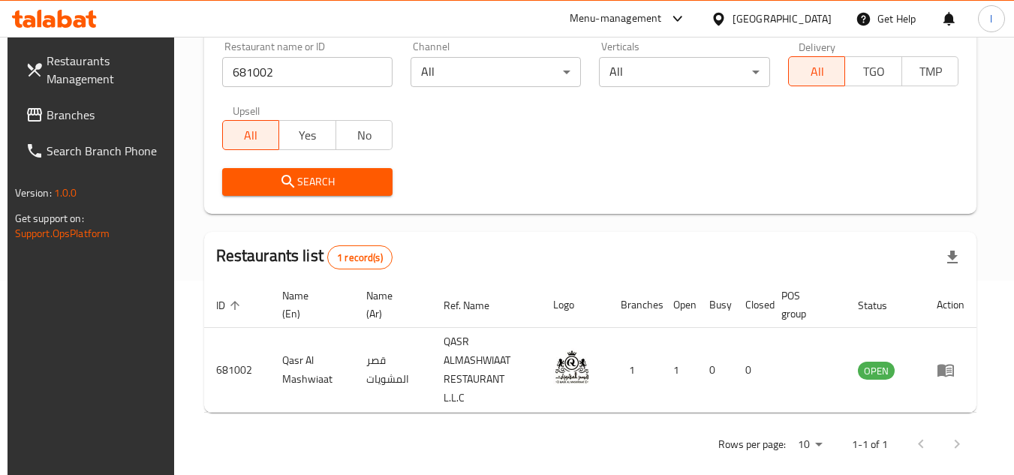
click at [75, 112] on span "Branches" at bounding box center [106, 115] width 119 height 18
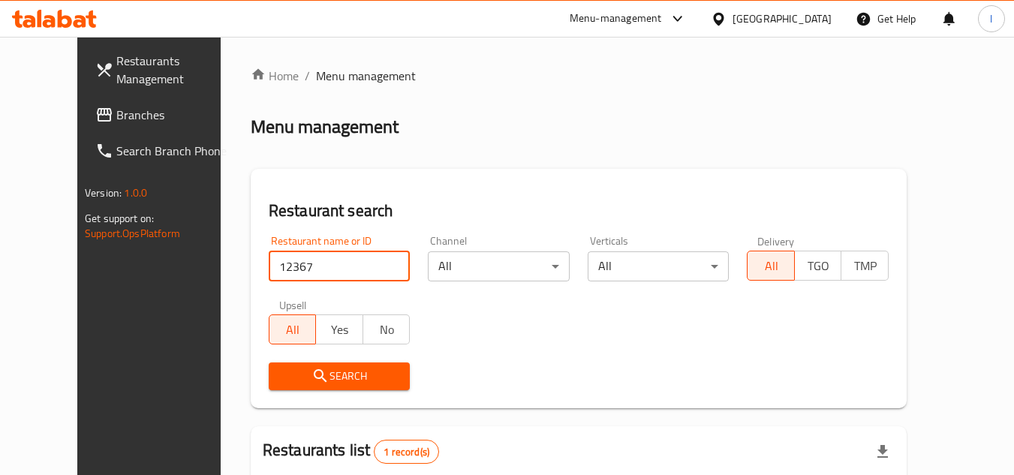
scroll to position [182, 0]
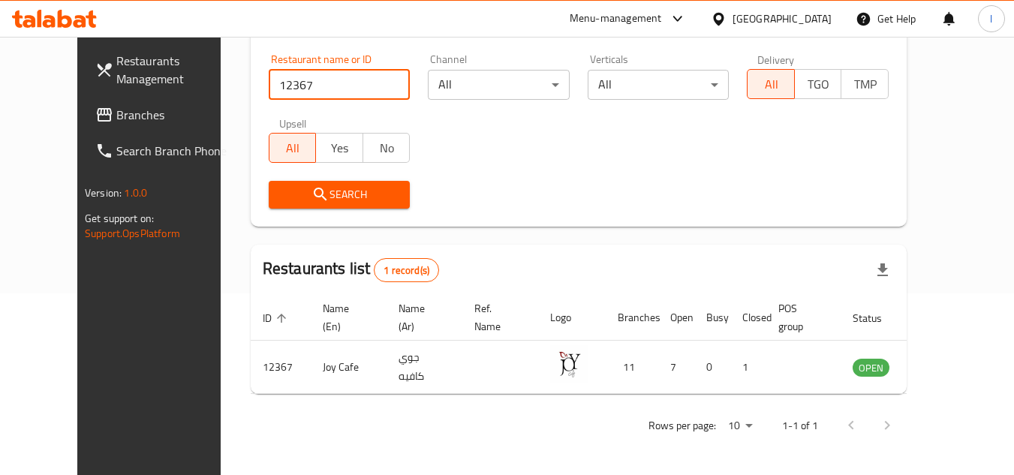
click at [116, 112] on span "Branches" at bounding box center [175, 115] width 119 height 18
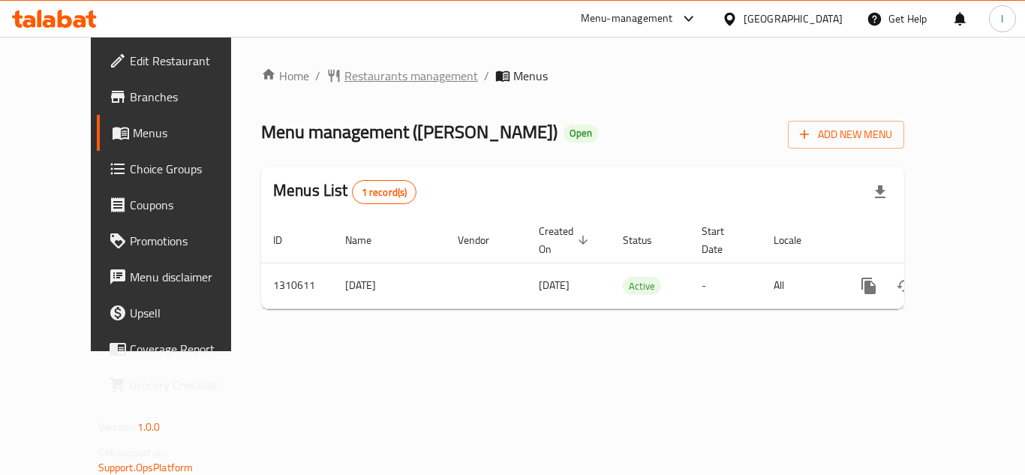
click at [378, 69] on span "Restaurants management" at bounding box center [412, 76] width 134 height 18
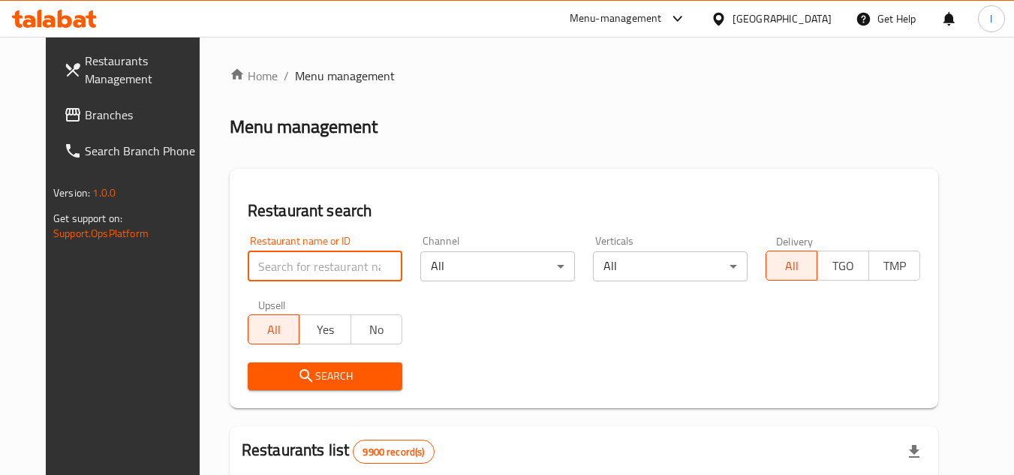
click at [311, 260] on input "search" at bounding box center [325, 266] width 155 height 30
paste input "705514"
type input "705514"
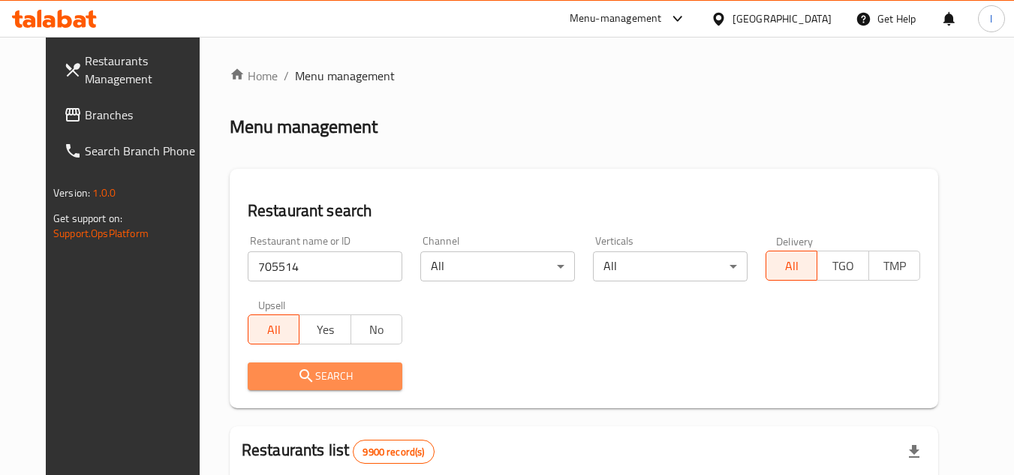
click at [312, 375] on span "Search" at bounding box center [325, 376] width 131 height 19
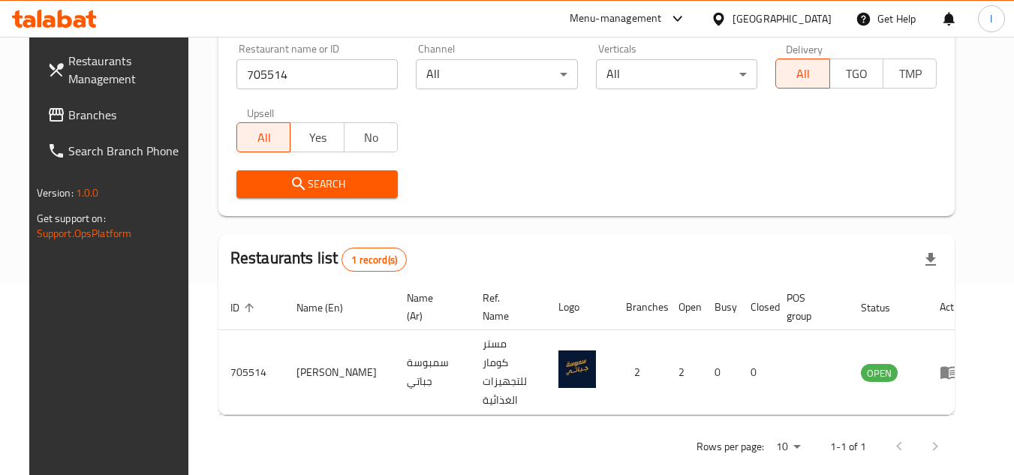
scroll to position [194, 0]
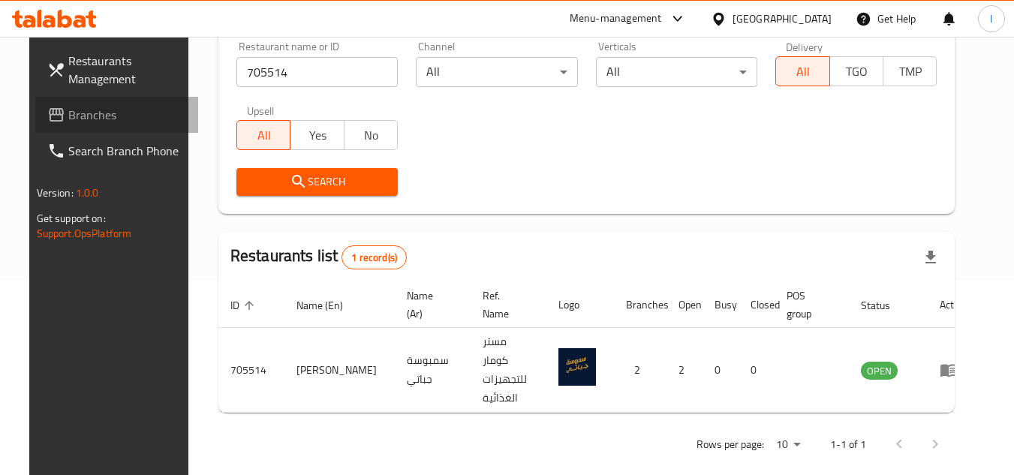
click at [68, 115] on span "Branches" at bounding box center [127, 115] width 119 height 18
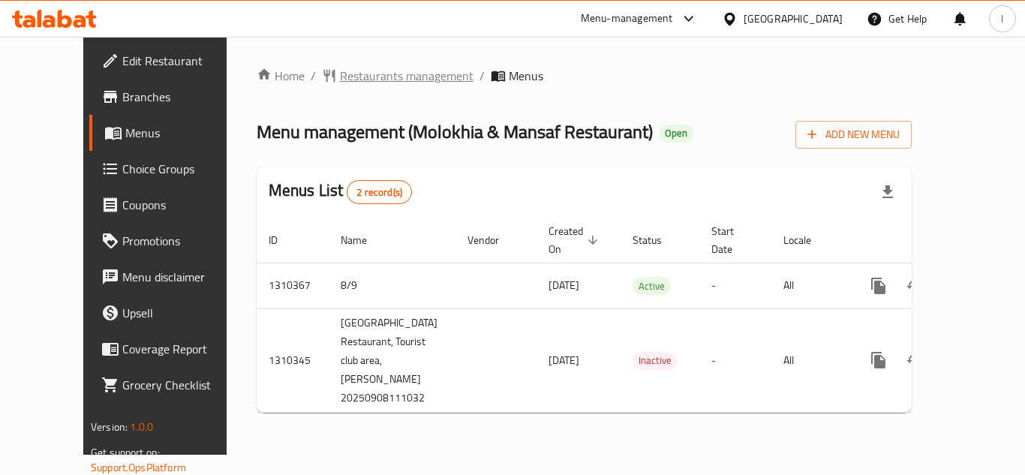
click at [342, 74] on span "Restaurants management" at bounding box center [407, 76] width 134 height 18
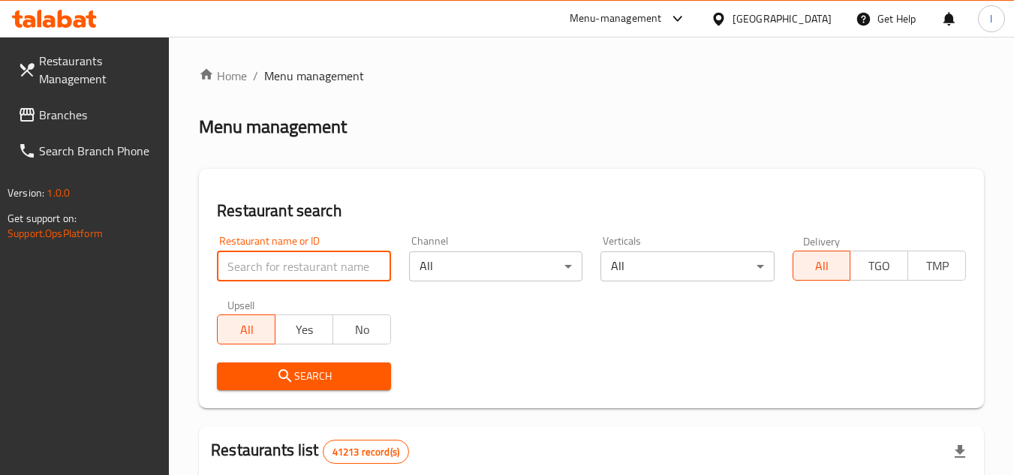
click at [326, 259] on input "search" at bounding box center [303, 266] width 173 height 30
click button "Search" at bounding box center [303, 377] width 173 height 28
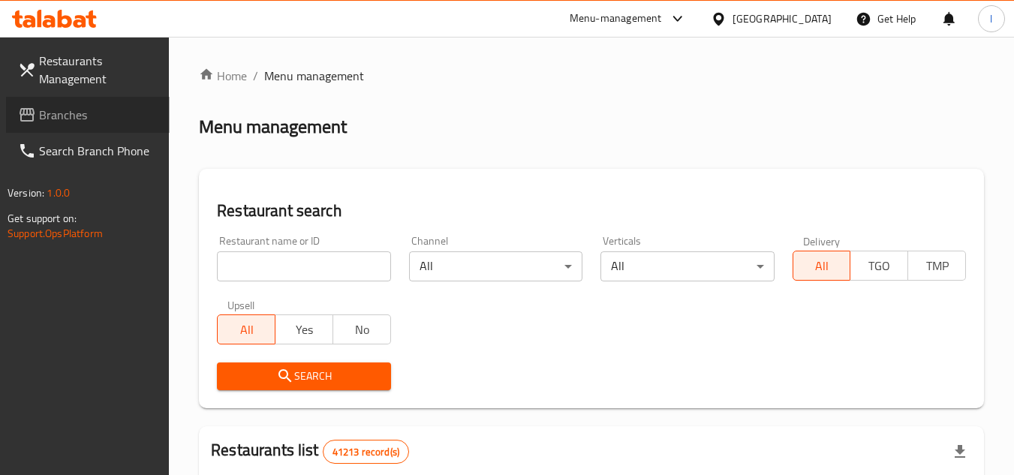
click at [37, 118] on span at bounding box center [28, 115] width 21 height 18
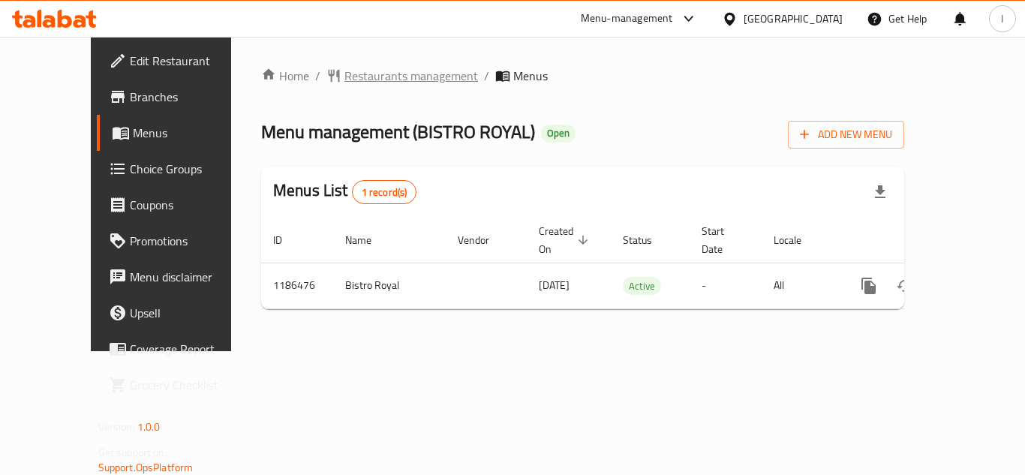
click at [387, 80] on span "Restaurants management" at bounding box center [412, 76] width 134 height 18
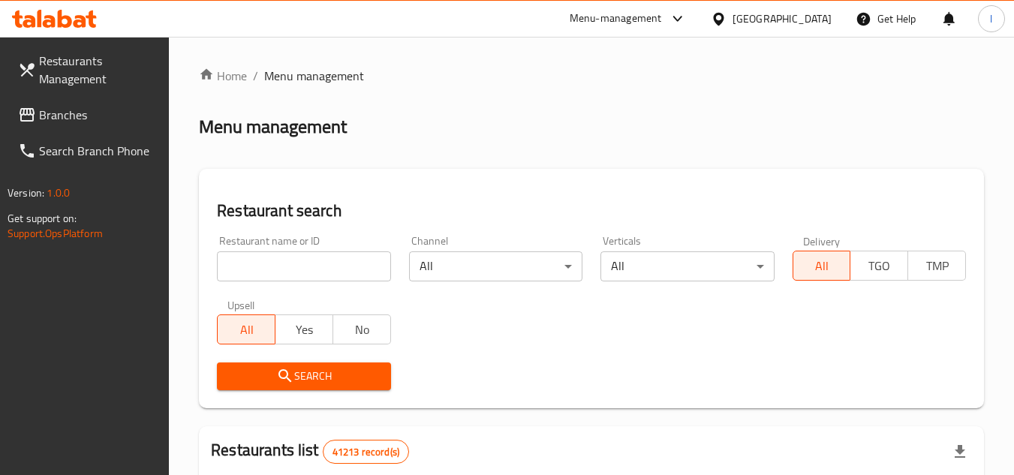
click at [225, 249] on div "Restaurant name or ID Restaurant name or ID" at bounding box center [303, 259] width 173 height 46
click at [236, 257] on input "search" at bounding box center [303, 266] width 173 height 30
paste input "666721"
type input "666721"
click button "Search" at bounding box center [303, 377] width 173 height 28
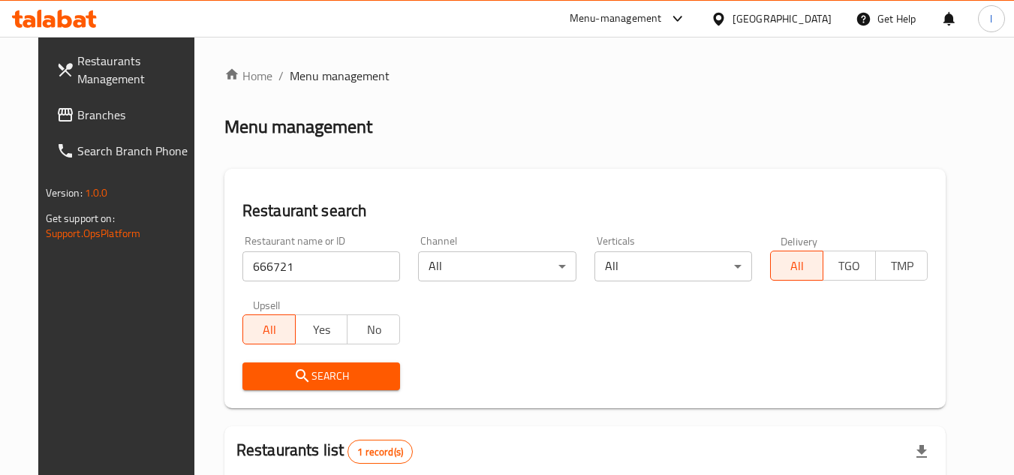
scroll to position [150, 0]
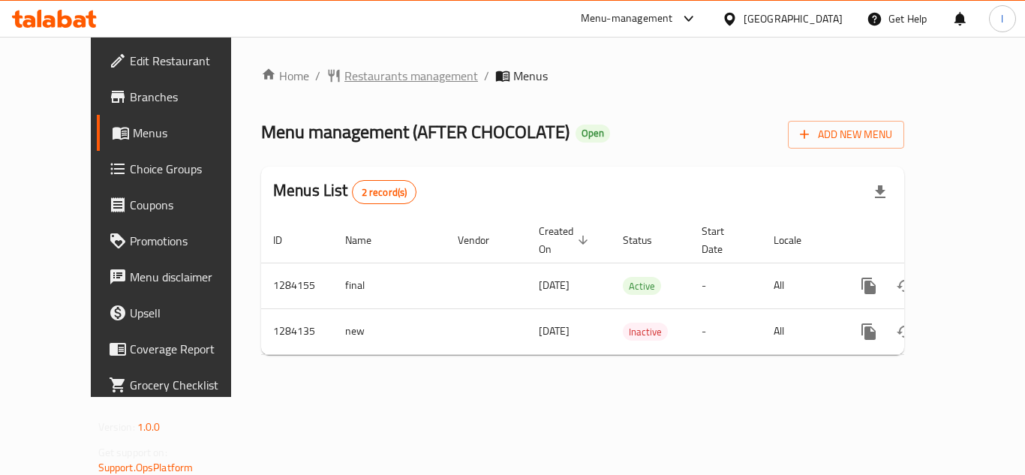
click at [345, 81] on span "Restaurants management" at bounding box center [412, 76] width 134 height 18
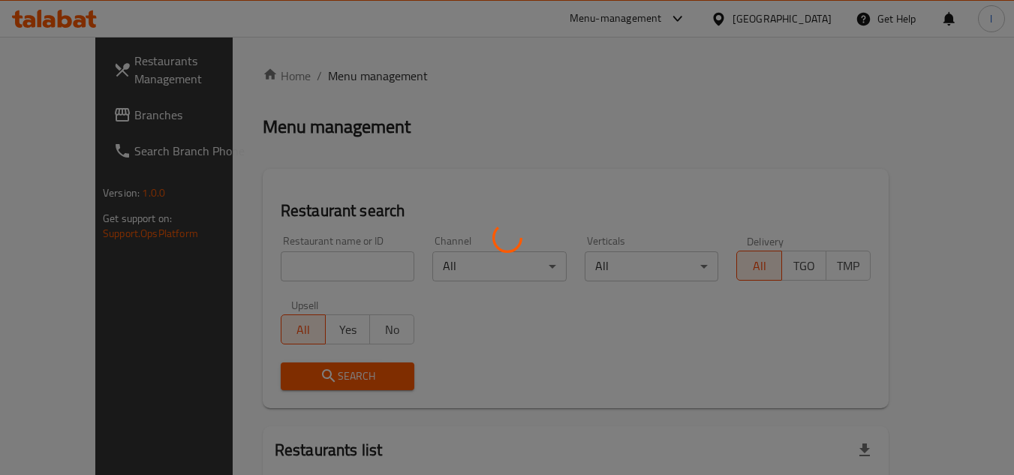
click at [308, 263] on div at bounding box center [507, 237] width 1014 height 475
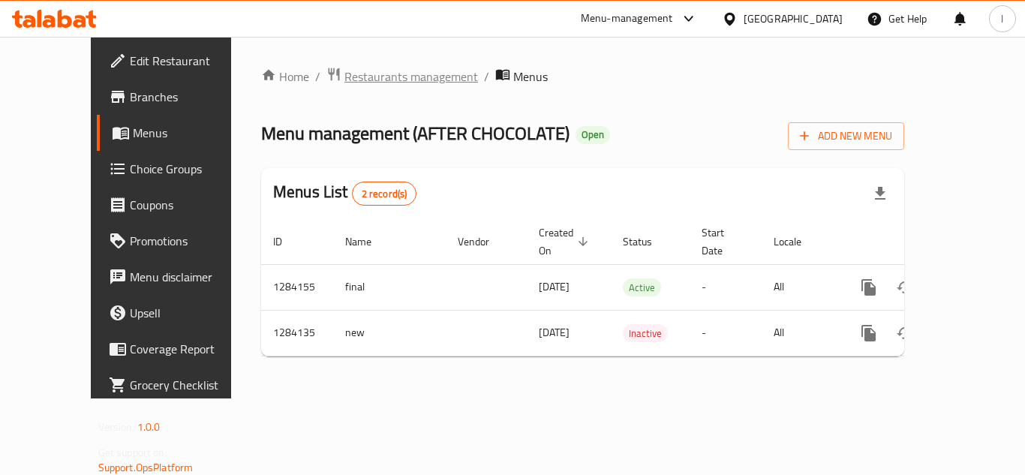
click at [345, 86] on span "Restaurants management" at bounding box center [412, 77] width 134 height 18
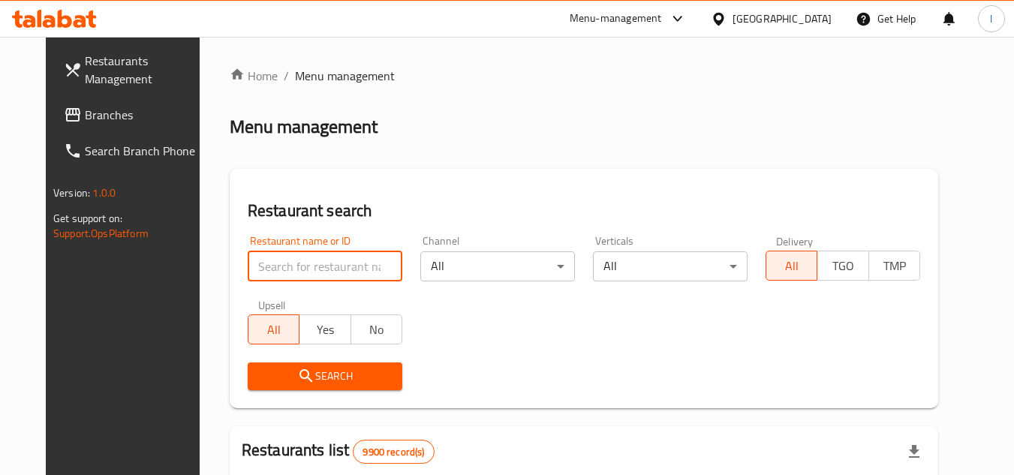
click at [322, 253] on input "search" at bounding box center [325, 266] width 155 height 30
paste input "695588"
type input "695588"
click button "Search" at bounding box center [325, 377] width 155 height 28
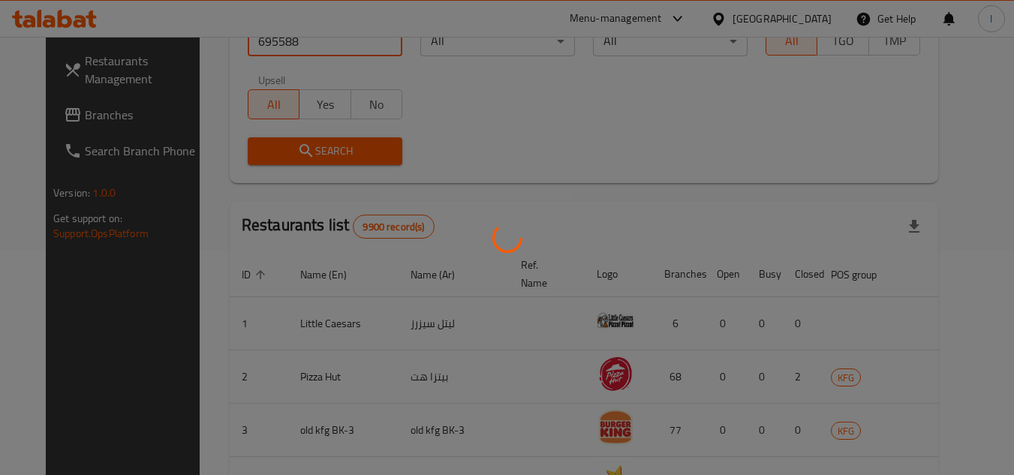
scroll to position [194, 0]
